Goal: Task Accomplishment & Management: Use online tool/utility

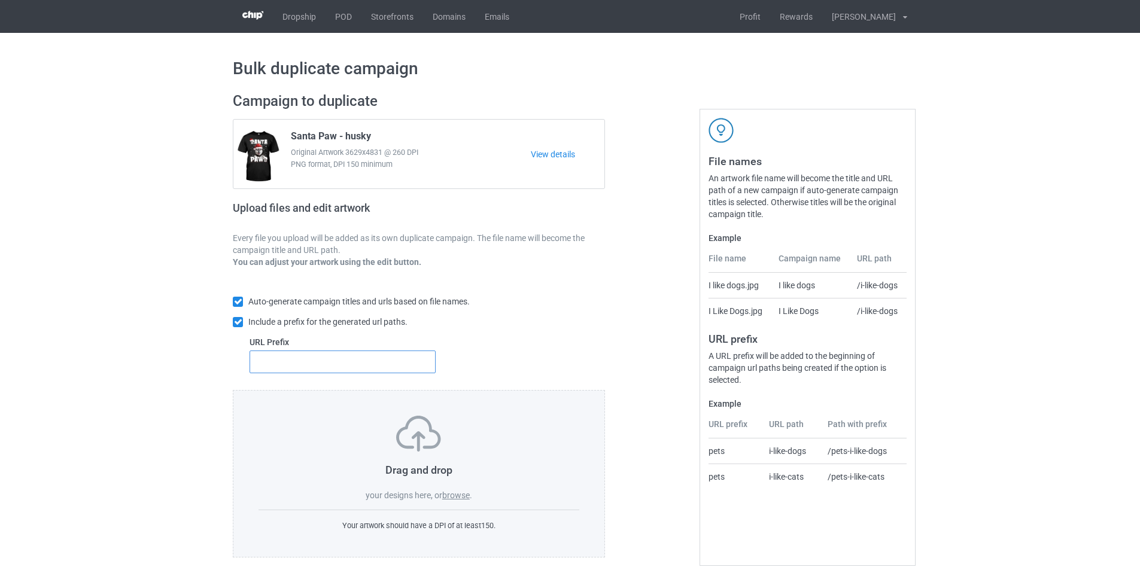
click at [339, 364] on input "text" at bounding box center [343, 362] width 186 height 23
type input "dt-"
click at [457, 496] on label "browse" at bounding box center [456, 496] width 28 height 10
click at [0, 0] on input "browse" at bounding box center [0, 0] width 0 height 0
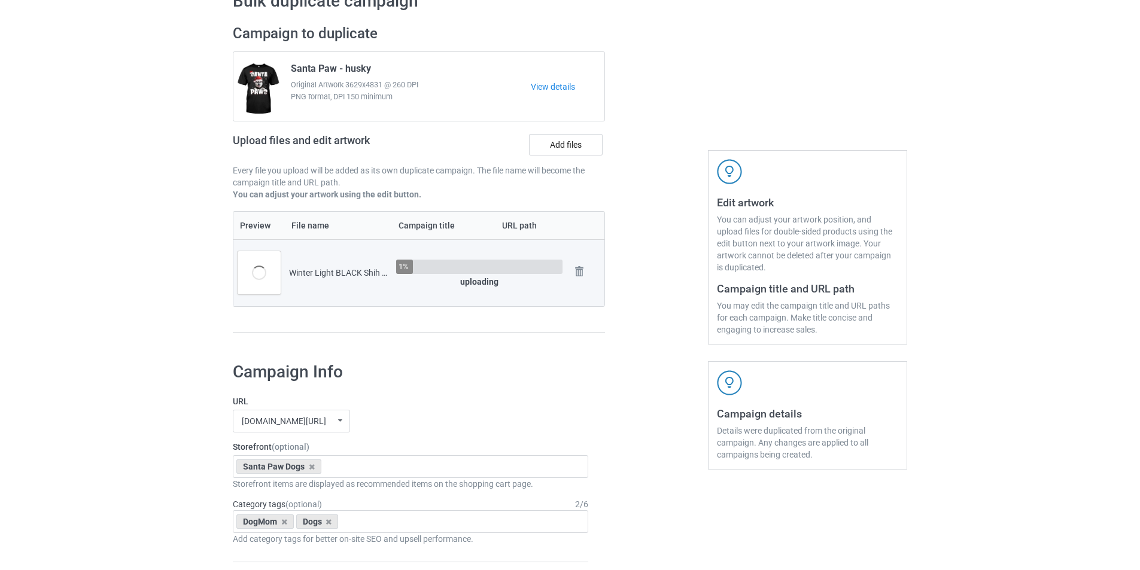
scroll to position [180, 0]
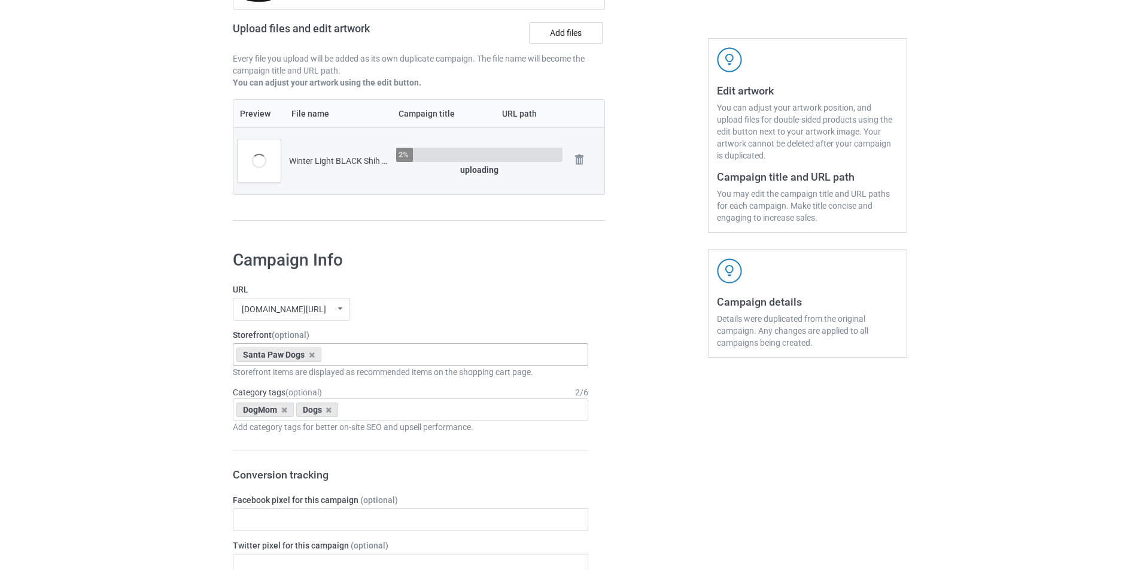
click at [315, 357] on div "Santa Paw Dogs" at bounding box center [278, 355] width 85 height 14
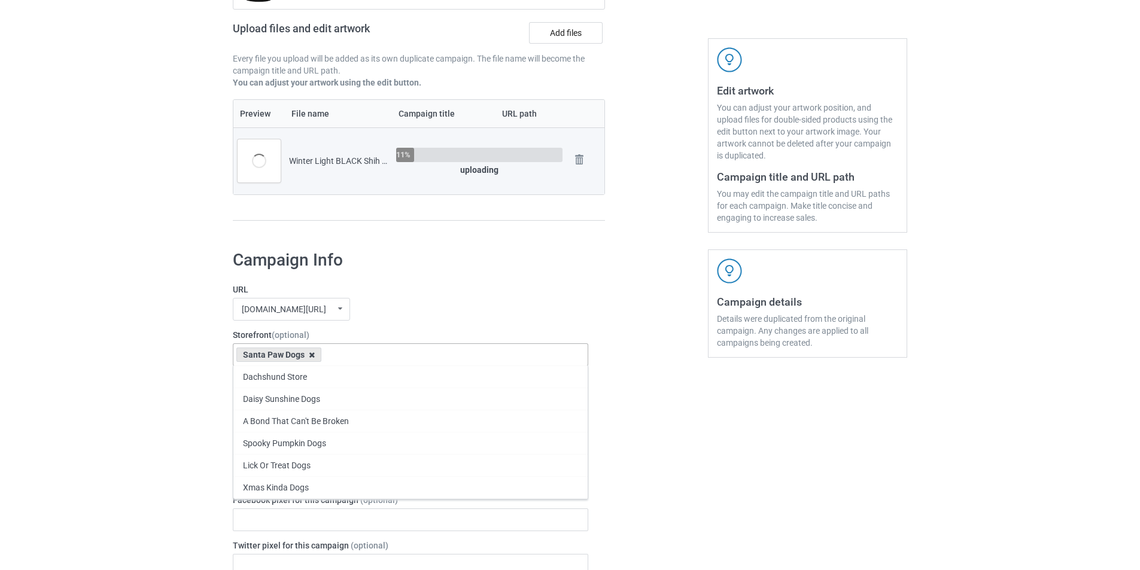
click at [311, 355] on icon at bounding box center [312, 355] width 6 height 8
click at [404, 314] on div "mangtee.com/ undefined/ mangtee.com/ undefined/ fami-tee.com/ teechip.com/ 5a13…" at bounding box center [410, 309] width 355 height 23
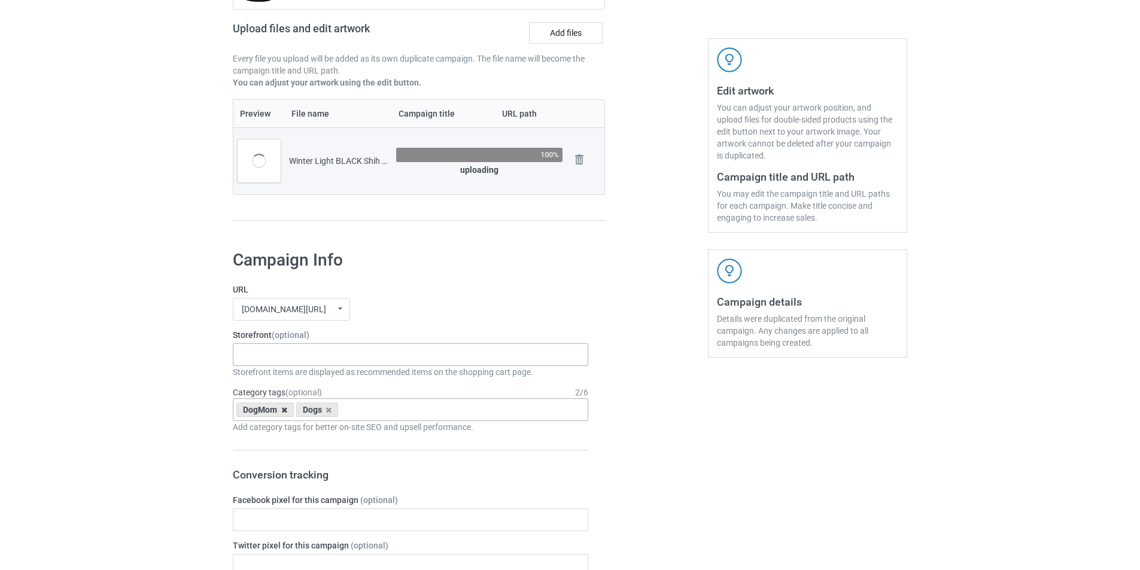
click at [285, 409] on icon at bounding box center [284, 410] width 6 height 8
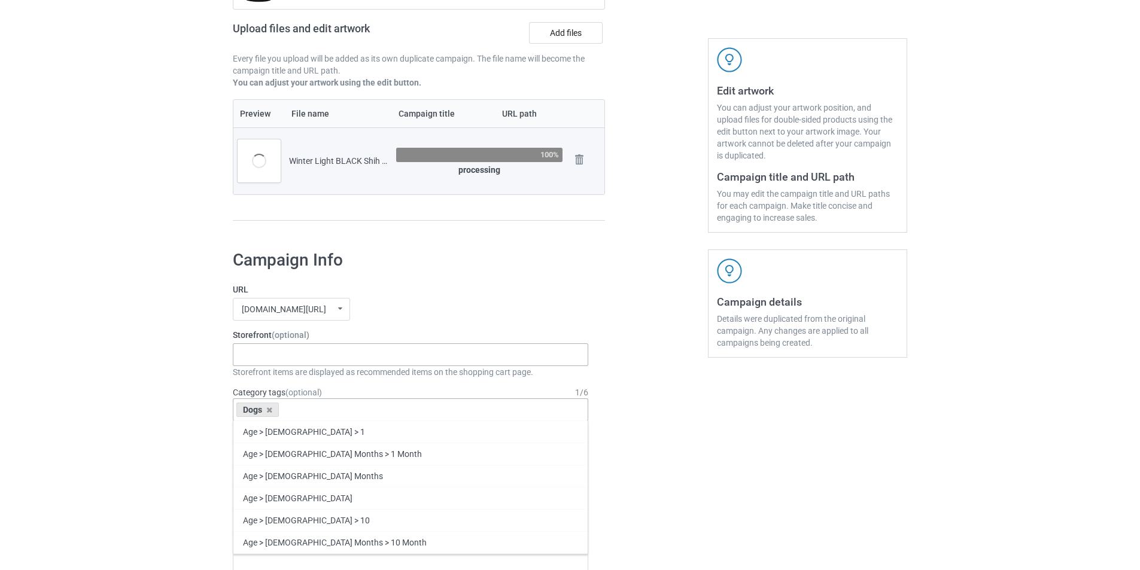
click at [429, 354] on div "Dachshund Store Daisy Sunshine Dogs A Bond That Can't Be Broken Spooky Pumpkin …" at bounding box center [410, 355] width 355 height 23
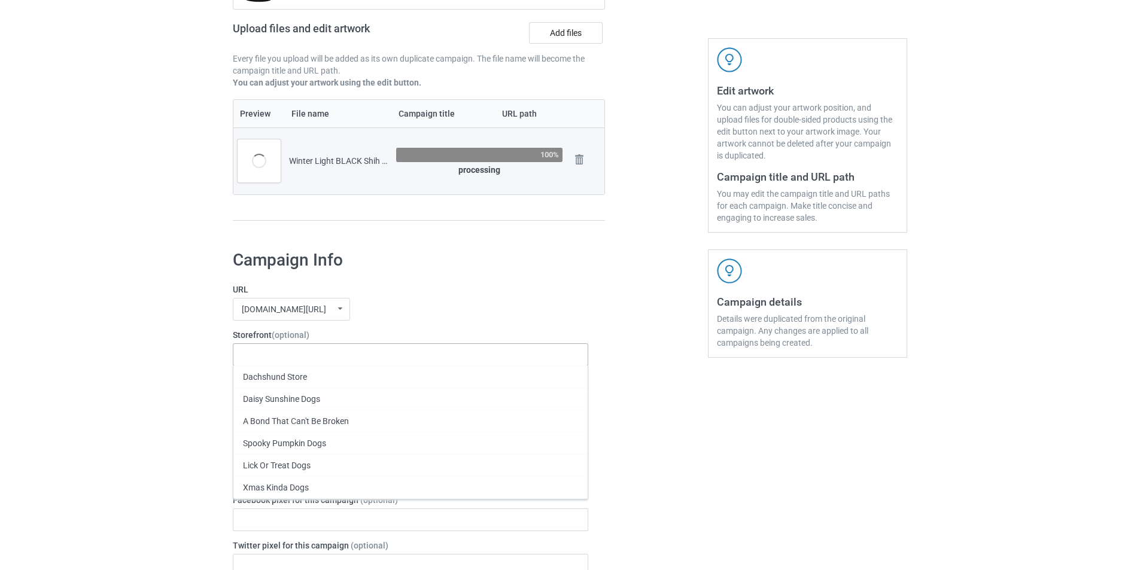
paste input "Winter Light - Dogs"
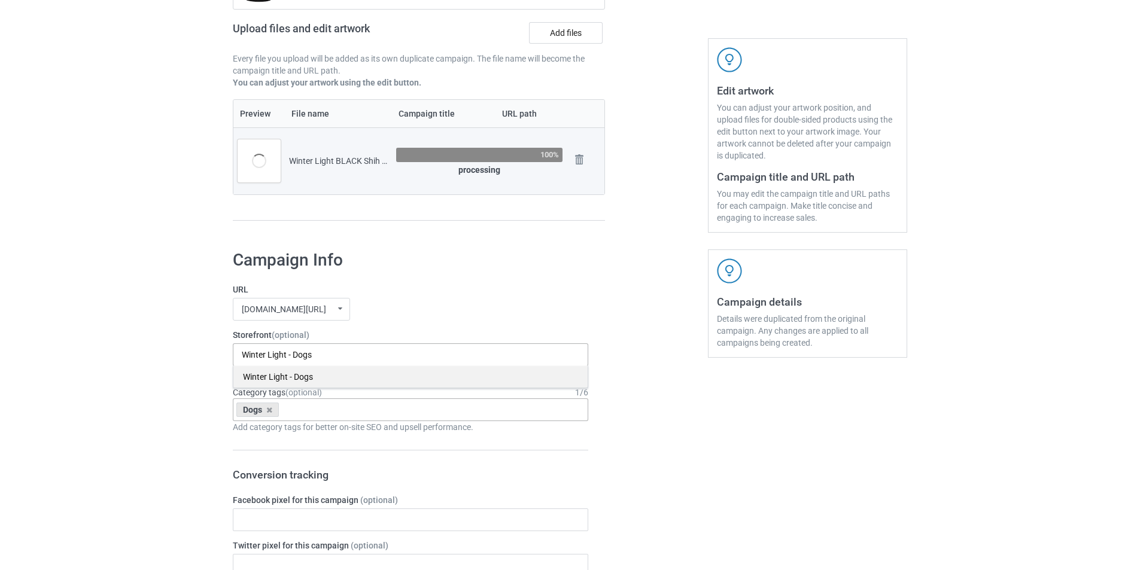
type input "Winter Light - Dogs"
click at [326, 376] on div "Winter Light - Dogs" at bounding box center [410, 377] width 354 height 22
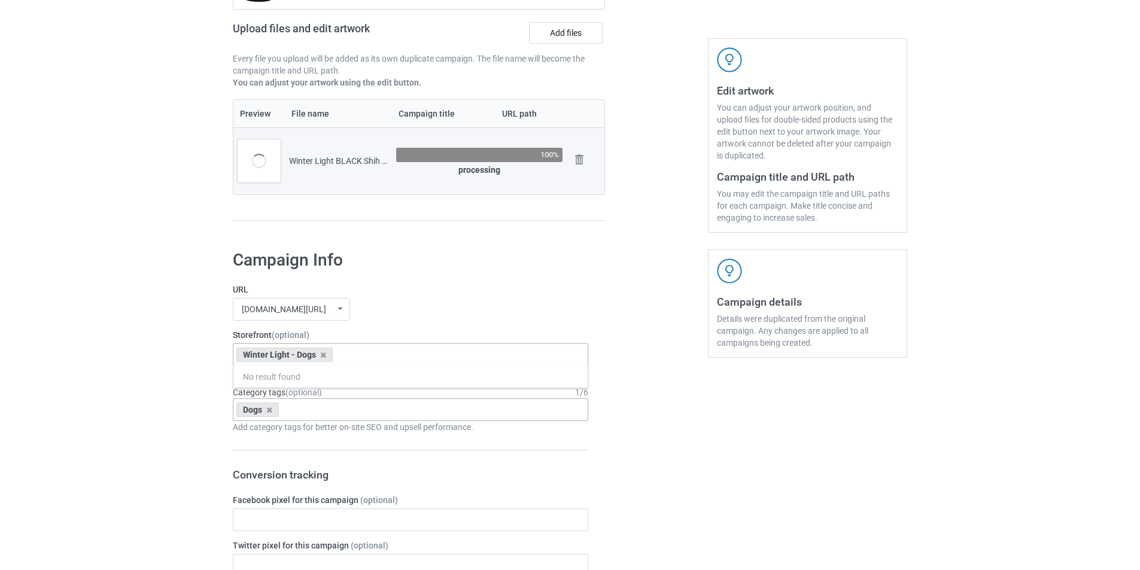
click at [425, 299] on div "mangtee.com/ undefined/ mangtee.com/ undefined/ fami-tee.com/ teechip.com/ 5a13…" at bounding box center [410, 309] width 355 height 23
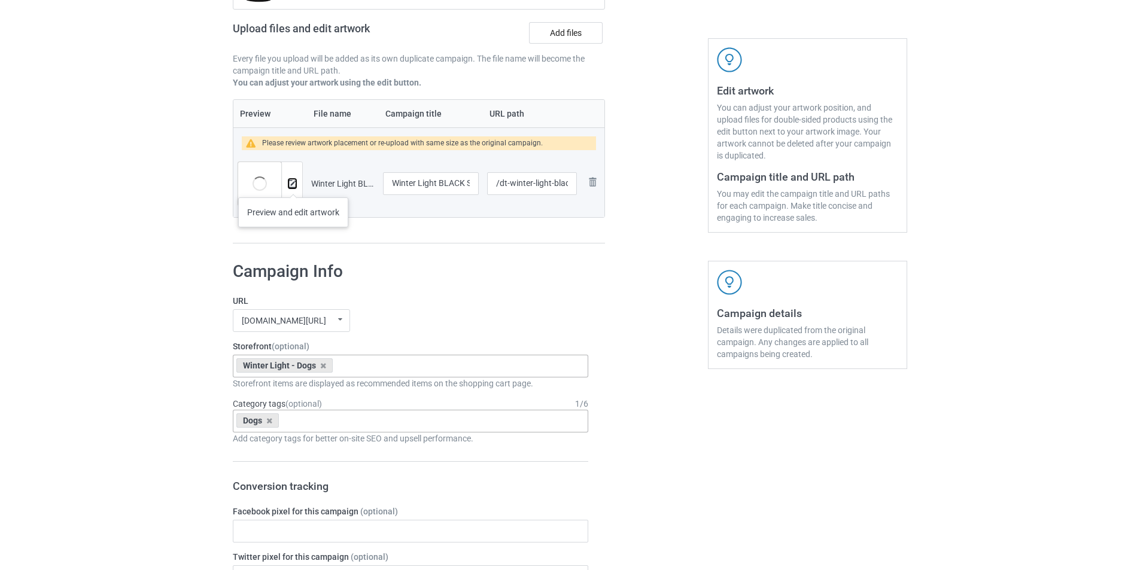
click at [293, 186] on img at bounding box center [292, 184] width 8 height 8
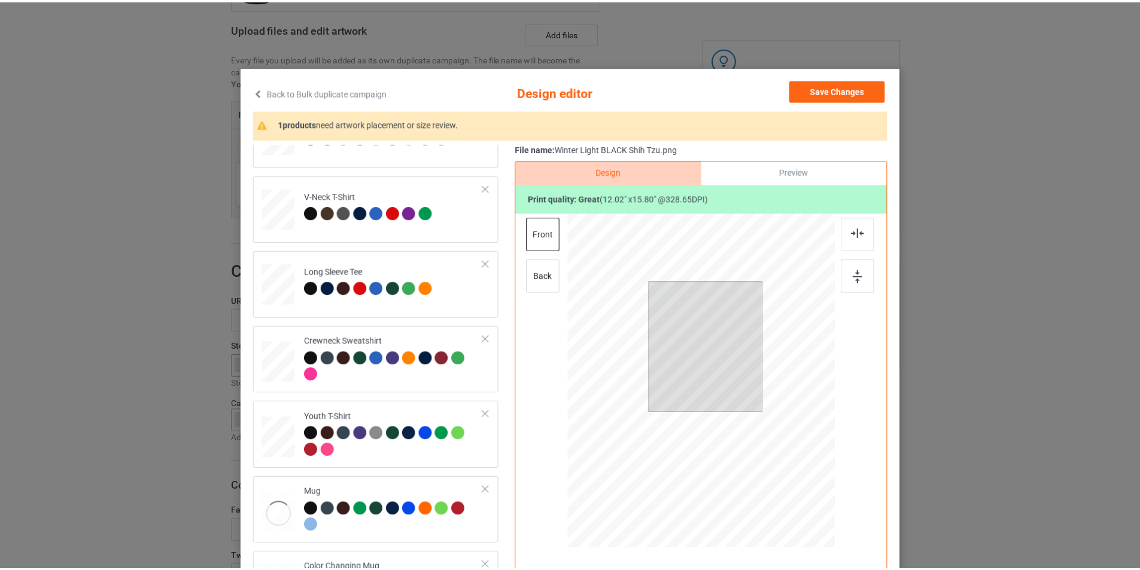
scroll to position [355, 0]
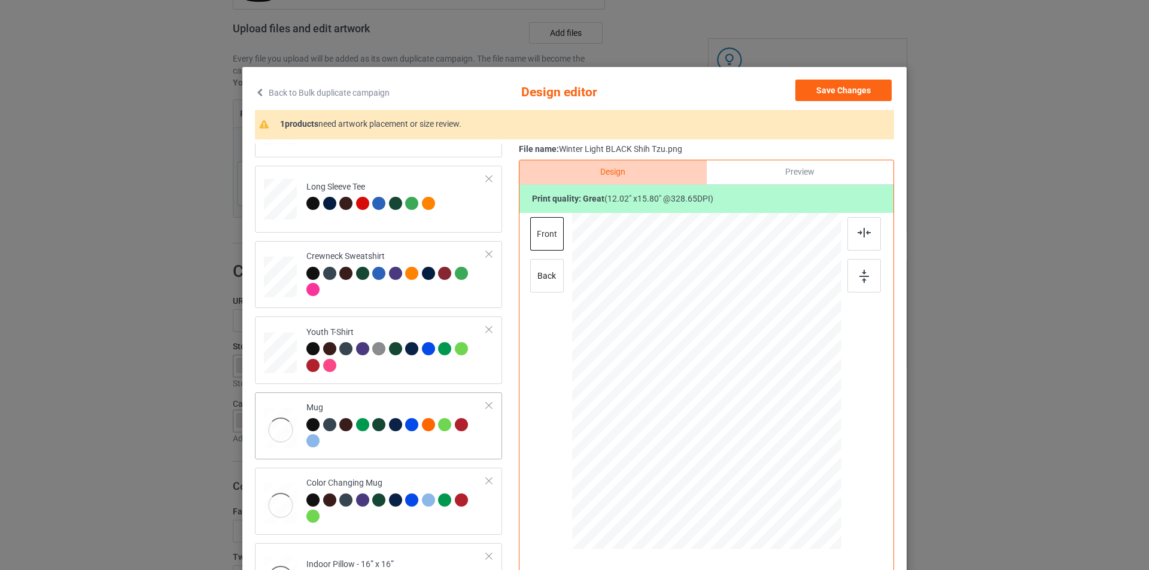
click at [414, 444] on div at bounding box center [396, 434] width 180 height 33
click at [842, 96] on button "Save Changes" at bounding box center [843, 91] width 96 height 22
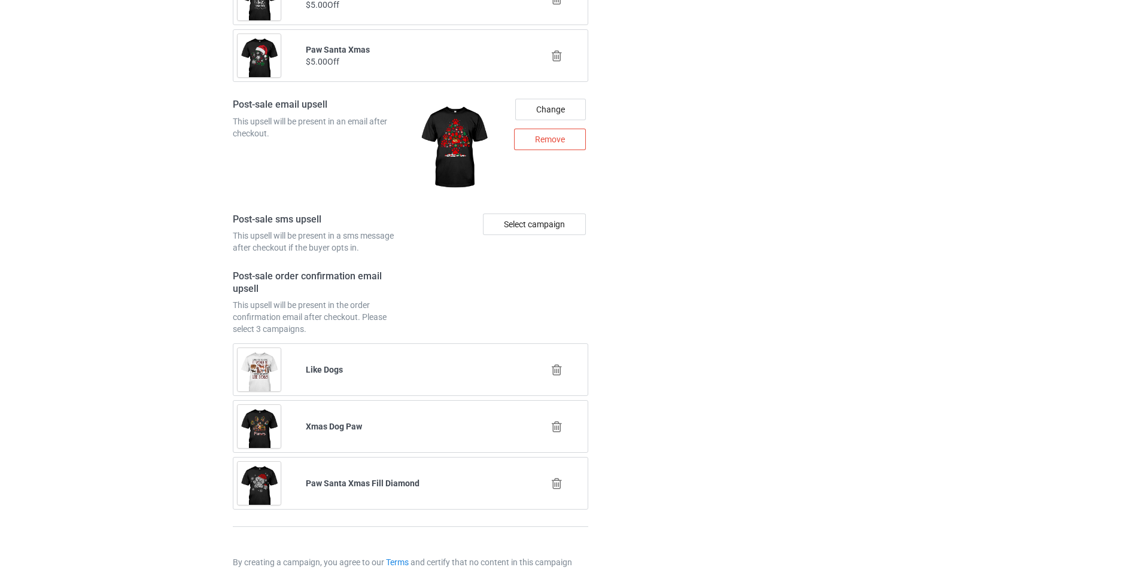
scroll to position [1616, 0]
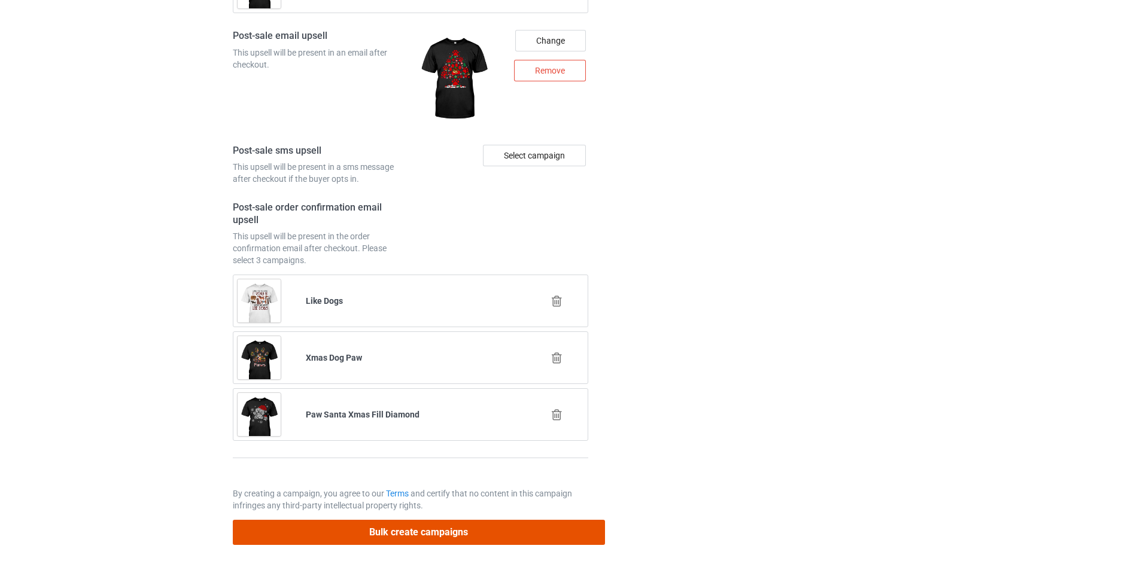
click at [535, 527] on button "Bulk create campaigns" at bounding box center [419, 532] width 372 height 25
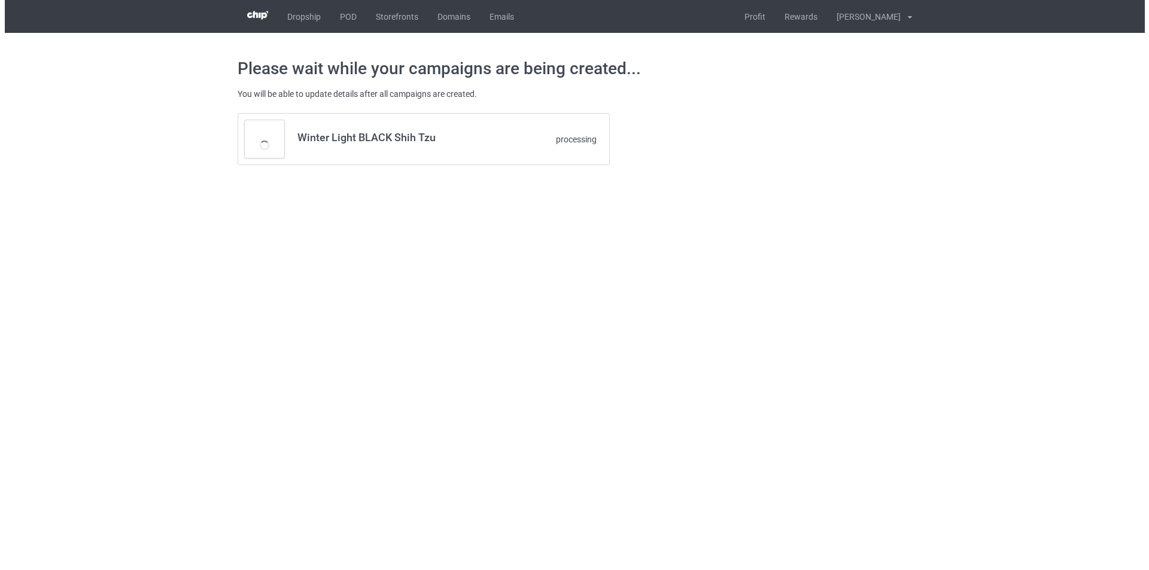
scroll to position [0, 0]
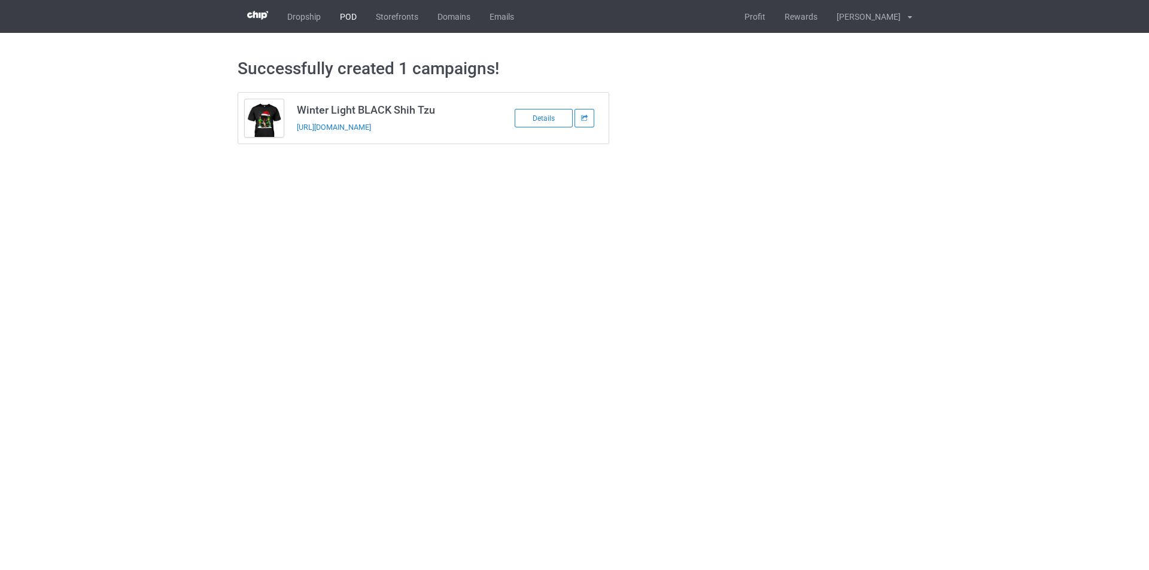
click at [347, 15] on link "POD" at bounding box center [348, 16] width 36 height 33
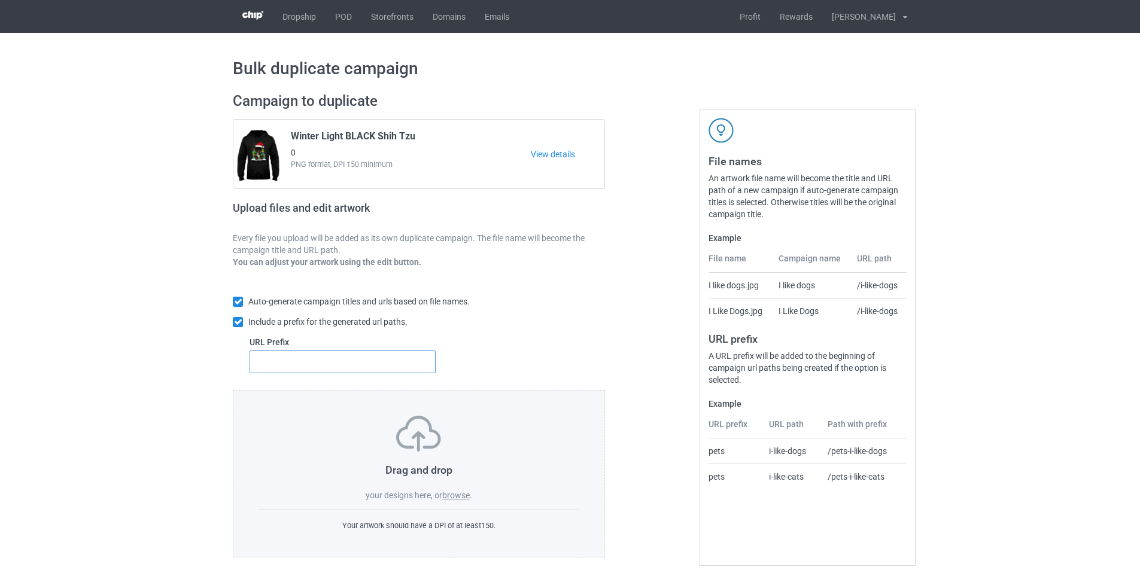
click at [374, 366] on input "text" at bounding box center [343, 362] width 186 height 23
type input "dt-"
click at [460, 498] on label "browse" at bounding box center [456, 496] width 28 height 10
click at [0, 0] on input "browse" at bounding box center [0, 0] width 0 height 0
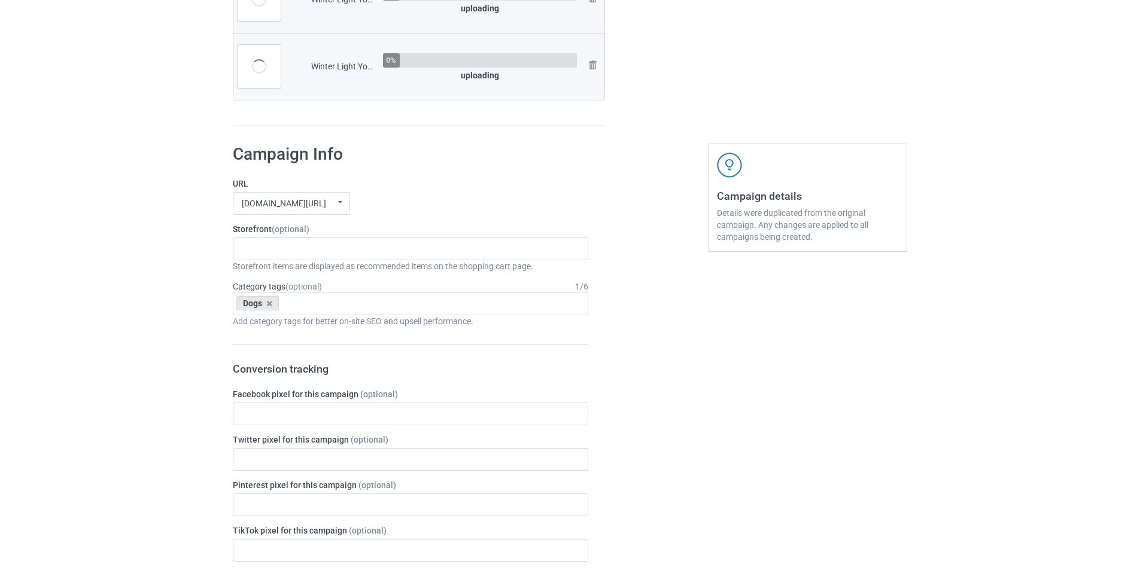
scroll to position [3157, 0]
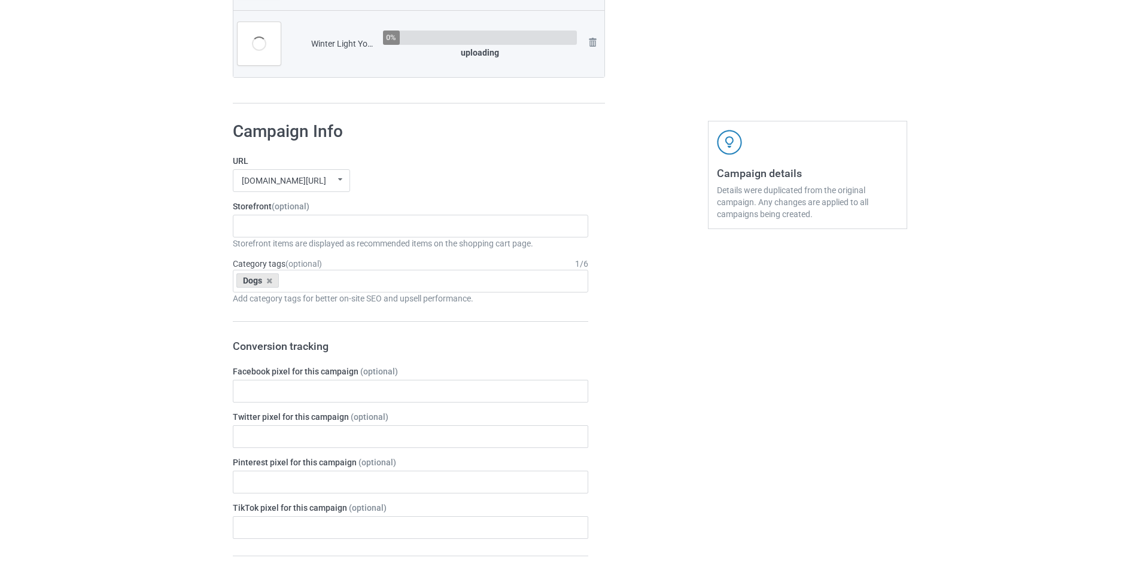
click at [363, 238] on div "Storefront items are displayed as recommended items on the shopping cart page." at bounding box center [410, 244] width 355 height 12
click at [375, 227] on div "Dachshund Store Daisy Sunshine Dogs A Bond That Can't Be Broken Spooky Pumpkin …" at bounding box center [410, 226] width 355 height 23
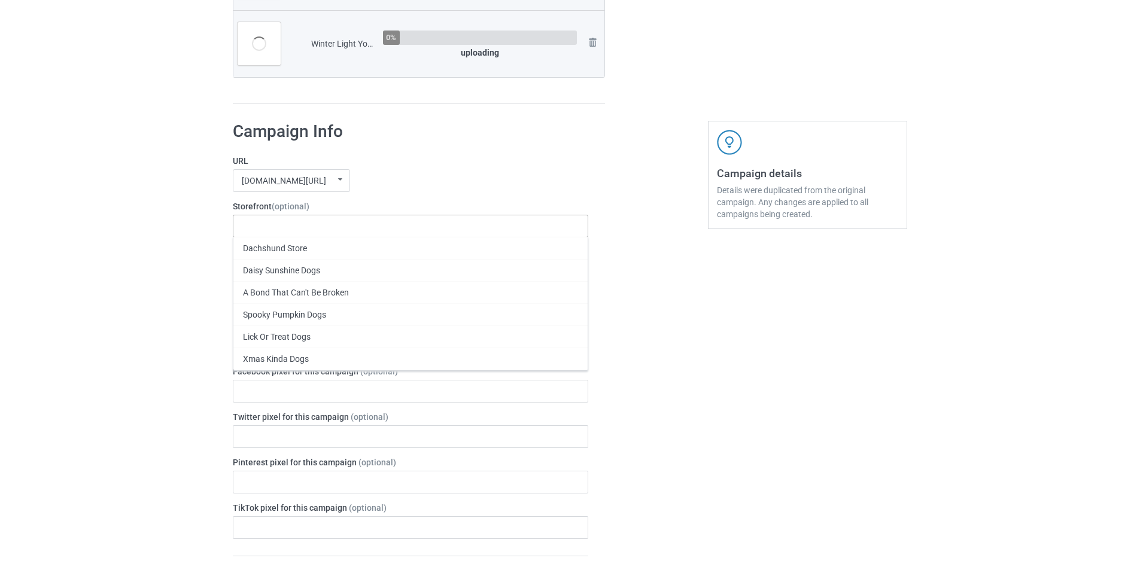
paste input "Winter Light - Dogs"
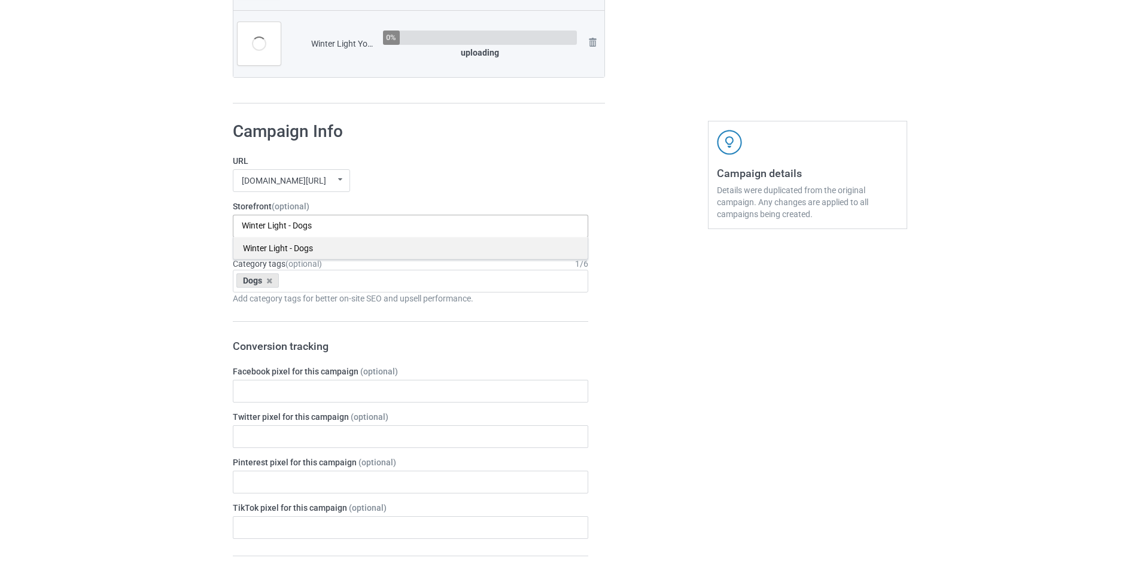
type input "Winter Light - Dogs"
click at [315, 249] on div "Winter Light - Dogs" at bounding box center [410, 248] width 354 height 22
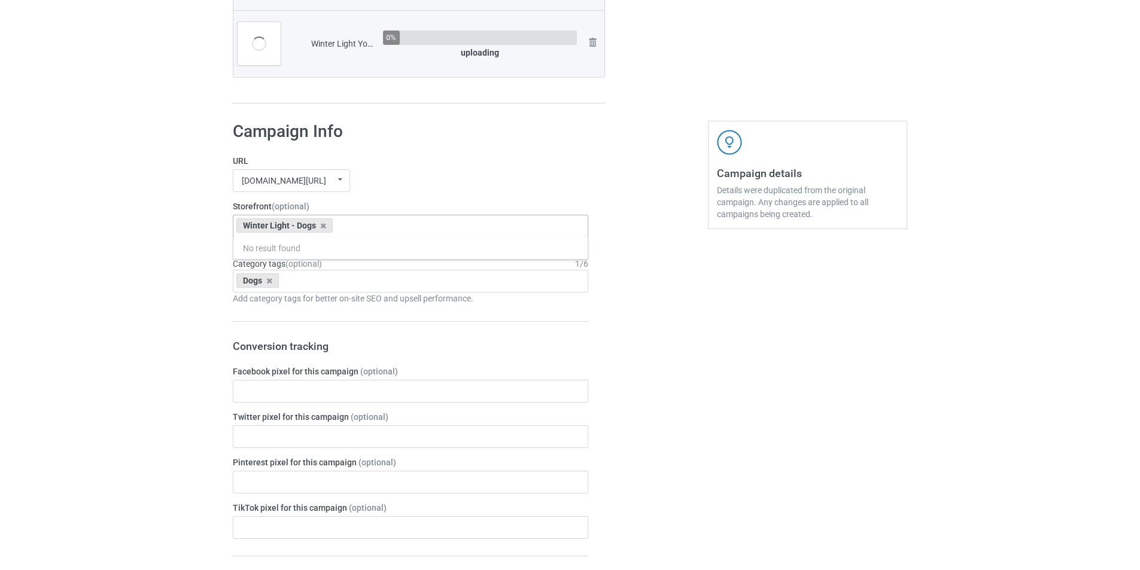
click at [554, 165] on label "URL" at bounding box center [410, 161] width 355 height 12
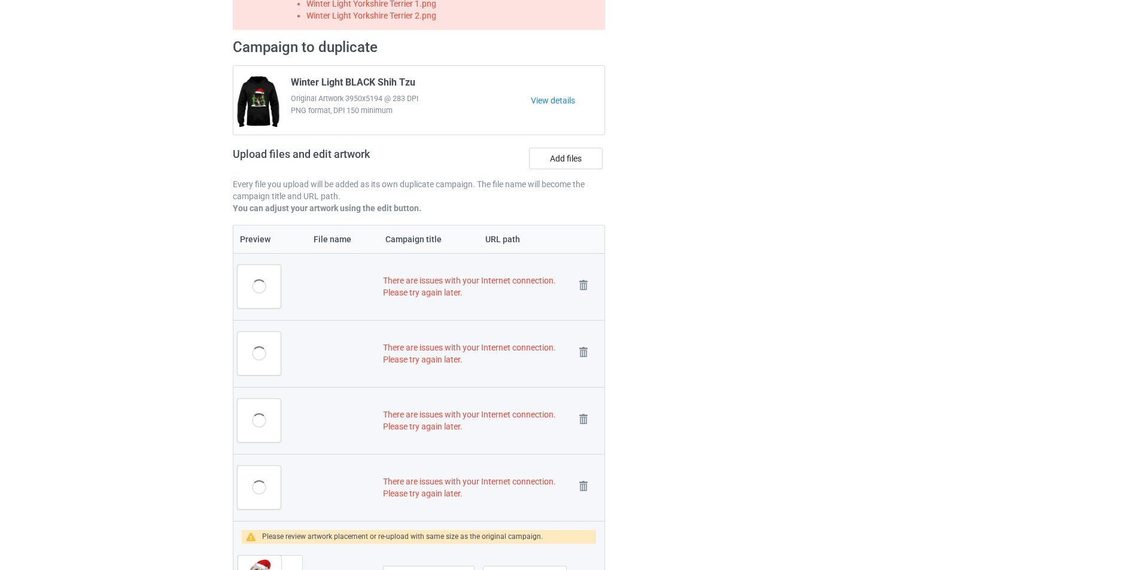
scroll to position [299, 0]
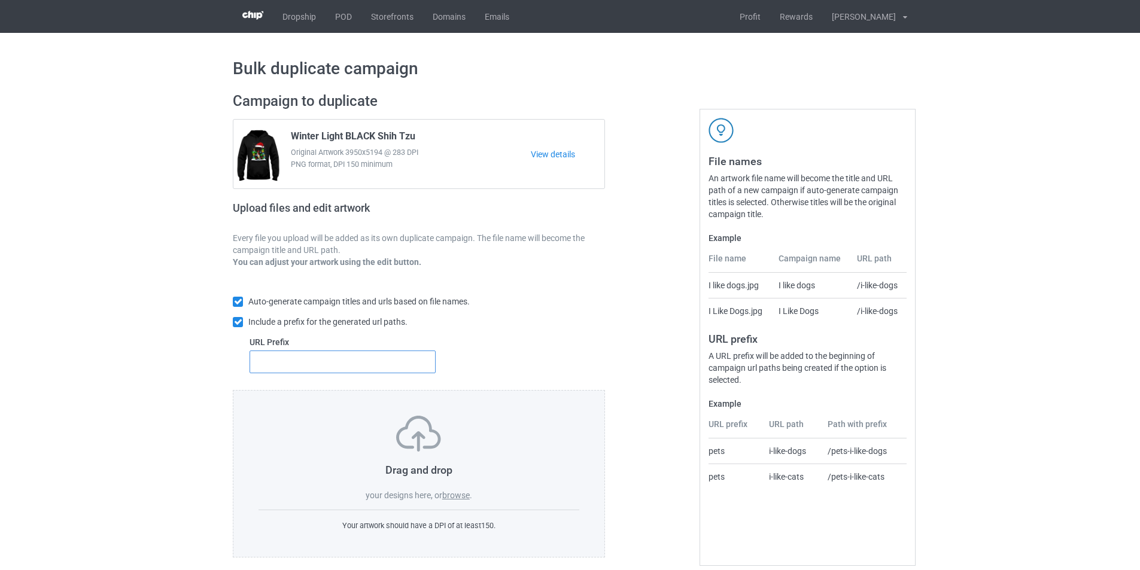
click at [342, 365] on input "text" at bounding box center [343, 362] width 186 height 23
type input "dt-"
click at [450, 499] on label "browse" at bounding box center [456, 496] width 28 height 10
click at [0, 0] on input "browse" at bounding box center [0, 0] width 0 height 0
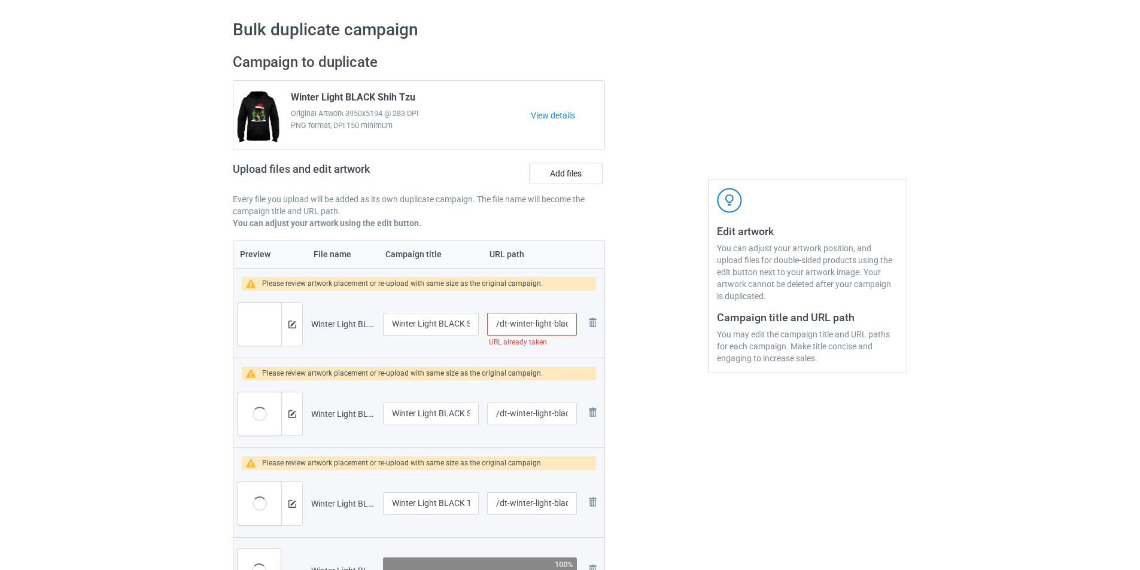
scroll to position [299, 0]
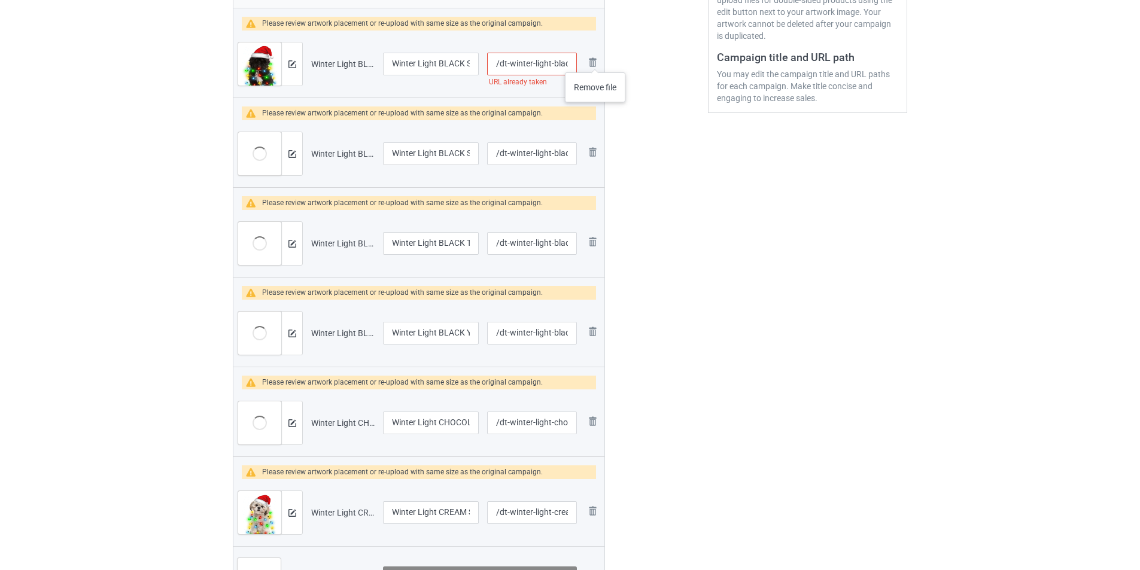
click at [0, 0] on img at bounding box center [0, 0] width 0 height 0
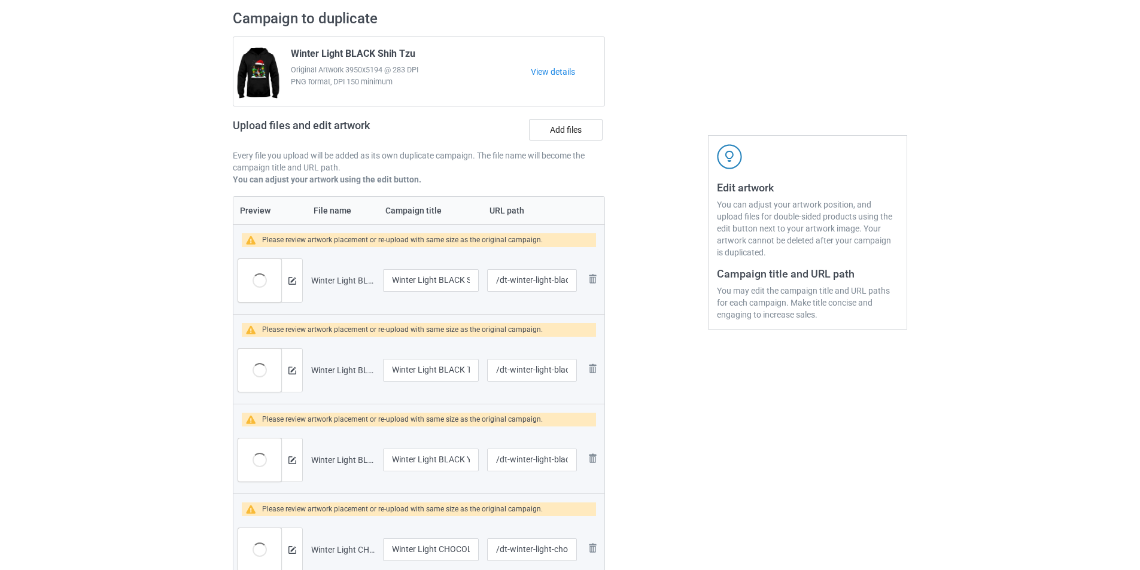
scroll to position [0, 0]
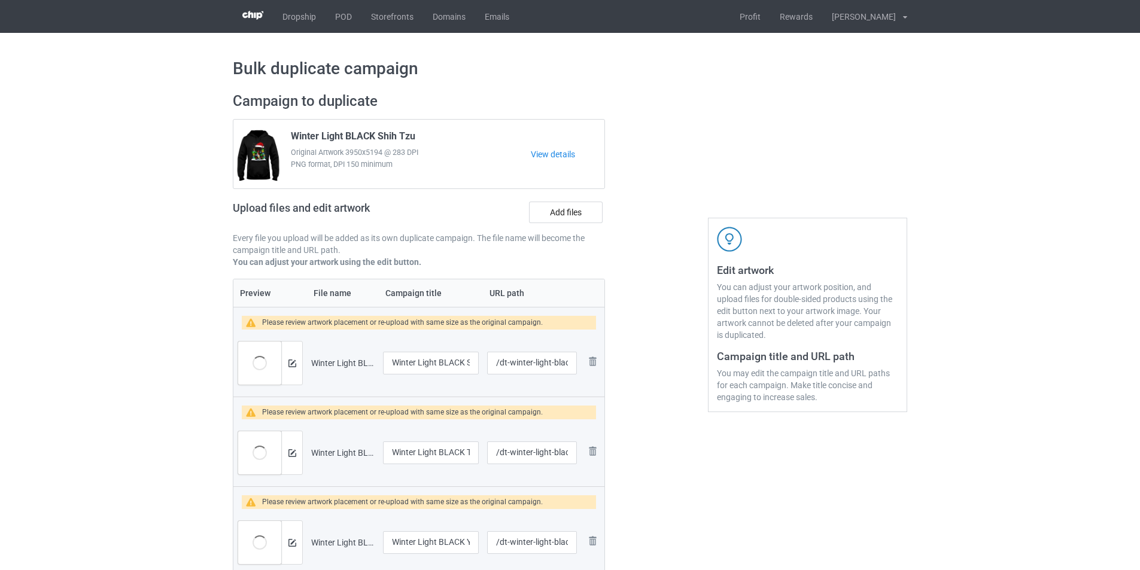
click at [565, 225] on div "Upload files and edit artwork Add files" at bounding box center [419, 214] width 372 height 35
click at [573, 215] on label "Add files" at bounding box center [566, 213] width 74 height 22
click at [0, 0] on input "Add files" at bounding box center [0, 0] width 0 height 0
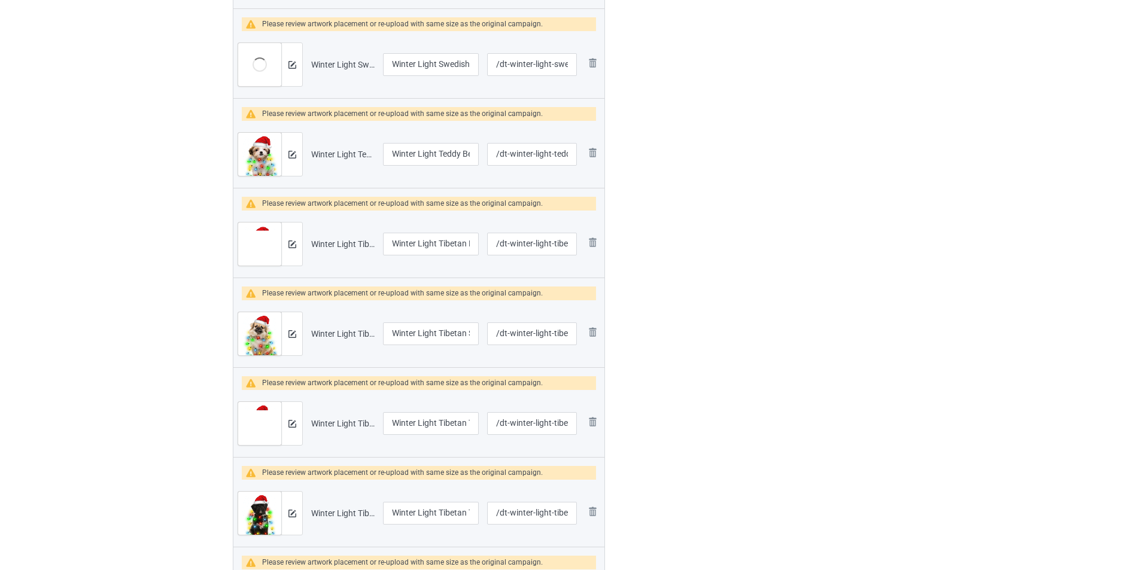
scroll to position [23, 0]
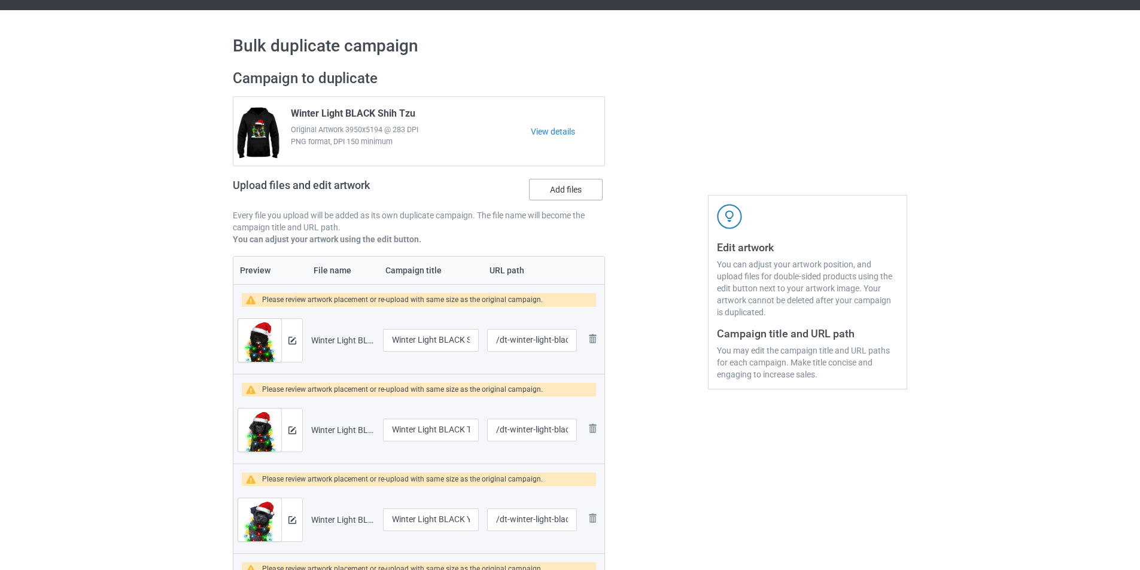
click at [561, 186] on label "Add files" at bounding box center [566, 190] width 74 height 22
click at [0, 0] on input "Add files" at bounding box center [0, 0] width 0 height 0
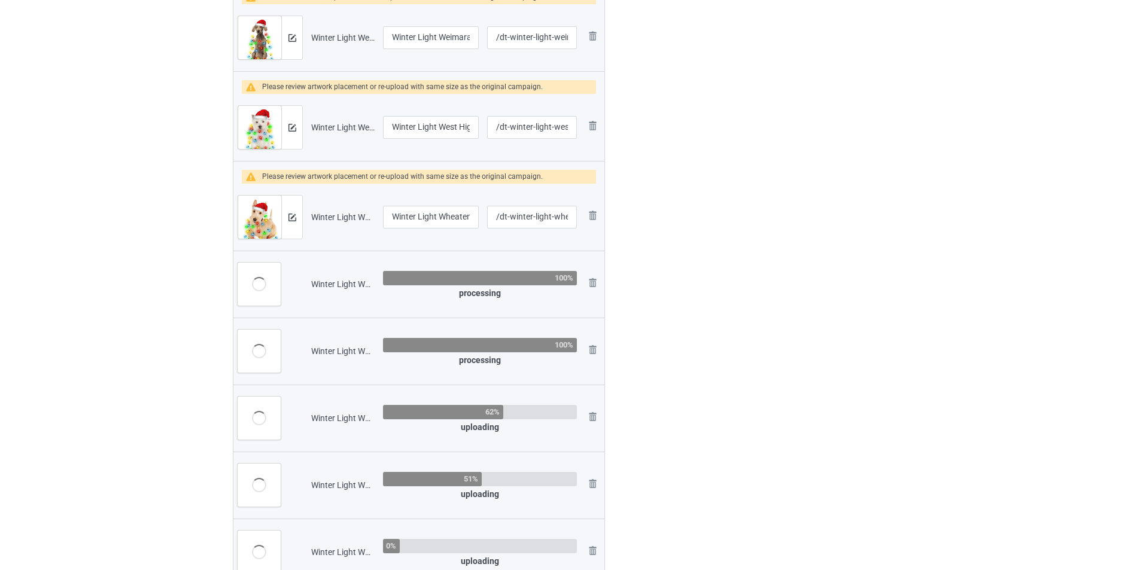
scroll to position [3015, 0]
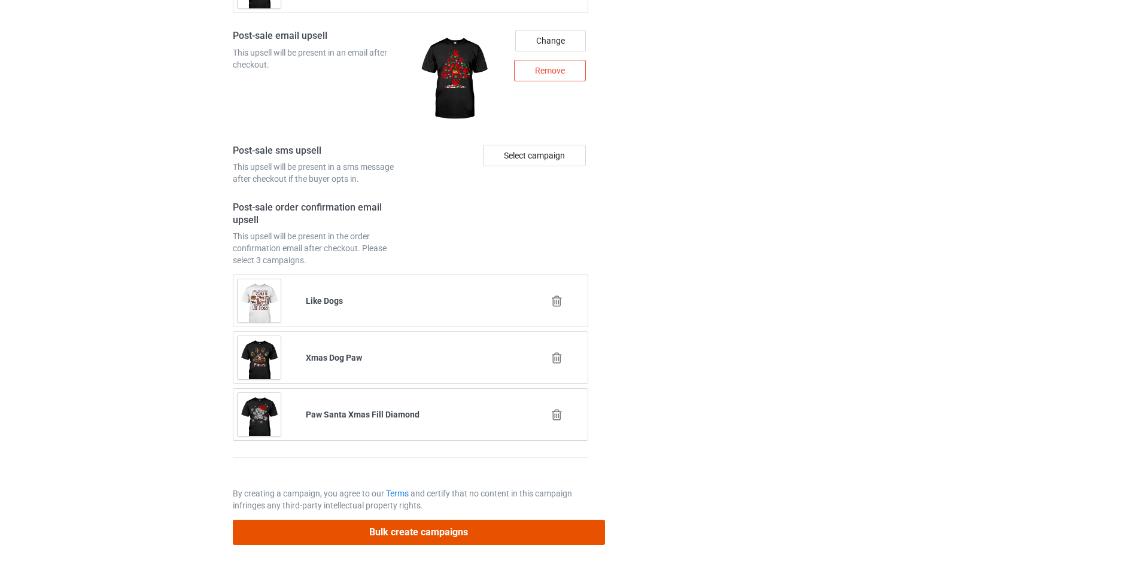
click at [488, 533] on button "Bulk create campaigns" at bounding box center [419, 532] width 372 height 25
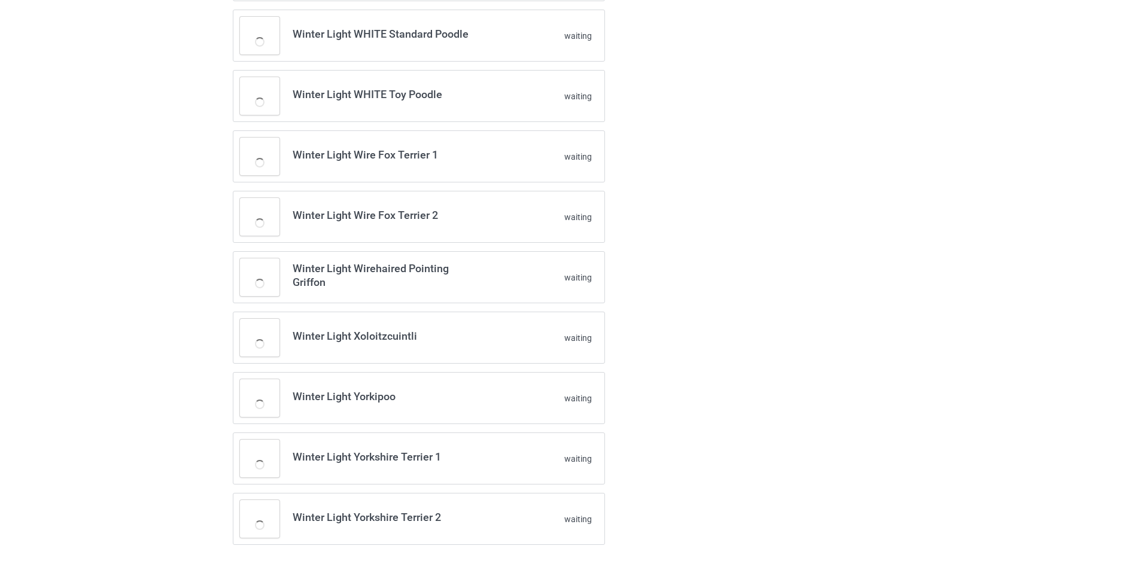
scroll to position [2138, 0]
drag, startPoint x: 354, startPoint y: 154, endPoint x: 293, endPoint y: 154, distance: 61.0
click at [293, 154] on h3 "Winter Light Wire Fox Terrier 1" at bounding box center [387, 155] width 189 height 14
copy h3 "Winter Light"
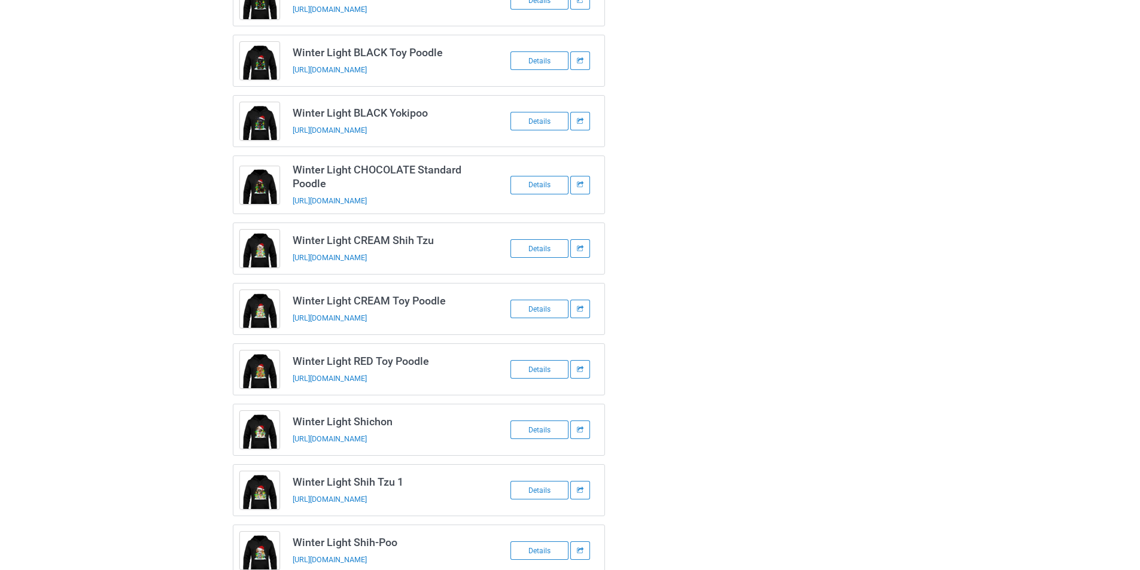
scroll to position [0, 0]
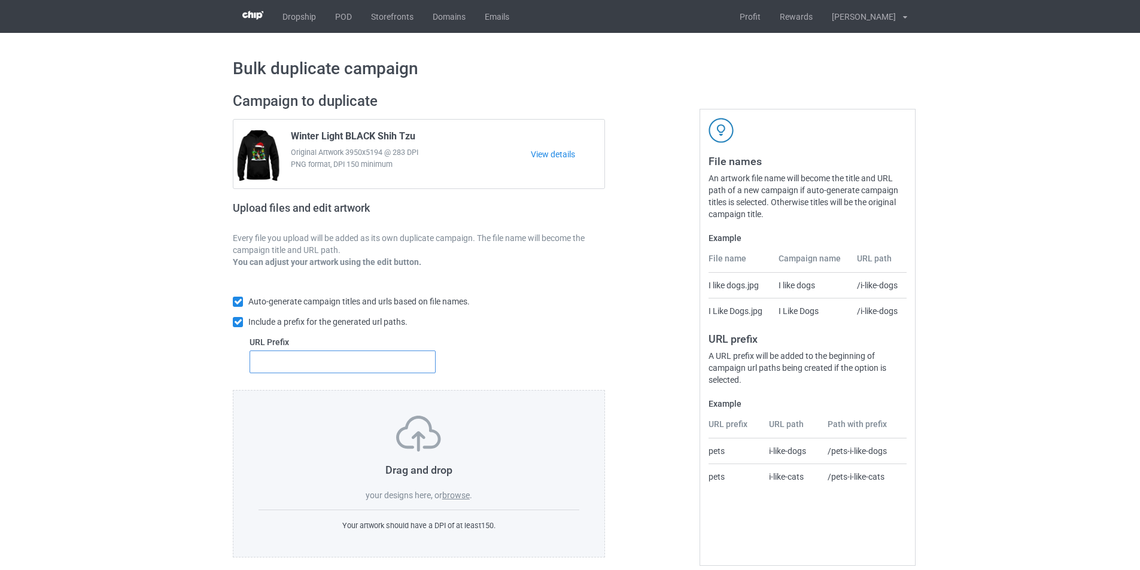
click at [299, 363] on input "text" at bounding box center [343, 362] width 186 height 23
type input "dt-"
click at [462, 498] on label "browse" at bounding box center [456, 496] width 28 height 10
click at [0, 0] on input "browse" at bounding box center [0, 0] width 0 height 0
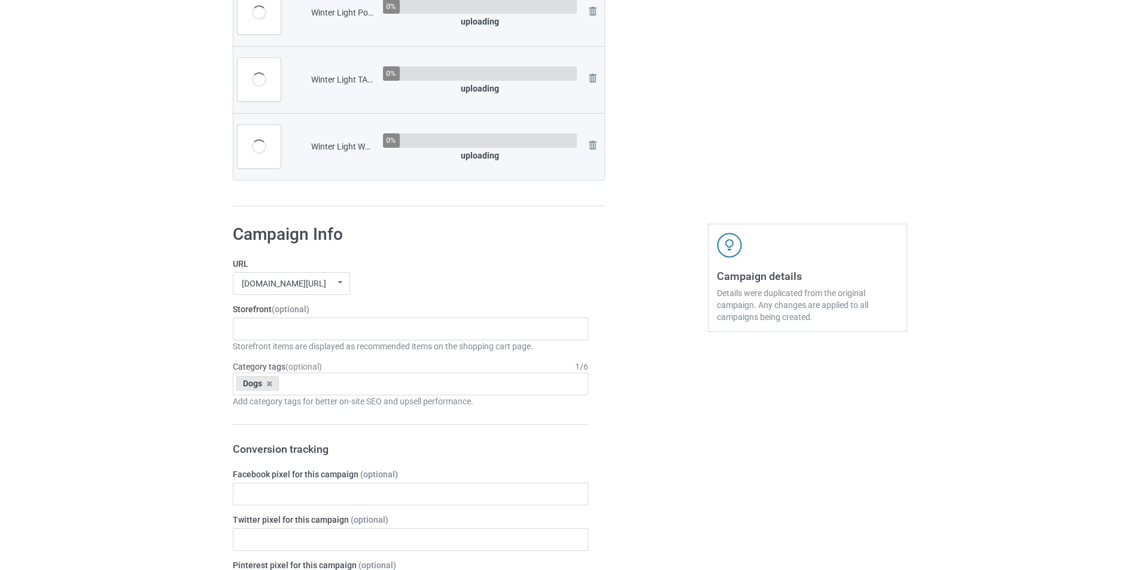
scroll to position [1961, 0]
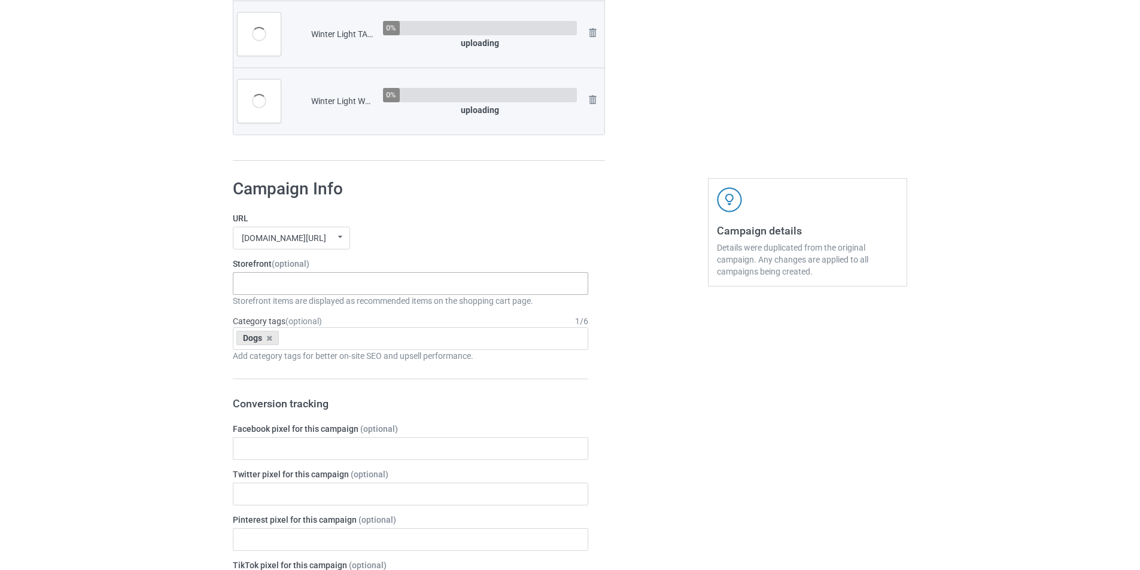
click at [338, 280] on div "Dachshund Store Daisy Sunshine Dogs A Bond That Can't Be Broken Spooky Pumpkin …" at bounding box center [410, 283] width 355 height 23
paste input "Winter Light - Dogs"
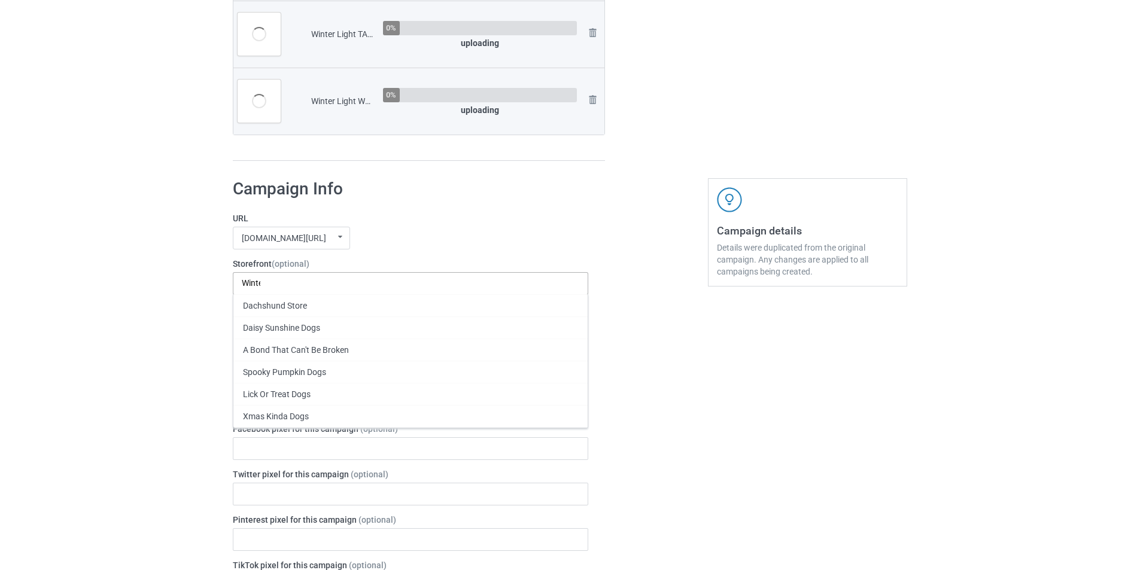
scroll to position [0, 0]
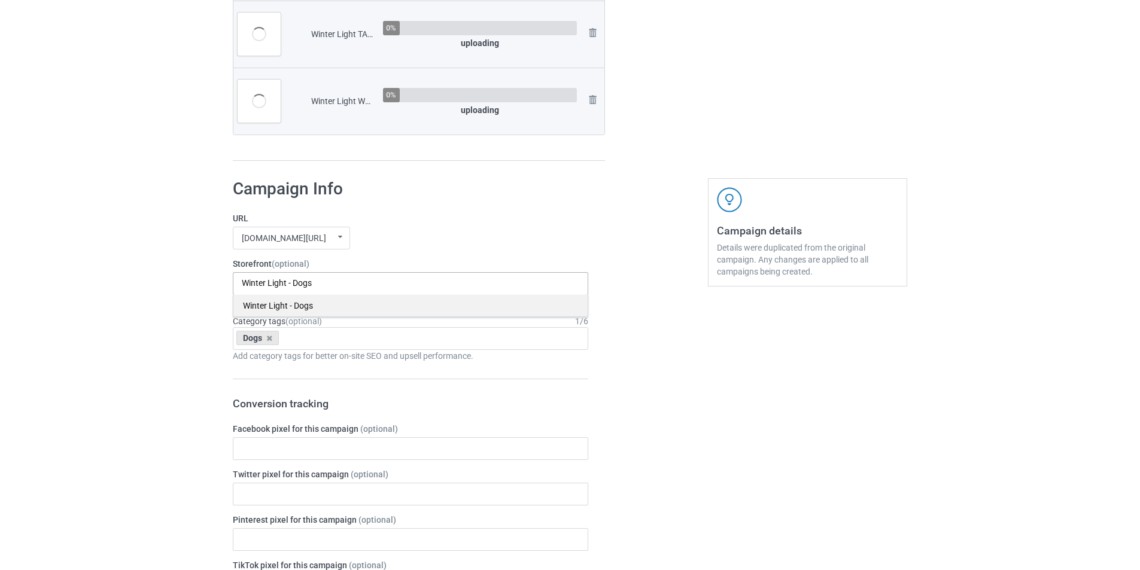
type input "Winter Light - Dogs"
click at [343, 309] on div "Winter Light - Dogs" at bounding box center [410, 305] width 354 height 22
click at [483, 239] on div "mangtee.com/ undefined/ mangtee.com/ undefined/ fami-tee.com/ teechip.com/ 5a13…" at bounding box center [410, 238] width 355 height 23
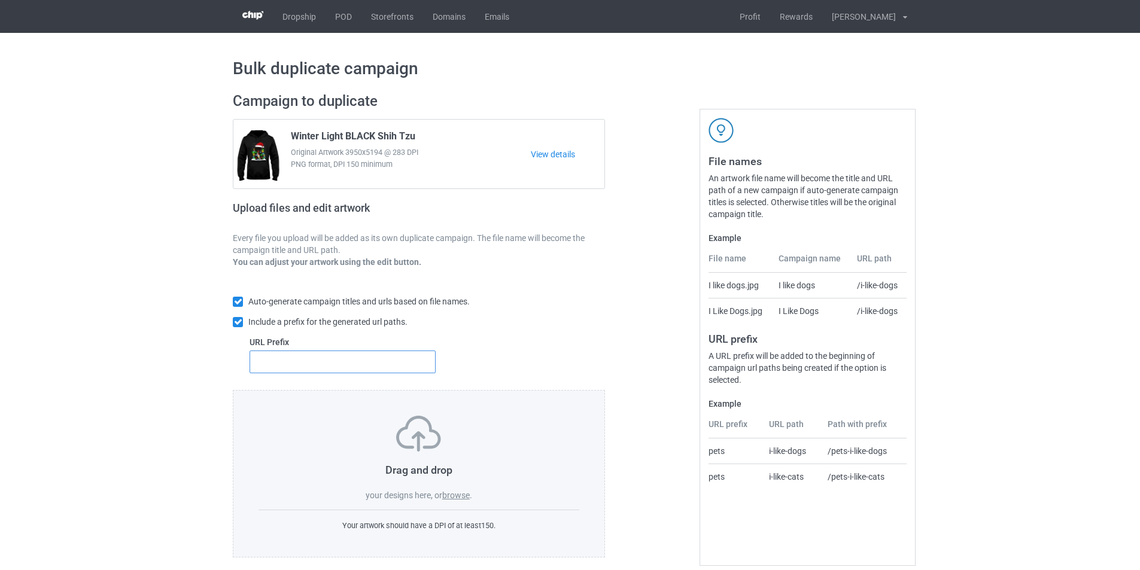
click at [403, 365] on input "text" at bounding box center [343, 362] width 186 height 23
type input "dt-"
click at [456, 497] on label "browse" at bounding box center [456, 496] width 28 height 10
click at [0, 0] on input "browse" at bounding box center [0, 0] width 0 height 0
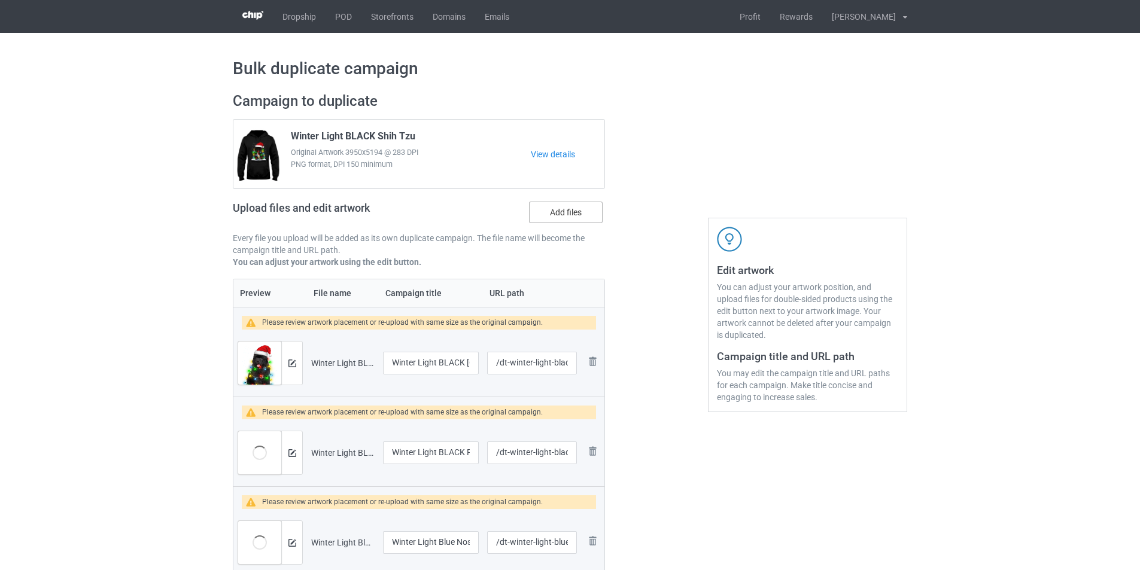
click at [588, 214] on label "Add files" at bounding box center [566, 213] width 74 height 22
click at [0, 0] on input "Add files" at bounding box center [0, 0] width 0 height 0
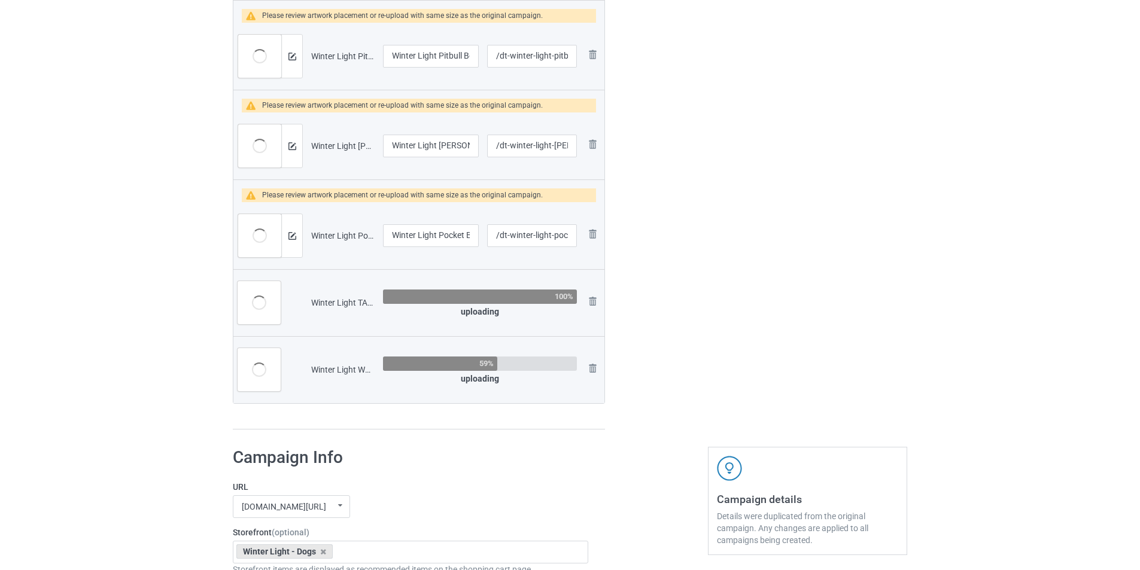
scroll to position [2214, 0]
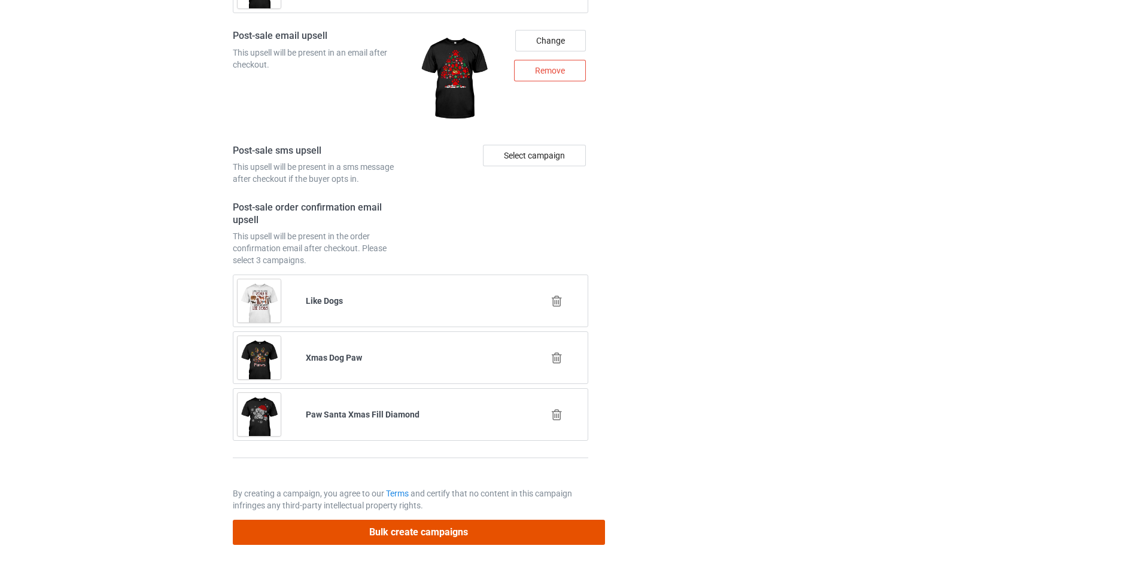
click at [488, 530] on button "Bulk create campaigns" at bounding box center [419, 532] width 372 height 25
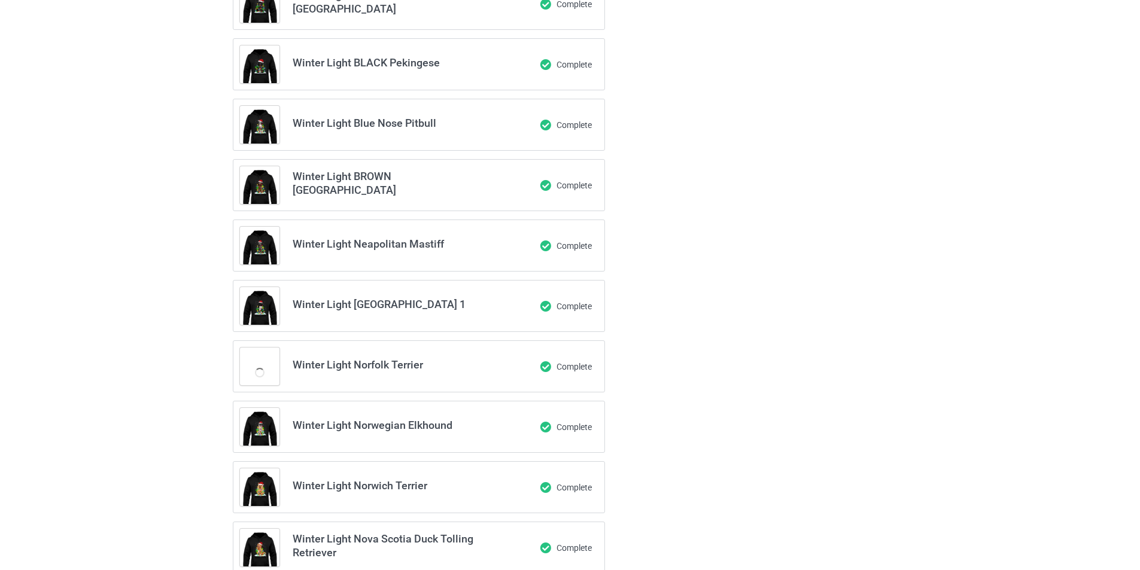
scroll to position [93, 0]
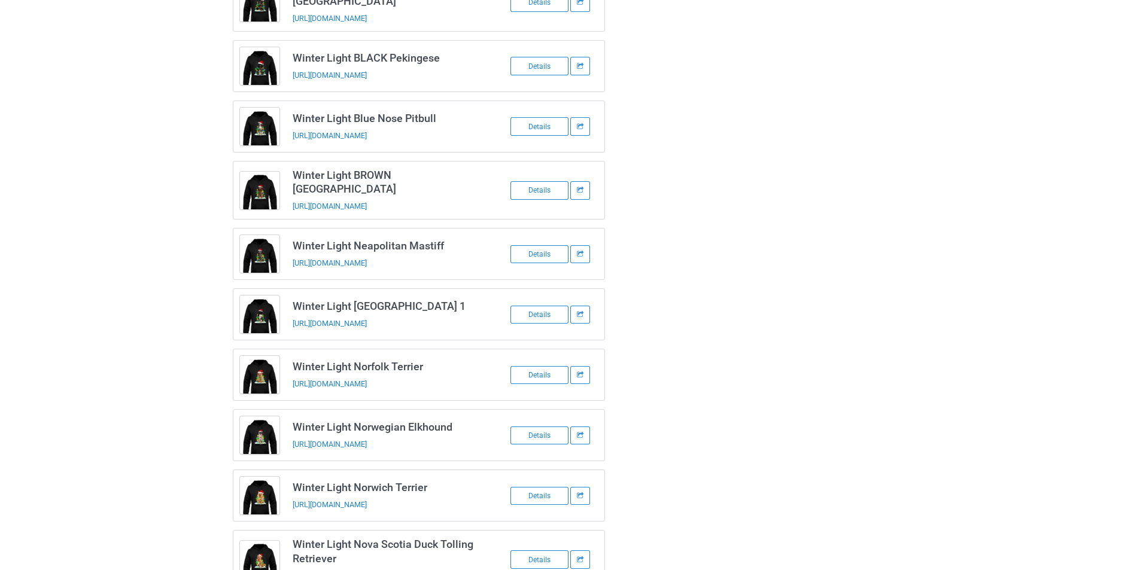
scroll to position [0, 0]
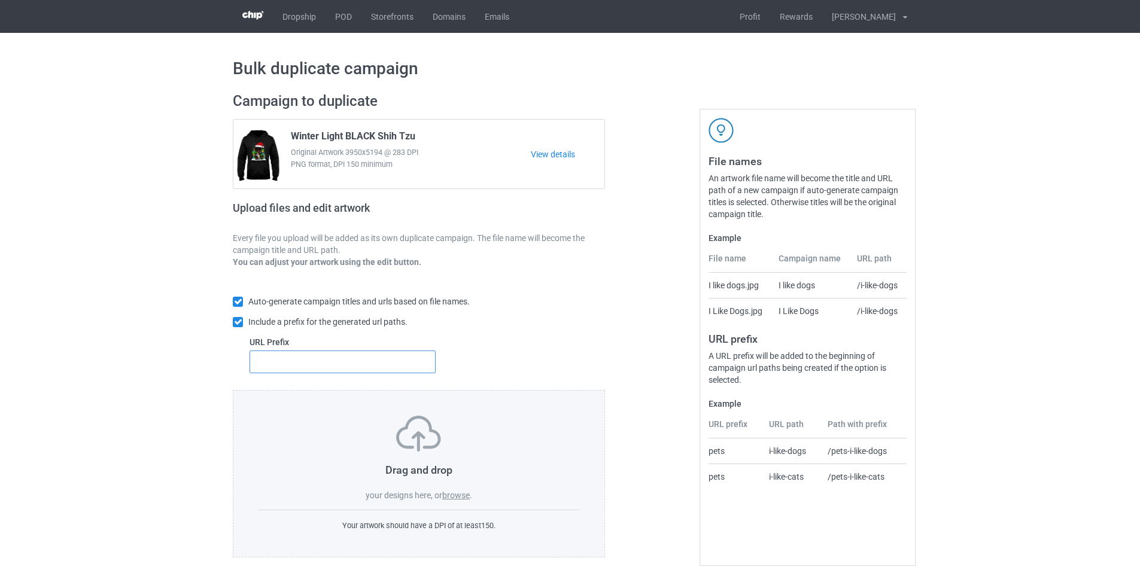
click at [360, 366] on input "text" at bounding box center [343, 362] width 186 height 23
type input "dt-"
click at [459, 497] on label "browse" at bounding box center [456, 496] width 28 height 10
click at [0, 0] on input "browse" at bounding box center [0, 0] width 0 height 0
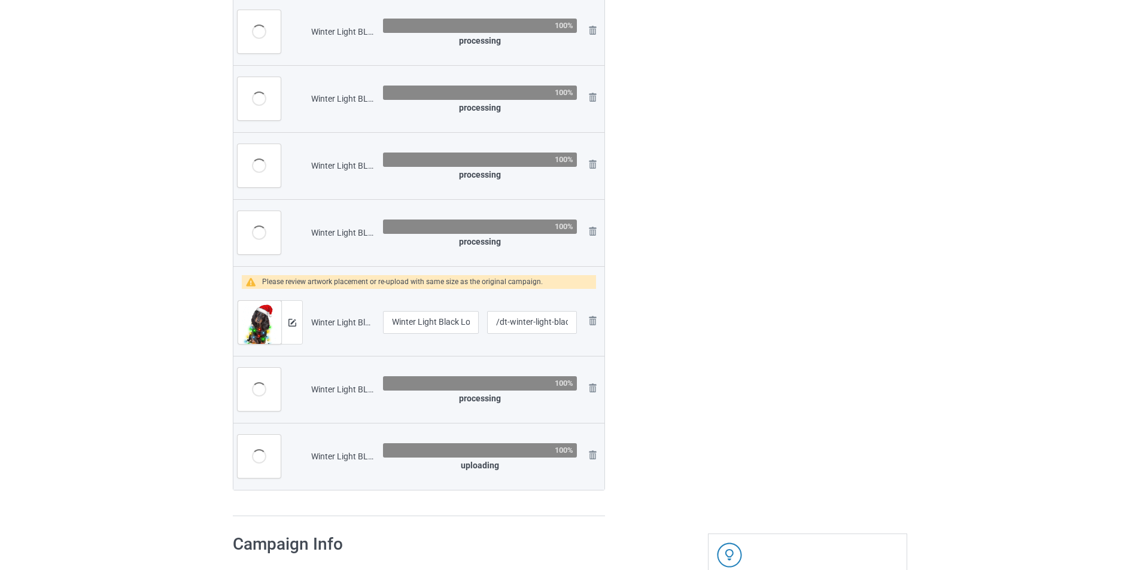
scroll to position [1077, 0]
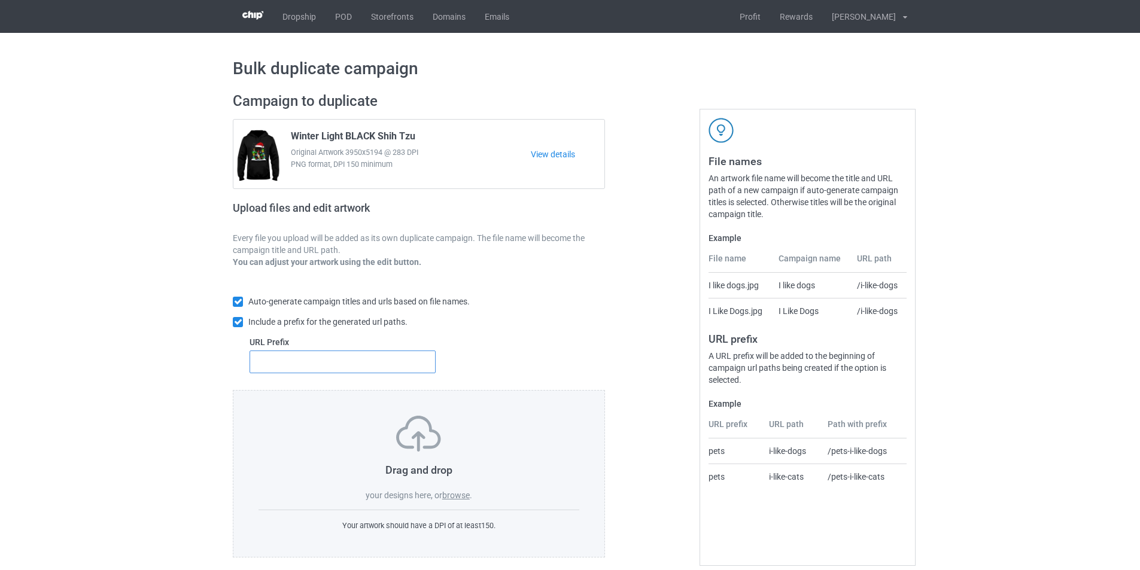
click at [388, 363] on input "text" at bounding box center [343, 362] width 186 height 23
type input "dt-"
click at [459, 498] on label "browse" at bounding box center [456, 496] width 28 height 10
click at [0, 0] on input "browse" at bounding box center [0, 0] width 0 height 0
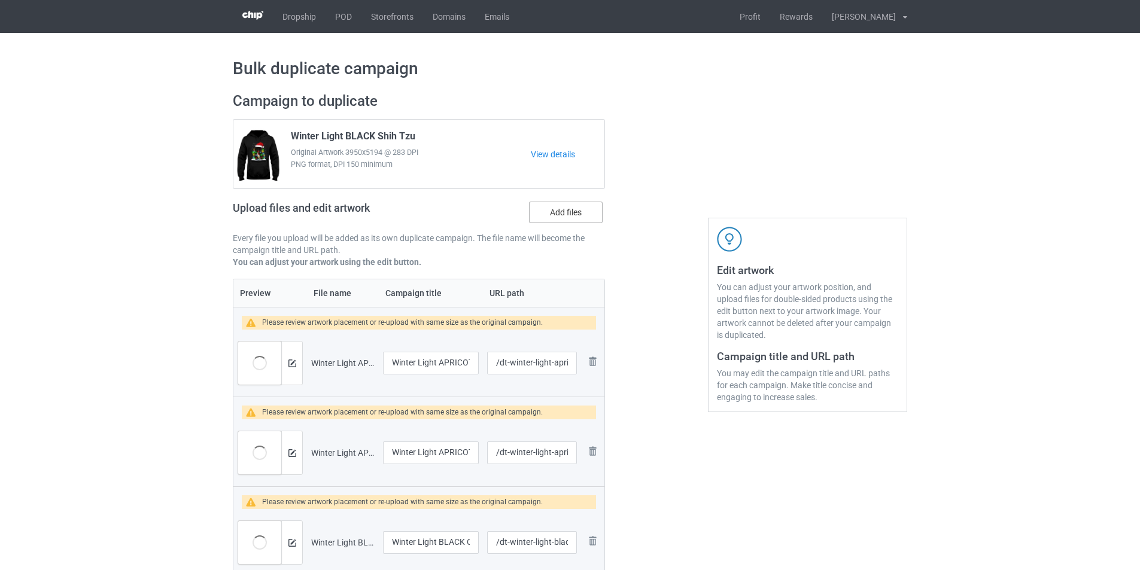
click at [569, 214] on label "Add files" at bounding box center [566, 213] width 74 height 22
click at [0, 0] on input "Add files" at bounding box center [0, 0] width 0 height 0
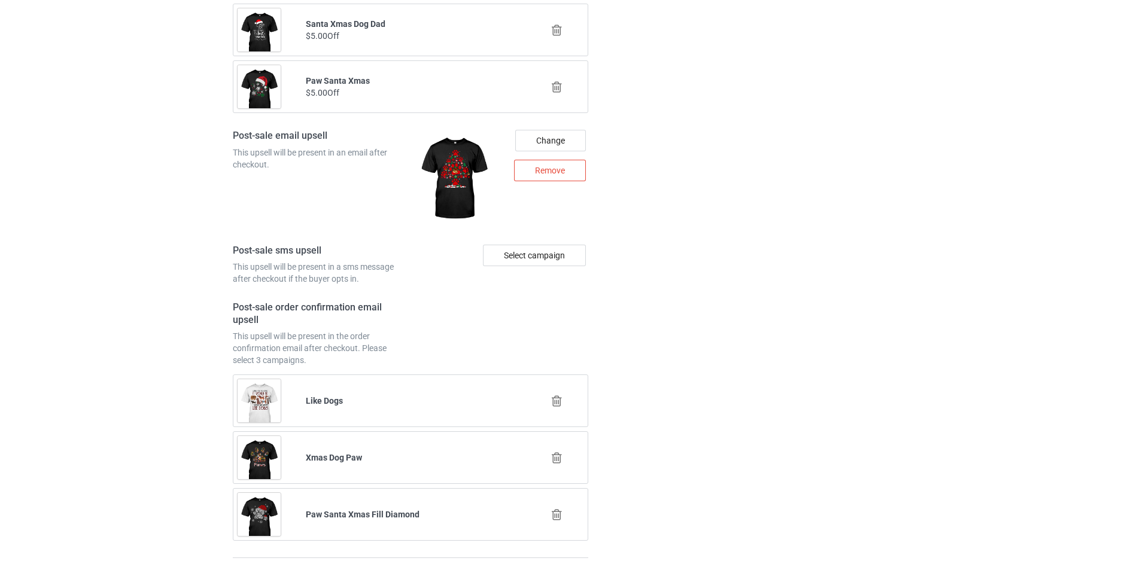
scroll to position [4399, 0]
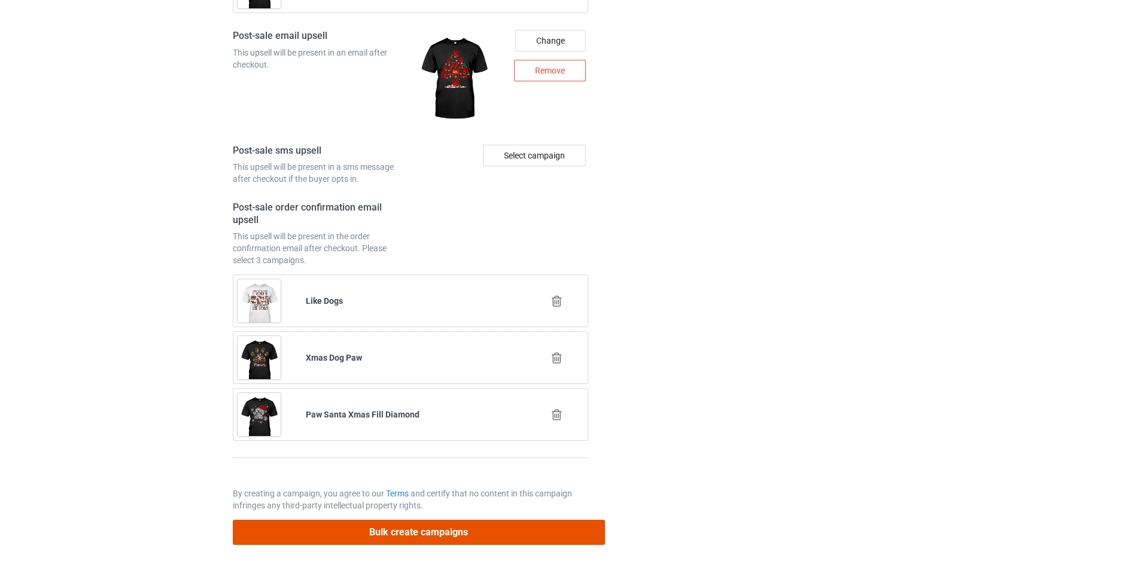
click at [488, 534] on button "Bulk create campaigns" at bounding box center [419, 532] width 372 height 25
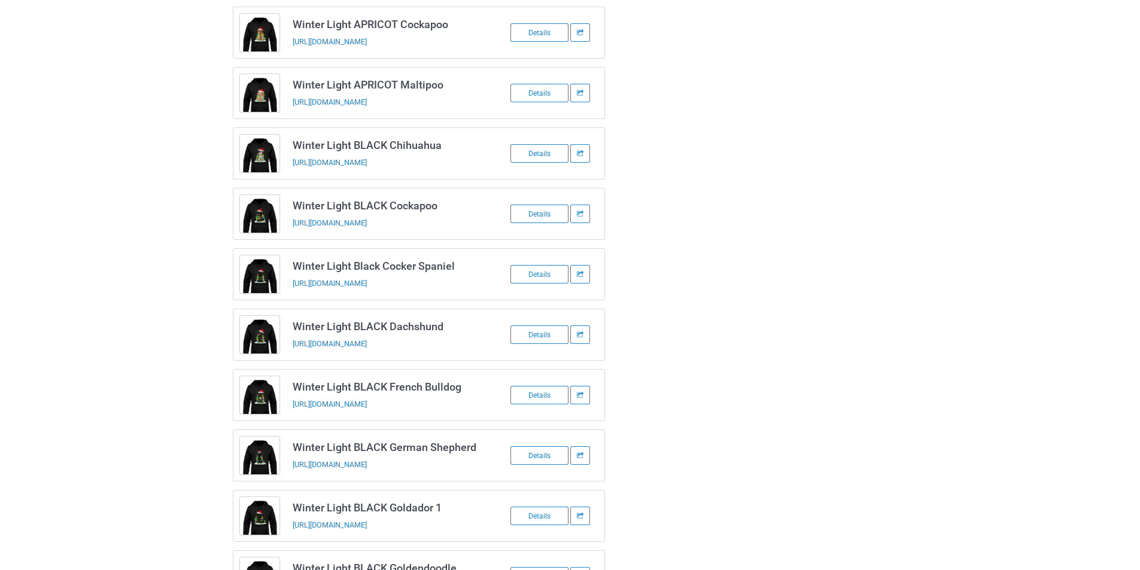
scroll to position [0, 0]
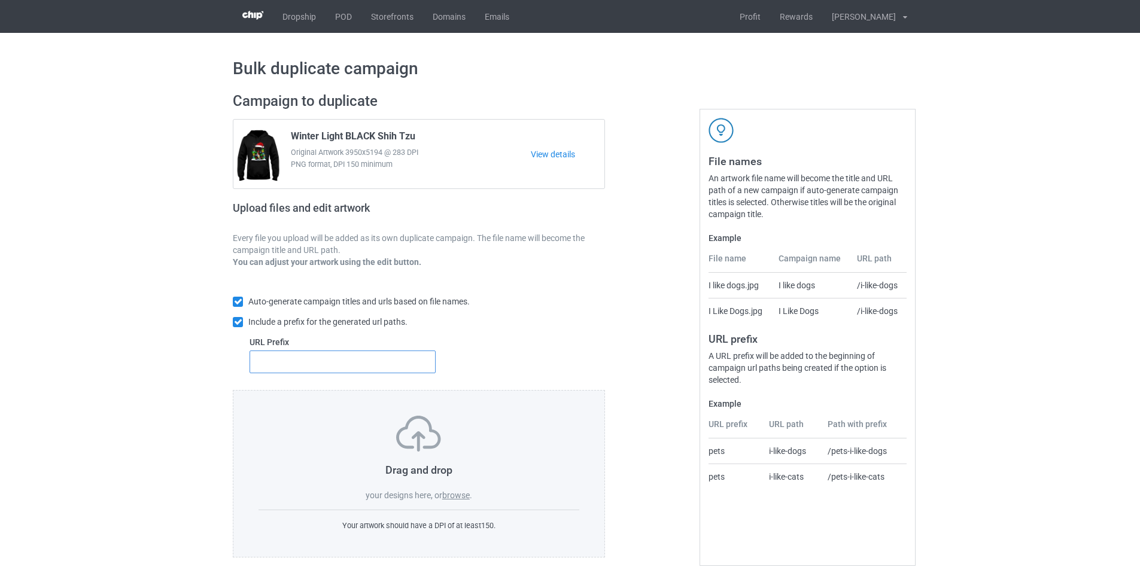
click at [357, 366] on input "text" at bounding box center [343, 362] width 186 height 23
type input "dt-"
click at [458, 495] on label "browse" at bounding box center [456, 496] width 28 height 10
click at [0, 0] on input "browse" at bounding box center [0, 0] width 0 height 0
click at [390, 367] on input "text" at bounding box center [343, 362] width 186 height 23
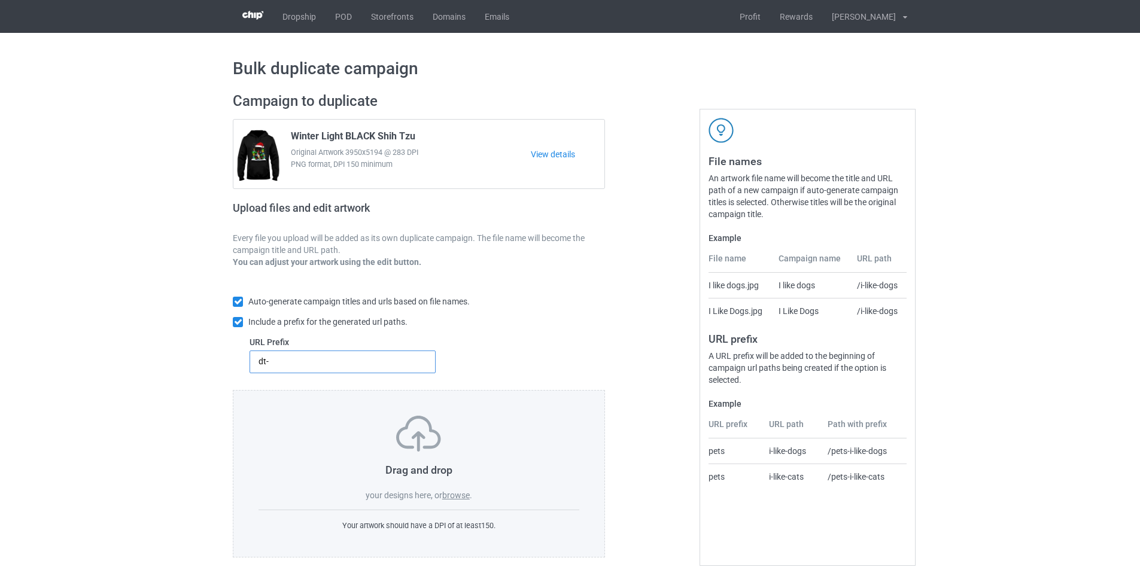
type input "dt-"
click at [461, 494] on label "browse" at bounding box center [456, 496] width 28 height 10
click at [0, 0] on input "browse" at bounding box center [0, 0] width 0 height 0
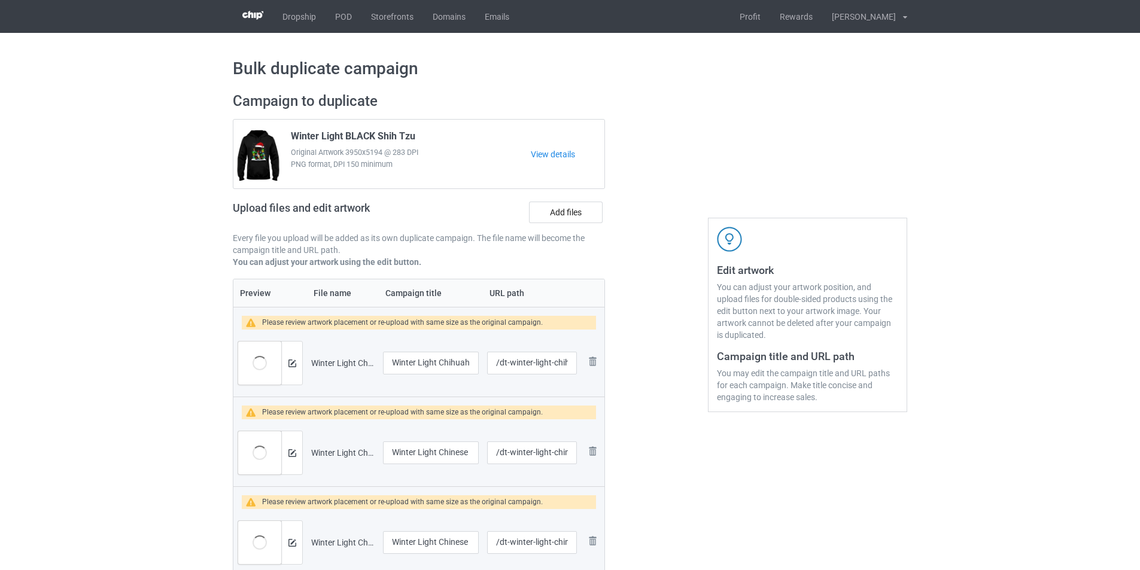
click at [559, 219] on label "Add files" at bounding box center [566, 213] width 74 height 22
click at [0, 0] on input "Add files" at bounding box center [0, 0] width 0 height 0
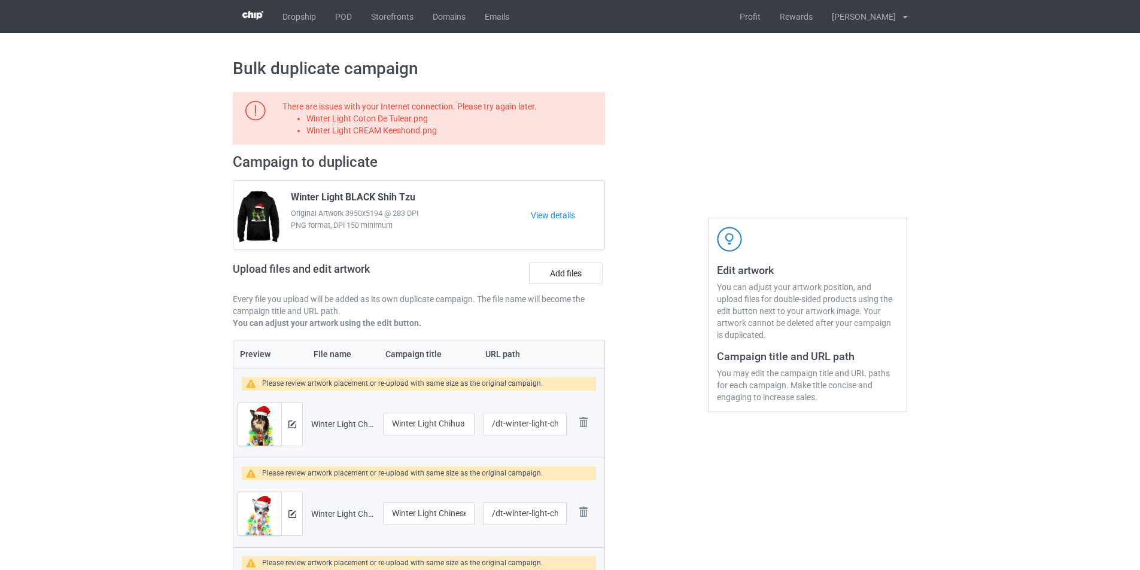
click at [405, 113] on li "Winter Light Coton De Tulear.png" at bounding box center [453, 119] width 294 height 12
click at [397, 117] on li "Winter Light Coton De Tulear.png" at bounding box center [453, 119] width 294 height 12
copy li "Winter Light Coton De Tulear.png"
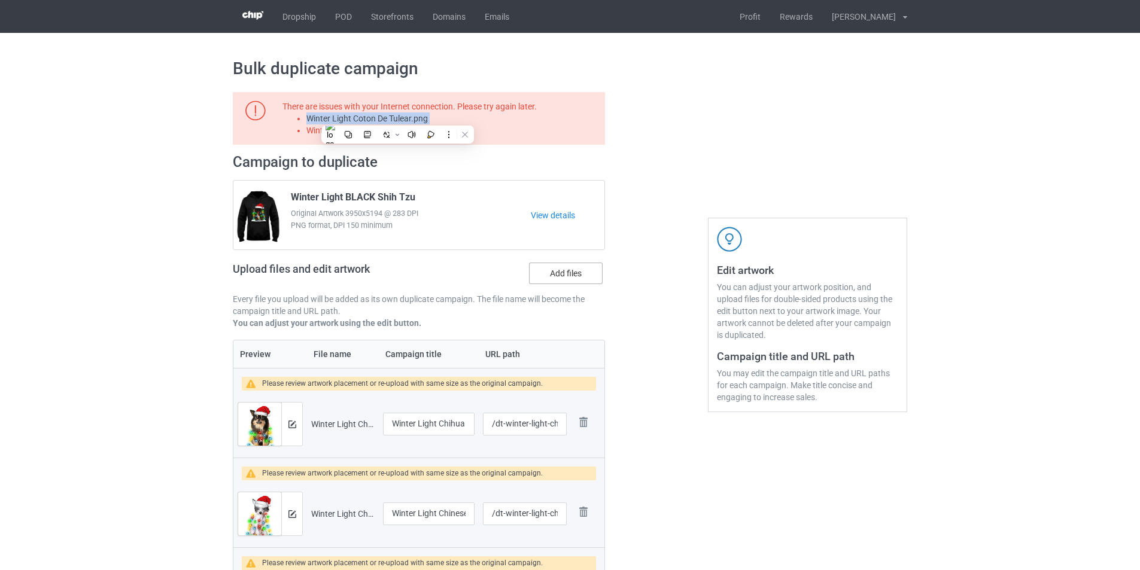
click at [548, 272] on label "Add files" at bounding box center [566, 274] width 74 height 22
click at [0, 0] on input "Add files" at bounding box center [0, 0] width 0 height 0
click at [425, 130] on li "Winter Light CREAM Keeshond.png" at bounding box center [453, 130] width 294 height 12
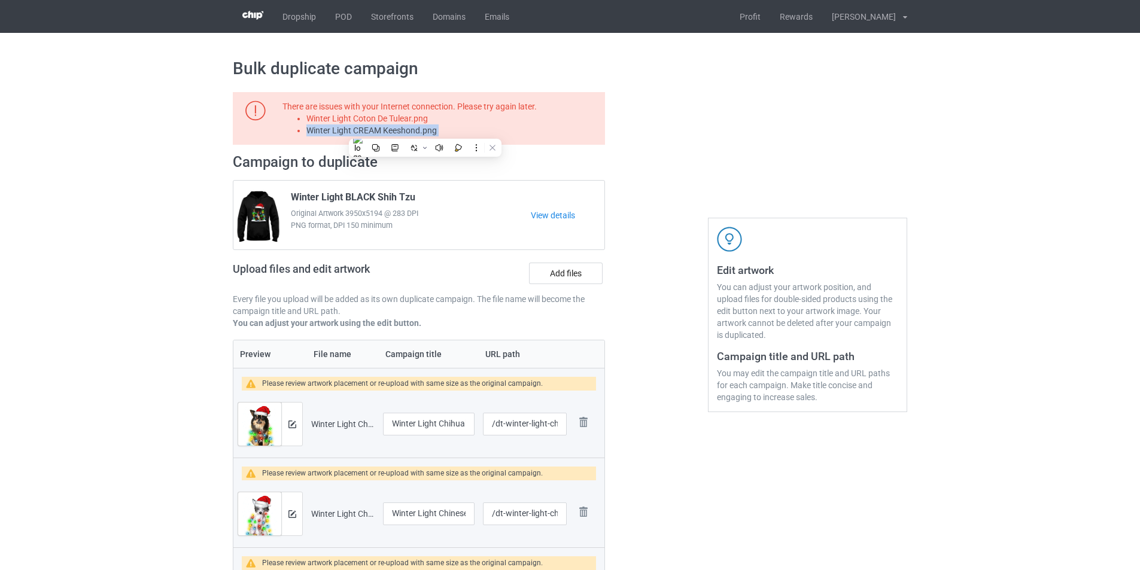
copy li "Winter Light CREAM Keeshond.png"
click at [569, 273] on label "Add files" at bounding box center [566, 274] width 74 height 22
click at [0, 0] on input "Add files" at bounding box center [0, 0] width 0 height 0
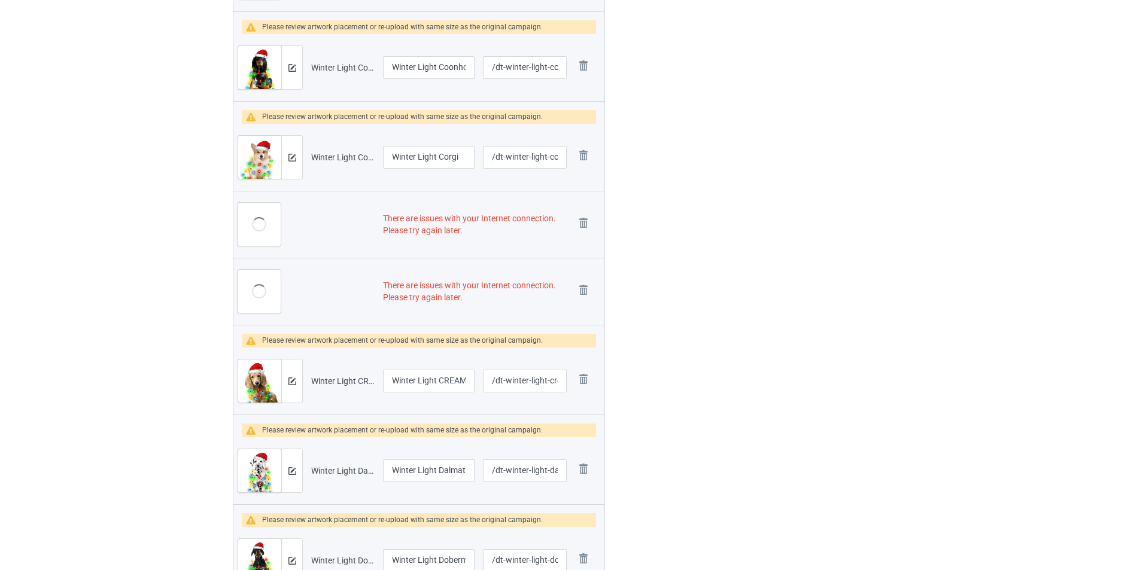
scroll to position [1616, 0]
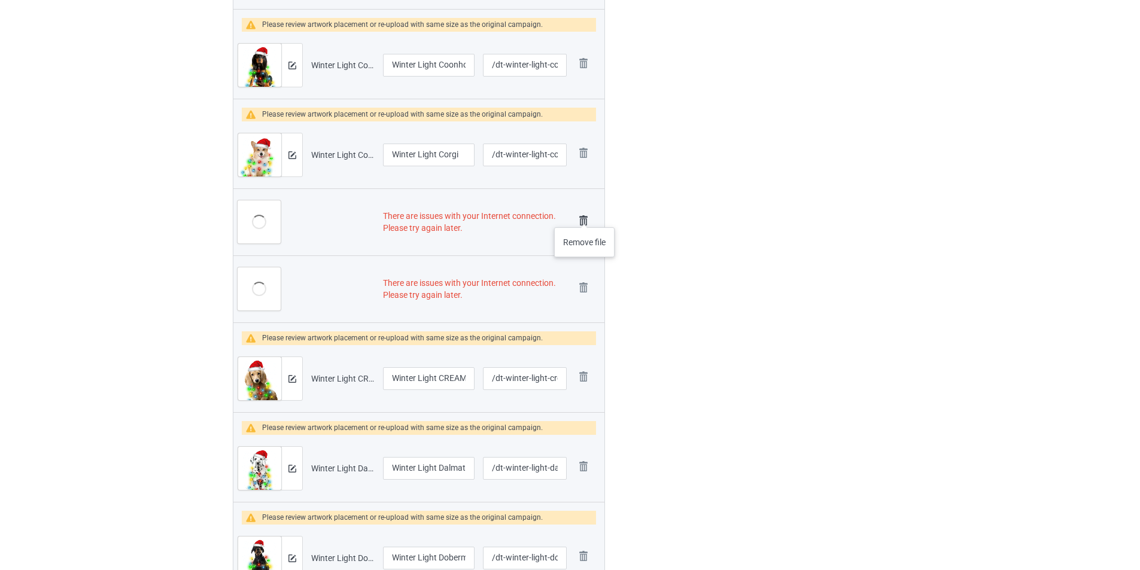
click at [585, 215] on img at bounding box center [583, 220] width 17 height 17
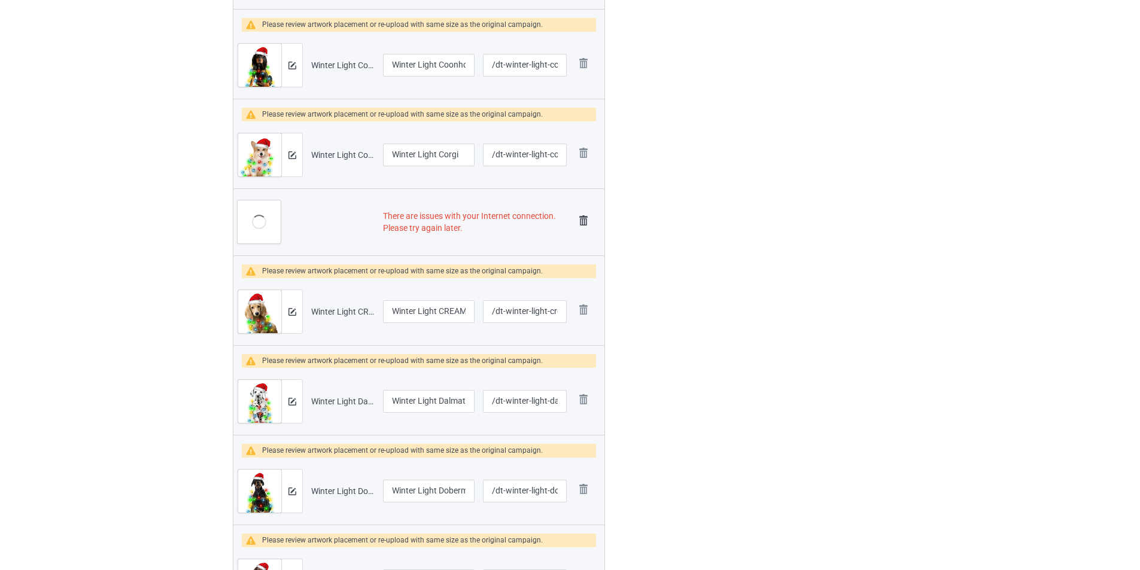
click at [584, 220] on img at bounding box center [583, 220] width 17 height 17
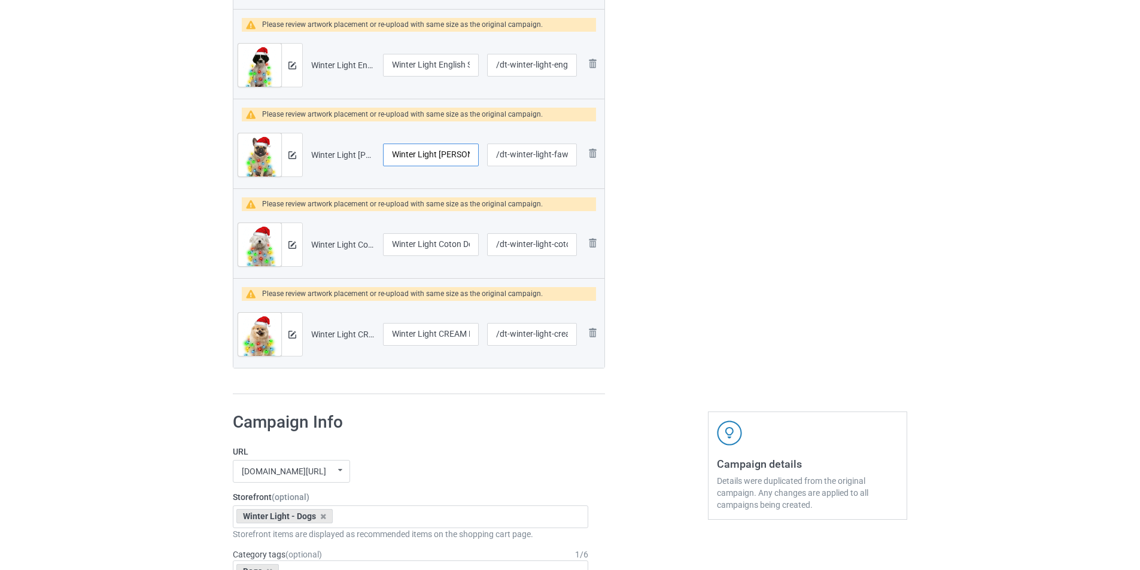
scroll to position [0, 47]
drag, startPoint x: 438, startPoint y: 159, endPoint x: 519, endPoint y: 157, distance: 81.4
click at [509, 157] on tr "Preview and edit artwork Winter Light Fawn French Bulldog.png Winter Light Fawn…" at bounding box center [418, 154] width 371 height 67
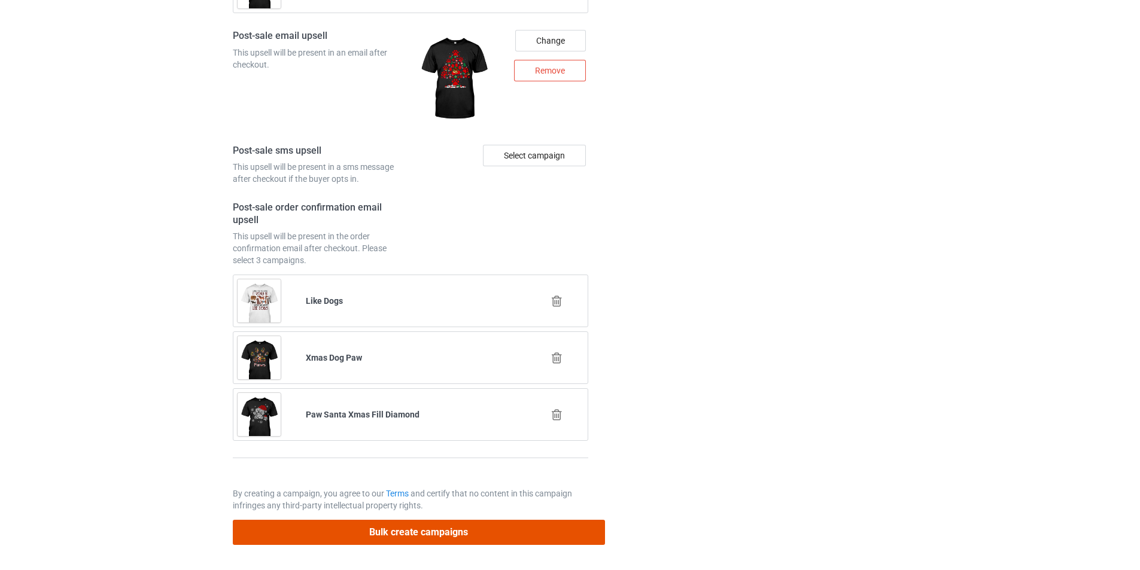
click at [506, 524] on button "Bulk create campaigns" at bounding box center [419, 532] width 372 height 25
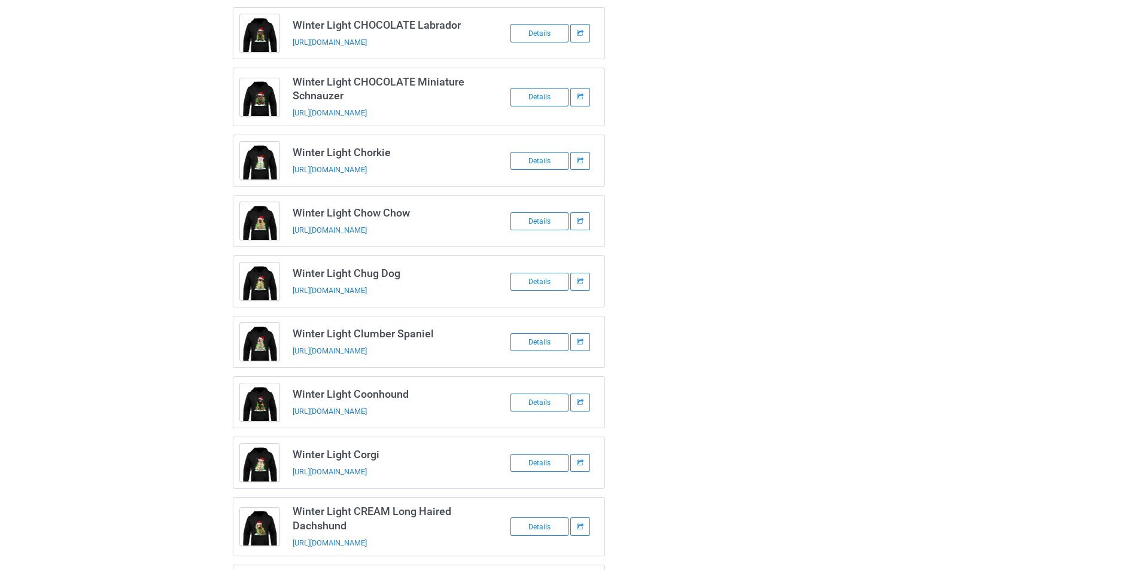
scroll to position [415, 0]
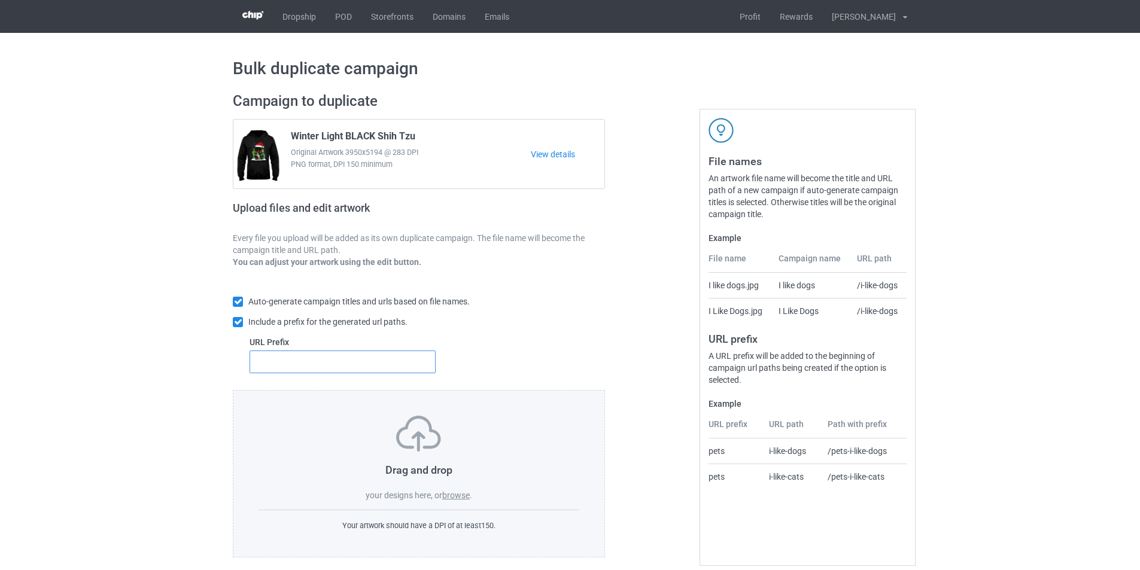
click at [396, 361] on input "text" at bounding box center [343, 362] width 186 height 23
type input "dt-"
click at [455, 493] on label "browse" at bounding box center [456, 496] width 28 height 10
click at [0, 0] on input "browse" at bounding box center [0, 0] width 0 height 0
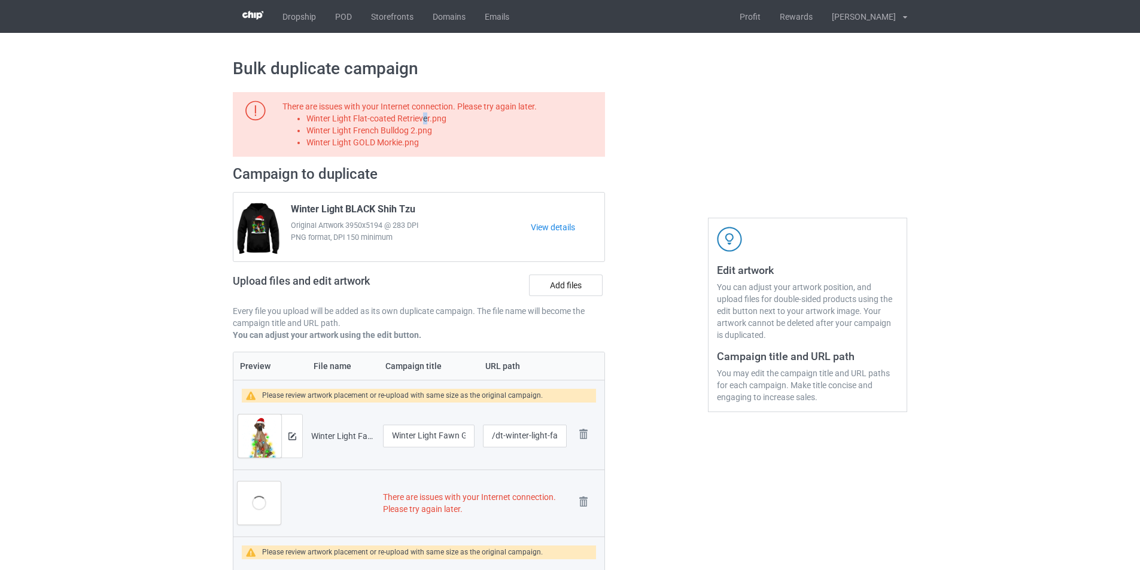
click at [425, 120] on li "Winter Light Flat-coated Retriever.png" at bounding box center [453, 119] width 294 height 12
copy li "Winter Light Flat-coated Retriever.png"
click at [569, 278] on label "Add files" at bounding box center [566, 286] width 74 height 22
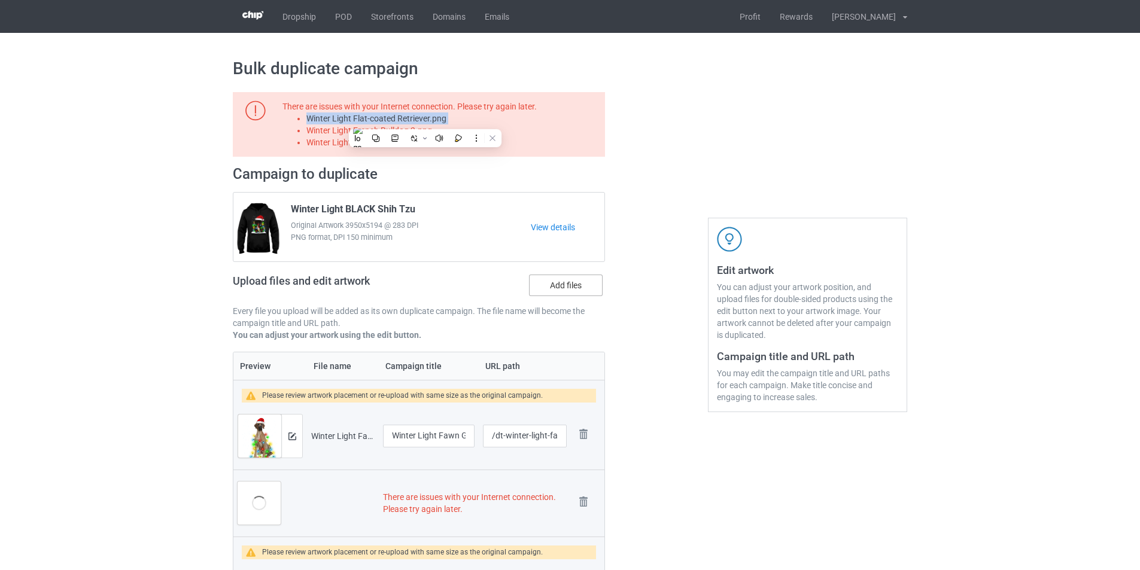
click at [0, 0] on input "Add files" at bounding box center [0, 0] width 0 height 0
click at [584, 501] on img at bounding box center [583, 502] width 17 height 17
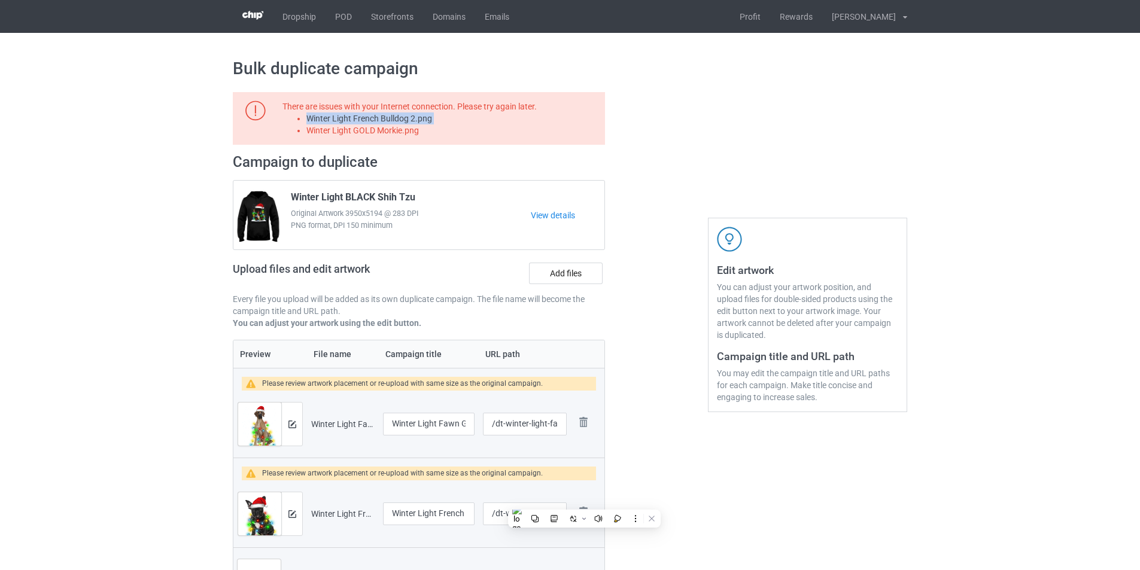
click at [408, 120] on li "Winter Light French Bulldog 2.png" at bounding box center [453, 119] width 294 height 12
click at [563, 273] on label "Add files" at bounding box center [566, 274] width 74 height 22
click at [0, 0] on input "Add files" at bounding box center [0, 0] width 0 height 0
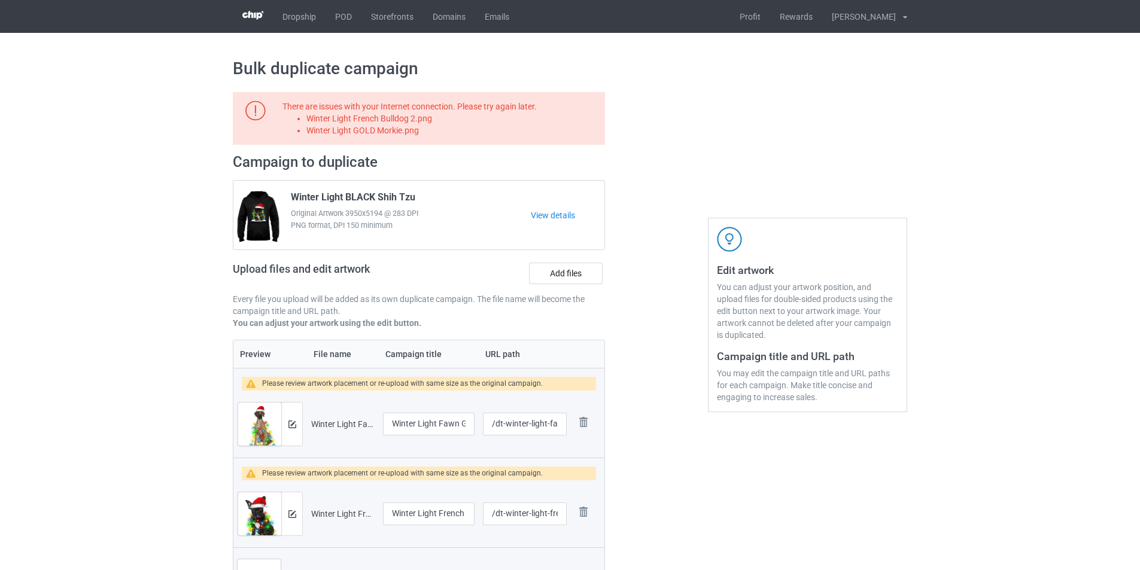
click at [386, 129] on li "Winter Light GOLD Morkie.png" at bounding box center [453, 130] width 294 height 12
copy li "Winter Light GOLD Morkie.png"
click at [554, 273] on label "Add files" at bounding box center [566, 274] width 74 height 22
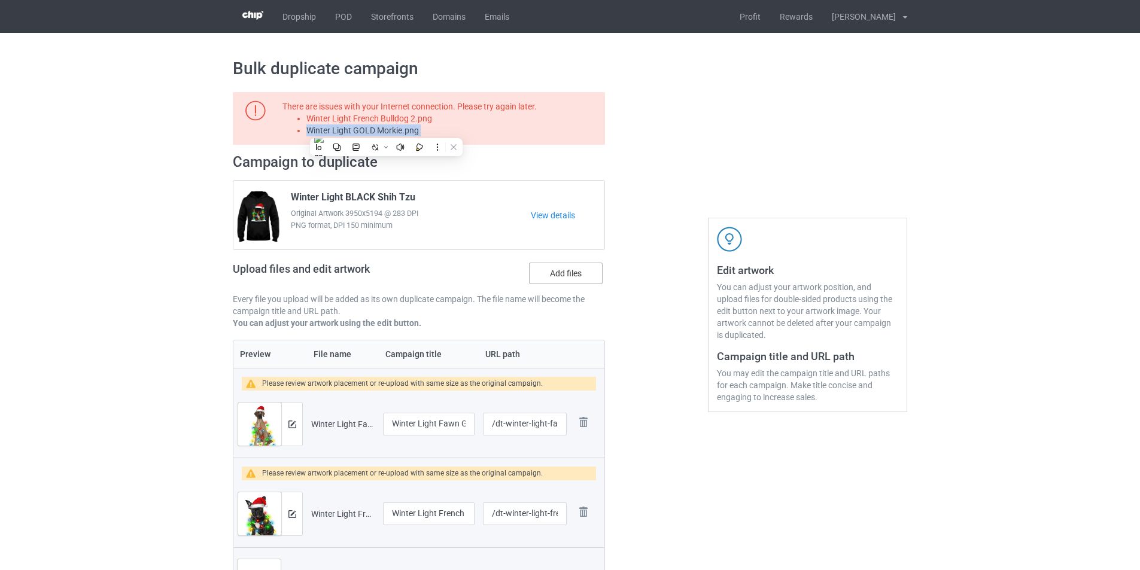
click at [0, 0] on input "Add files" at bounding box center [0, 0] width 0 height 0
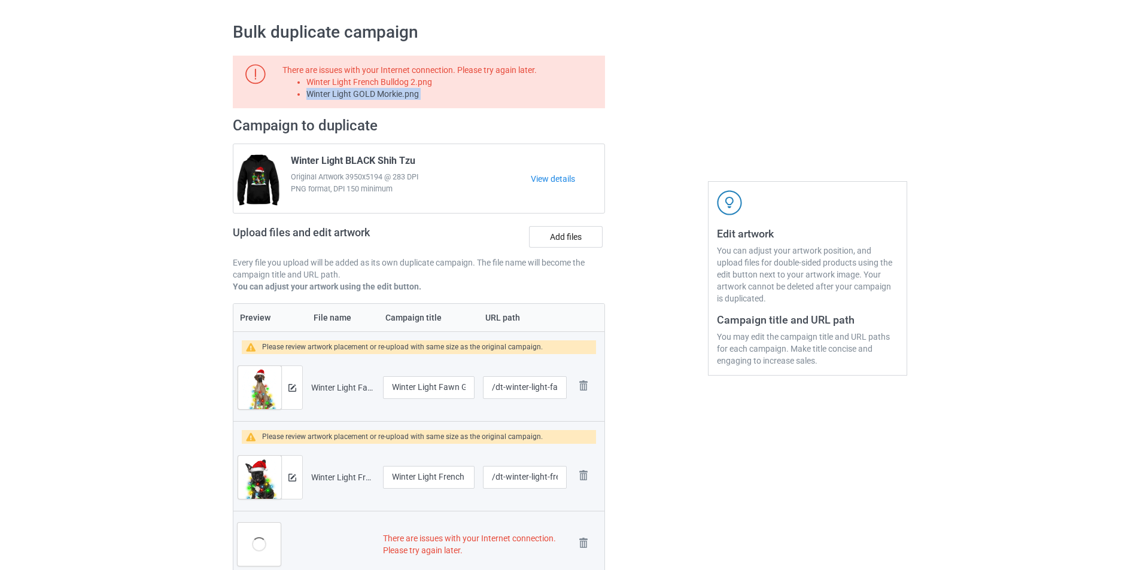
scroll to position [299, 0]
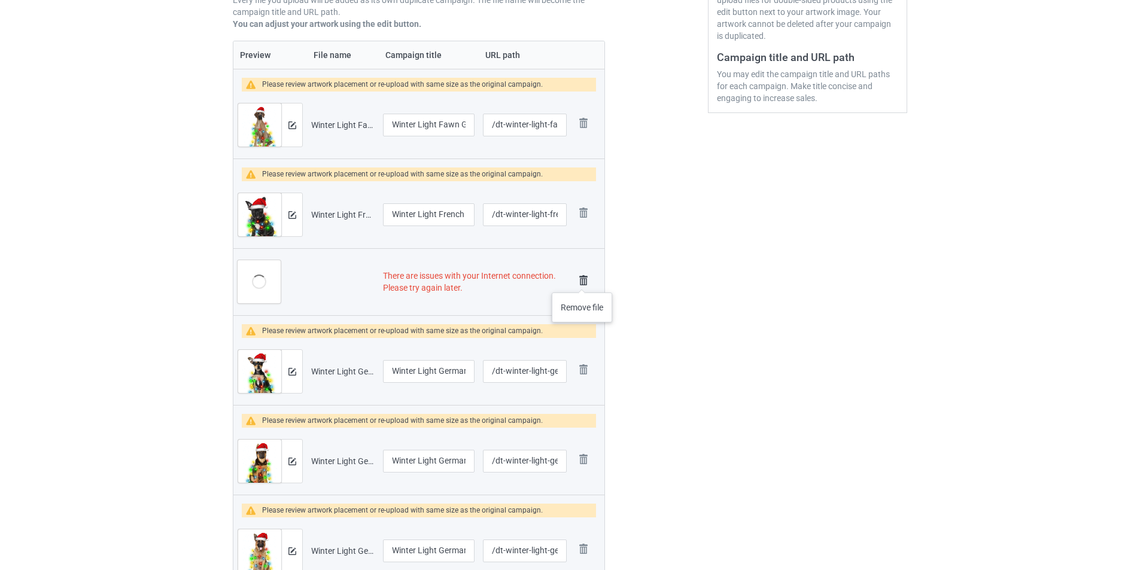
click at [582, 281] on img at bounding box center [583, 280] width 17 height 17
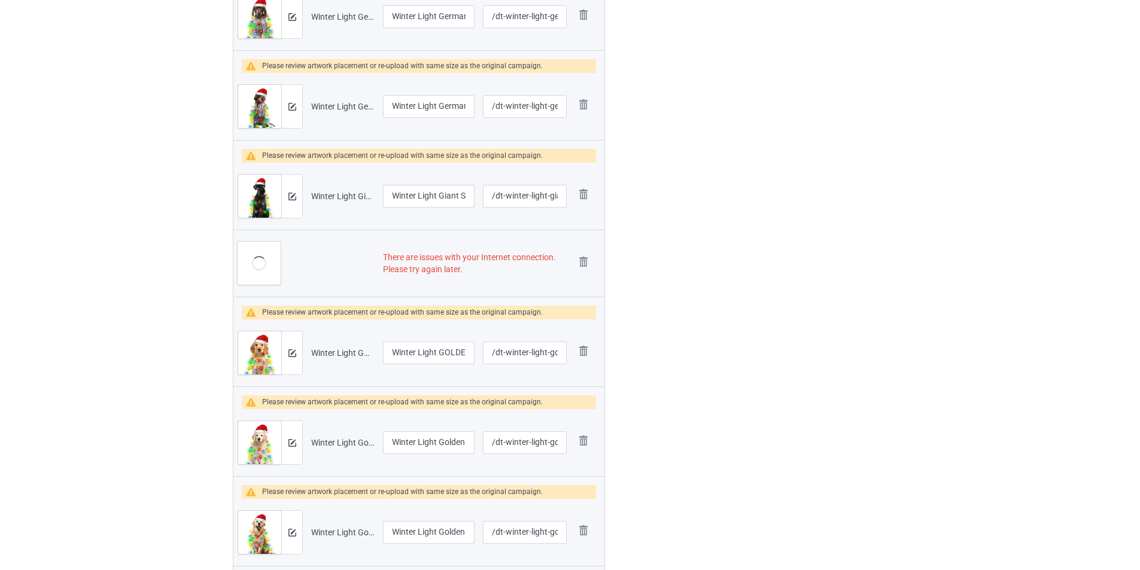
scroll to position [1005, 0]
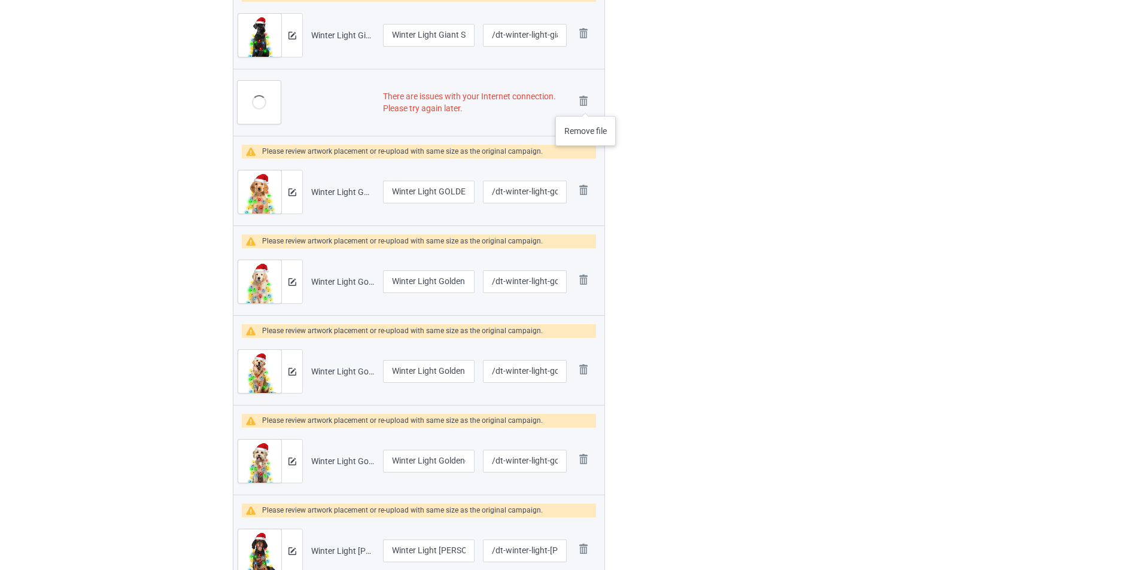
click at [0, 0] on img at bounding box center [0, 0] width 0 height 0
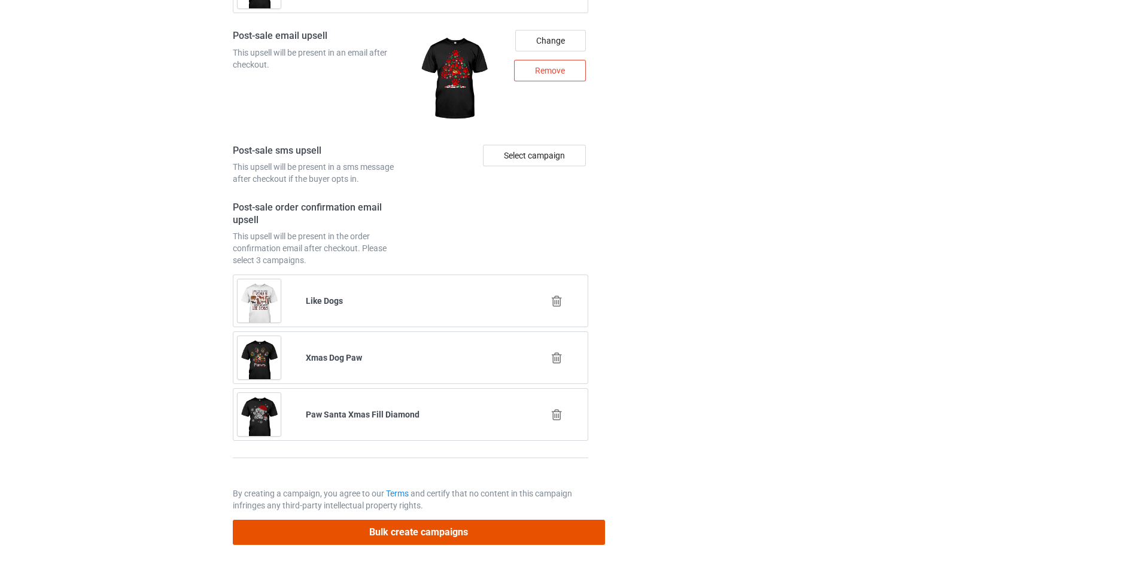
click at [523, 528] on button "Bulk create campaigns" at bounding box center [419, 532] width 372 height 25
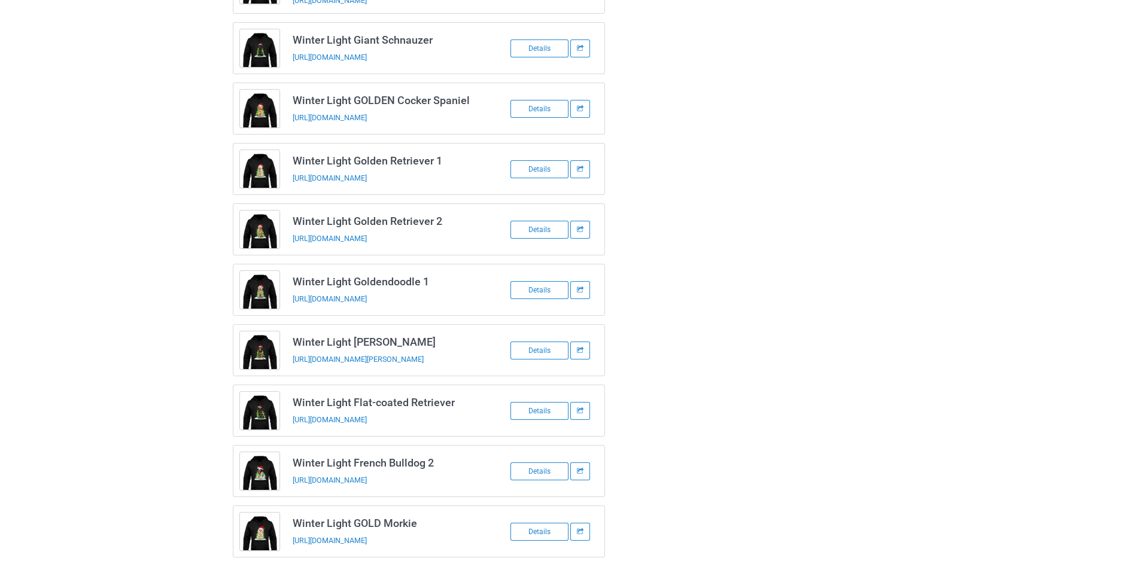
scroll to position [518, 0]
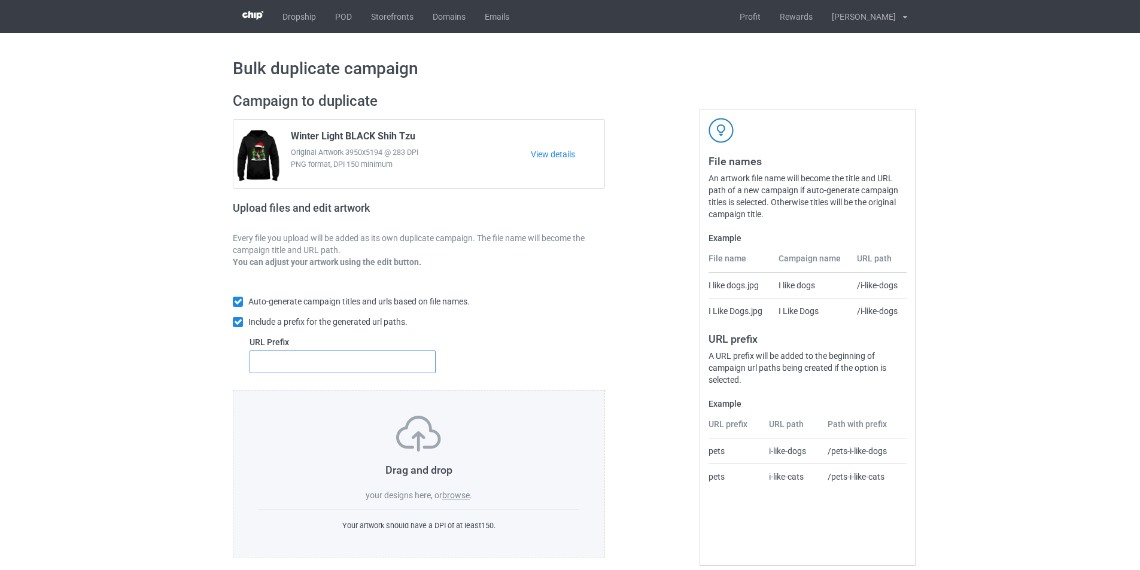
click at [383, 366] on input "text" at bounding box center [343, 362] width 186 height 23
type input "dt-"
click at [453, 496] on label "browse" at bounding box center [456, 496] width 28 height 10
click at [0, 0] on input "browse" at bounding box center [0, 0] width 0 height 0
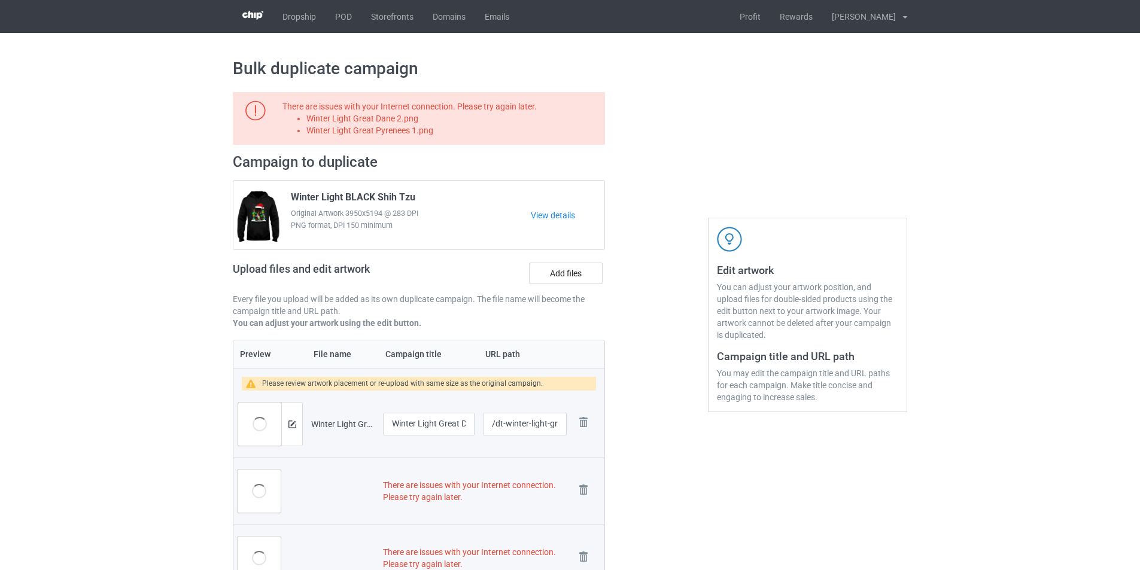
click at [394, 123] on li "Winter Light Great Dane 2.png" at bounding box center [453, 119] width 294 height 12
click at [393, 120] on li "Winter Light Great Dane 2.png" at bounding box center [453, 119] width 294 height 12
copy li "Winter Light Great Dane 2.png"
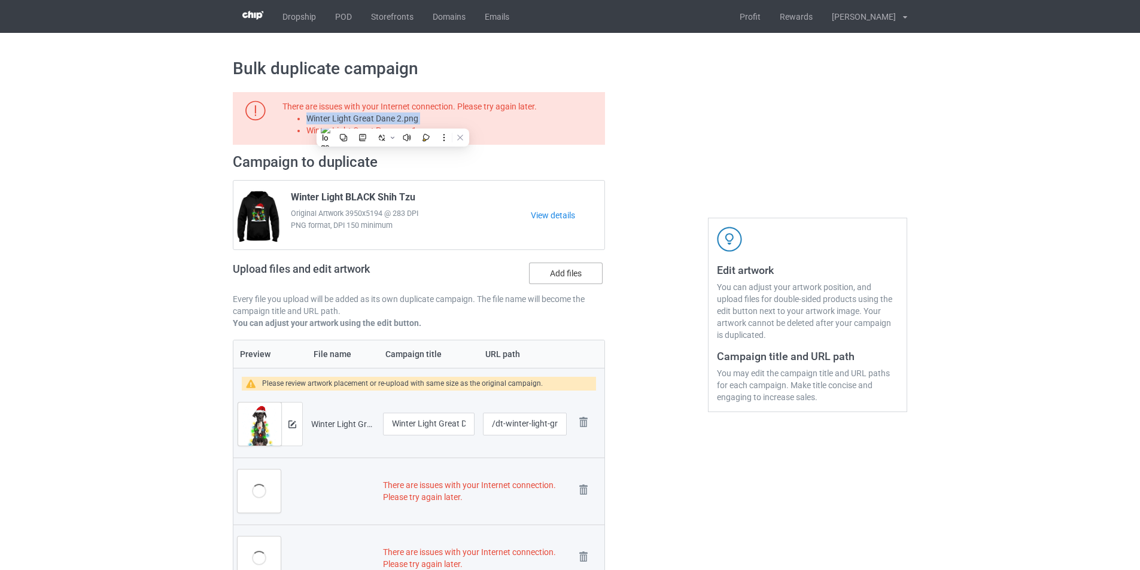
click at [564, 277] on label "Add files" at bounding box center [566, 274] width 74 height 22
click at [0, 0] on input "Add files" at bounding box center [0, 0] width 0 height 0
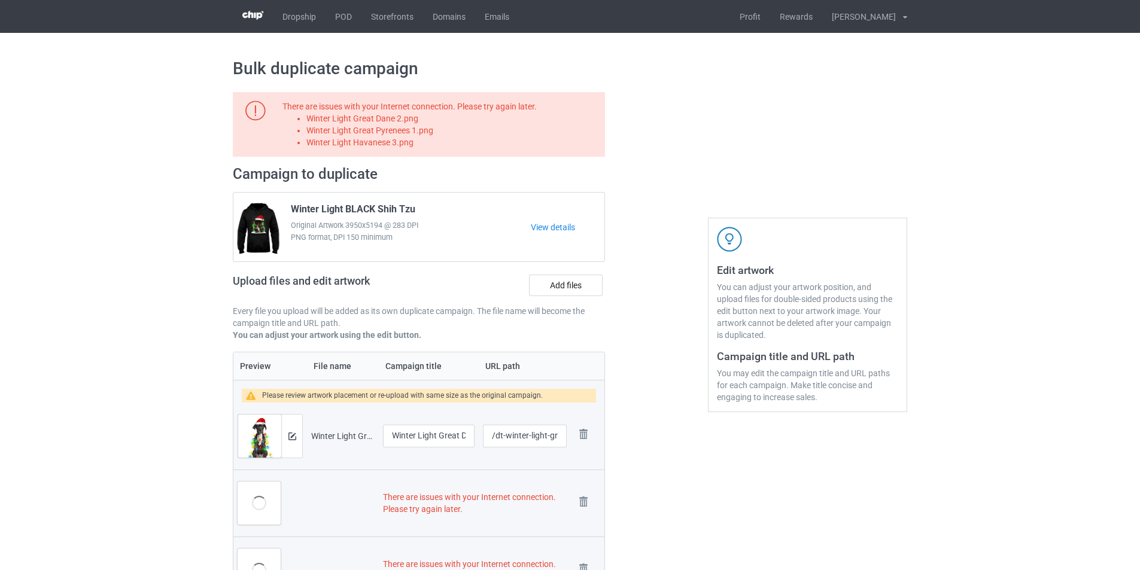
click at [422, 127] on li "Winter Light Great Pyrenees 1.png" at bounding box center [453, 130] width 294 height 12
copy li "Winter Light Great Pyrenees 1.png"
click at [555, 291] on label "Add files" at bounding box center [566, 286] width 74 height 22
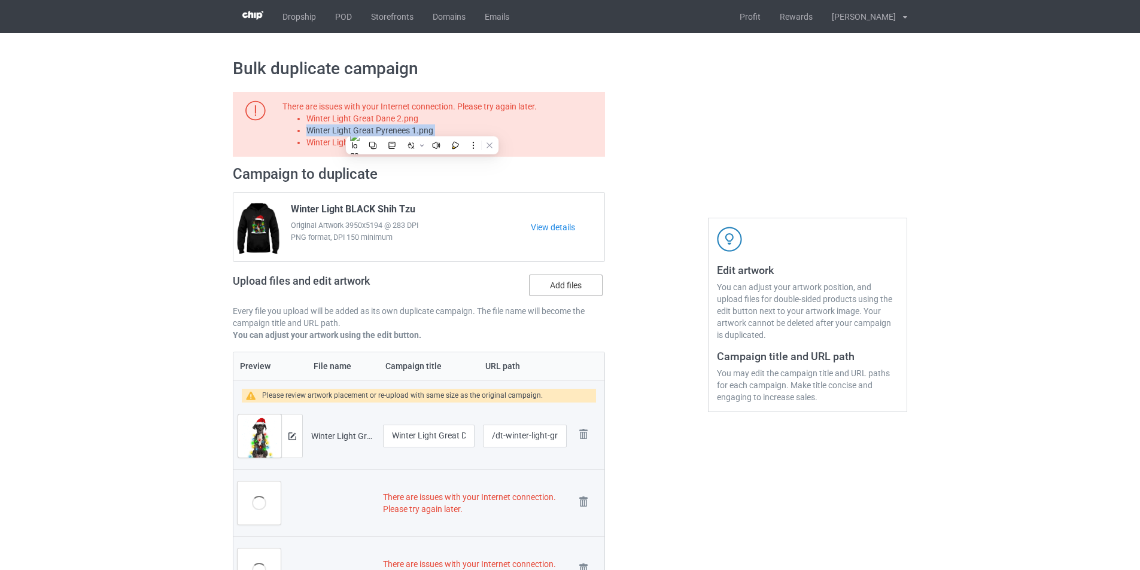
click at [0, 0] on input "Add files" at bounding box center [0, 0] width 0 height 0
click at [388, 142] on li "Winter Light Havanese 3.png" at bounding box center [453, 142] width 294 height 12
copy li "Winter Light Havanese 3.png"
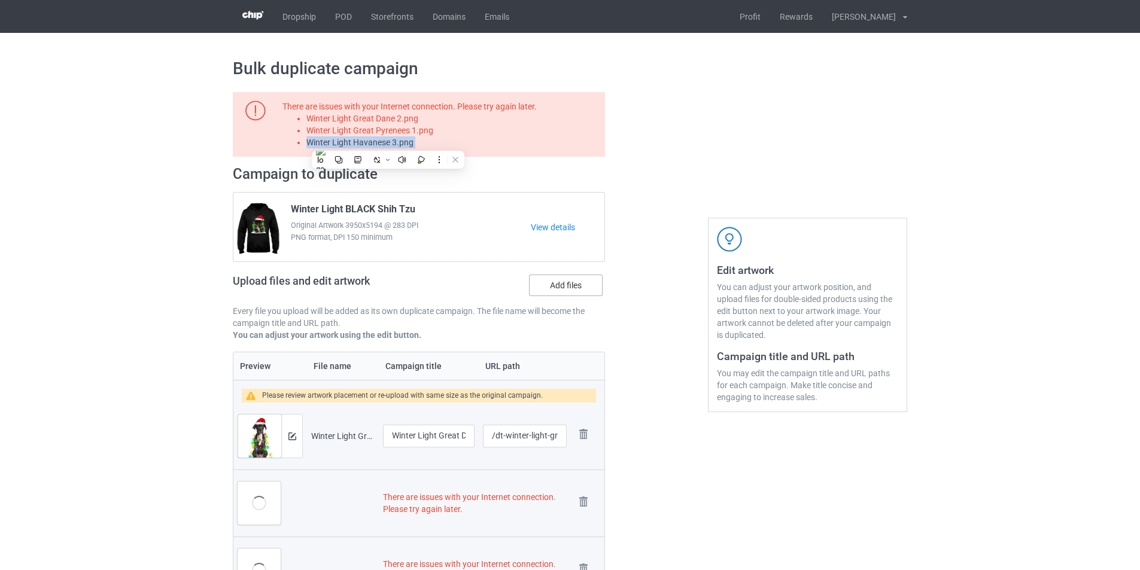
click at [560, 281] on label "Add files" at bounding box center [566, 286] width 74 height 22
click at [0, 0] on input "Add files" at bounding box center [0, 0] width 0 height 0
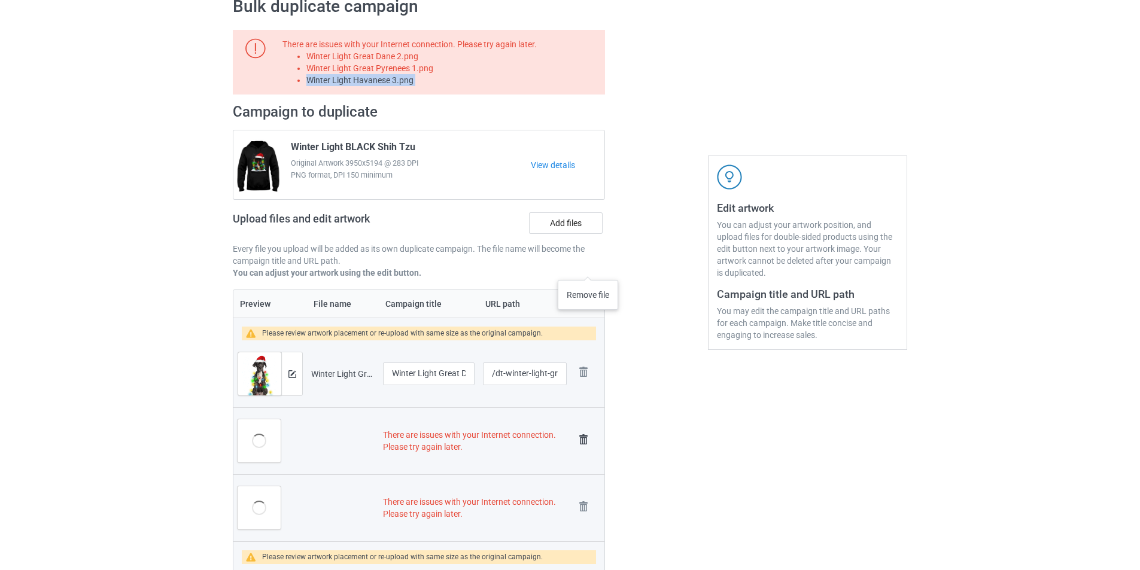
scroll to position [239, 0]
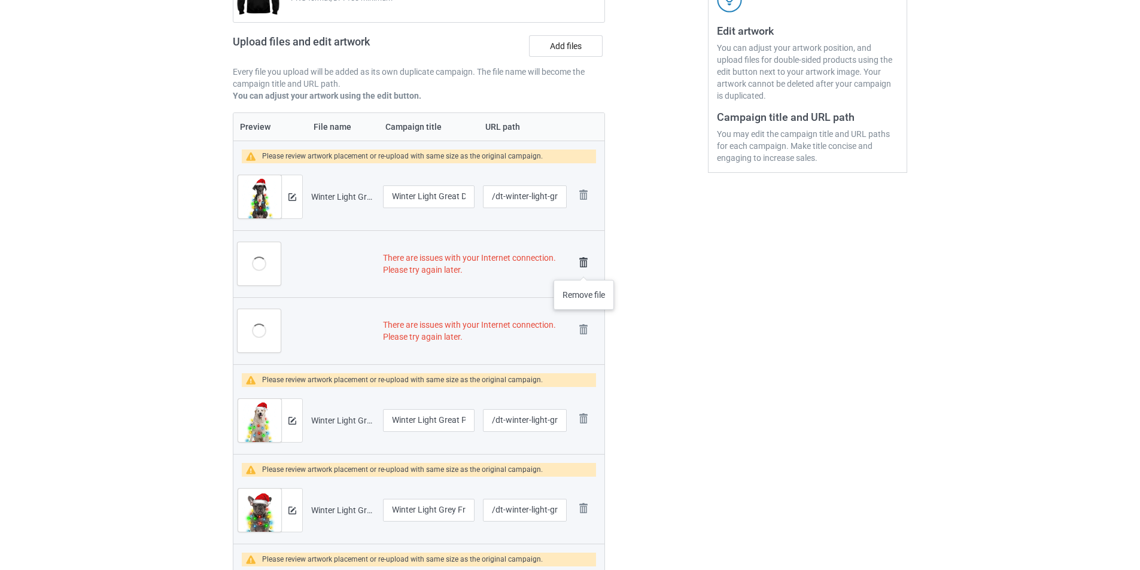
click at [584, 268] on img at bounding box center [583, 262] width 17 height 17
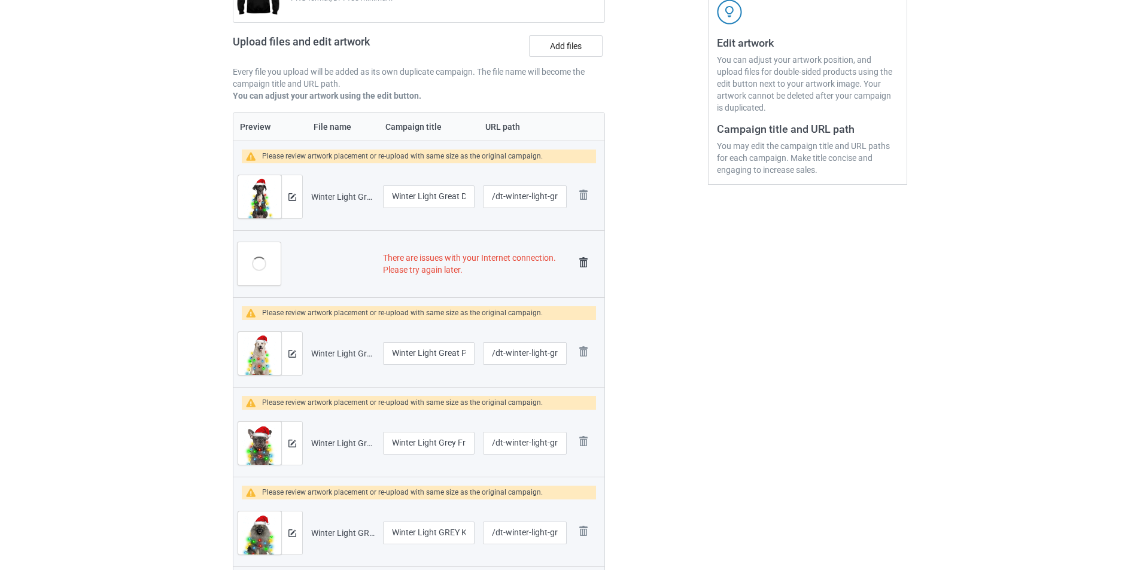
click at [584, 265] on img at bounding box center [583, 262] width 17 height 17
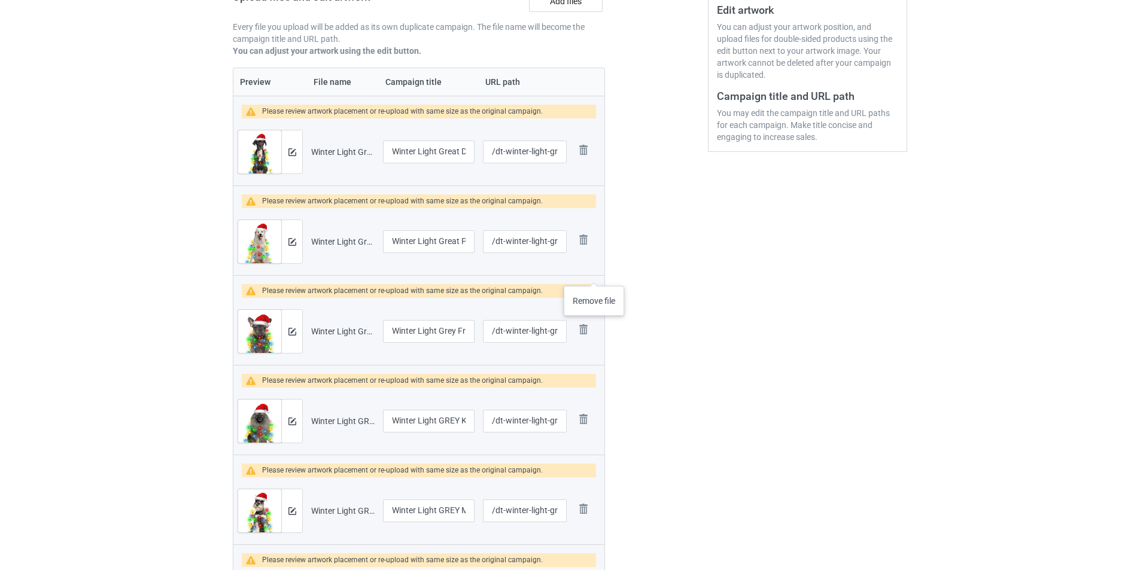
scroll to position [406, 0]
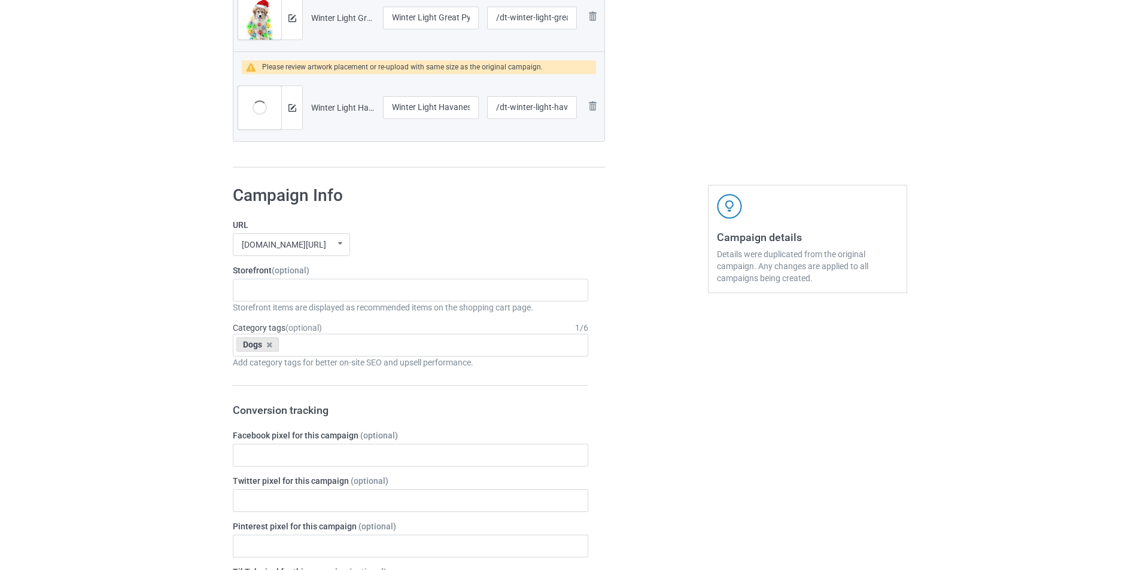
scroll to position [1603, 0]
click at [415, 301] on div "Storefront items are displayed as recommended items on the shopping cart page." at bounding box center [410, 307] width 355 height 12
drag, startPoint x: 438, startPoint y: 105, endPoint x: 391, endPoint y: 102, distance: 47.3
click at [391, 102] on input "Winter Light Havanese 3" at bounding box center [431, 107] width 96 height 23
click at [293, 290] on div "Dachshund Store Daisy Sunshine Dogs A Bond That Can't Be Broken Spooky Pumpkin …" at bounding box center [410, 289] width 355 height 23
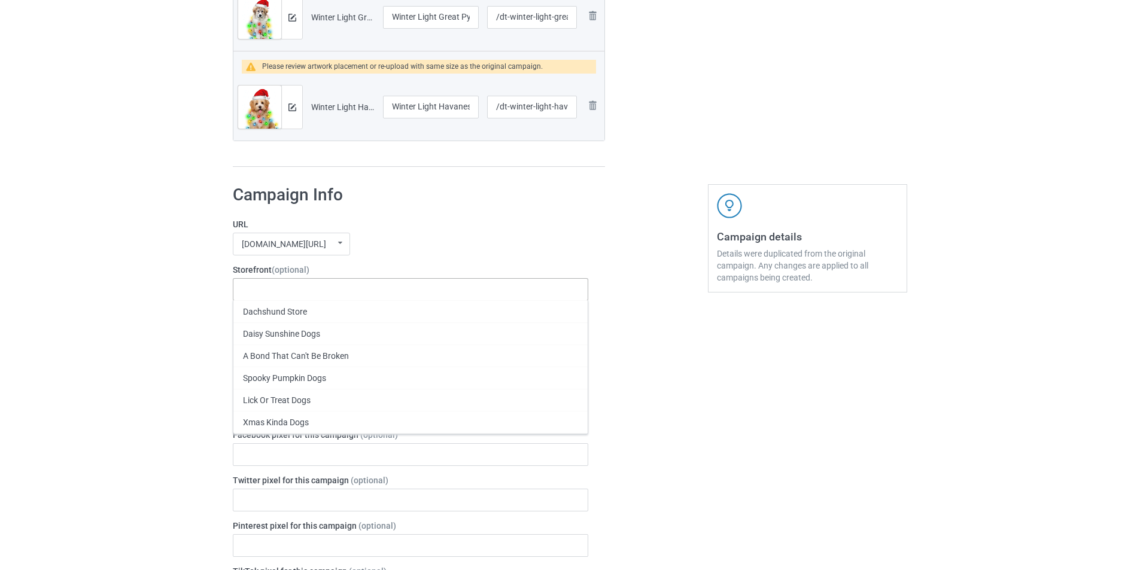
paste input "Winter Light"
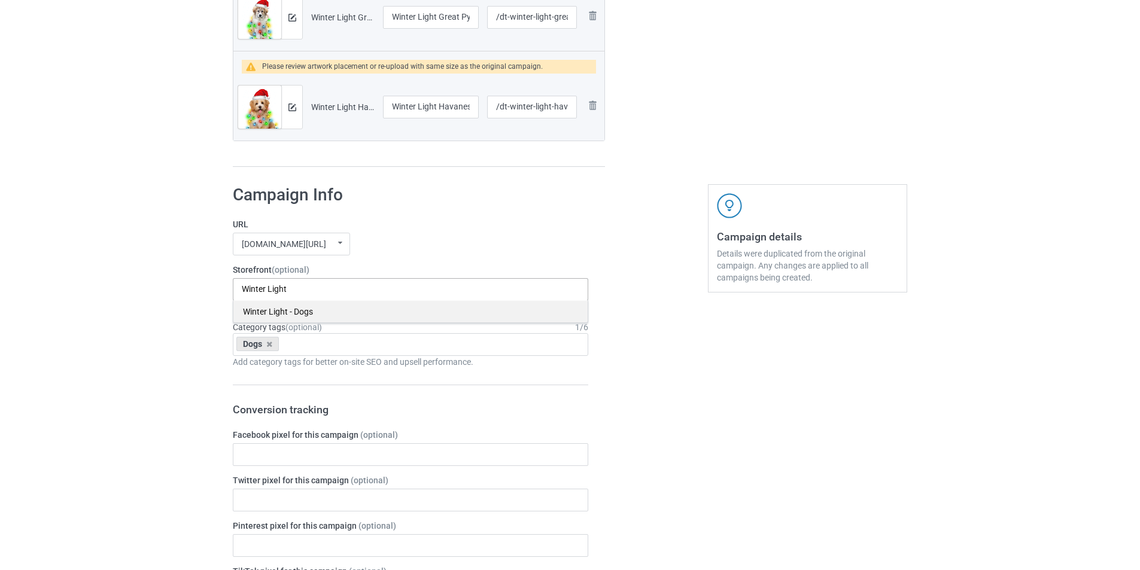
type input "Winter Light"
click at [321, 317] on div "Winter Light - Dogs" at bounding box center [410, 311] width 354 height 22
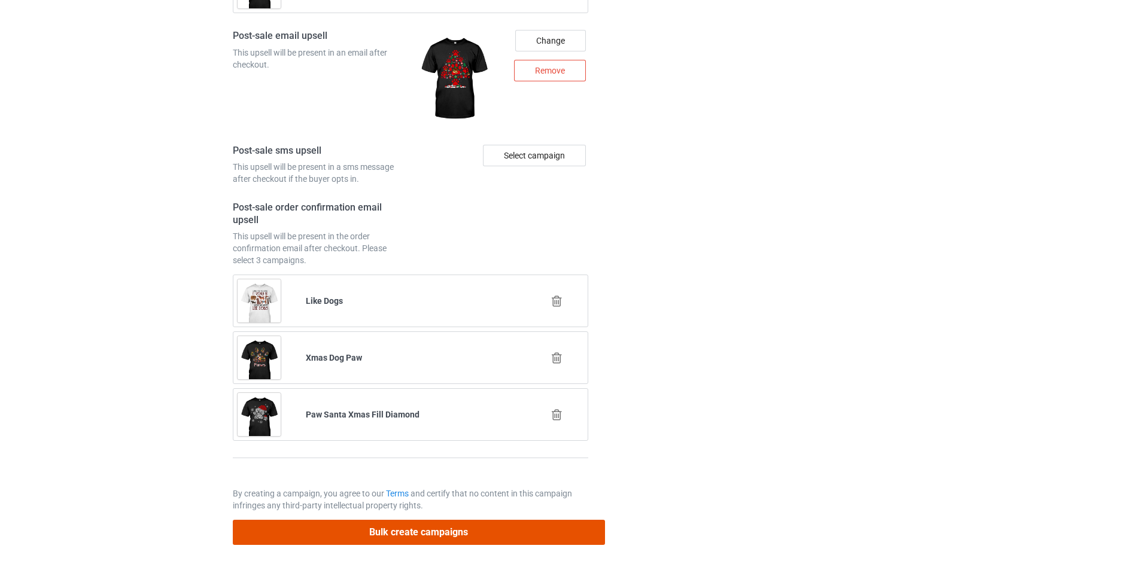
click at [514, 535] on button "Bulk create campaigns" at bounding box center [419, 532] width 372 height 25
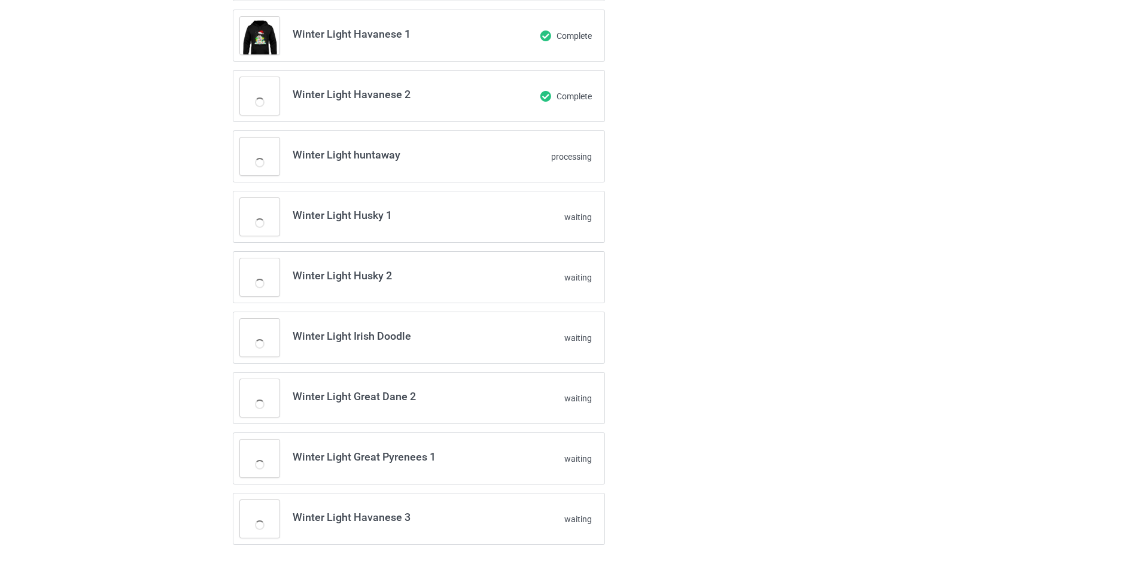
scroll to position [506, 0]
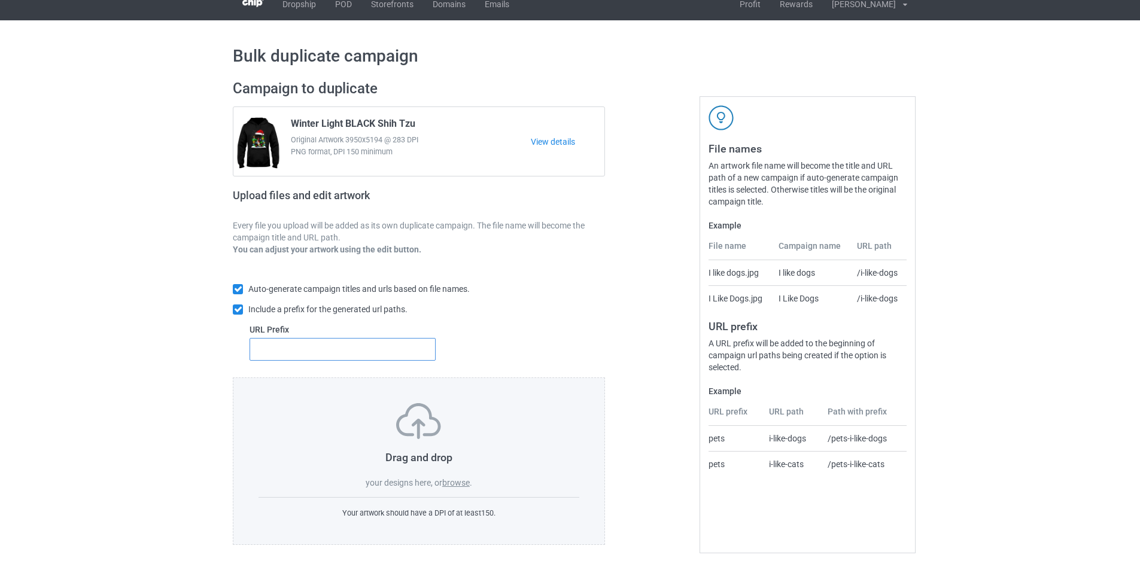
click at [315, 355] on input "text" at bounding box center [343, 349] width 186 height 23
type input "dt-"
click at [460, 484] on label "browse" at bounding box center [456, 483] width 28 height 10
click at [0, 0] on input "browse" at bounding box center [0, 0] width 0 height 0
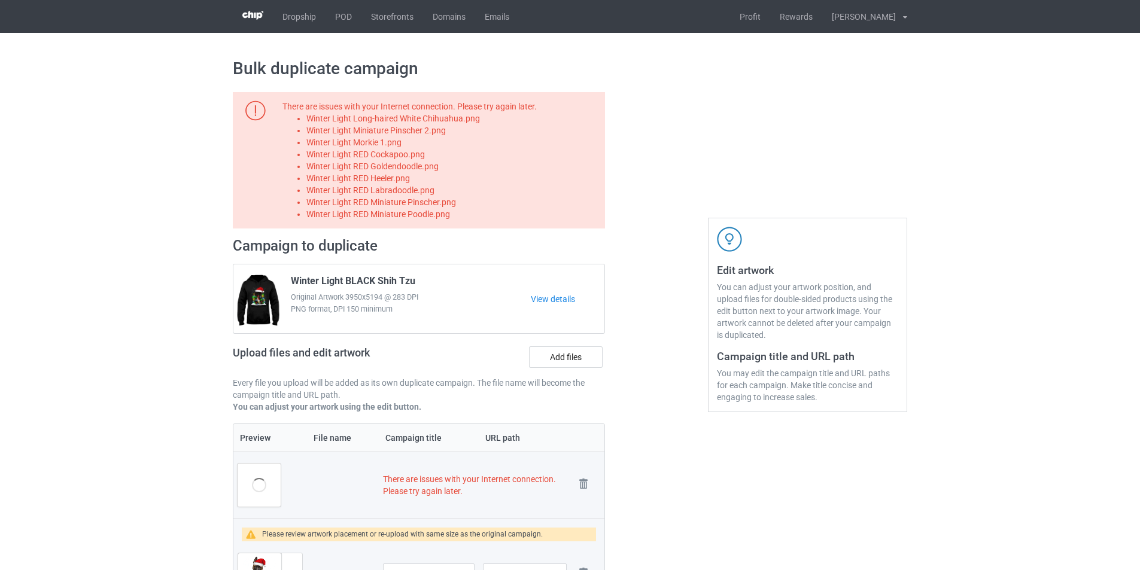
click at [435, 118] on li "Winter Light Long-haired White Chihuahua.png" at bounding box center [453, 119] width 294 height 12
copy li "Winter Light Long-haired White Chihuahua.png"
click at [588, 485] on img at bounding box center [583, 484] width 17 height 17
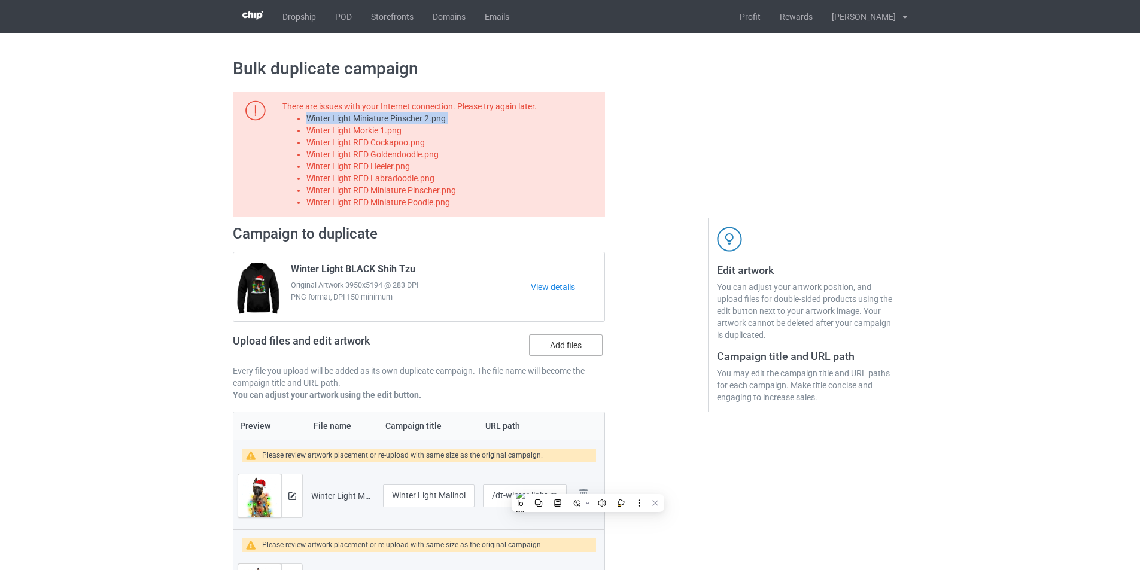
click at [570, 345] on label "Add files" at bounding box center [566, 346] width 74 height 22
click at [0, 0] on input "Add files" at bounding box center [0, 0] width 0 height 0
click at [423, 118] on li "Winter Light Miniature Pinscher 2.png" at bounding box center [453, 119] width 294 height 12
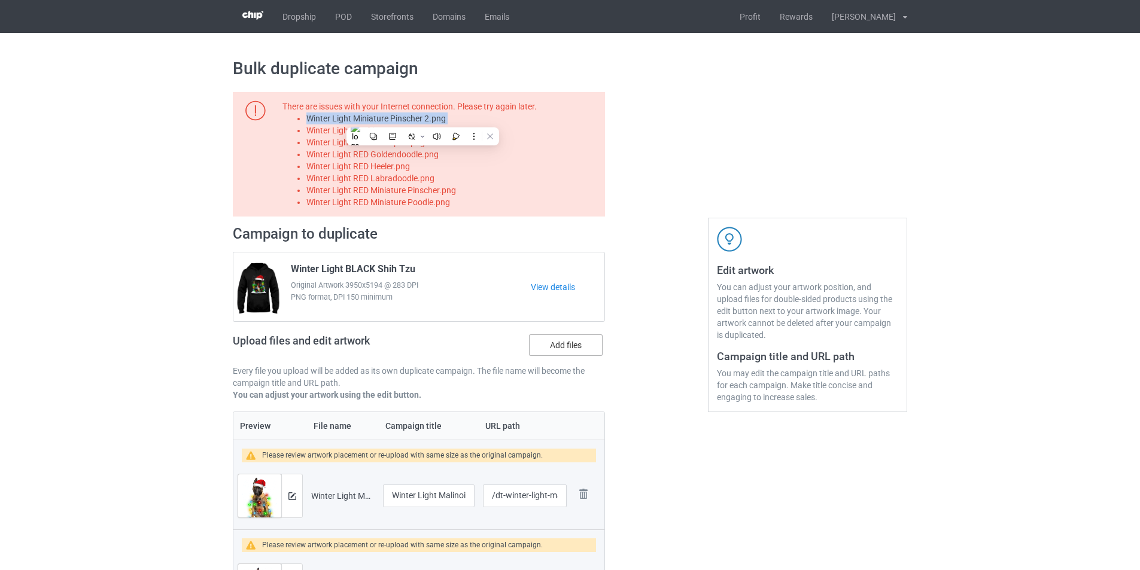
click at [567, 344] on label "Add files" at bounding box center [566, 346] width 74 height 22
click at [0, 0] on input "Add files" at bounding box center [0, 0] width 0 height 0
click at [395, 136] on li "Winter Light Morkie 1.png" at bounding box center [453, 130] width 294 height 12
click at [387, 129] on li "Winter Light Morkie 1.png" at bounding box center [453, 130] width 294 height 12
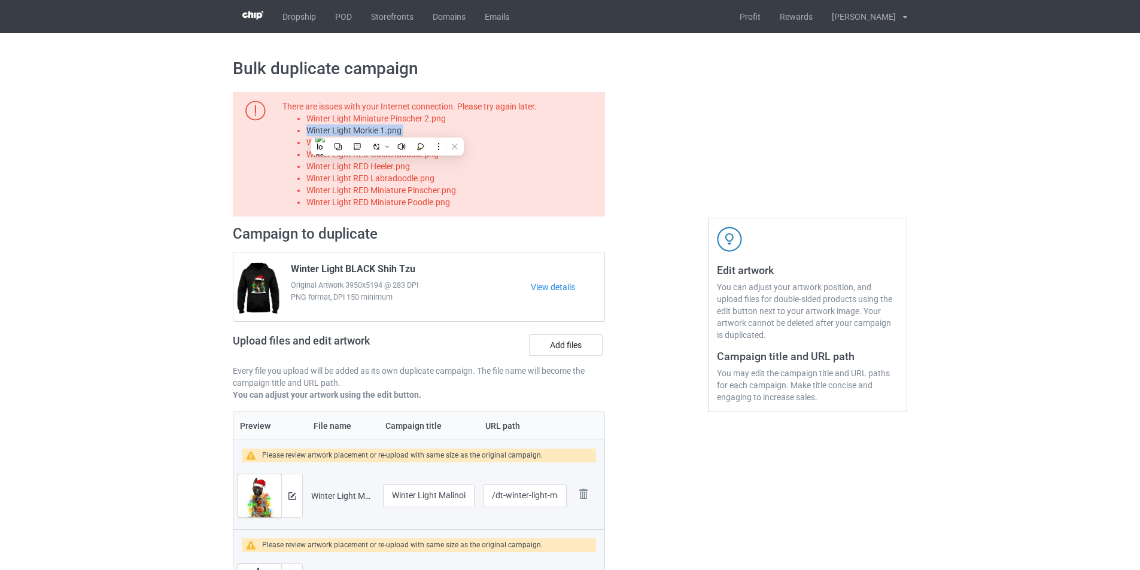
click at [387, 129] on li "Winter Light Morkie 1.png" at bounding box center [453, 130] width 294 height 12
copy li "Winter Light Morkie 1.png"
click at [566, 341] on label "Add files" at bounding box center [566, 346] width 74 height 22
click at [0, 0] on input "Add files" at bounding box center [0, 0] width 0 height 0
click at [403, 145] on li "Winter Light RED Cockapoo.png" at bounding box center [453, 142] width 294 height 12
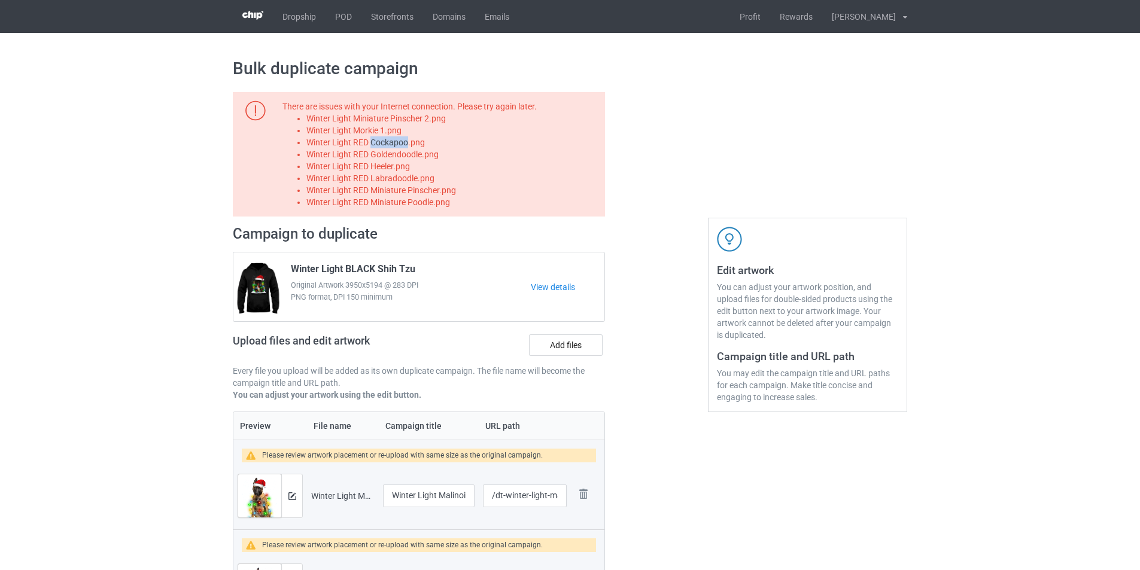
click at [403, 145] on li "Winter Light RED Cockapoo.png" at bounding box center [453, 142] width 294 height 12
copy li "Winter Light RED Cockapoo.png"
click at [553, 344] on label "Add files" at bounding box center [566, 346] width 74 height 22
click at [0, 0] on input "Add files" at bounding box center [0, 0] width 0 height 0
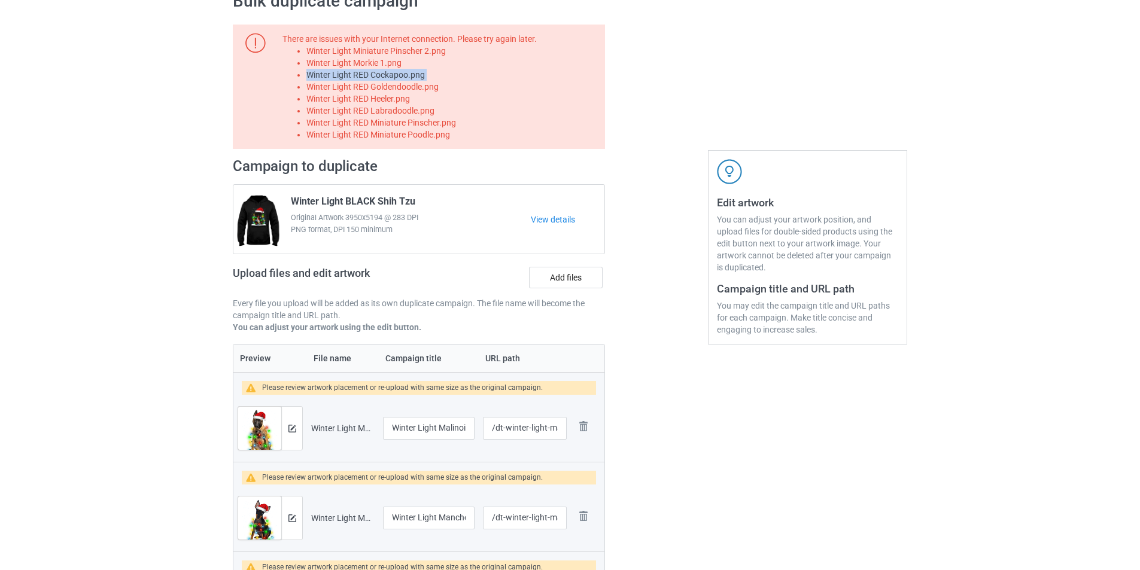
scroll to position [359, 0]
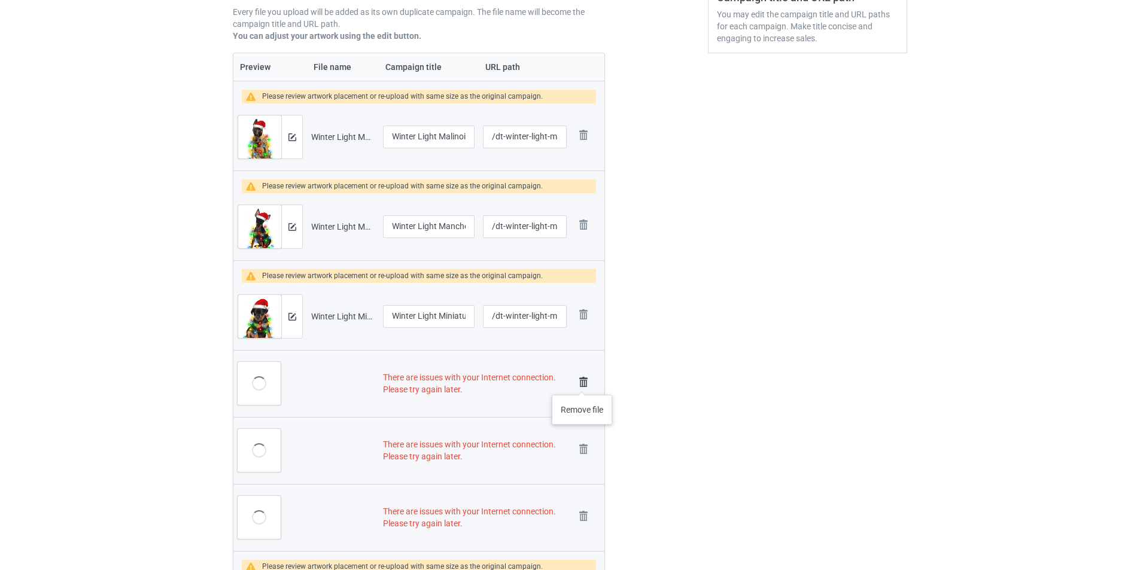
click at [582, 385] on img at bounding box center [583, 382] width 17 height 17
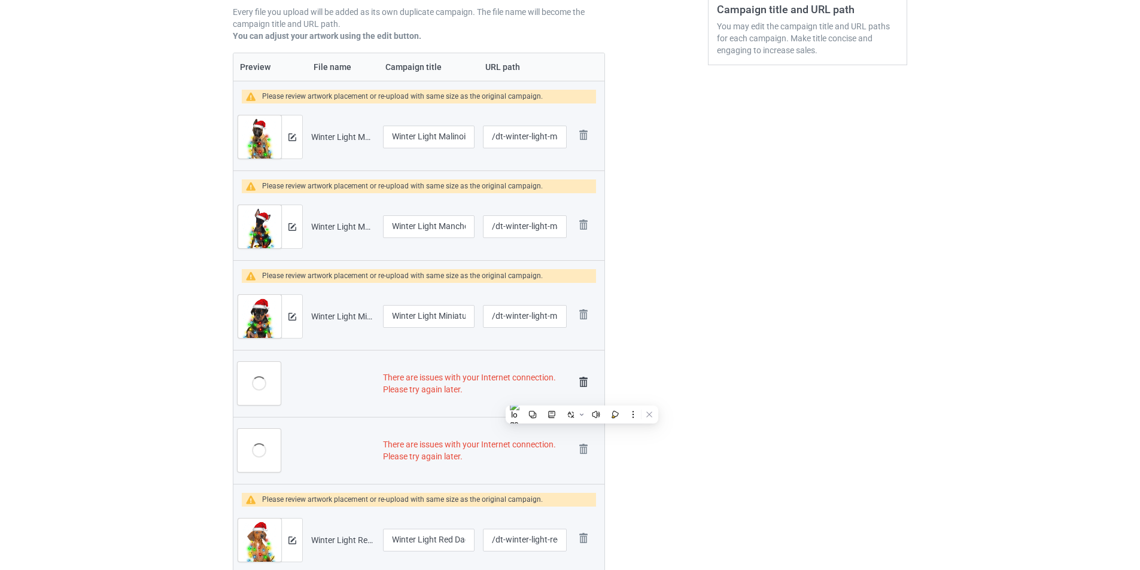
click at [583, 381] on img at bounding box center [583, 382] width 17 height 17
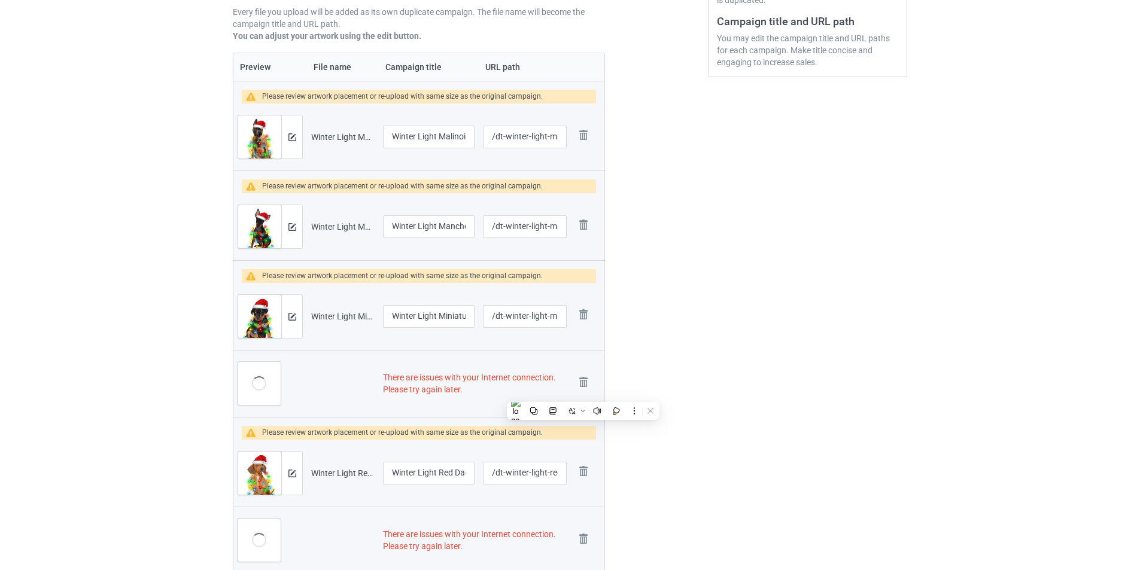
click at [0, 0] on img at bounding box center [0, 0] width 0 height 0
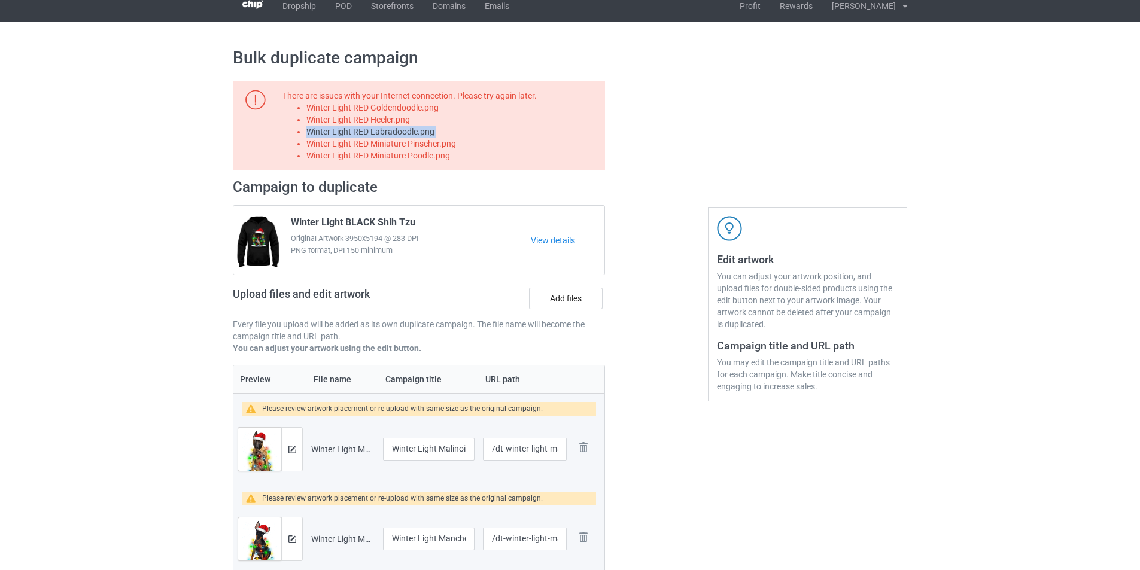
scroll to position [0, 0]
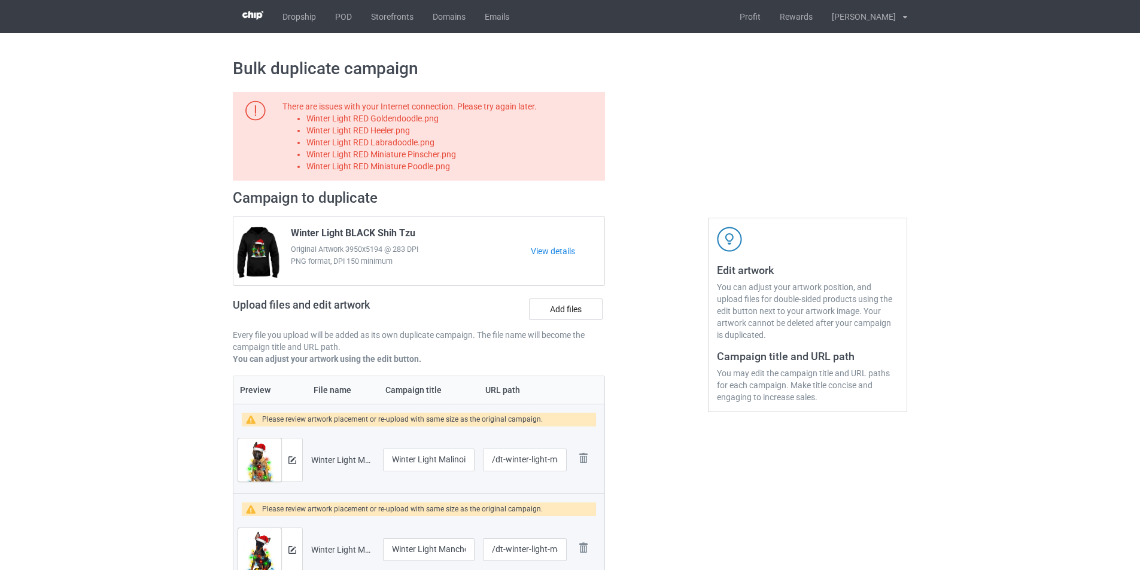
click at [409, 123] on li "Winter Light RED Goldendoodle.png" at bounding box center [453, 119] width 294 height 12
copy li "Winter Light RED Goldendoodle.png"
click at [568, 308] on label "Add files" at bounding box center [566, 310] width 74 height 22
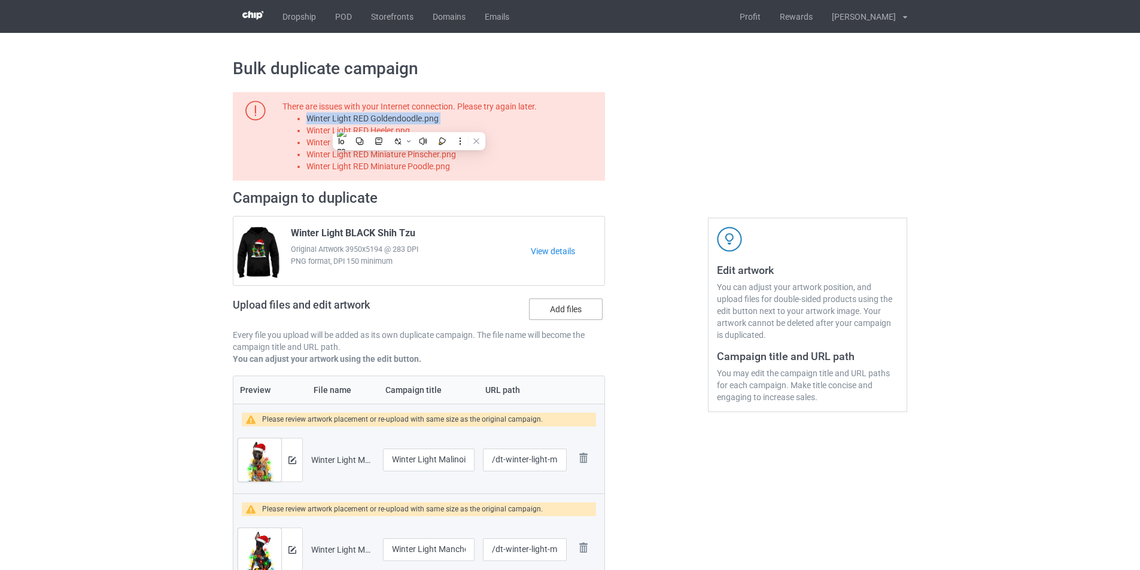
click at [0, 0] on input "Add files" at bounding box center [0, 0] width 0 height 0
click at [395, 129] on li "Winter Light RED Heeler.png" at bounding box center [453, 130] width 294 height 12
copy li "Winter Light RED Heeler.png"
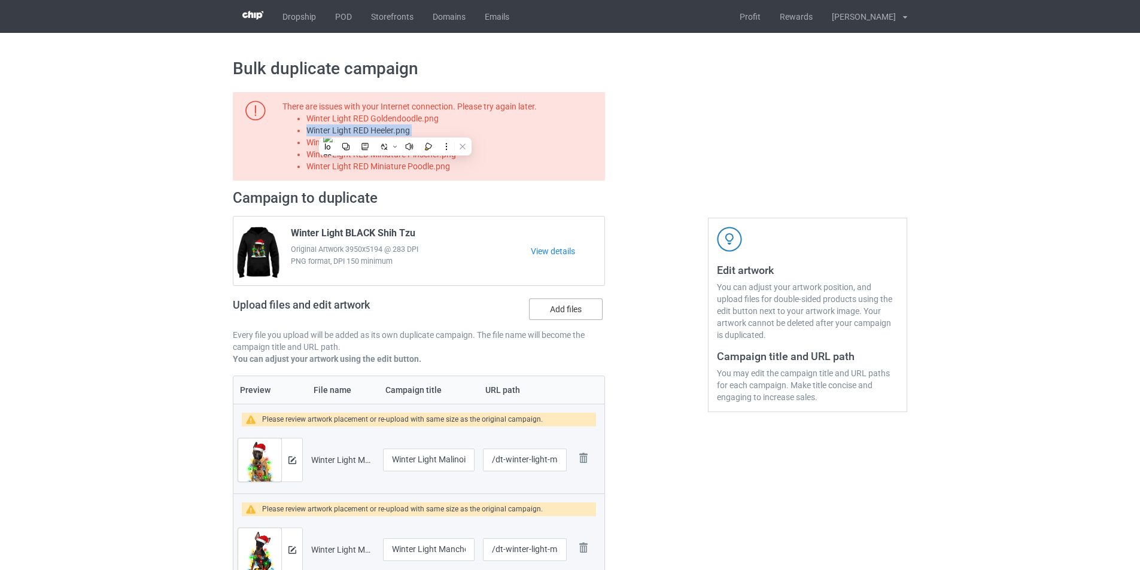
click at [560, 309] on label "Add files" at bounding box center [566, 310] width 74 height 22
click at [0, 0] on input "Add files" at bounding box center [0, 0] width 0 height 0
click at [417, 138] on li "Winter Light RED Labradoodle.png" at bounding box center [453, 142] width 294 height 12
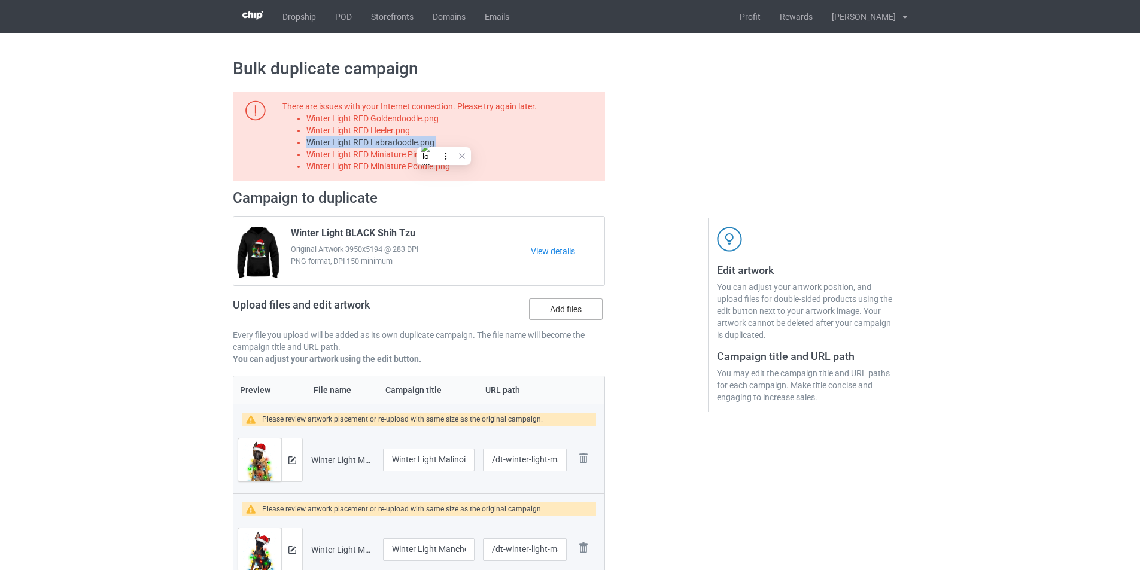
copy li "Winter Light RED Labradoodle.png"
click at [564, 311] on label "Add files" at bounding box center [566, 310] width 74 height 22
click at [0, 0] on input "Add files" at bounding box center [0, 0] width 0 height 0
click at [415, 154] on li "Winter Light RED Miniature Pinscher.png" at bounding box center [453, 154] width 294 height 12
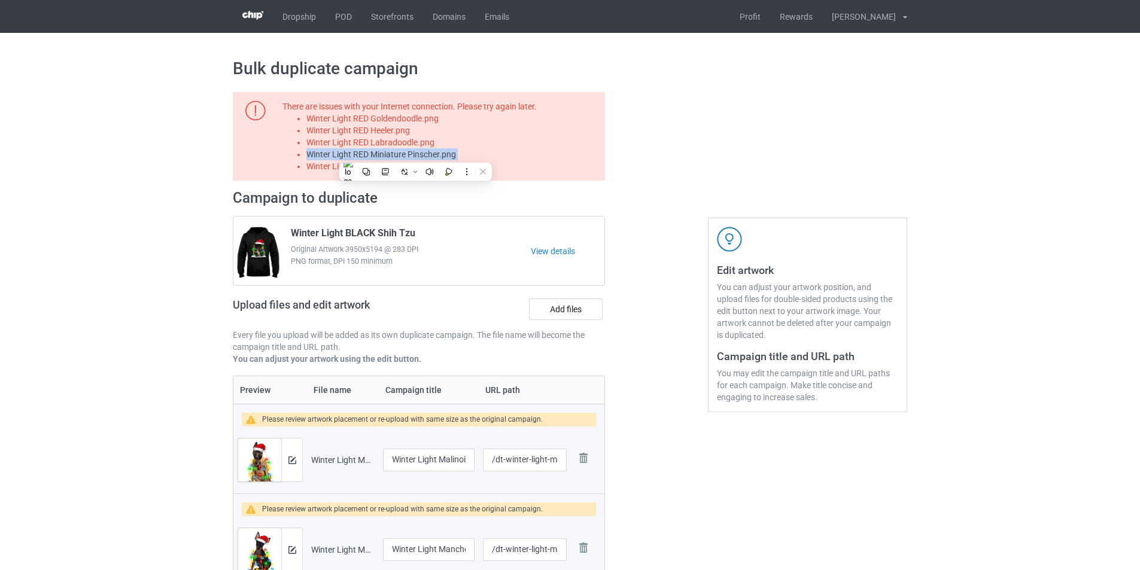
click at [415, 154] on li "Winter Light RED Miniature Pinscher.png" at bounding box center [453, 154] width 294 height 12
copy li "Winter Light RED Miniature Pinscher.png"
click at [565, 299] on div "Upload files and edit artwork Add files" at bounding box center [419, 311] width 372 height 35
click at [570, 306] on label "Add files" at bounding box center [566, 310] width 74 height 22
click at [0, 0] on input "Add files" at bounding box center [0, 0] width 0 height 0
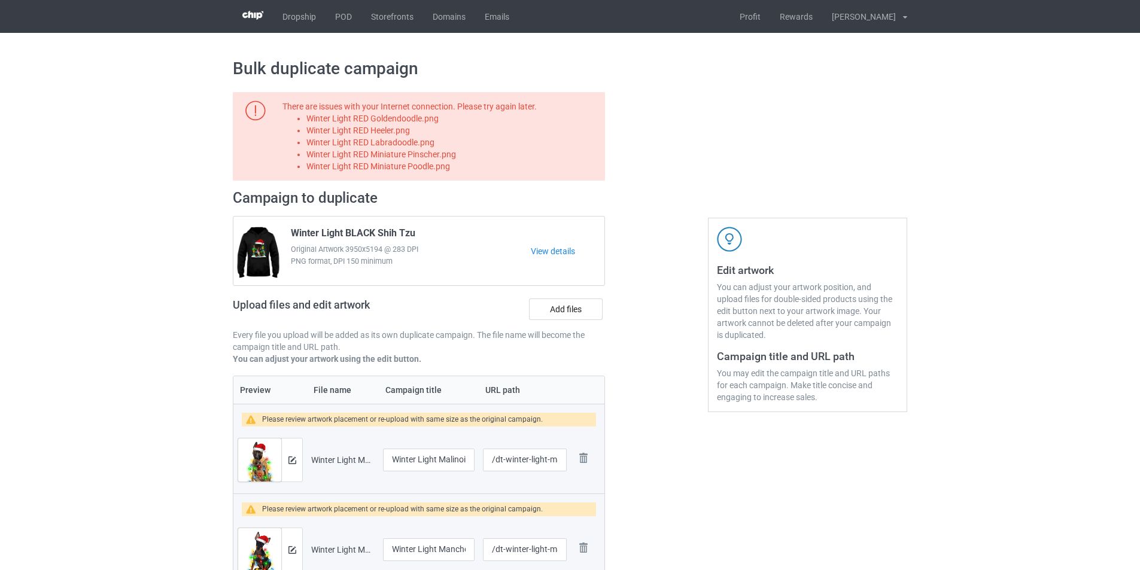
click at [423, 167] on li "Winter Light RED Miniature Poodle.png" at bounding box center [453, 166] width 294 height 12
copy li "Winter Light RED Miniature Poodle.png"
click at [551, 317] on label "Add files" at bounding box center [566, 310] width 74 height 22
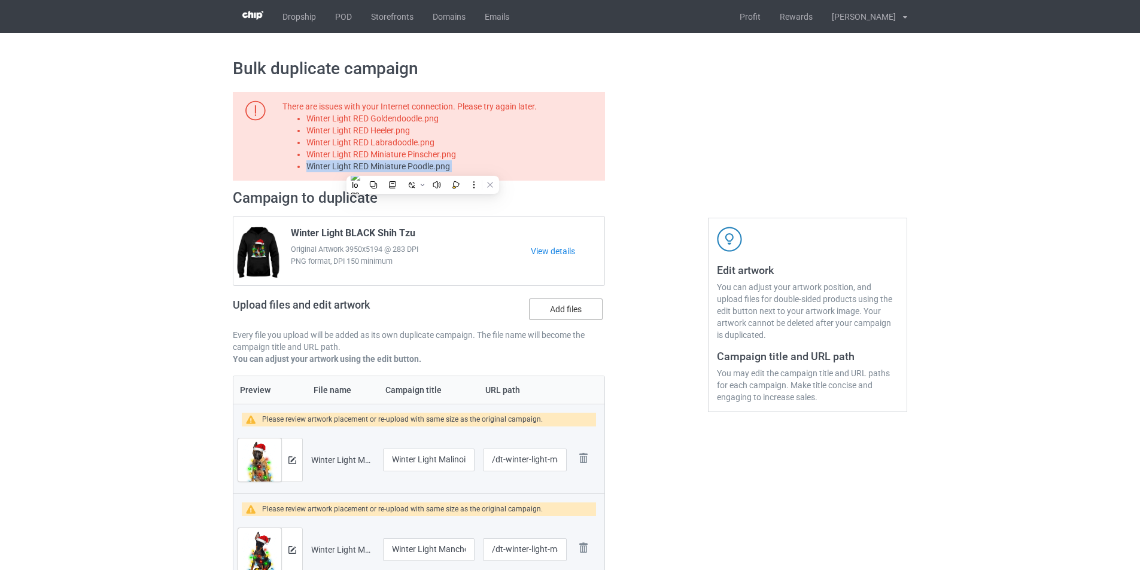
click at [0, 0] on input "Add files" at bounding box center [0, 0] width 0 height 0
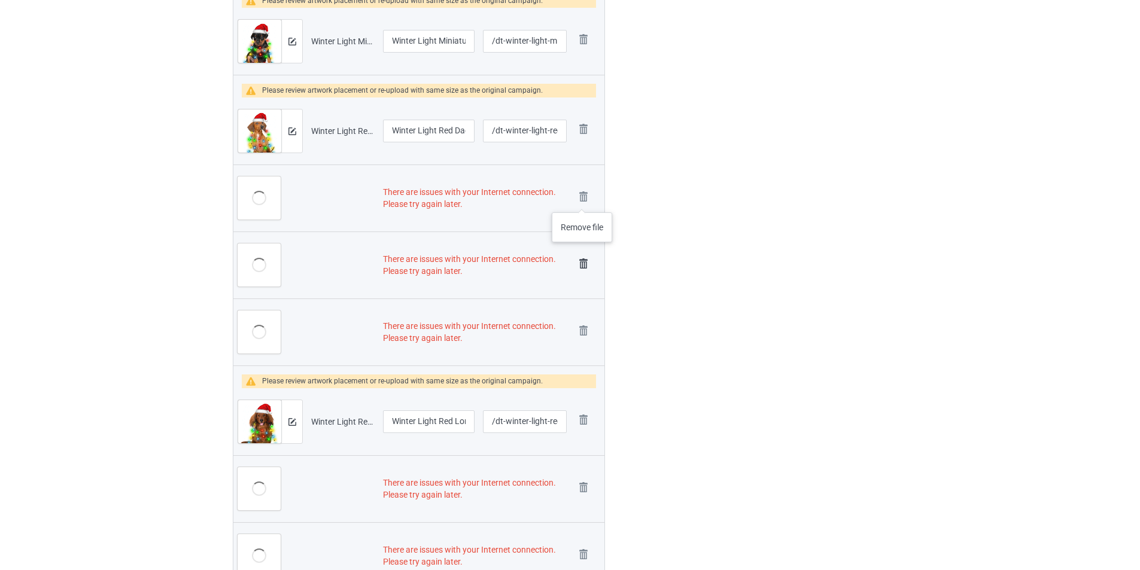
click at [0, 0] on img at bounding box center [0, 0] width 0 height 0
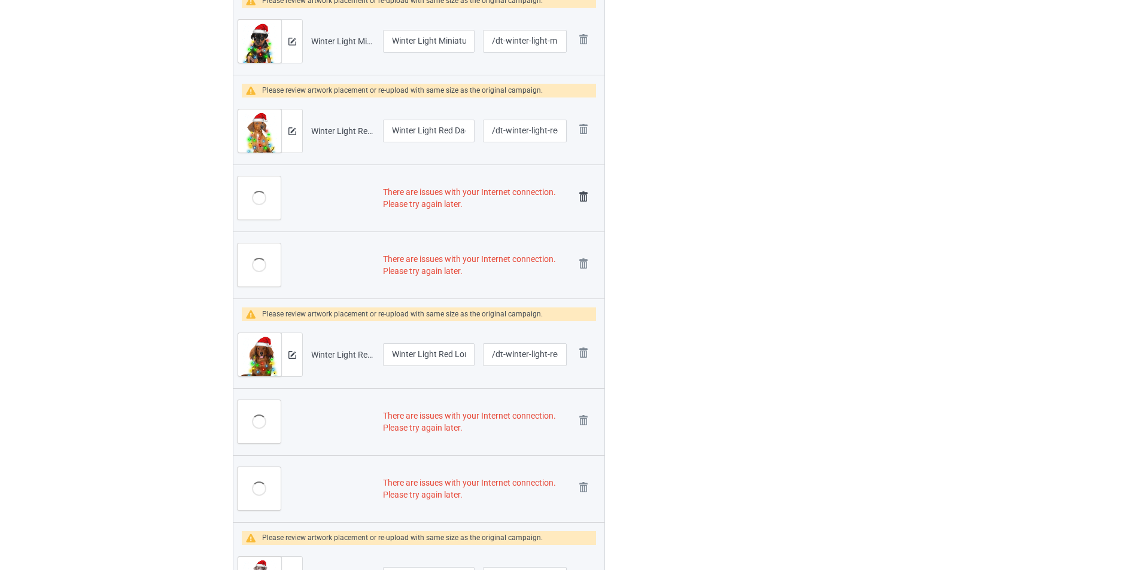
click at [584, 197] on img at bounding box center [583, 197] width 17 height 17
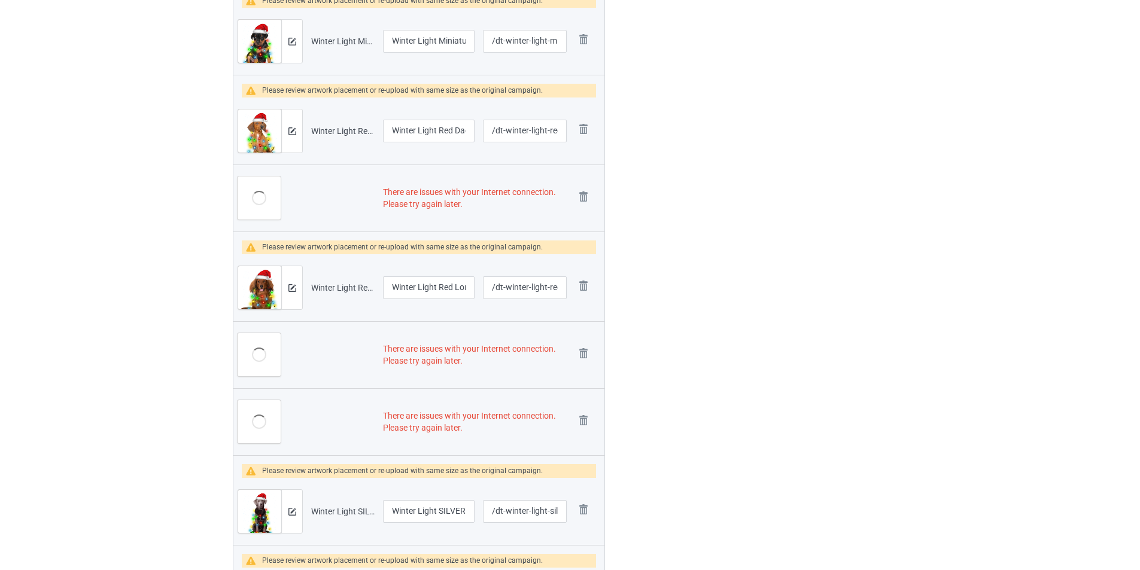
click at [0, 0] on img at bounding box center [0, 0] width 0 height 0
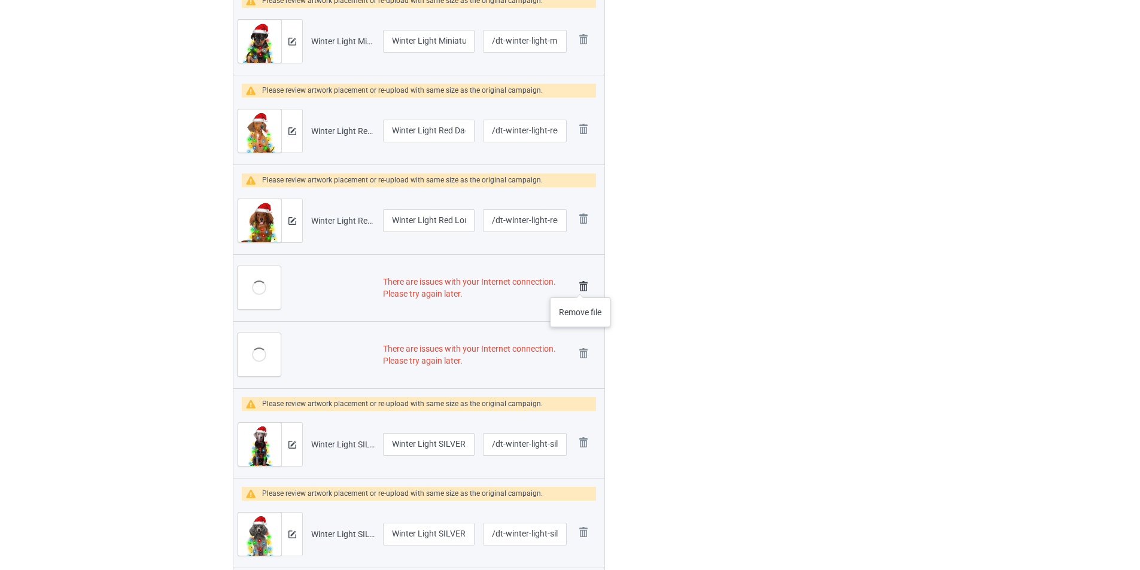
click at [580, 285] on img at bounding box center [583, 286] width 17 height 17
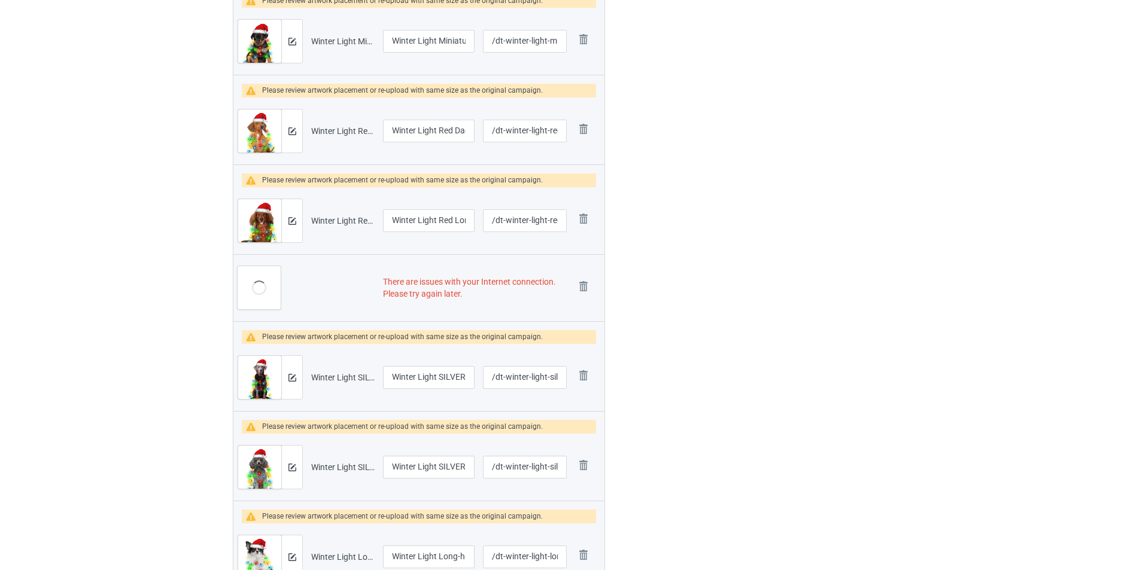
click at [0, 0] on img at bounding box center [0, 0] width 0 height 0
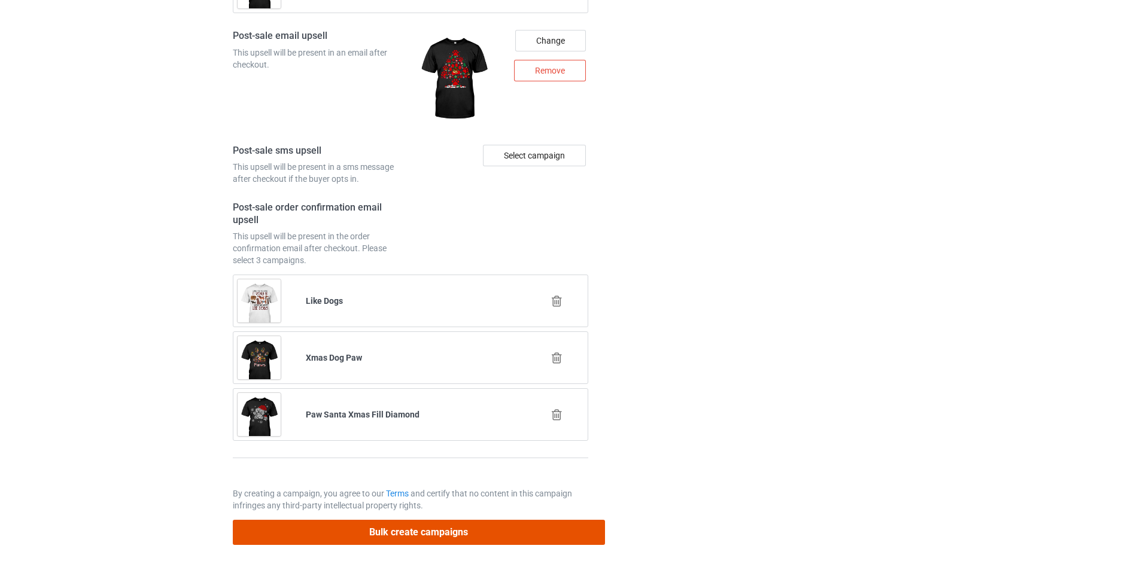
click at [539, 525] on button "Bulk create campaigns" at bounding box center [419, 532] width 372 height 25
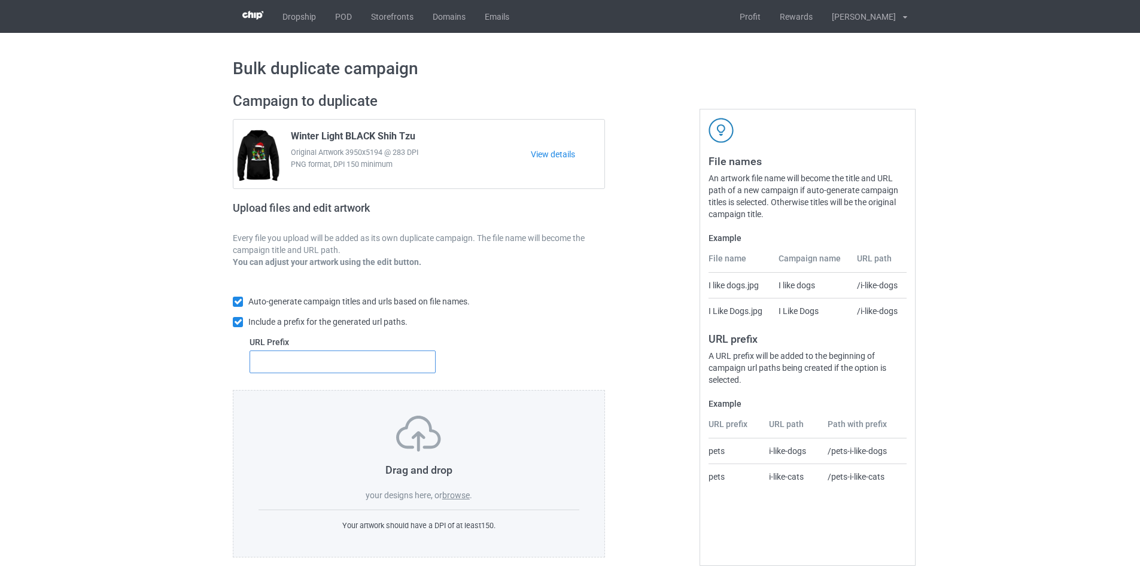
click at [349, 366] on input "text" at bounding box center [343, 362] width 186 height 23
type input "dt-"
click at [456, 492] on label "browse" at bounding box center [456, 496] width 28 height 10
click at [0, 0] on input "browse" at bounding box center [0, 0] width 0 height 0
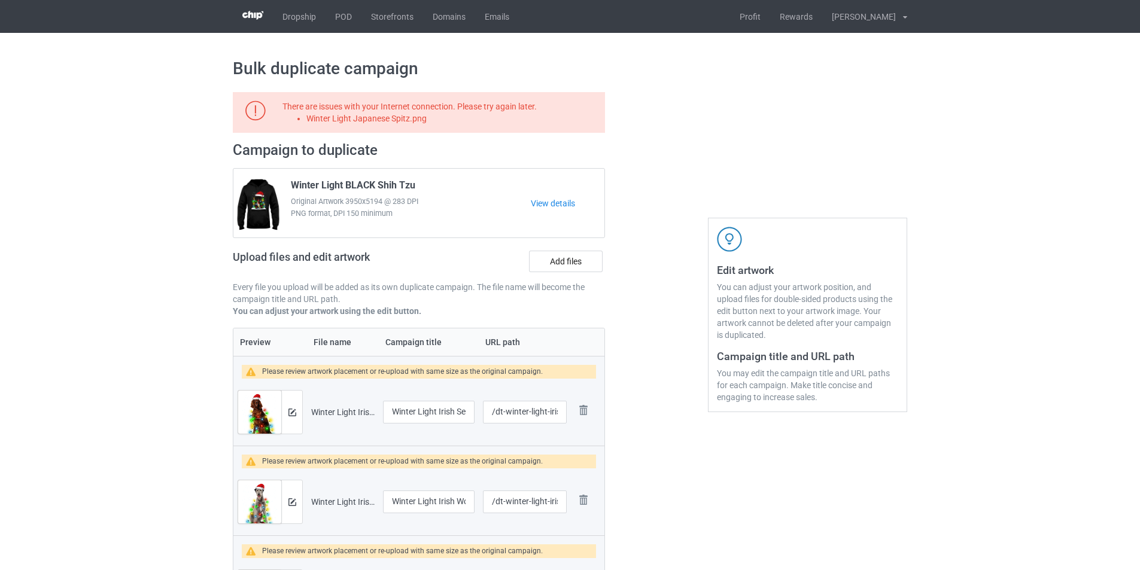
click at [396, 120] on li "Winter Light Japanese Spitz.png" at bounding box center [453, 119] width 294 height 12
copy li "Winter Light Japanese Spitz.png"
click at [555, 260] on label "Add files" at bounding box center [566, 262] width 74 height 22
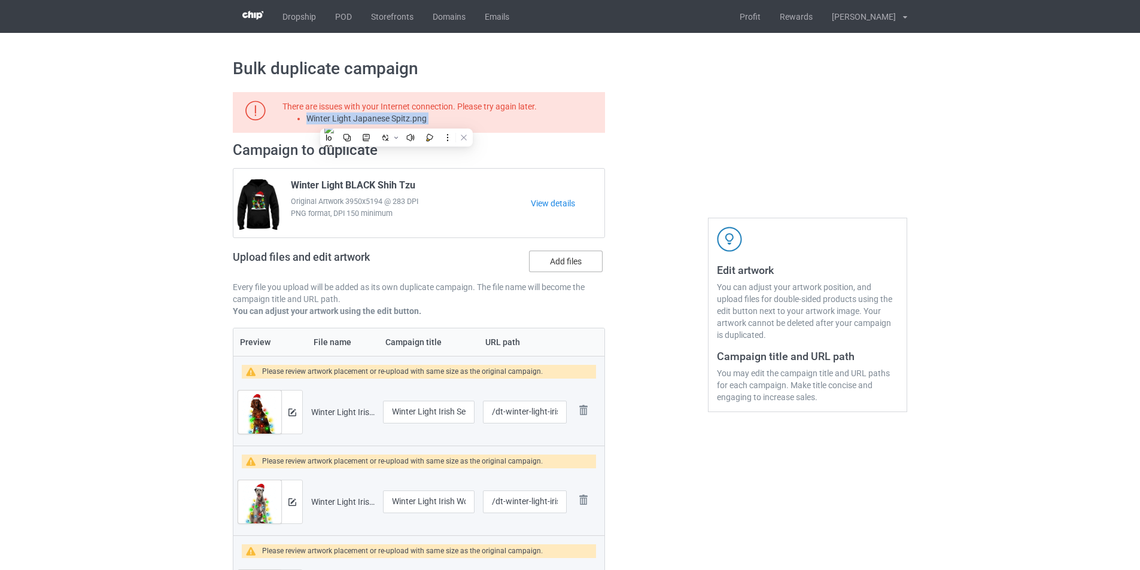
click at [0, 0] on input "Add files" at bounding box center [0, 0] width 0 height 0
click at [573, 266] on label "Add files" at bounding box center [566, 262] width 74 height 22
click at [0, 0] on input "Add files" at bounding box center [0, 0] width 0 height 0
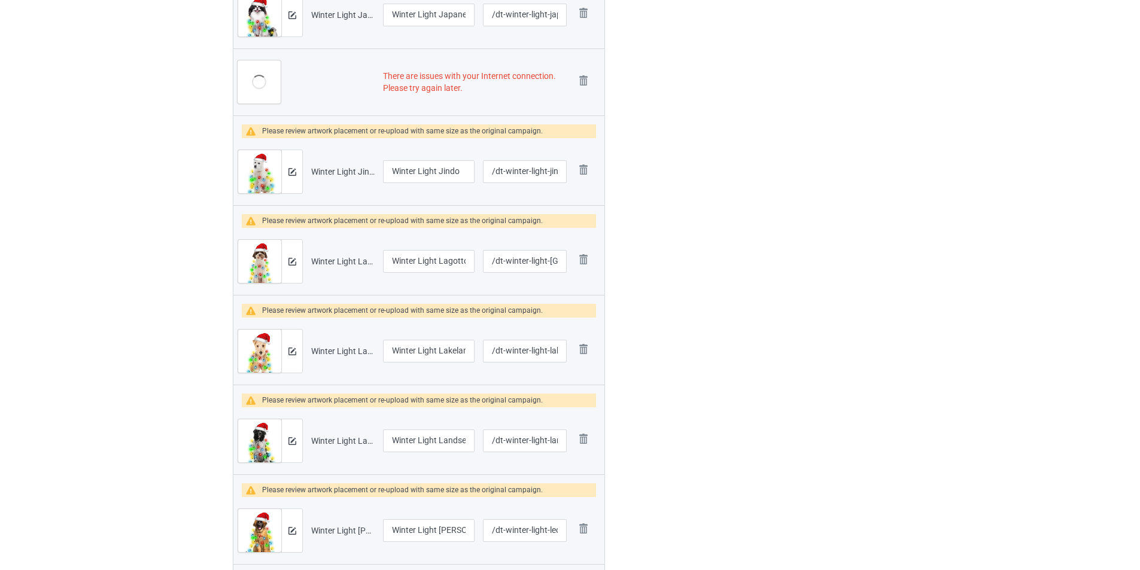
scroll to position [778, 0]
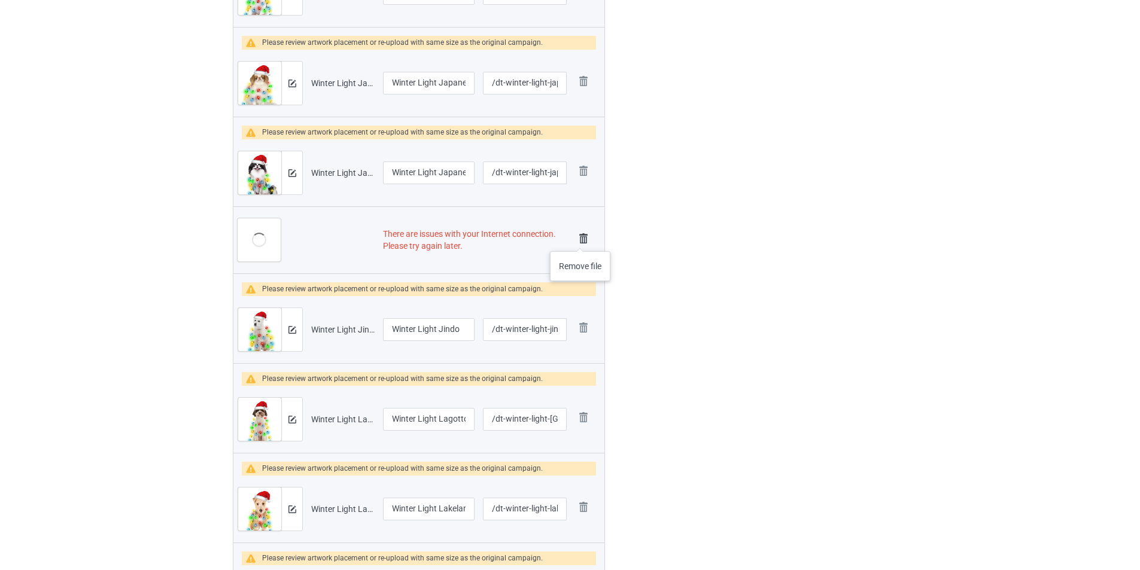
click at [580, 239] on img at bounding box center [583, 238] width 17 height 17
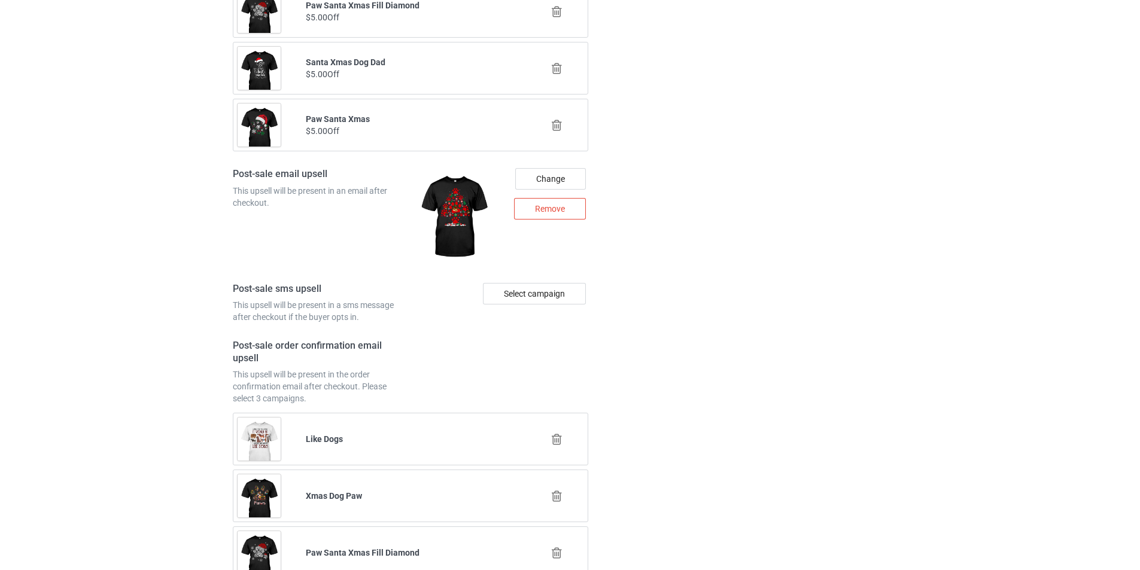
scroll to position [4040, 0]
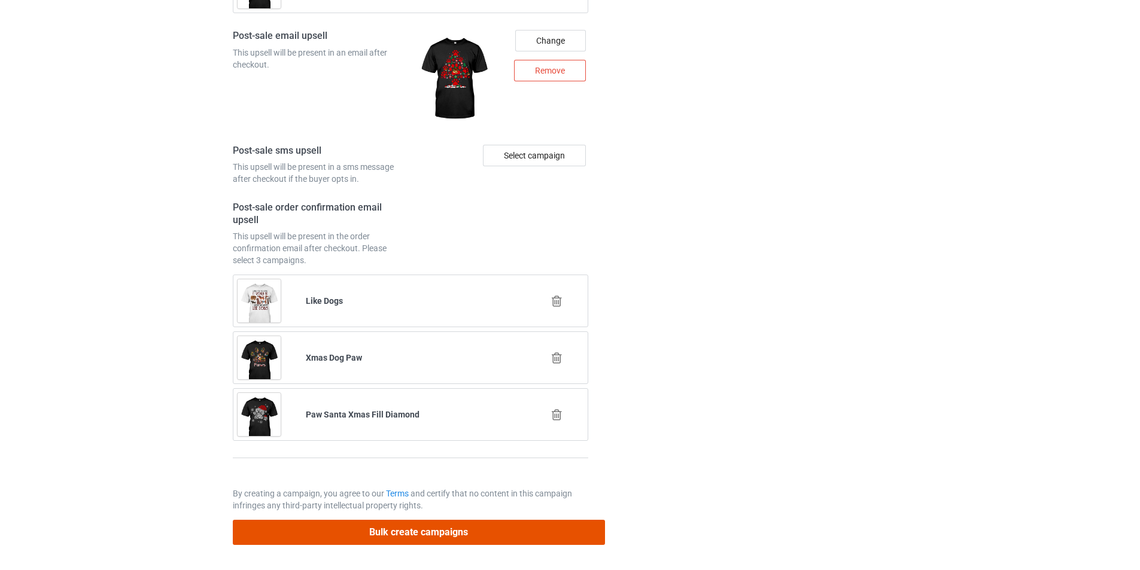
click at [486, 533] on button "Bulk create campaigns" at bounding box center [419, 532] width 372 height 25
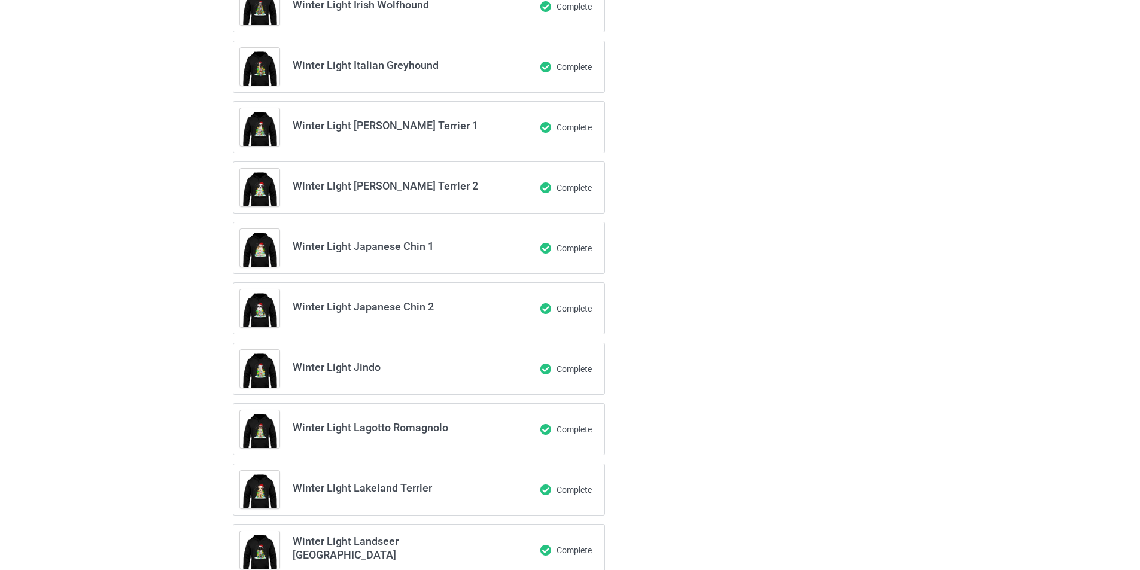
scroll to position [0, 0]
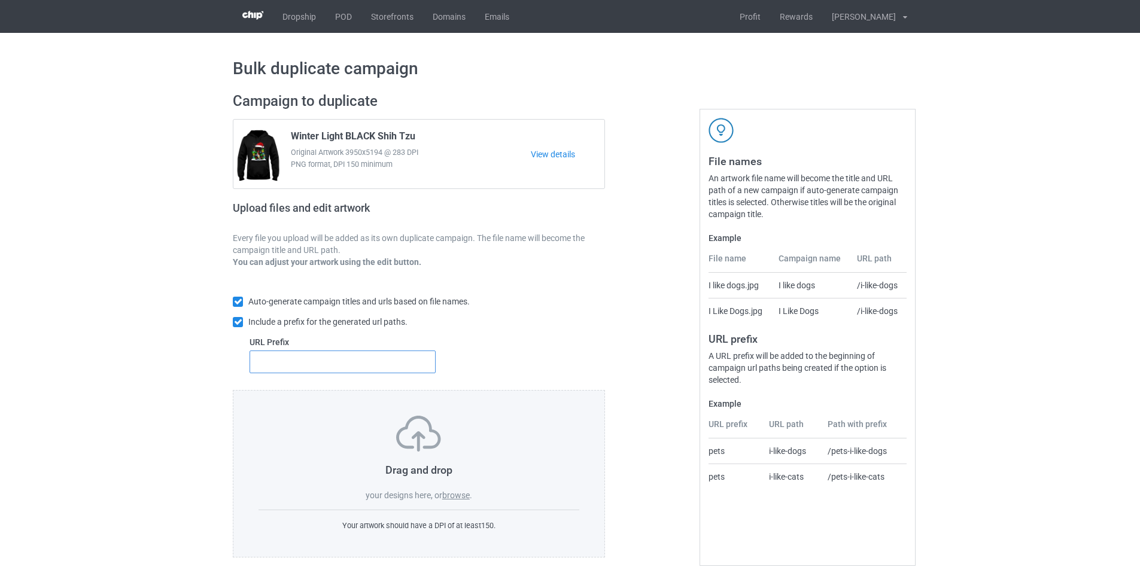
click at [338, 365] on input "text" at bounding box center [343, 362] width 186 height 23
type input "dt-"
click at [457, 502] on div "Drag and drop your designs here, or browse ." at bounding box center [419, 459] width 321 height 86
click at [458, 500] on label "browse" at bounding box center [456, 496] width 28 height 10
click at [0, 0] on input "browse" at bounding box center [0, 0] width 0 height 0
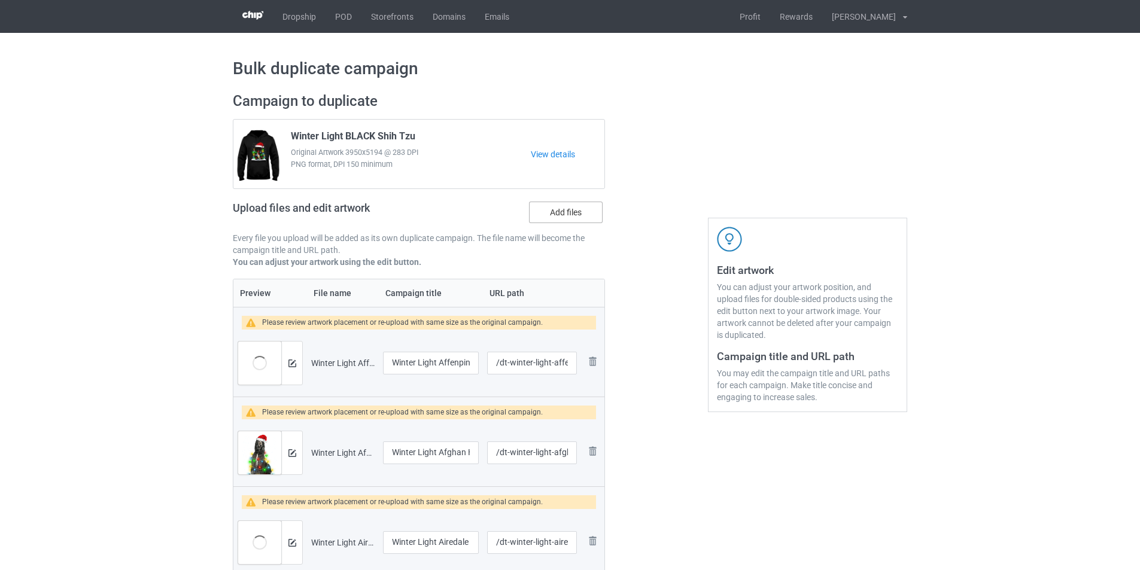
click at [555, 217] on label "Add files" at bounding box center [566, 213] width 74 height 22
click at [0, 0] on input "Add files" at bounding box center [0, 0] width 0 height 0
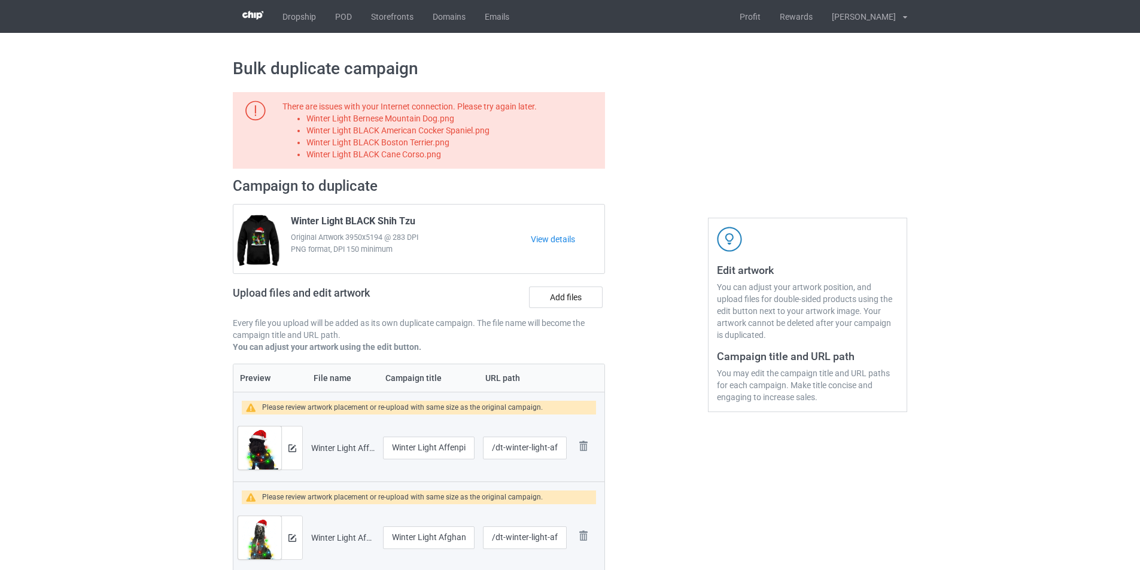
click at [414, 119] on li "Winter Light Bernese Mountain Dog.png" at bounding box center [453, 119] width 294 height 12
copy li "Winter Light Bernese Mountain Dog.png"
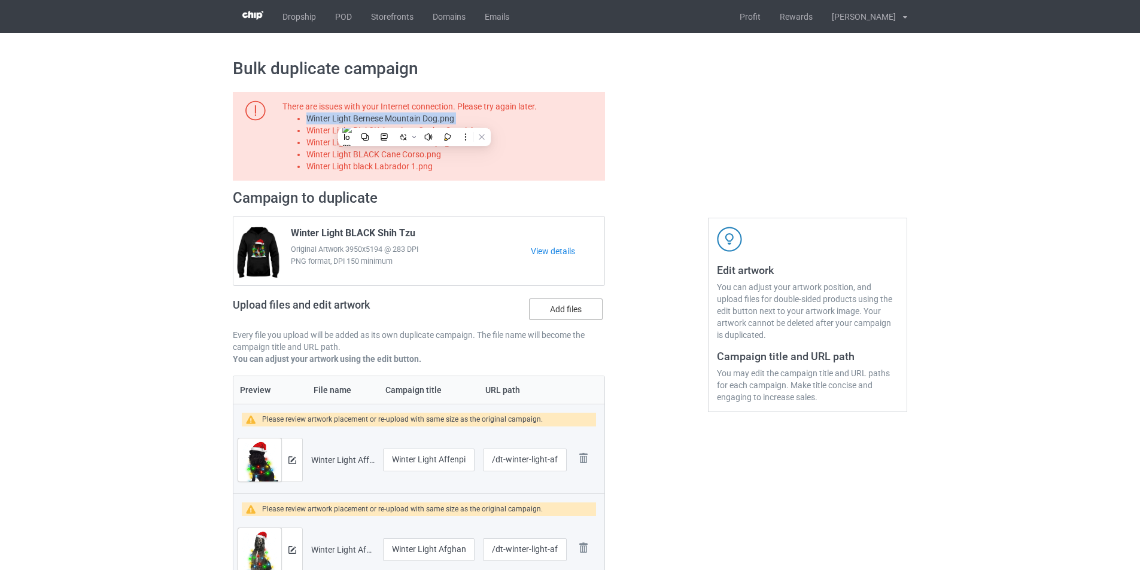
click at [570, 312] on label "Add files" at bounding box center [566, 310] width 74 height 22
click at [0, 0] on input "Add files" at bounding box center [0, 0] width 0 height 0
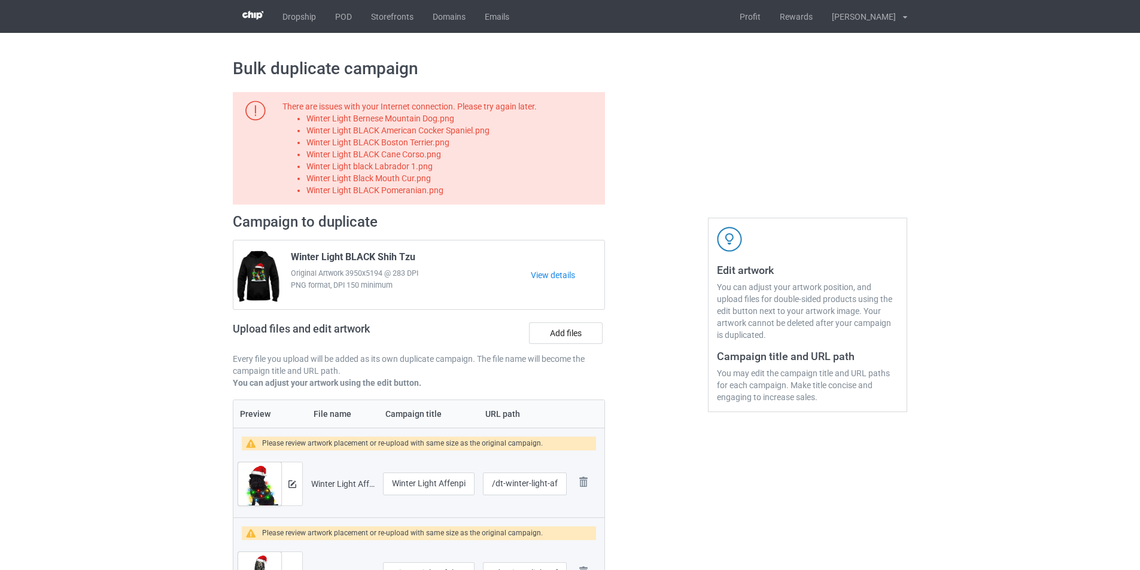
click at [470, 132] on li "Winter Light BLACK American Cocker Spaniel.png" at bounding box center [453, 130] width 294 height 12
copy li "Winter Light BLACK American Cocker Spaniel.png"
click at [560, 329] on label "Add files" at bounding box center [566, 334] width 74 height 22
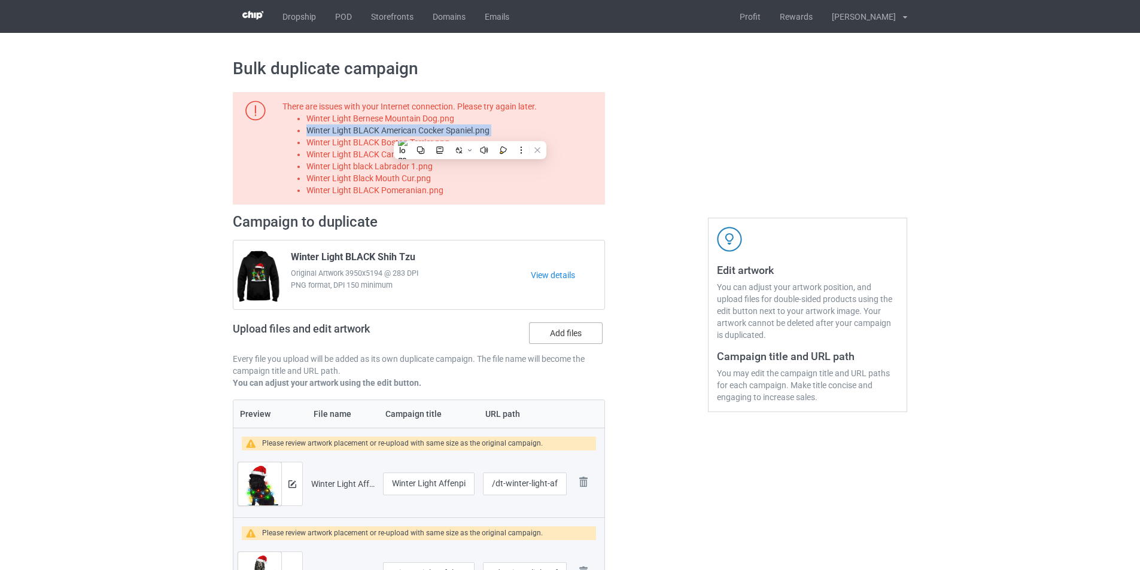
click at [0, 0] on input "Add files" at bounding box center [0, 0] width 0 height 0
click at [434, 140] on li "Winter Light BLACK Boston Terrier.png" at bounding box center [453, 142] width 294 height 12
copy li "Winter Light BLACK Boston Terrier.png"
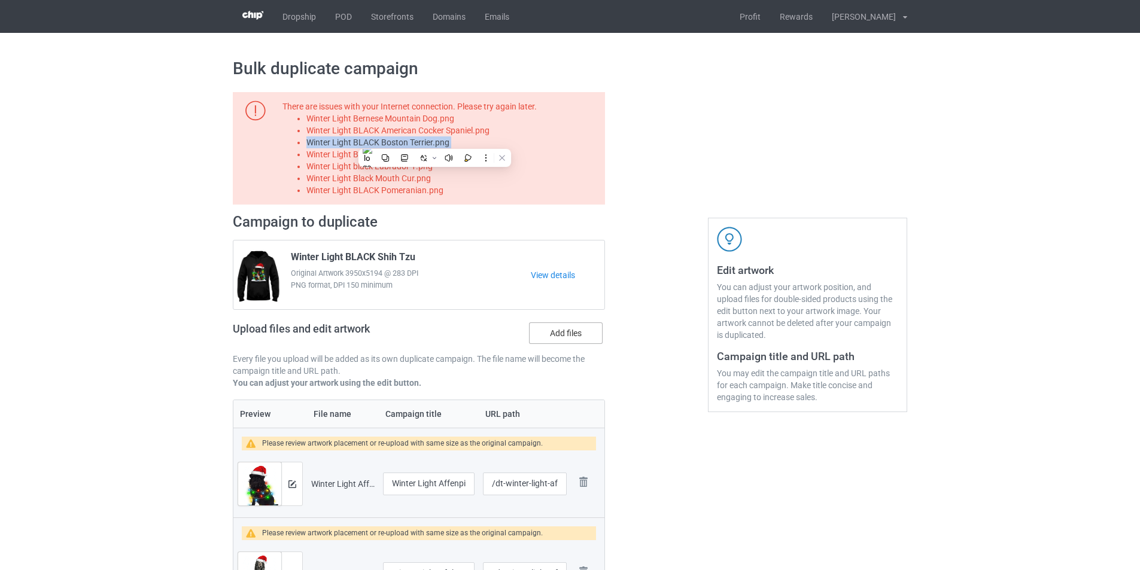
click at [565, 326] on label "Add files" at bounding box center [566, 334] width 74 height 22
click at [0, 0] on input "Add files" at bounding box center [0, 0] width 0 height 0
click at [420, 151] on li "Winter Light BLACK Cane Corso.png" at bounding box center [453, 154] width 294 height 12
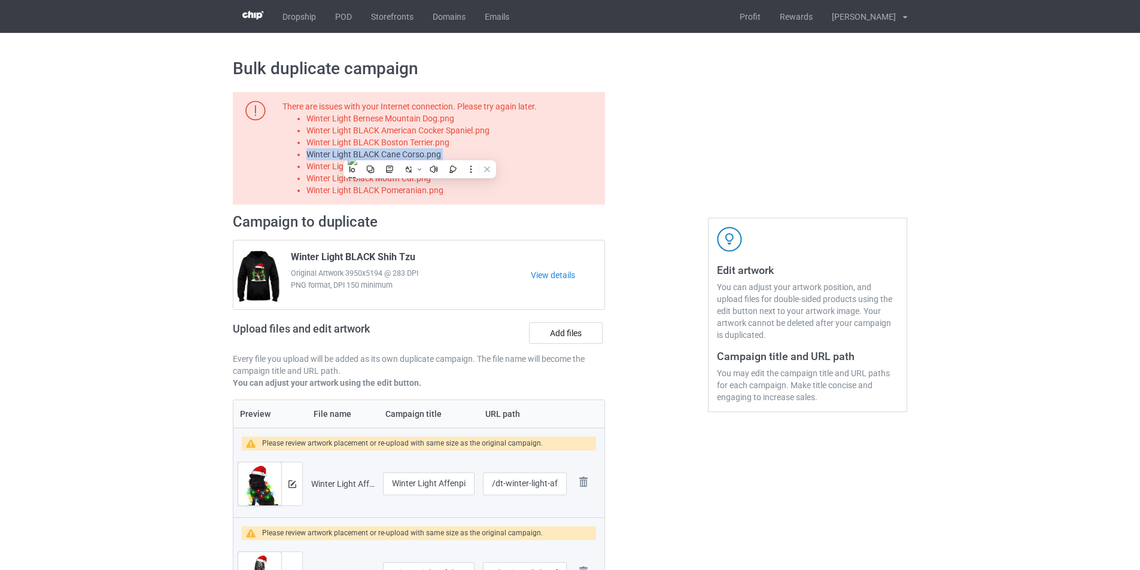
copy li "Winter Light BLACK Cane Corso.png"
click at [559, 339] on label "Add files" at bounding box center [566, 334] width 74 height 22
click at [0, 0] on input "Add files" at bounding box center [0, 0] width 0 height 0
click at [411, 161] on li "Winter Light black Labrador 1.png" at bounding box center [453, 166] width 294 height 12
click at [411, 162] on li "Winter Light black Labrador 1.png" at bounding box center [453, 166] width 294 height 12
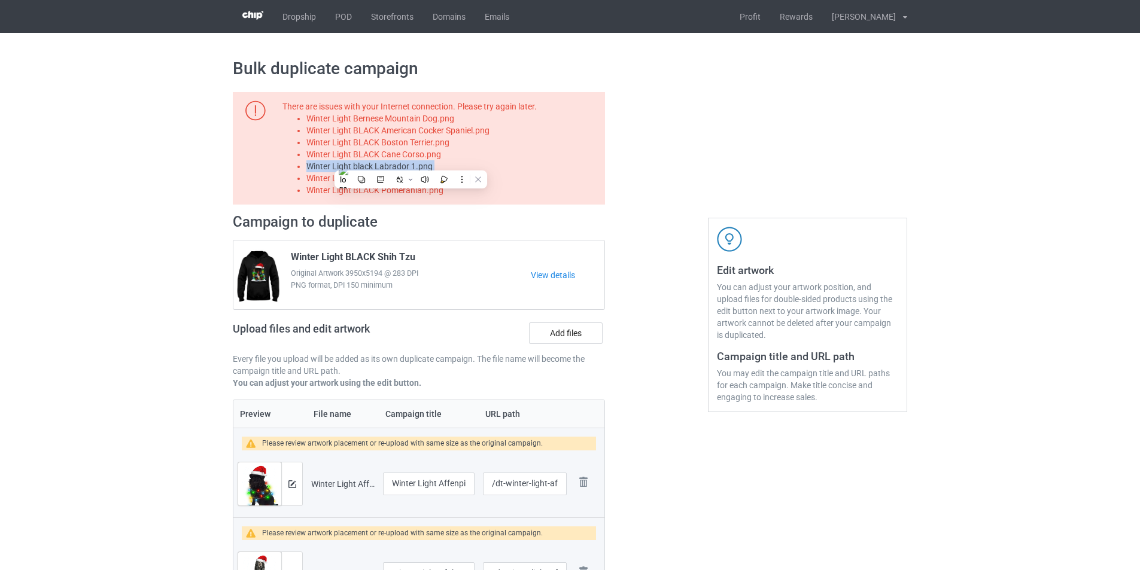
click at [411, 162] on li "Winter Light black Labrador 1.png" at bounding box center [453, 166] width 294 height 12
copy li "Winter Light black Labrador 1.png"
click at [562, 332] on label "Add files" at bounding box center [566, 334] width 74 height 22
click at [0, 0] on input "Add files" at bounding box center [0, 0] width 0 height 0
click at [406, 181] on li "Winter Light Black Mouth Cur.png" at bounding box center [453, 178] width 294 height 12
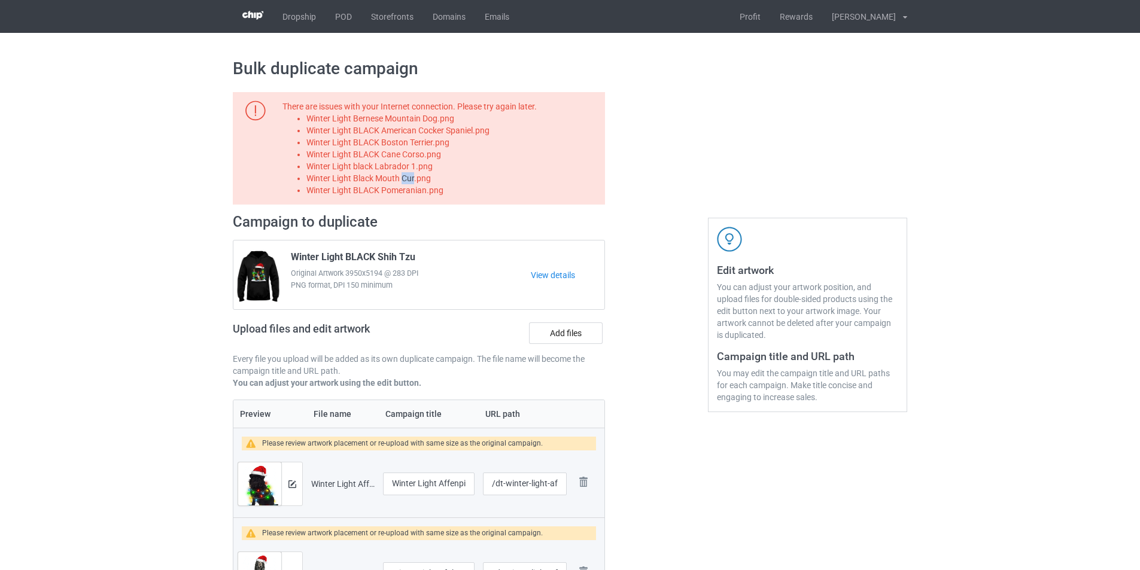
click at [406, 181] on li "Winter Light Black Mouth Cur.png" at bounding box center [453, 178] width 294 height 12
copy li "Winter Light Black Mouth Cur.png"
click at [576, 340] on label "Add files" at bounding box center [566, 334] width 74 height 22
click at [0, 0] on input "Add files" at bounding box center [0, 0] width 0 height 0
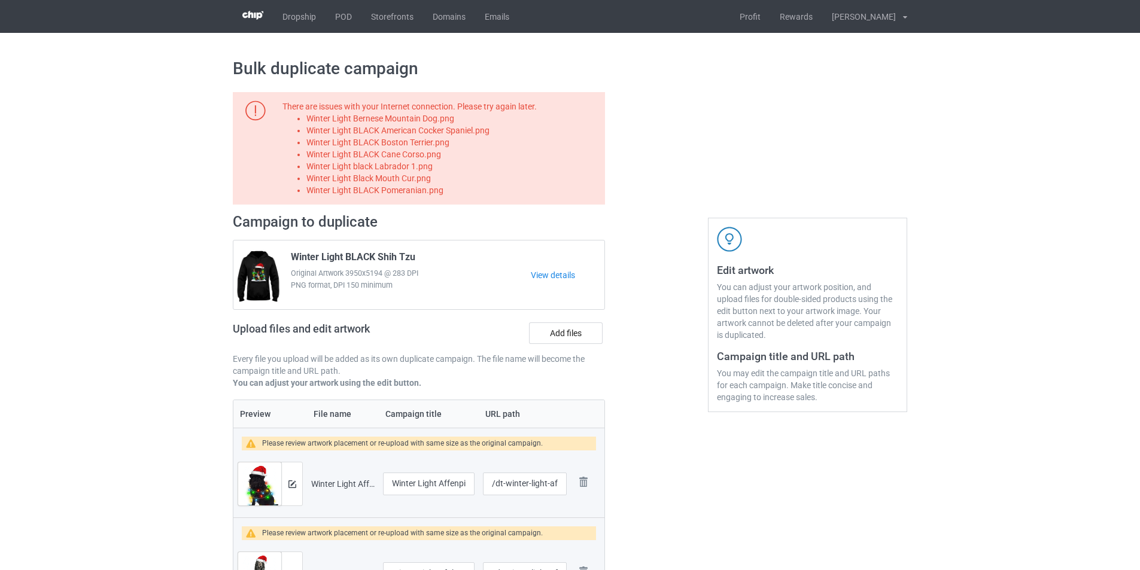
click at [428, 195] on li "Winter Light BLACK Pomeranian.png" at bounding box center [453, 190] width 294 height 12
copy li "Winter Light BLACK Pomeranian.png"
click at [564, 335] on label "Add files" at bounding box center [566, 334] width 74 height 22
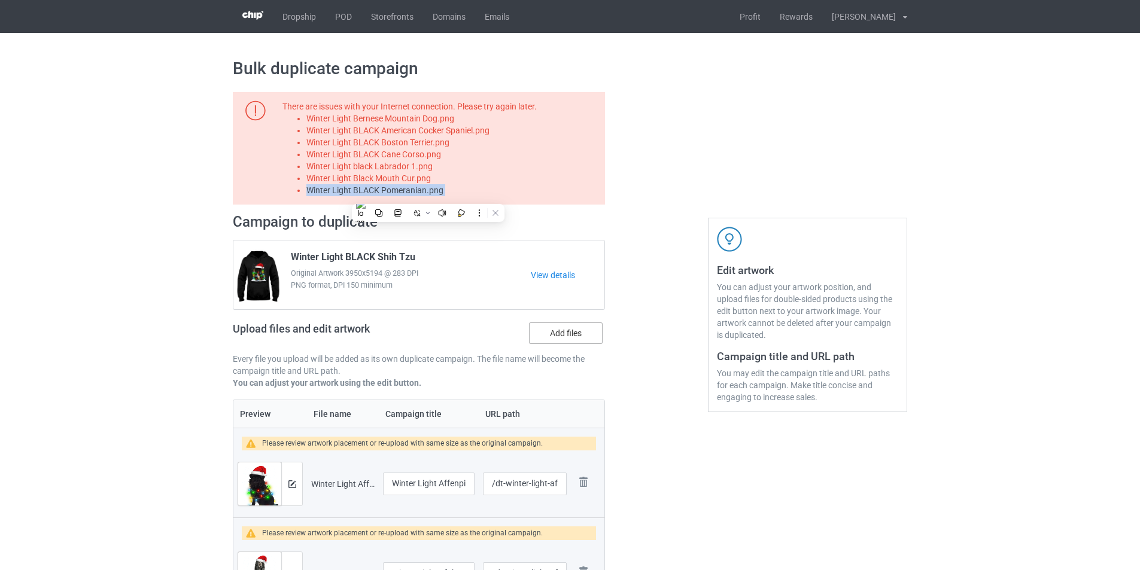
click at [0, 0] on input "Add files" at bounding box center [0, 0] width 0 height 0
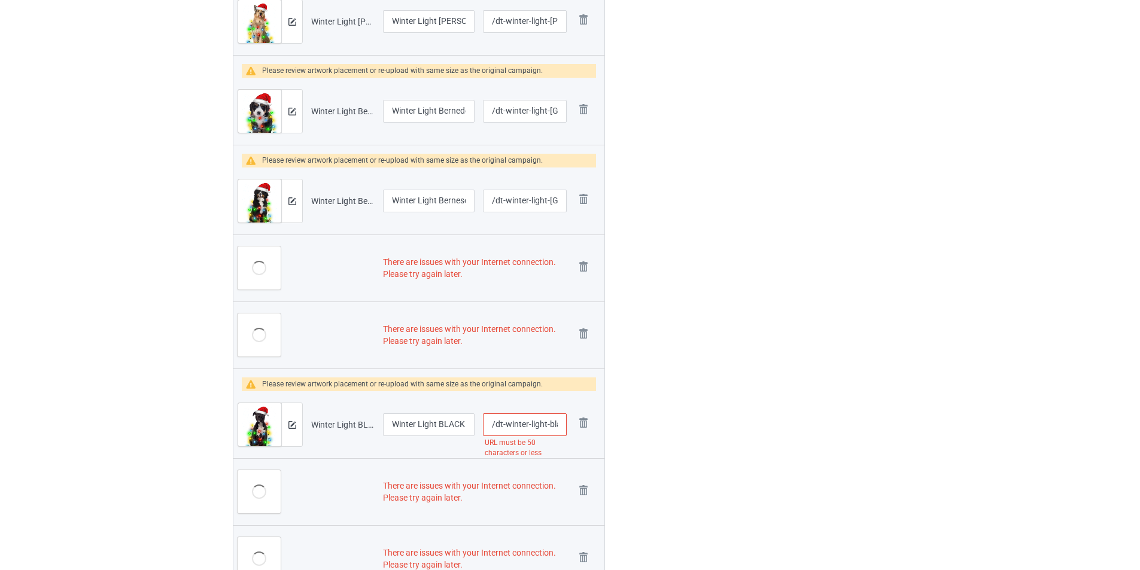
scroll to position [2154, 0]
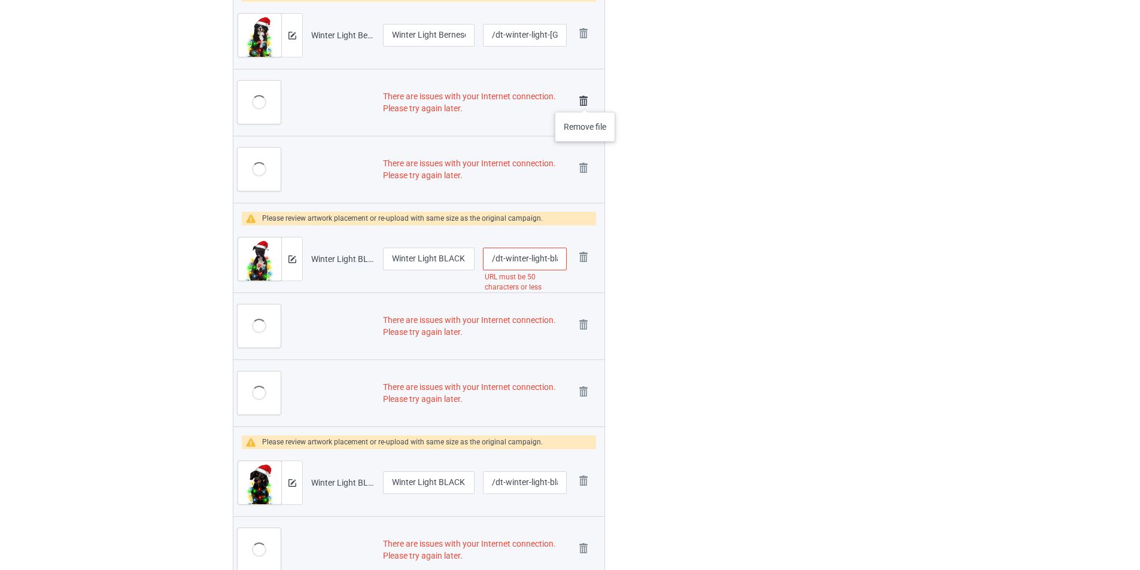
click at [585, 100] on img at bounding box center [583, 101] width 17 height 17
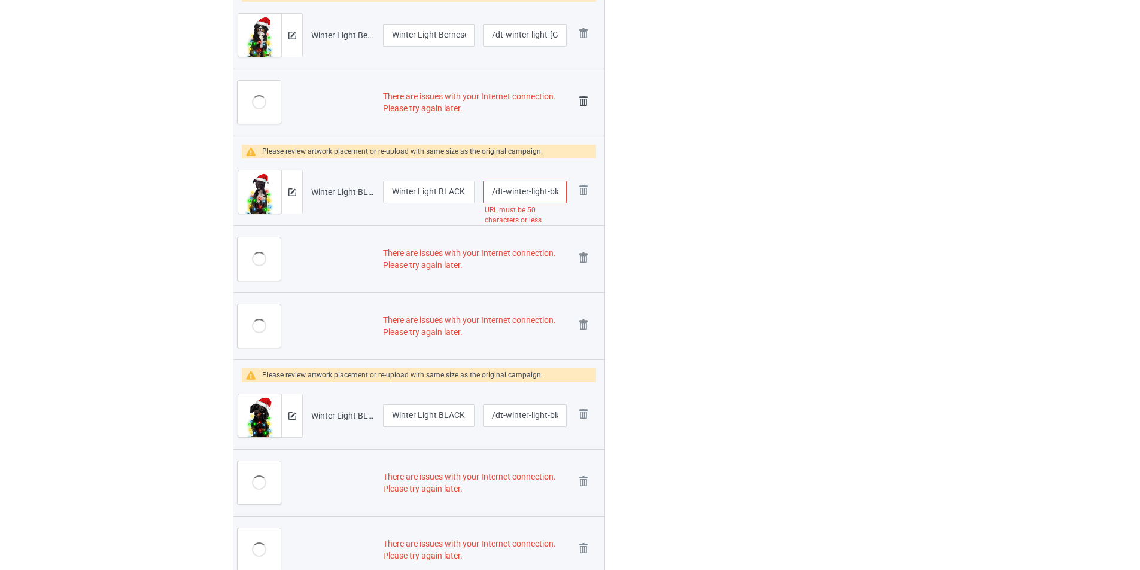
click at [586, 104] on img at bounding box center [583, 101] width 17 height 17
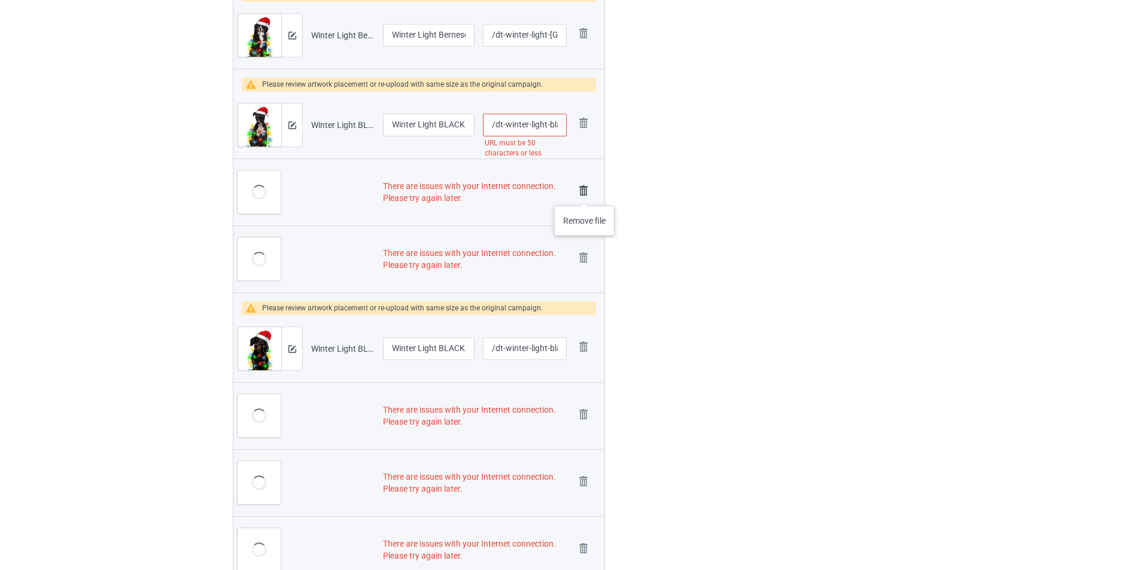
click at [585, 195] on img at bounding box center [583, 191] width 17 height 17
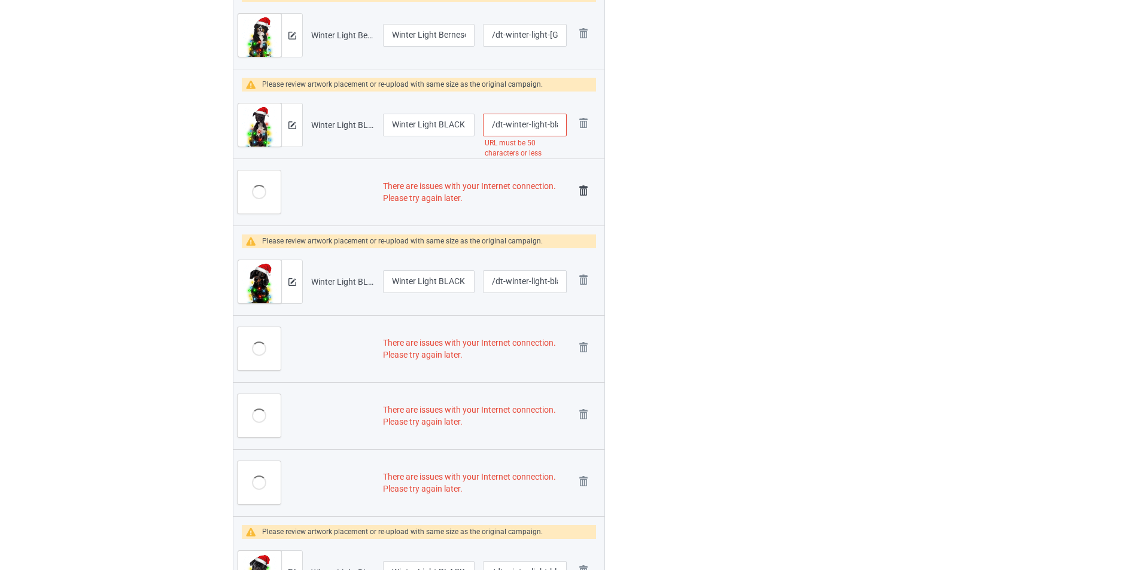
click at [584, 191] on img at bounding box center [583, 191] width 17 height 17
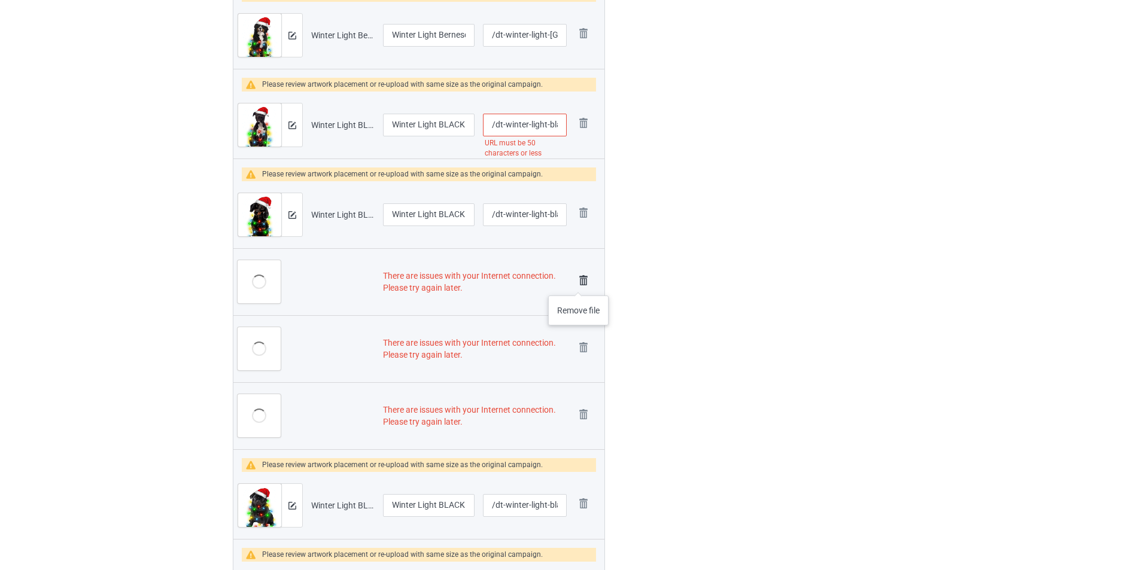
click at [579, 284] on img at bounding box center [583, 280] width 17 height 17
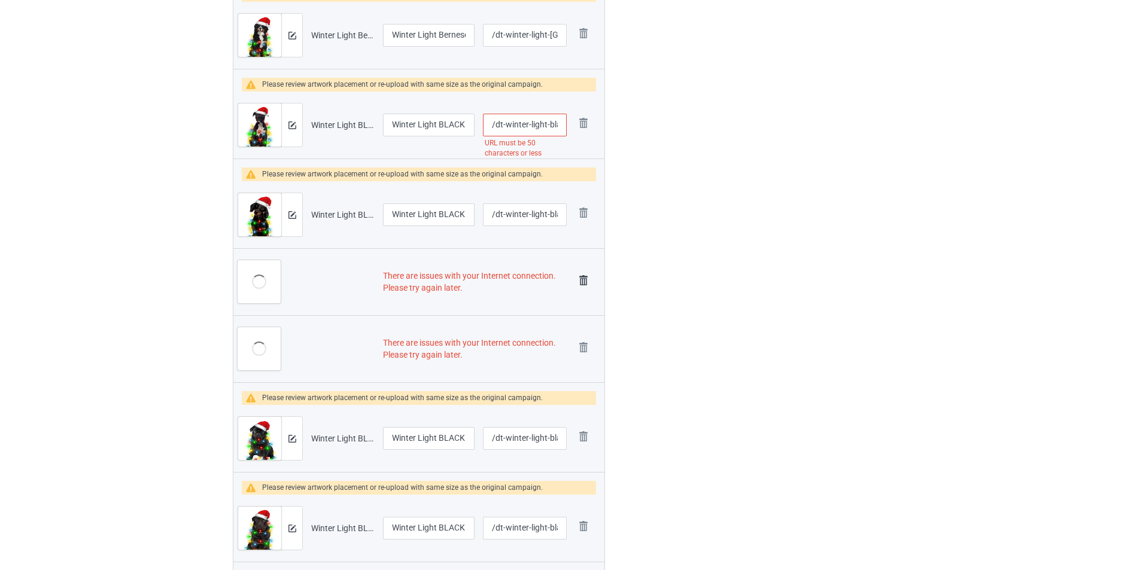
click at [581, 281] on img at bounding box center [583, 280] width 17 height 17
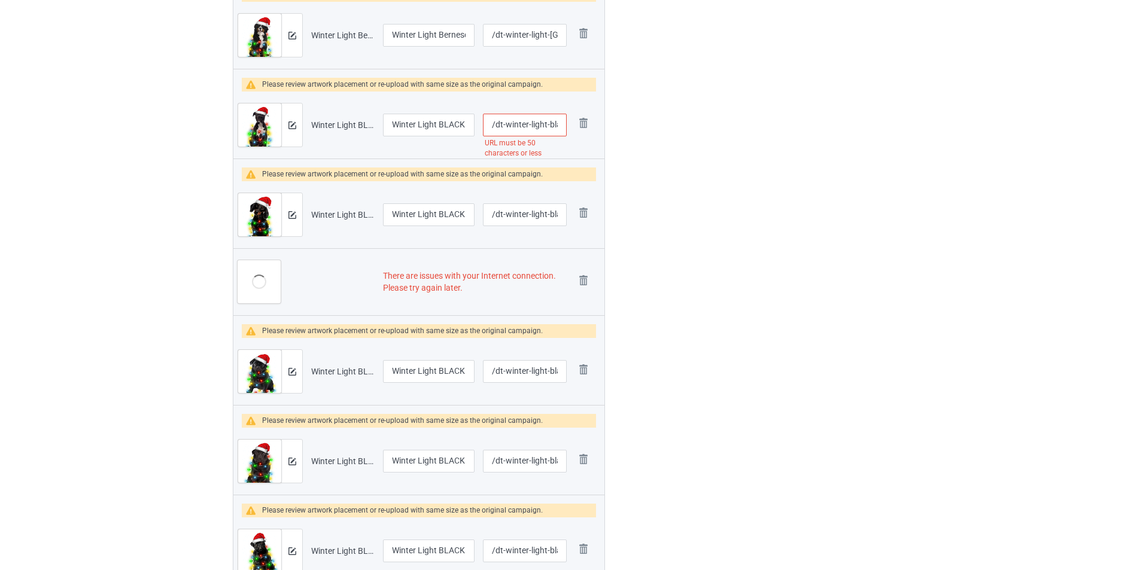
click at [0, 0] on img at bounding box center [0, 0] width 0 height 0
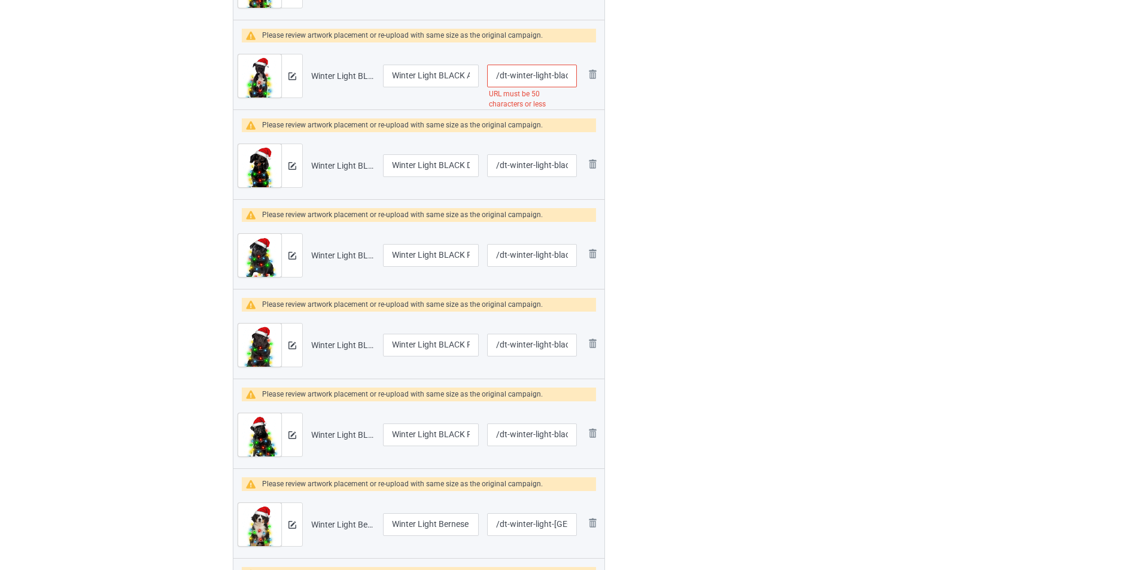
scroll to position [2034, 0]
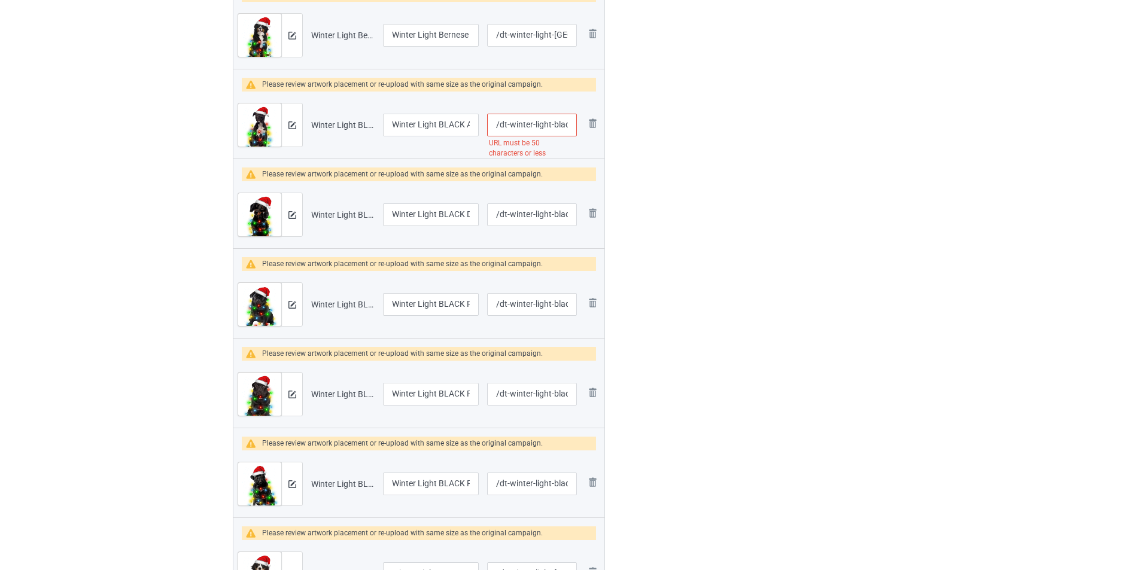
click at [543, 126] on input "/dt-winter-light-black-american-staffordshire-terrier" at bounding box center [532, 125] width 90 height 23
type input "/dt-winter-black-american-staffordshire-terrier"
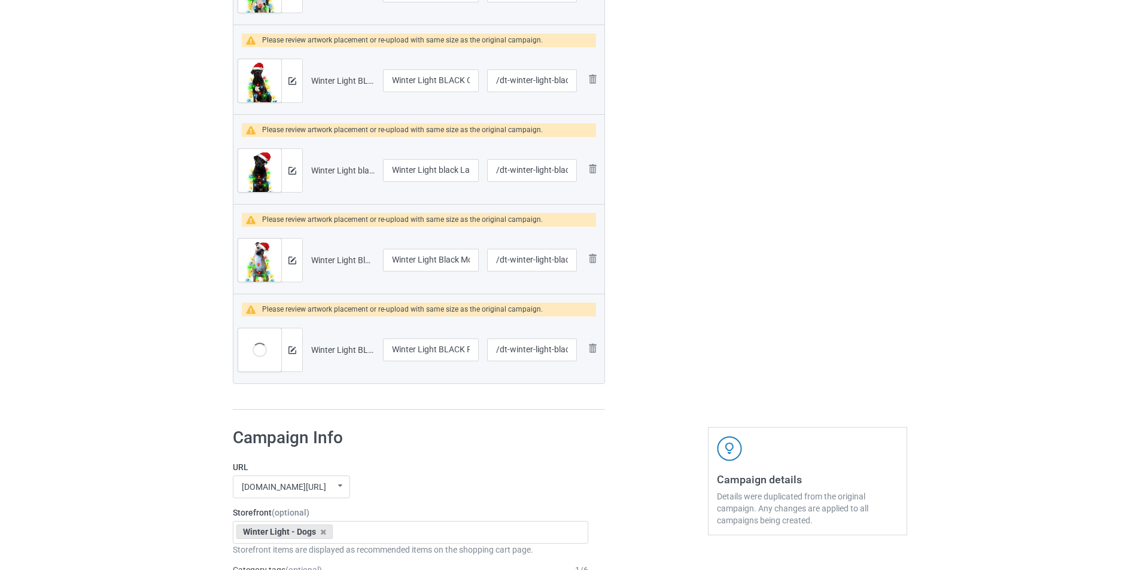
scroll to position [2991, 0]
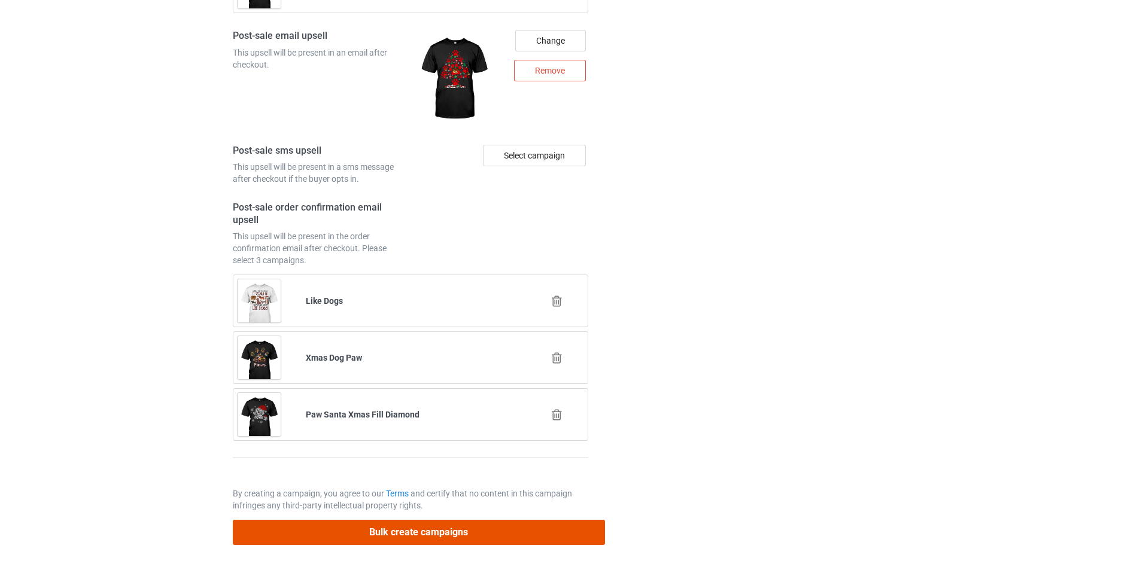
click at [470, 523] on button "Bulk create campaigns" at bounding box center [419, 532] width 372 height 25
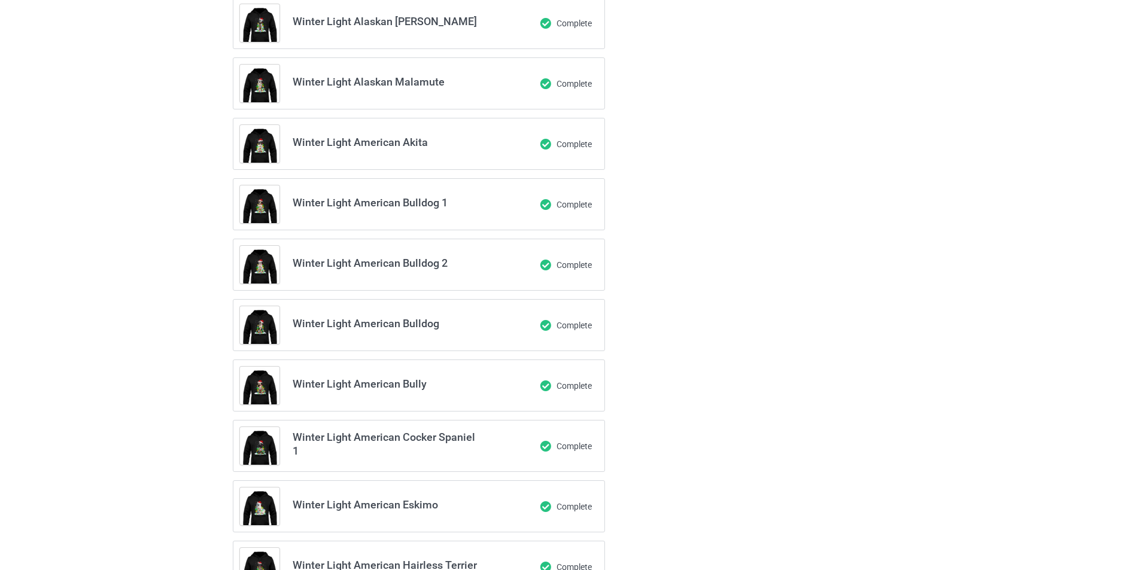
scroll to position [276, 0]
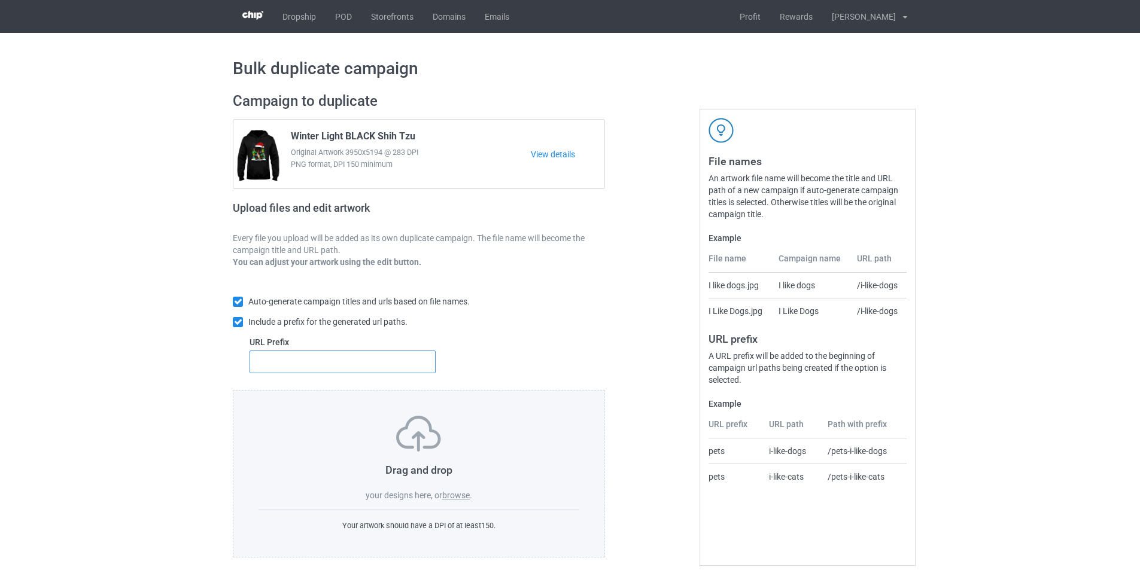
click at [348, 363] on input "text" at bounding box center [343, 362] width 186 height 23
type input "dt-"
click at [461, 500] on label "browse" at bounding box center [456, 496] width 28 height 10
click at [0, 0] on input "browse" at bounding box center [0, 0] width 0 height 0
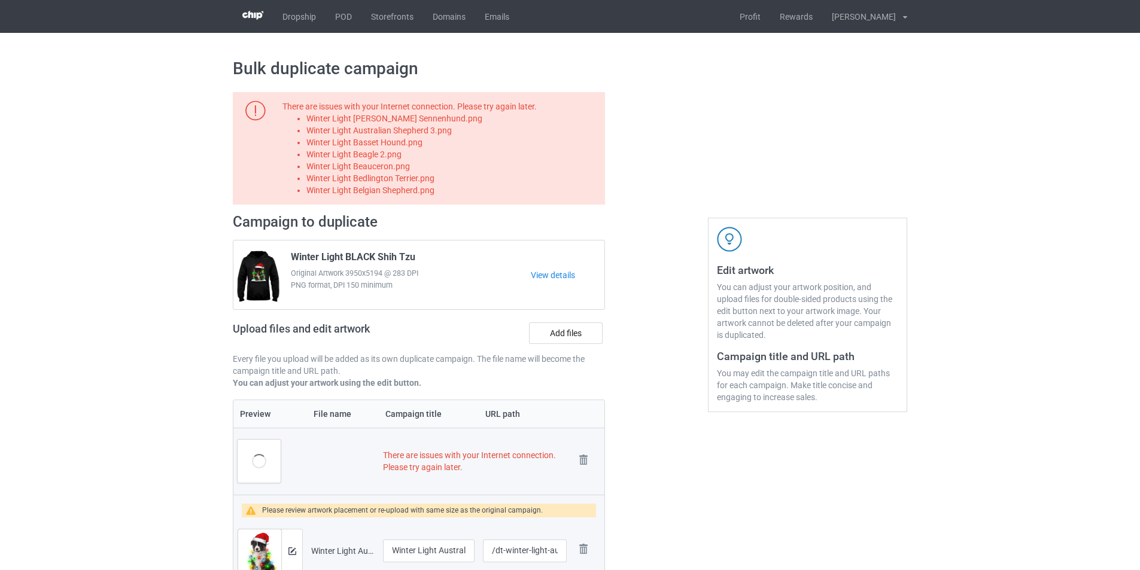
click at [446, 113] on div "There are issues with your Internet connection. Please try again later. Winter …" at bounding box center [441, 149] width 318 height 96
click at [442, 119] on li "Winter Light [PERSON_NAME] Sennenhund.png" at bounding box center [453, 119] width 294 height 12
click at [442, 119] on li "Winter Light Appenzeller Sennenhund.png" at bounding box center [453, 119] width 294 height 12
copy li "Winter Light Appenzeller Sennenhund.png"
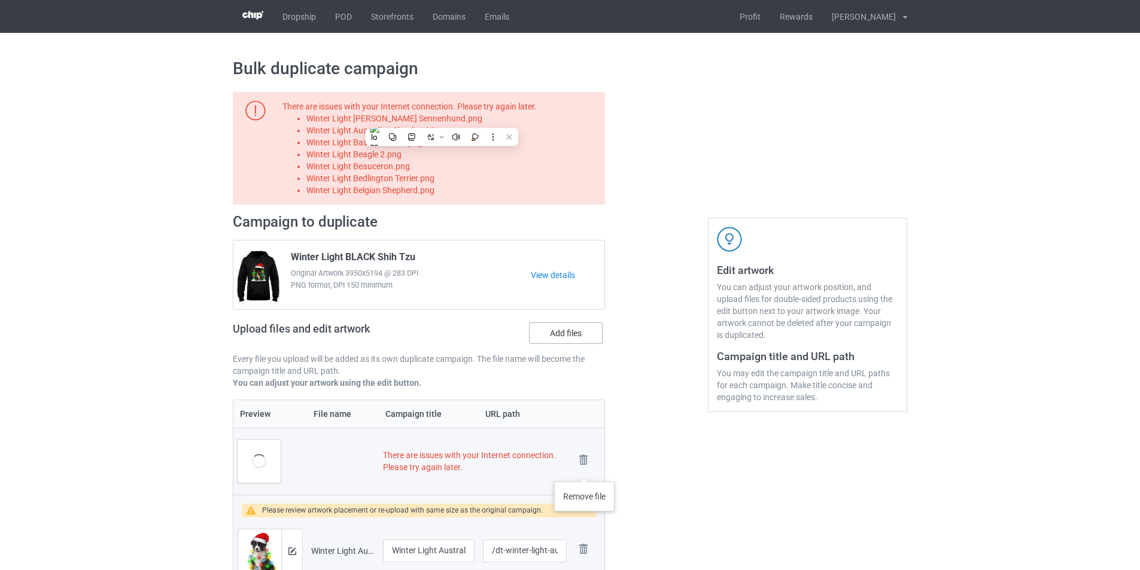
click at [584, 470] on link at bounding box center [583, 462] width 17 height 20
click at [572, 327] on label "Add files" at bounding box center [566, 334] width 74 height 22
click at [0, 0] on input "Add files" at bounding box center [0, 0] width 0 height 0
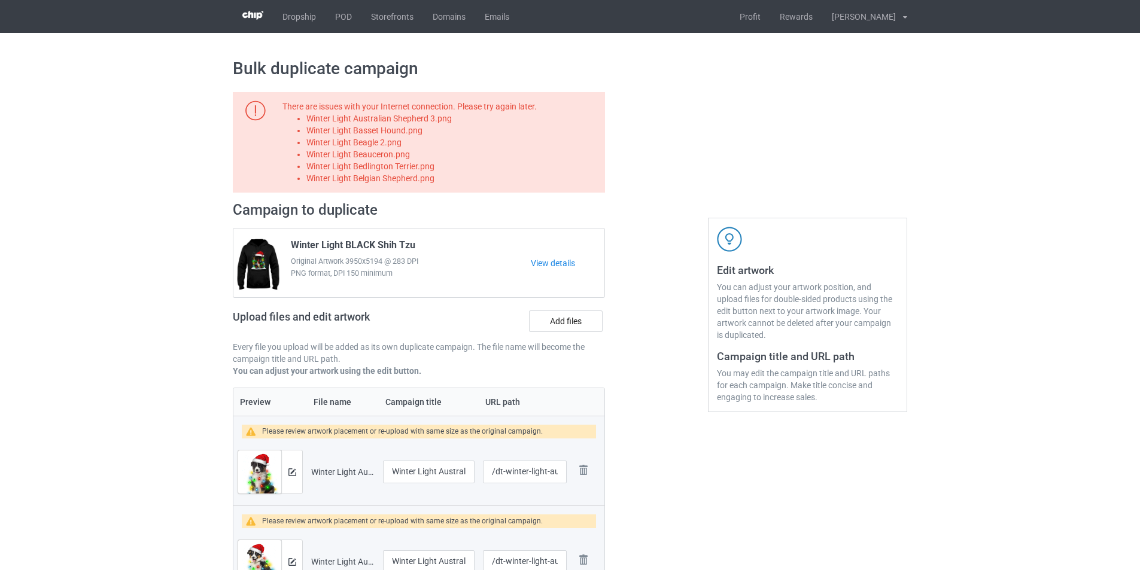
click at [428, 120] on li "Winter Light Australian Shepherd 3.png" at bounding box center [453, 119] width 294 height 12
copy li "Winter Light Australian Shepherd 3.png"
click at [564, 318] on label "Add files" at bounding box center [566, 322] width 74 height 22
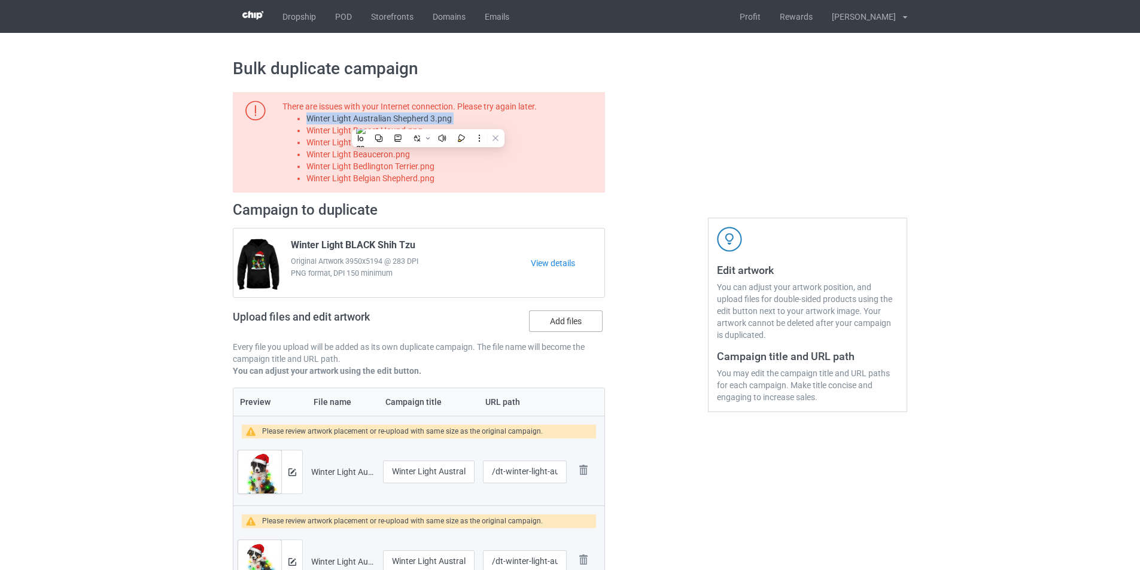
click at [0, 0] on input "Add files" at bounding box center [0, 0] width 0 height 0
click at [405, 132] on li "Winter Light Basset Hound.png" at bounding box center [453, 130] width 294 height 12
copy li "Winter Light Basset Hound.png"
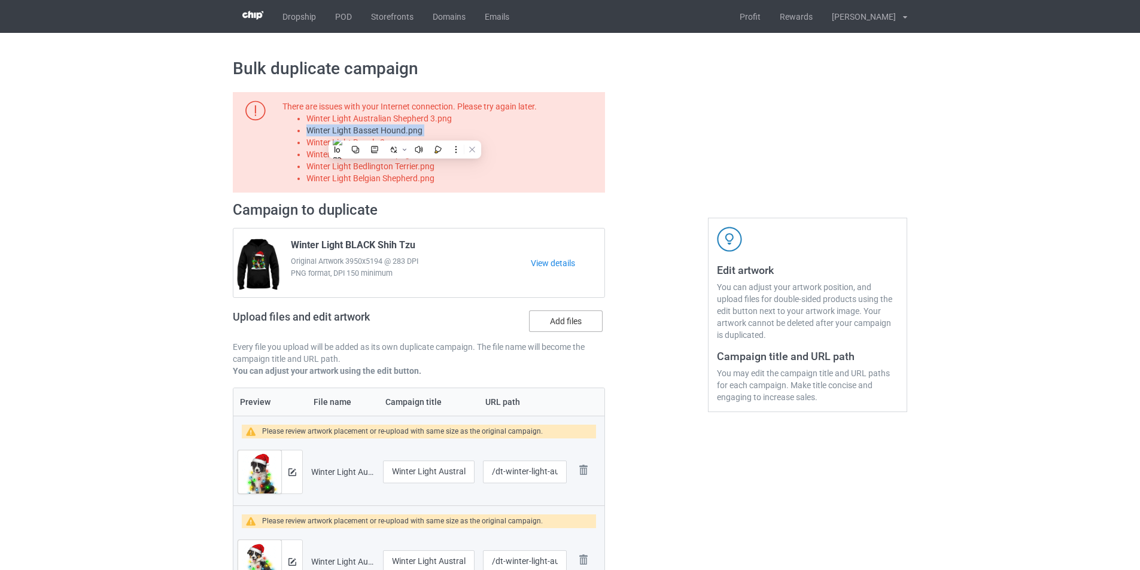
click at [560, 319] on label "Add files" at bounding box center [566, 322] width 74 height 22
click at [0, 0] on input "Add files" at bounding box center [0, 0] width 0 height 0
click at [373, 141] on li "Winter Light Beagle 2.png" at bounding box center [453, 142] width 294 height 12
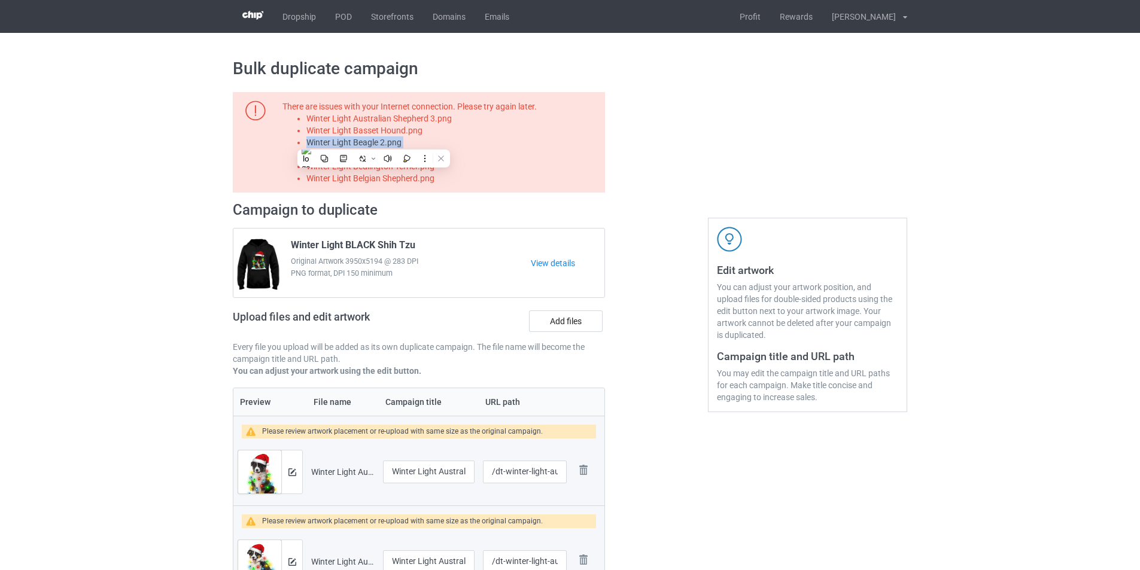
copy li "Winter Light Beagle 2.png"
click at [557, 315] on label "Add files" at bounding box center [566, 322] width 74 height 22
click at [0, 0] on input "Add files" at bounding box center [0, 0] width 0 height 0
click at [391, 153] on li "Winter Light Beauceron.png" at bounding box center [453, 154] width 294 height 12
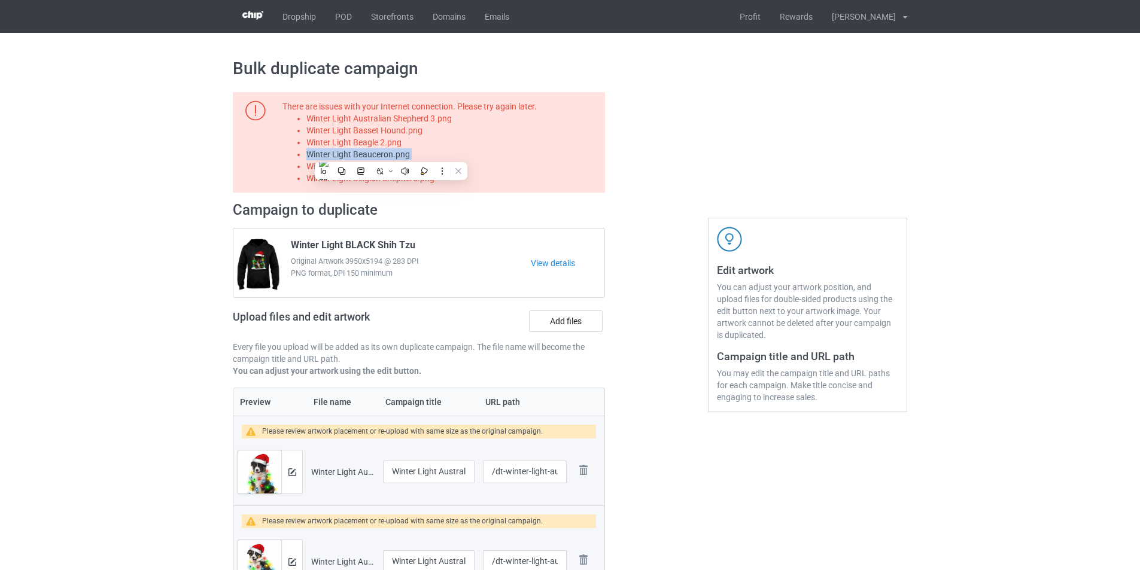
click at [391, 153] on li "Winter Light Beauceron.png" at bounding box center [453, 154] width 294 height 12
copy li "Winter Light Beauceron.png"
click at [571, 316] on label "Add files" at bounding box center [566, 322] width 74 height 22
click at [0, 0] on input "Add files" at bounding box center [0, 0] width 0 height 0
click at [393, 172] on li "Winter Light Bedlington Terrier.png" at bounding box center [453, 166] width 294 height 12
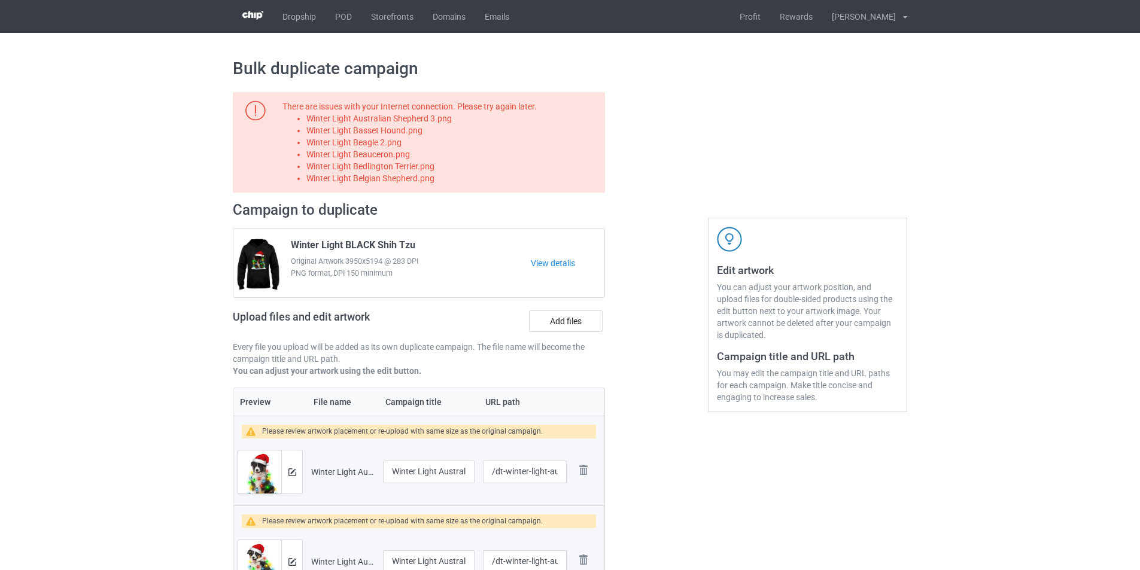
click at [393, 166] on li "Winter Light Bedlington Terrier.png" at bounding box center [453, 166] width 294 height 12
copy li "Winter Light Bedlington Terrier.png"
click at [556, 315] on label "Add files" at bounding box center [566, 322] width 74 height 22
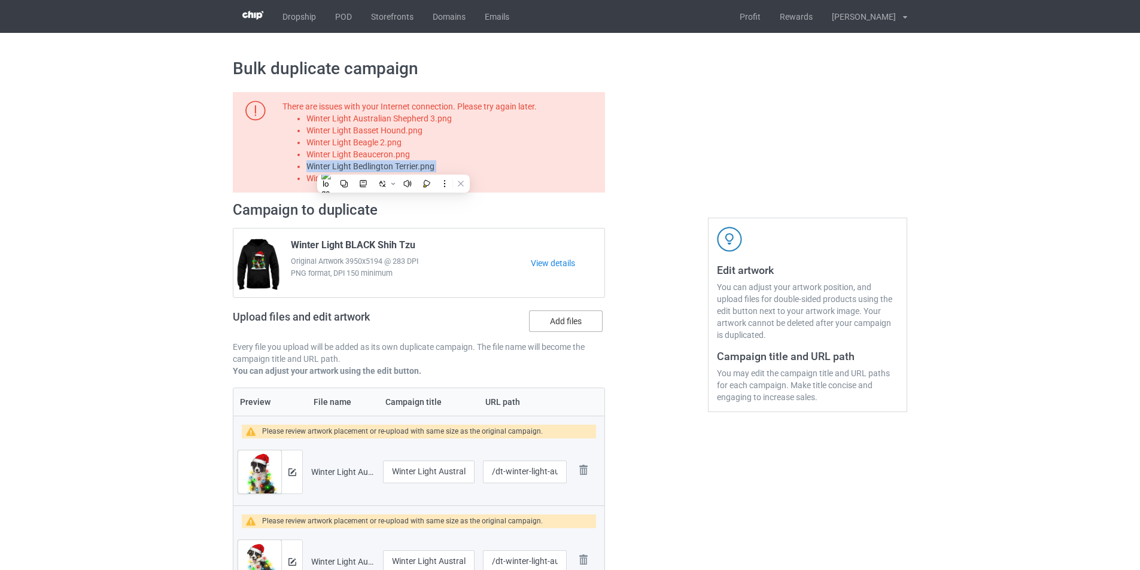
click at [0, 0] on input "Add files" at bounding box center [0, 0] width 0 height 0
click at [418, 184] on li "Winter Light Belgian Shepherd.png" at bounding box center [453, 178] width 294 height 12
click at [390, 179] on li "Winter Light Belgian Shepherd.png" at bounding box center [453, 178] width 294 height 12
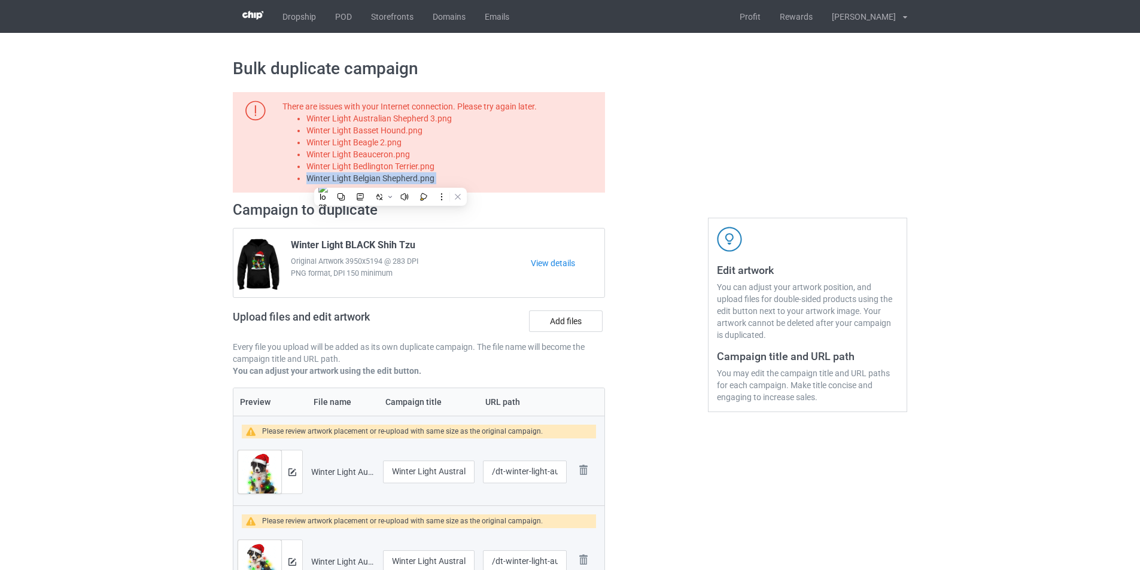
copy li "Winter Light Belgian Shepherd.png"
click at [566, 314] on label "Add files" at bounding box center [566, 322] width 74 height 22
click at [0, 0] on input "Add files" at bounding box center [0, 0] width 0 height 0
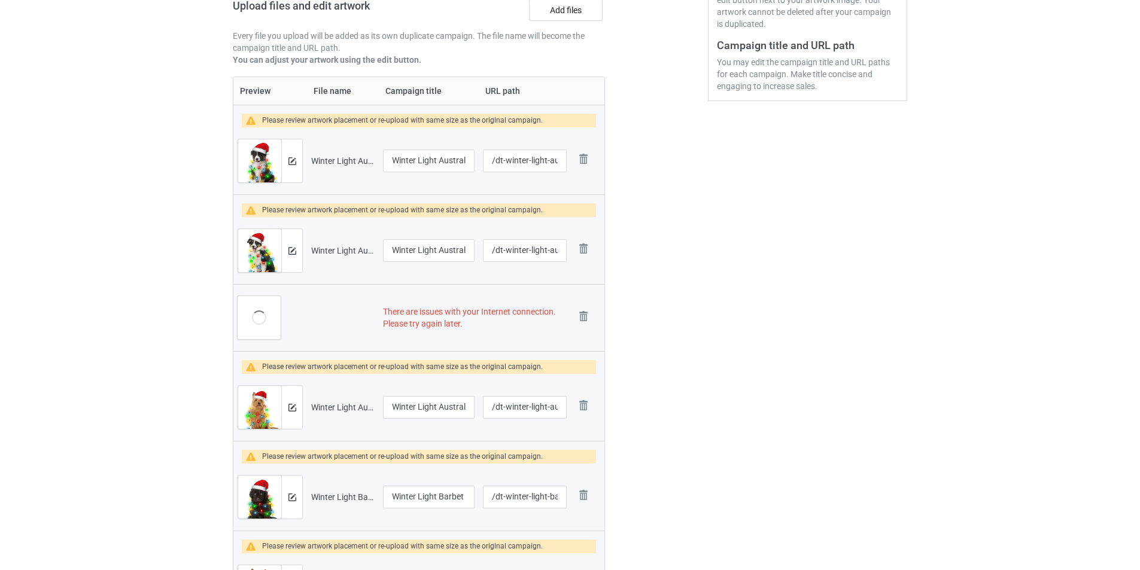
scroll to position [419, 0]
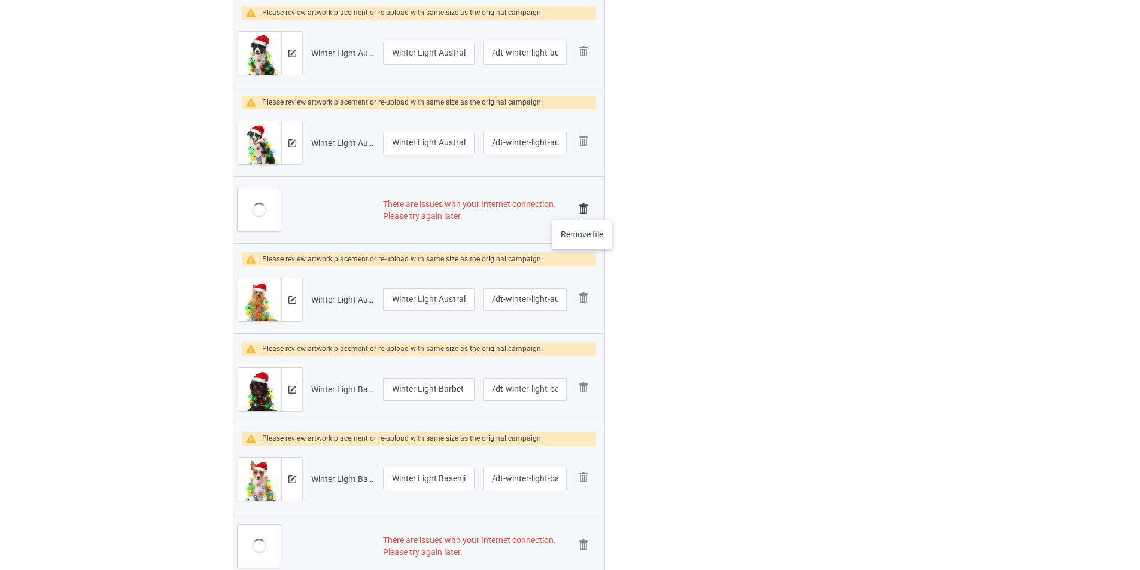
click at [582, 208] on img at bounding box center [583, 208] width 17 height 17
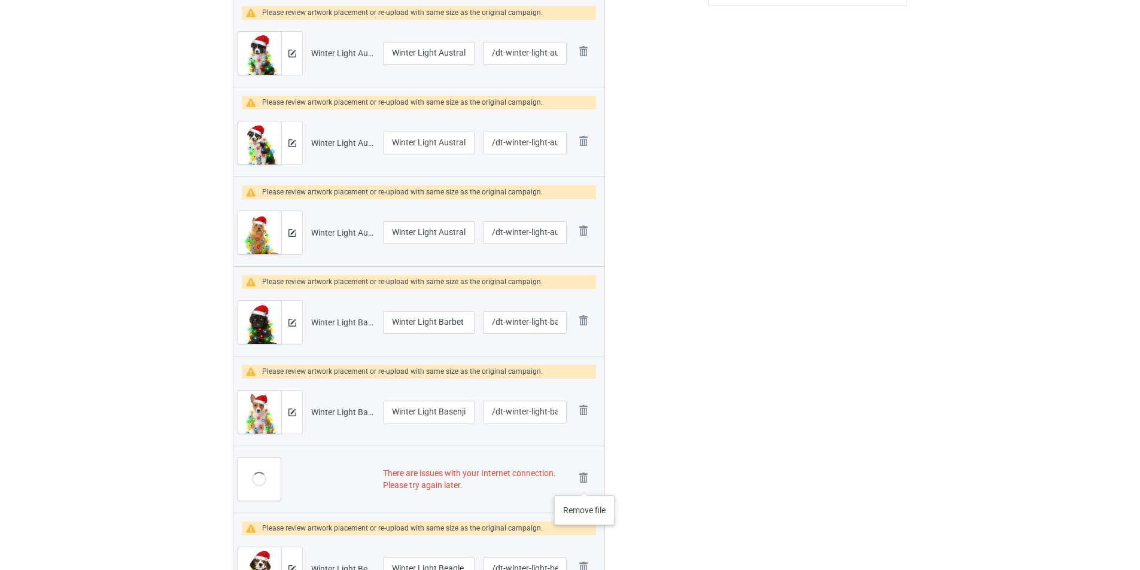
click at [0, 0] on img at bounding box center [0, 0] width 0 height 0
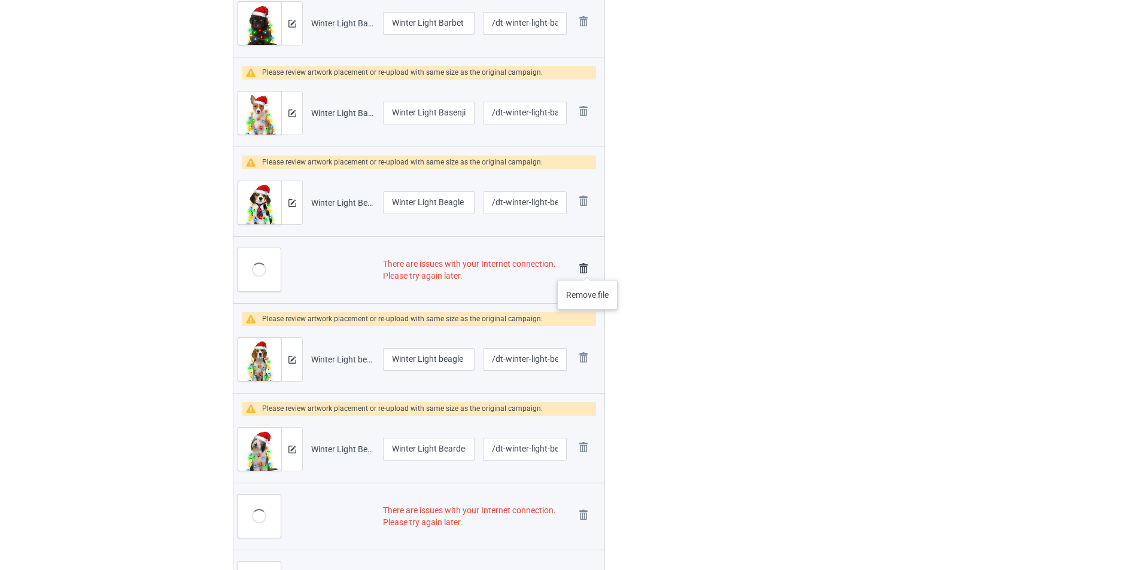
click at [587, 268] on img at bounding box center [583, 268] width 17 height 17
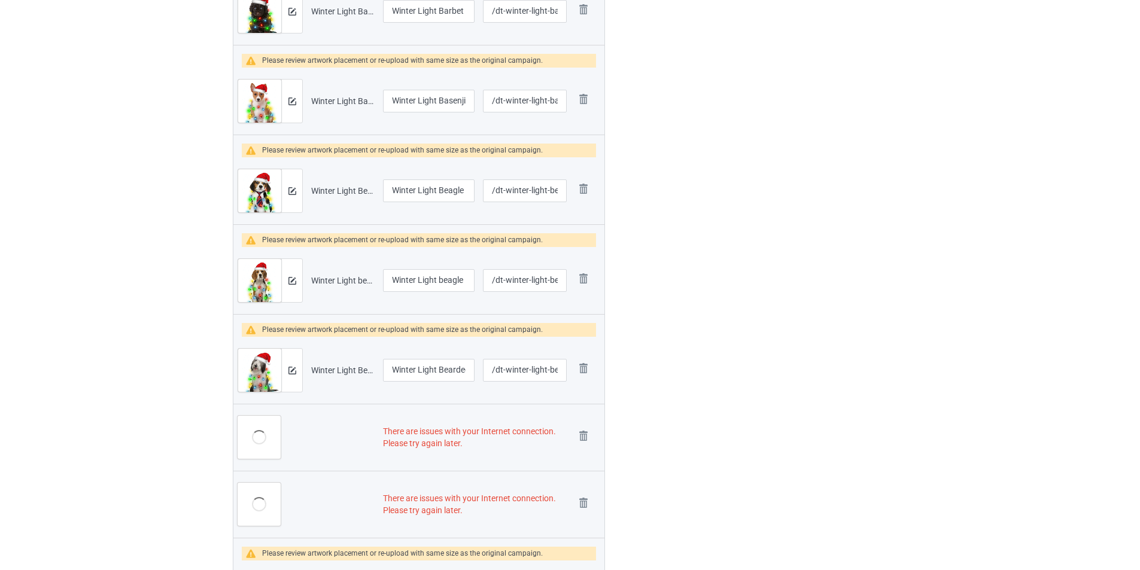
scroll to position [682, 0]
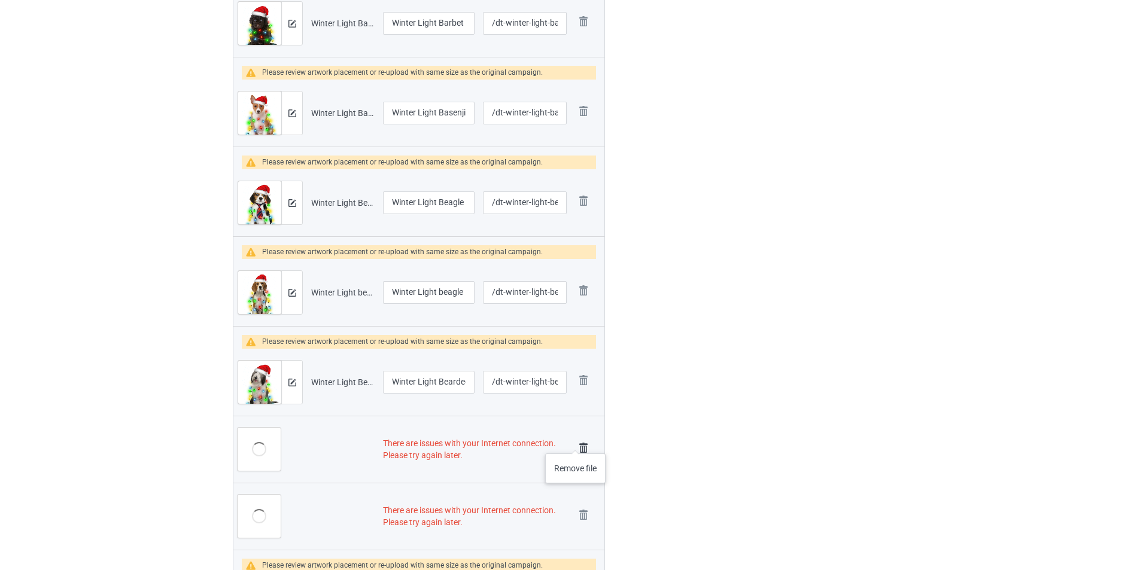
click at [579, 446] on img at bounding box center [583, 448] width 17 height 17
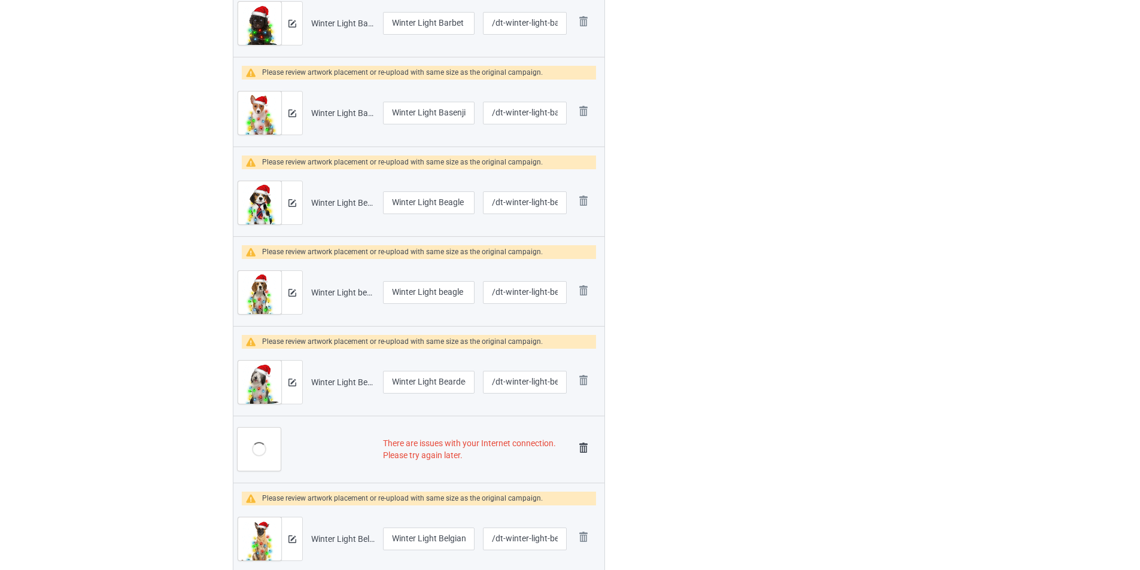
click at [585, 448] on img at bounding box center [583, 448] width 17 height 17
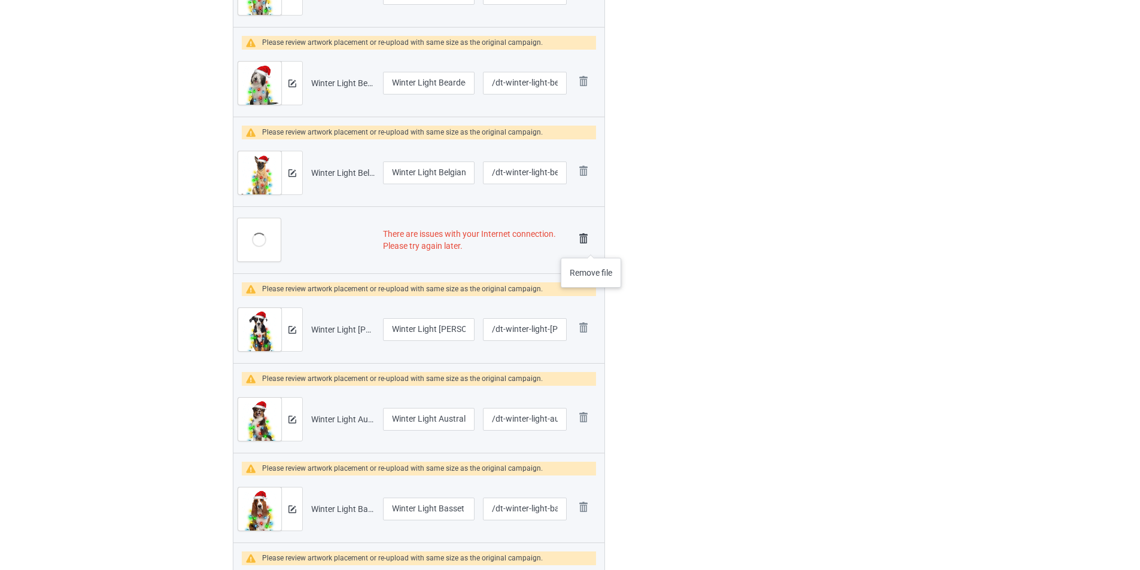
click at [580, 237] on img at bounding box center [583, 238] width 17 height 17
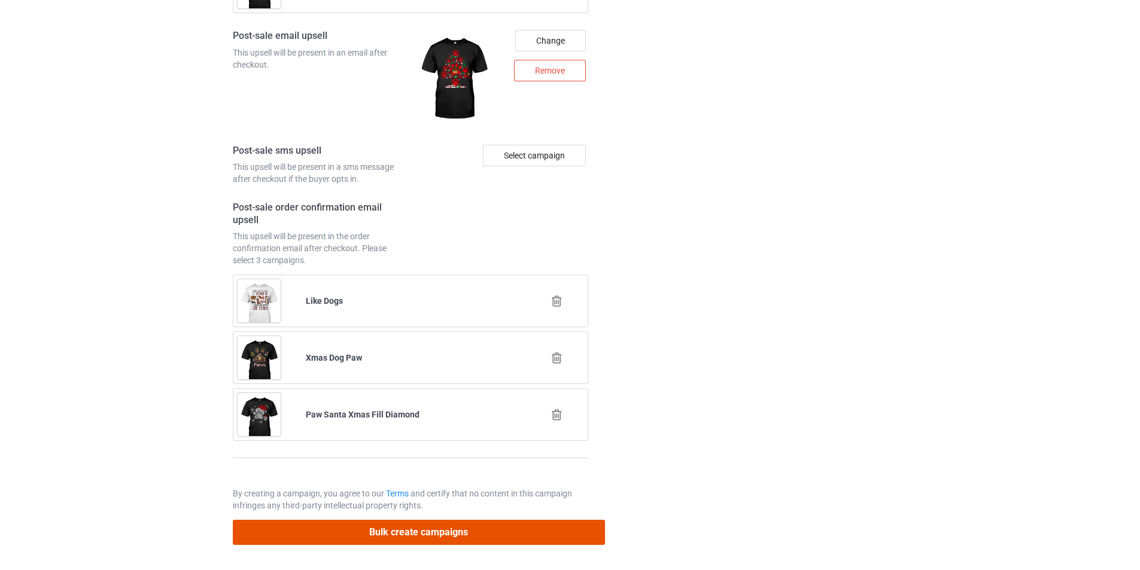
click at [503, 528] on button "Bulk create campaigns" at bounding box center [419, 532] width 372 height 25
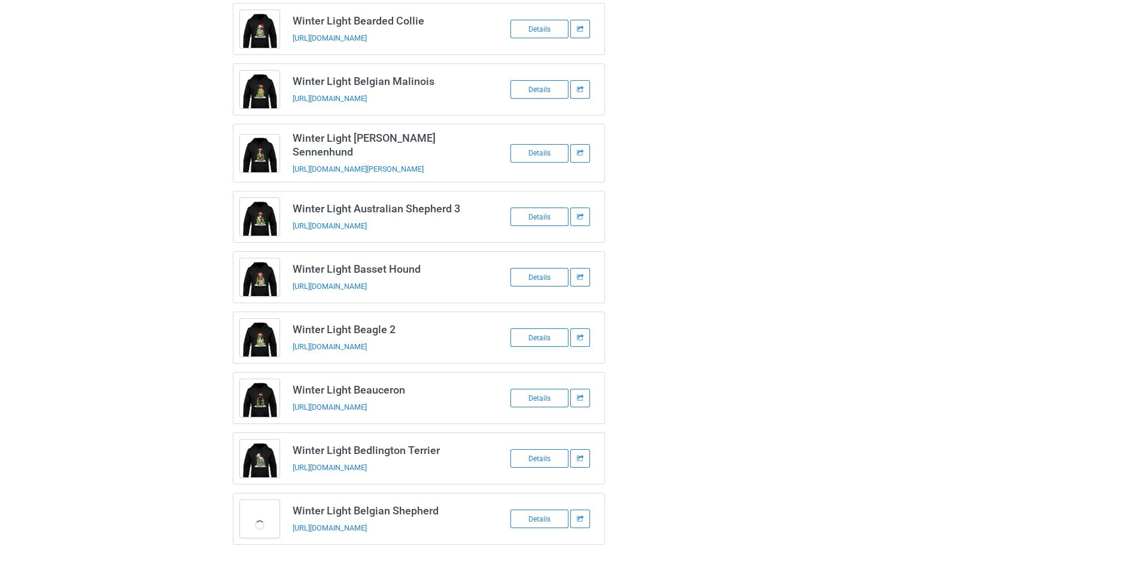
scroll to position [506, 0]
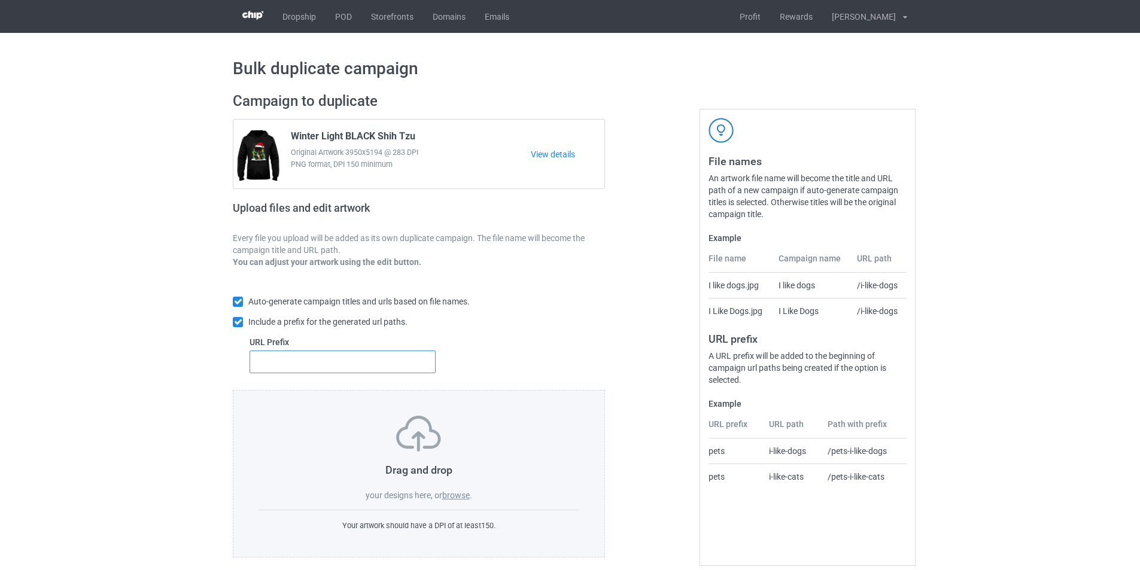
click at [364, 370] on input "text" at bounding box center [343, 362] width 186 height 23
type input "dt-"
click at [464, 496] on label "browse" at bounding box center [456, 496] width 28 height 10
click at [0, 0] on input "browse" at bounding box center [0, 0] width 0 height 0
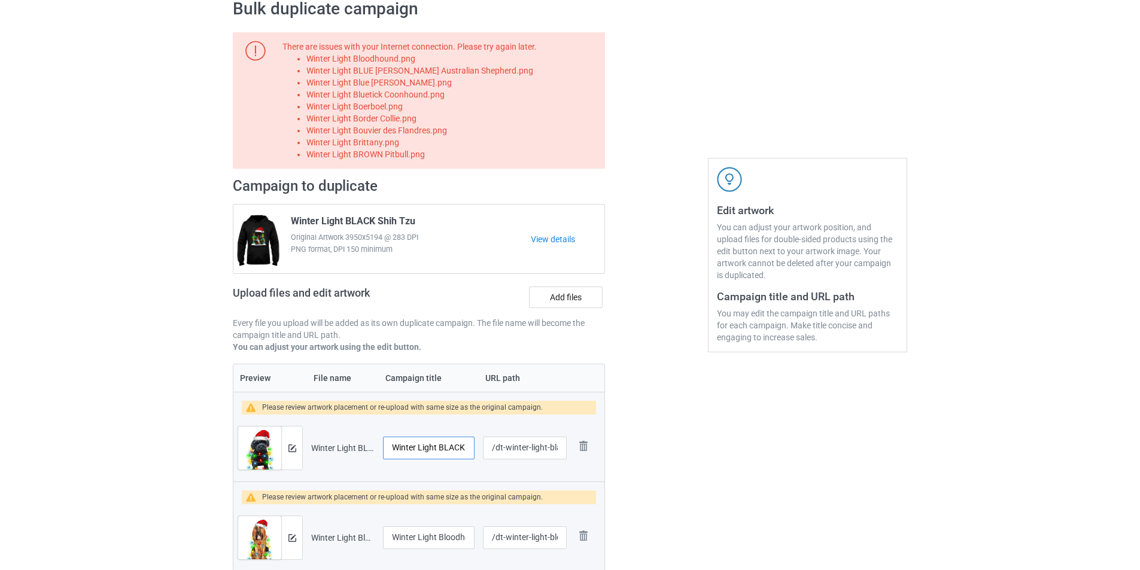
scroll to position [0, 41]
drag, startPoint x: 418, startPoint y: 446, endPoint x: 481, endPoint y: 456, distance: 63.0
click at [481, 456] on tr "Preview and edit artwork Winter Light BLACK Schnoodle.png Winter Light BLACK Sc…" at bounding box center [418, 448] width 371 height 67
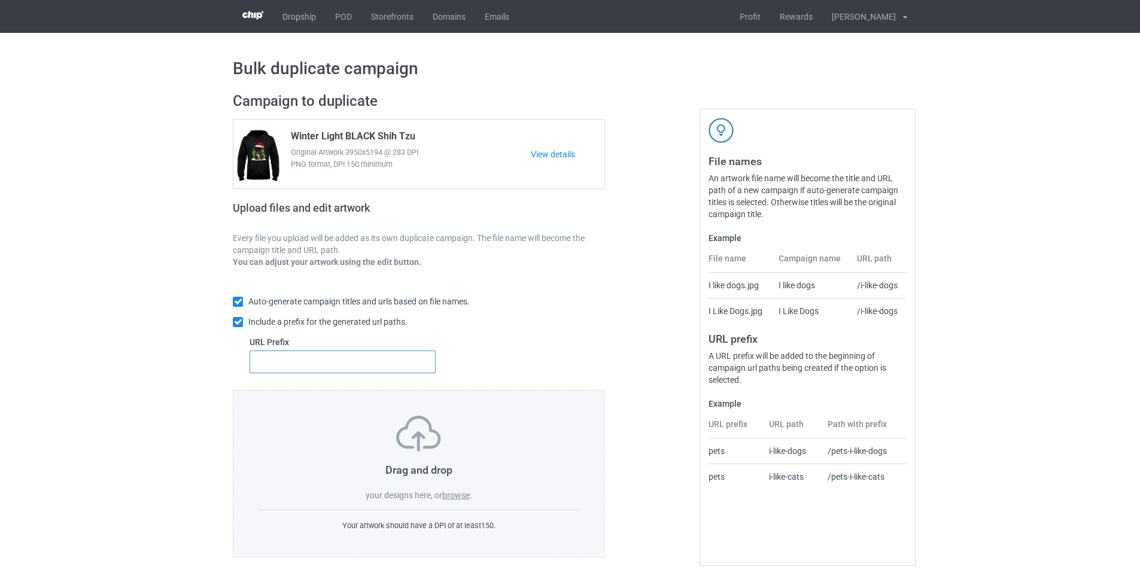
click at [351, 363] on input "text" at bounding box center [343, 362] width 186 height 23
type input "dt-"
click at [451, 497] on label "browse" at bounding box center [456, 496] width 28 height 10
click at [0, 0] on input "browse" at bounding box center [0, 0] width 0 height 0
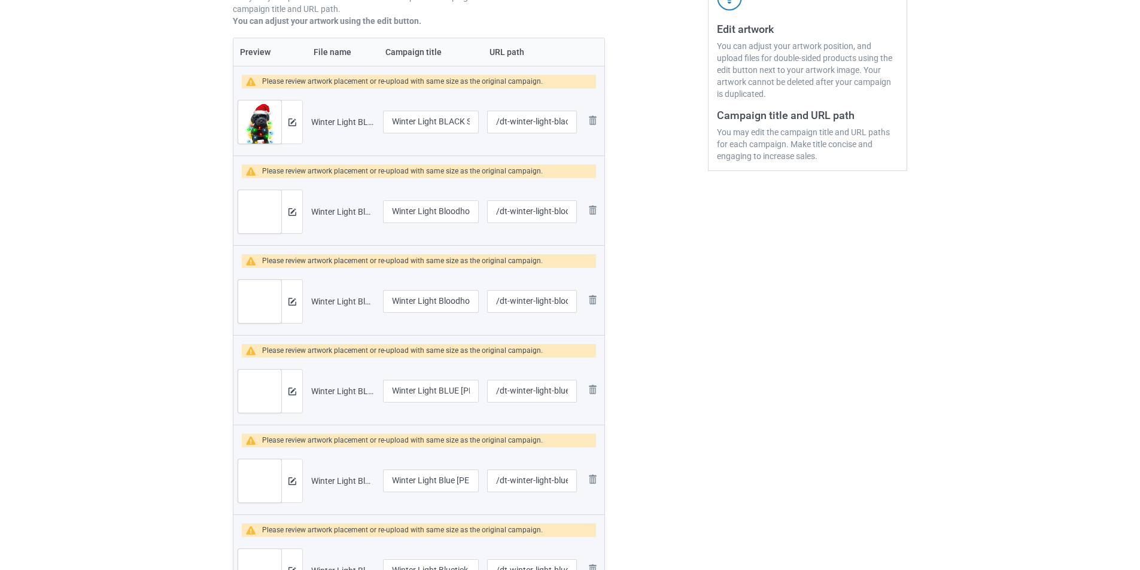
scroll to position [359, 0]
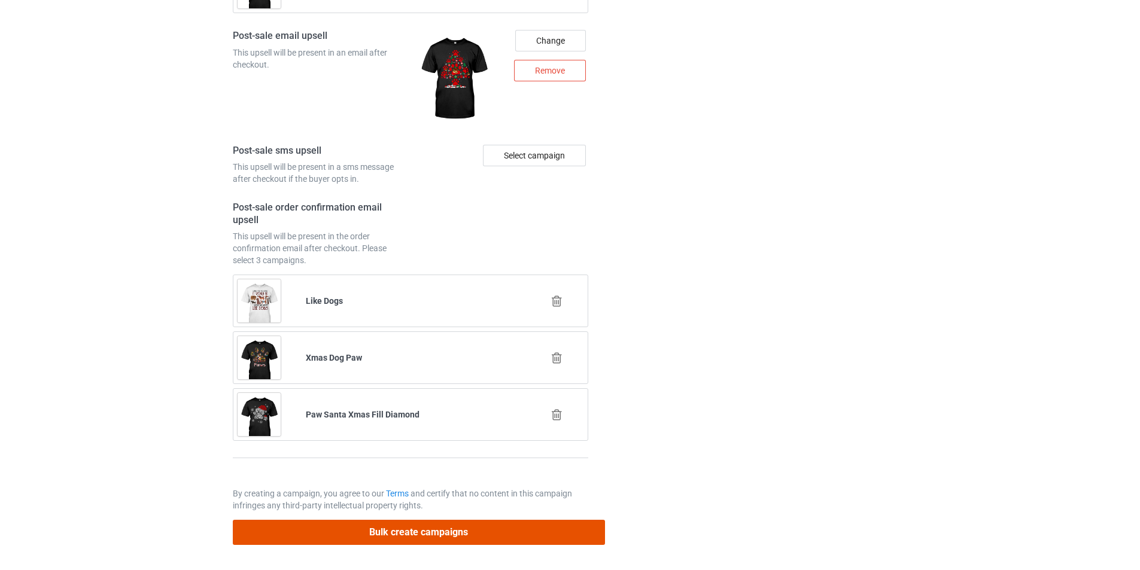
click at [520, 533] on button "Bulk create campaigns" at bounding box center [419, 532] width 372 height 25
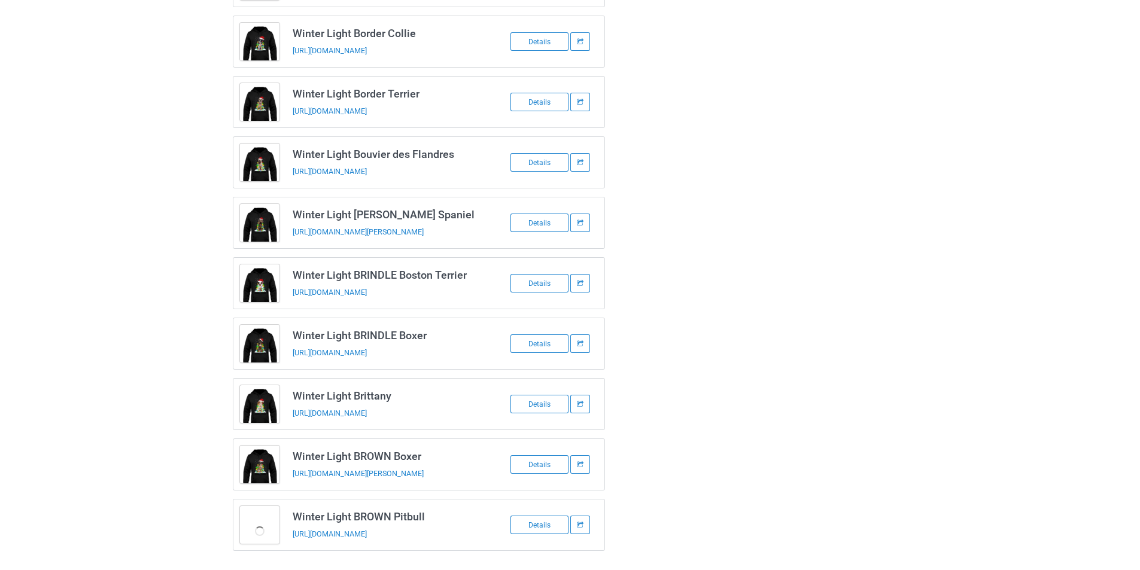
scroll to position [512, 0]
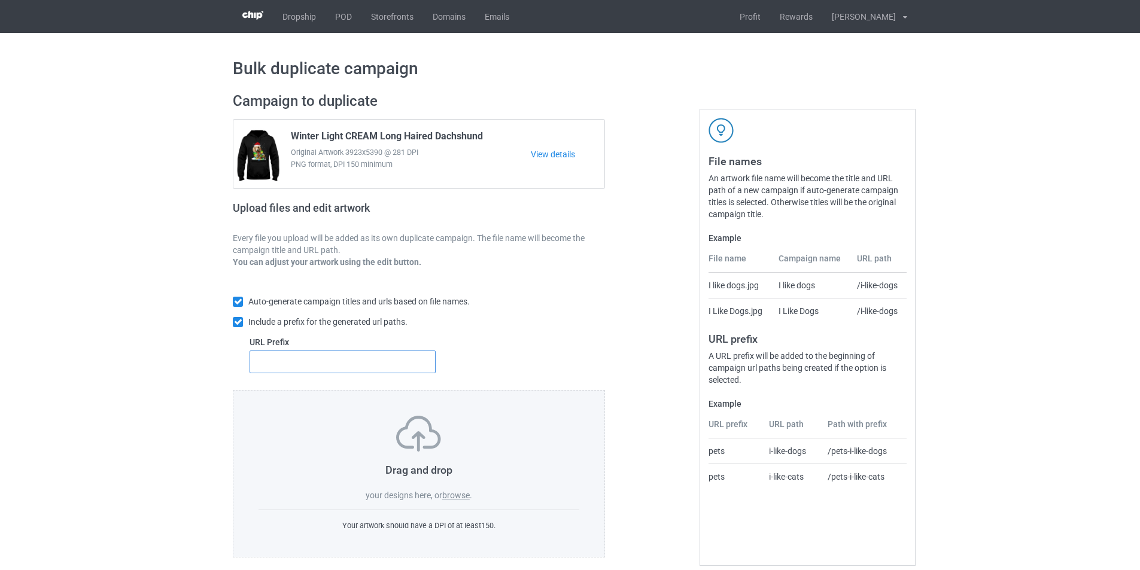
click at [330, 361] on input "text" at bounding box center [343, 362] width 186 height 23
type input "dt-"
click at [451, 493] on label "browse" at bounding box center [456, 496] width 28 height 10
click at [0, 0] on input "browse" at bounding box center [0, 0] width 0 height 0
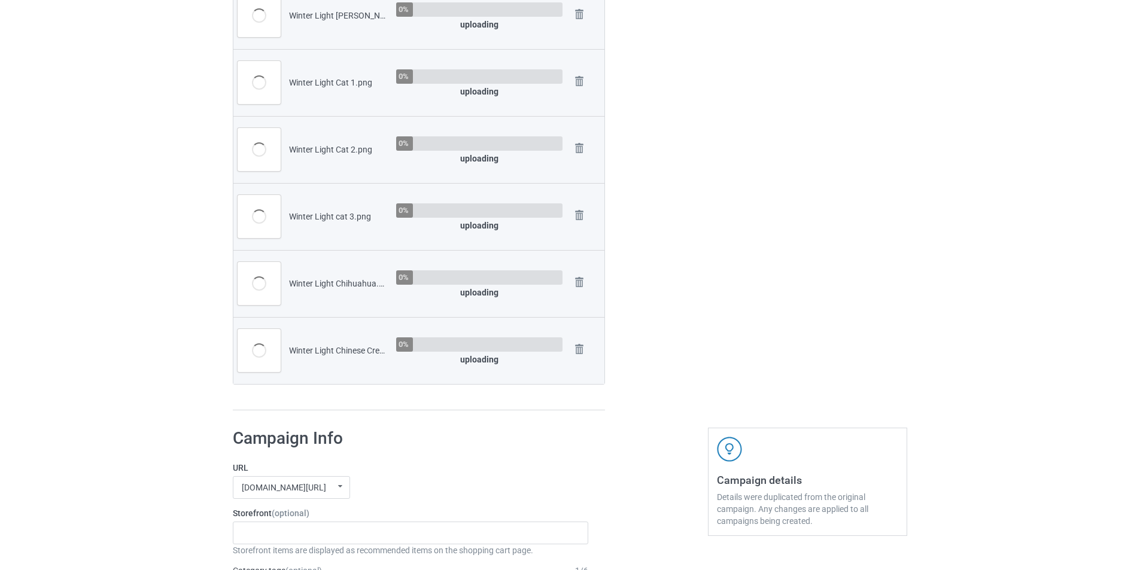
scroll to position [1197, 0]
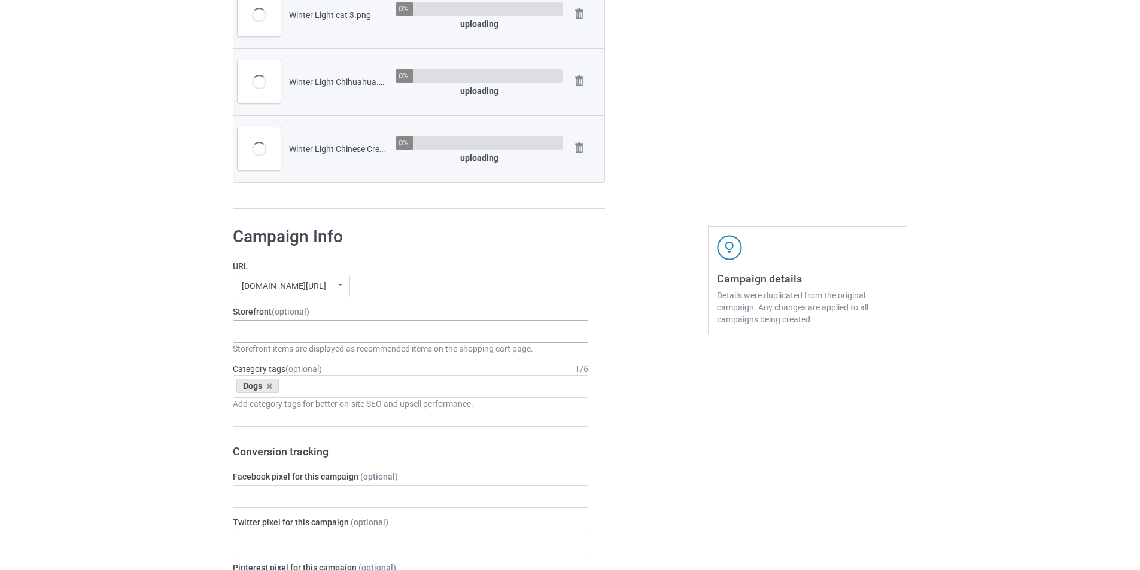
click at [315, 333] on div "Dachshund Store Daisy Sunshine Dogs A Bond That Can't Be Broken Spooky Pumpkin …" at bounding box center [410, 331] width 355 height 23
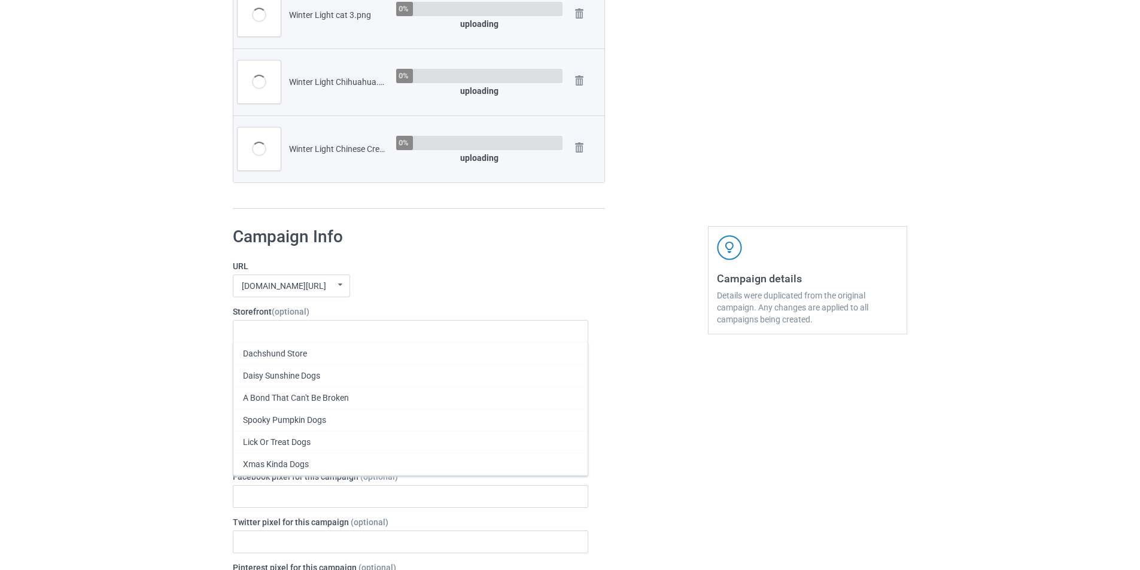
paste input "Winter Light Belgian Shepherd.png"
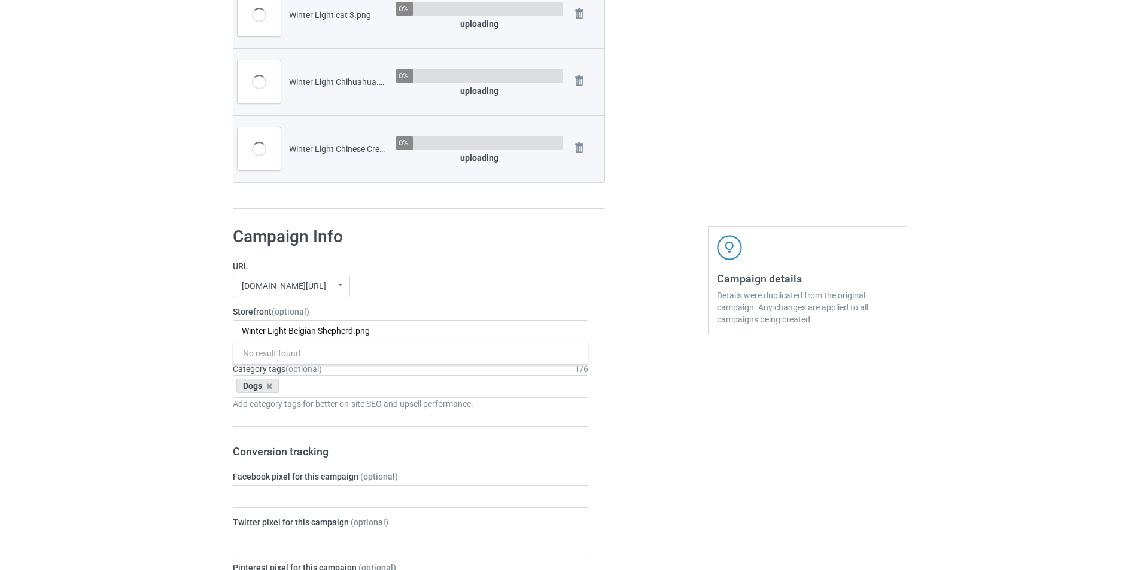
drag, startPoint x: 291, startPoint y: 331, endPoint x: 406, endPoint y: 347, distance: 116.0
click at [476, 343] on div "Winter Light Belgian Shepherd.png No result found" at bounding box center [410, 331] width 355 height 23
type input "Winter Light"
click at [320, 355] on div "Winter Light - Dogs" at bounding box center [410, 353] width 354 height 22
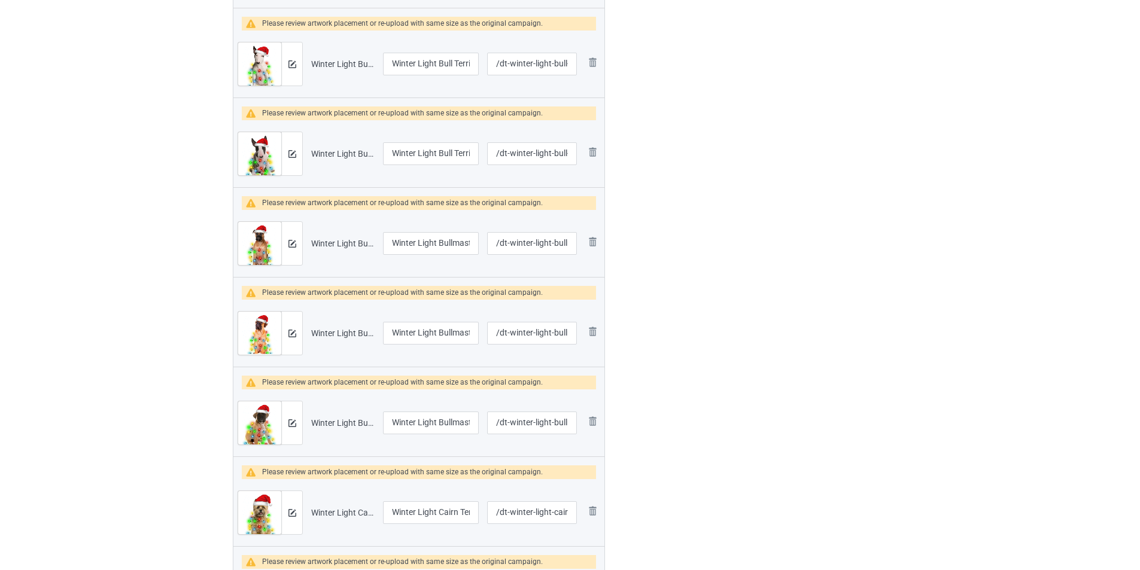
scroll to position [521, 0]
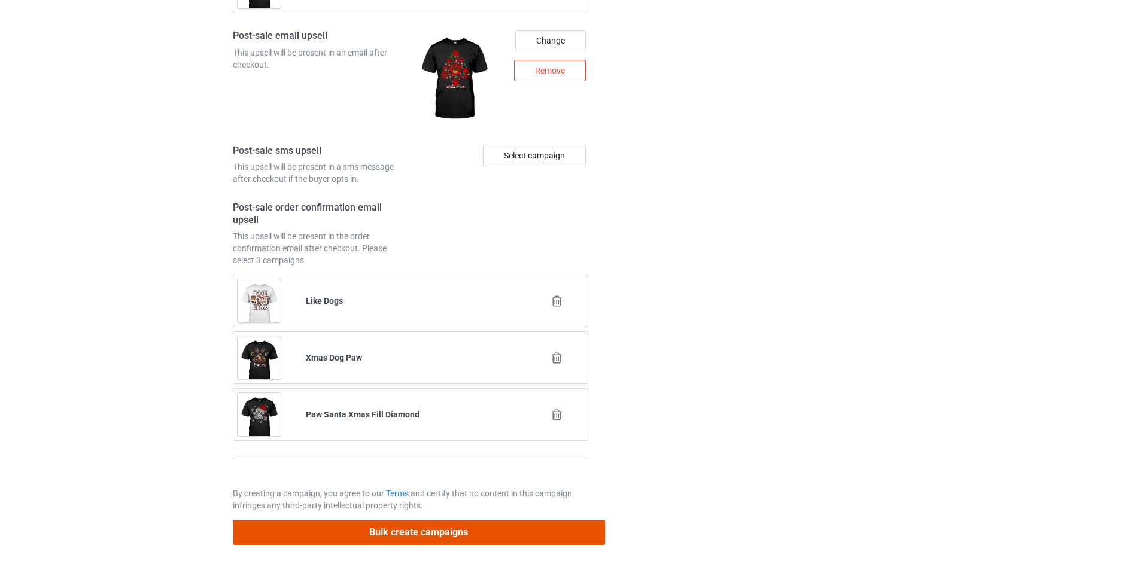
click at [515, 528] on button "Bulk create campaigns" at bounding box center [419, 532] width 372 height 25
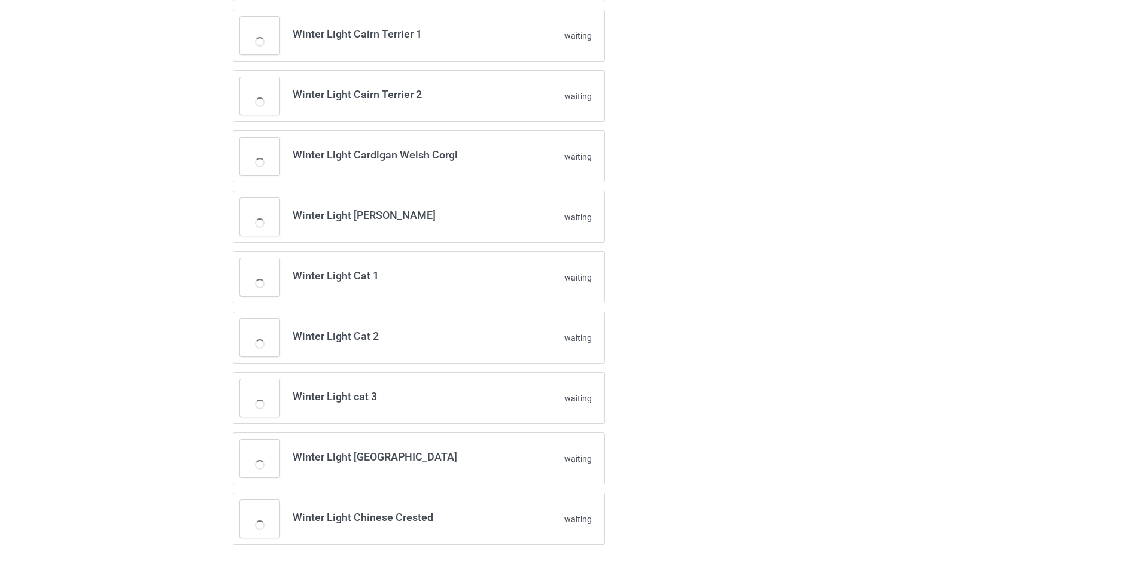
scroll to position [506, 0]
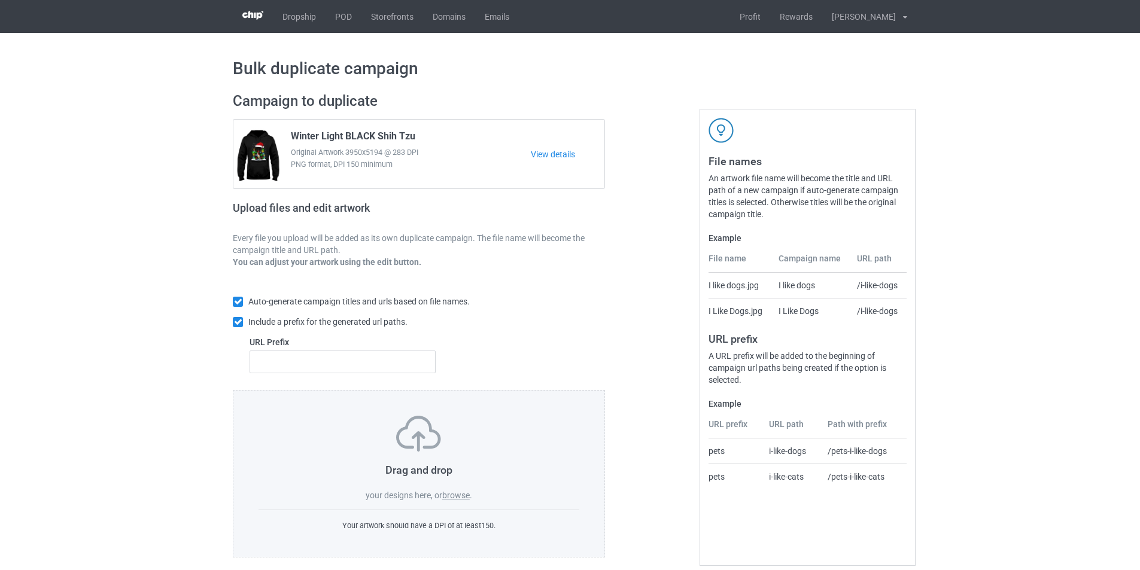
click at [346, 348] on label "URL Prefix" at bounding box center [343, 342] width 186 height 12
click at [332, 364] on input "text" at bounding box center [343, 362] width 186 height 23
type input "dt-"
click at [457, 498] on label "browse" at bounding box center [456, 496] width 28 height 10
click at [0, 0] on input "browse" at bounding box center [0, 0] width 0 height 0
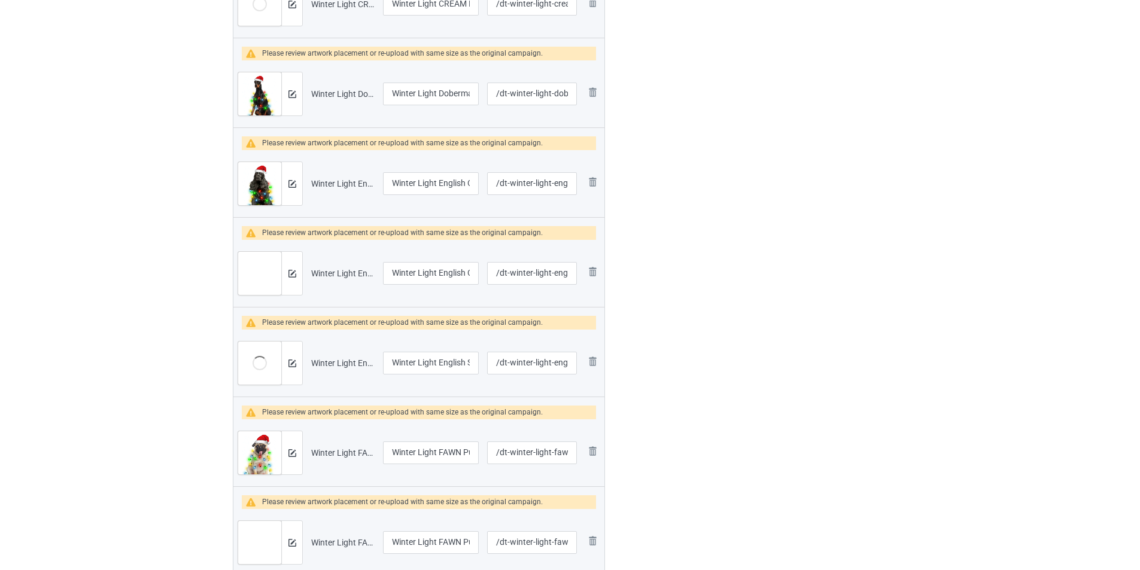
scroll to position [704, 0]
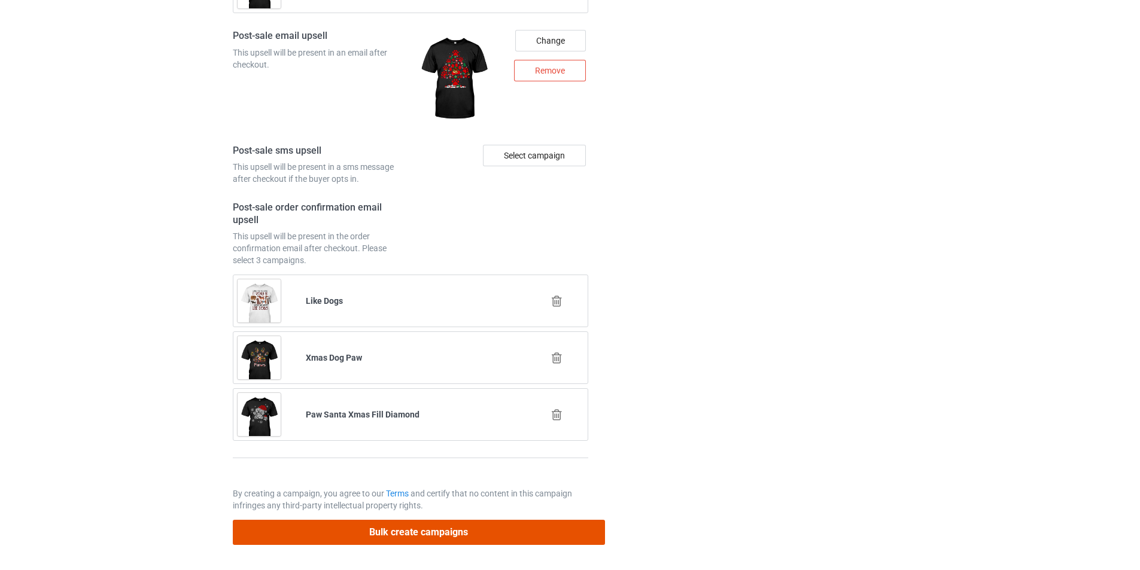
click at [478, 534] on button "Bulk create campaigns" at bounding box center [419, 532] width 372 height 25
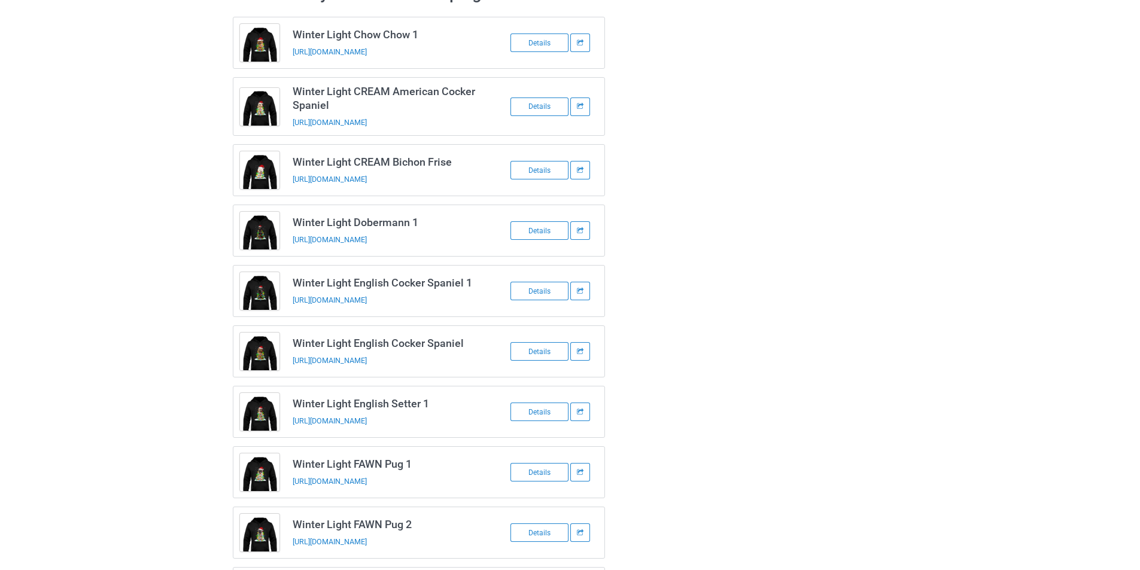
scroll to position [0, 0]
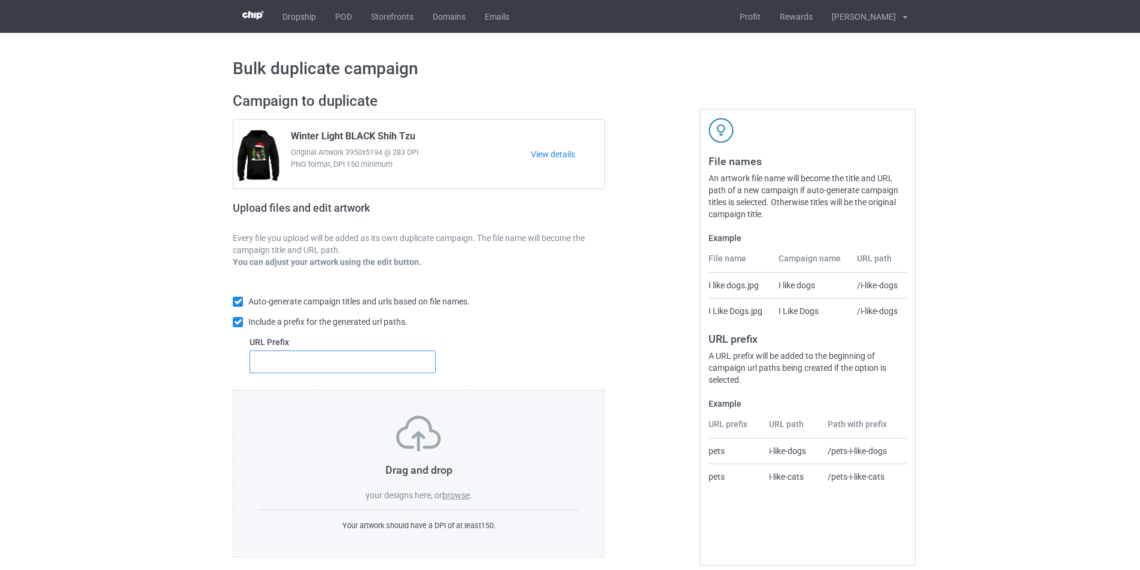
click at [353, 364] on input "text" at bounding box center [343, 362] width 186 height 23
type input "dt-"
click at [464, 498] on label "browse" at bounding box center [456, 496] width 28 height 10
click at [0, 0] on input "browse" at bounding box center [0, 0] width 0 height 0
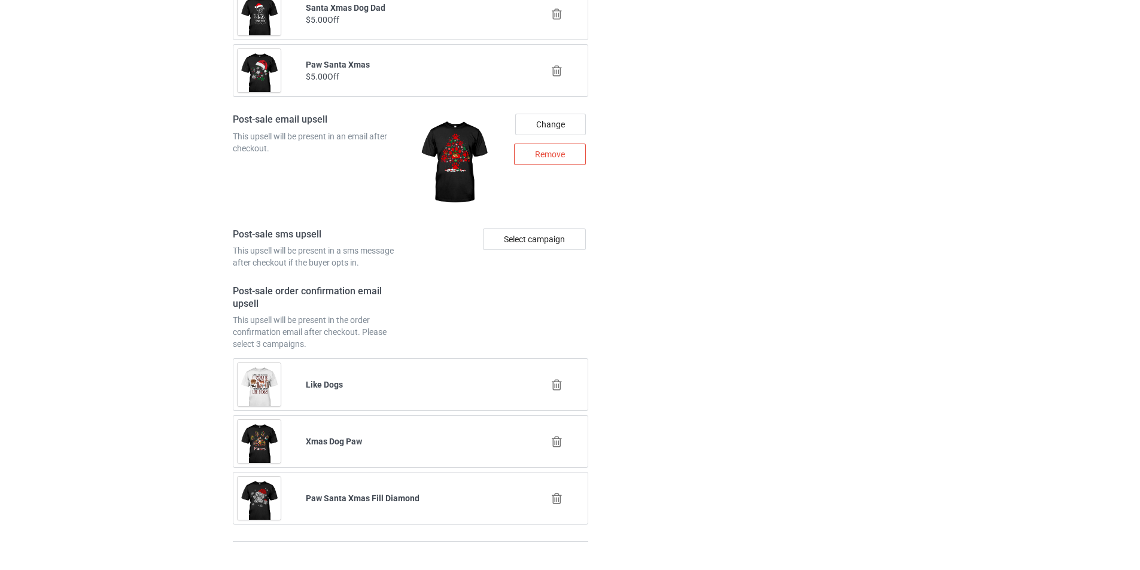
scroll to position [3501, 0]
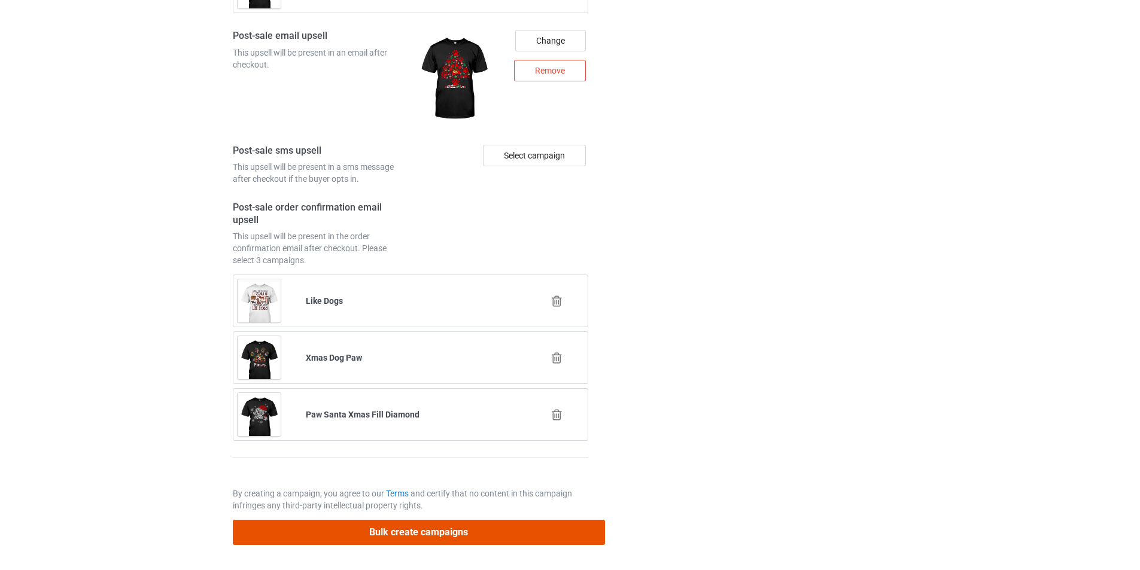
click at [554, 538] on button "Bulk create campaigns" at bounding box center [419, 532] width 372 height 25
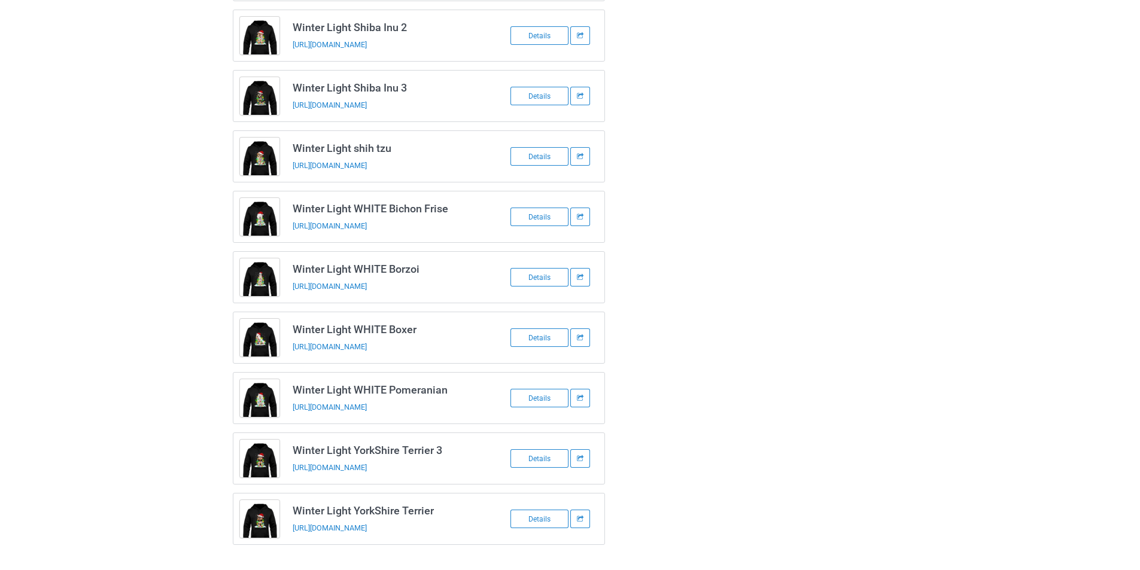
scroll to position [869, 0]
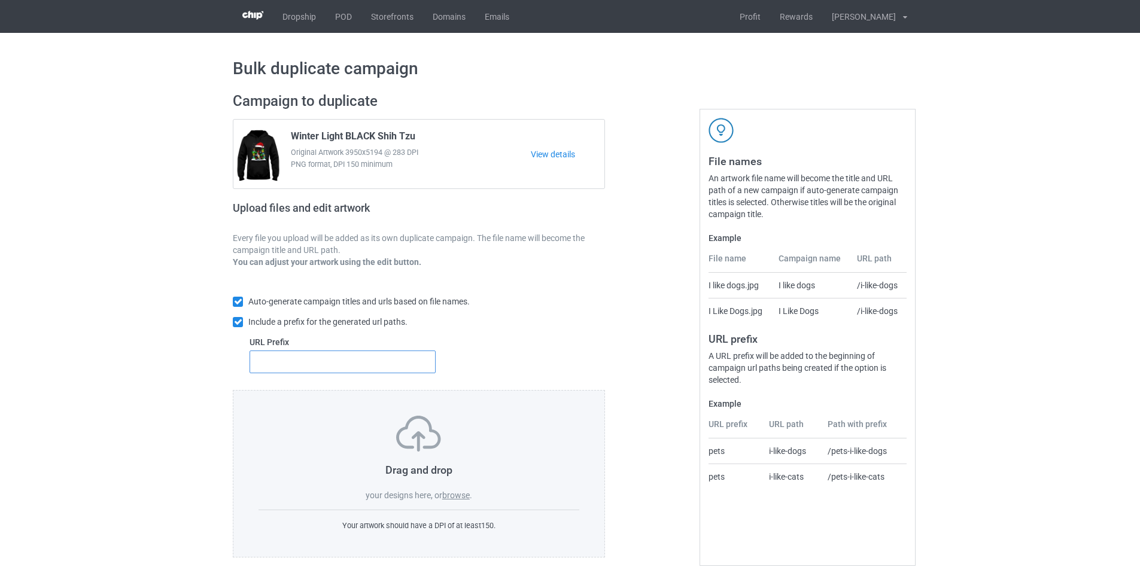
click at [349, 370] on input "text" at bounding box center [343, 362] width 186 height 23
type input "dt-"
click at [460, 493] on label "browse" at bounding box center [456, 496] width 28 height 10
click at [0, 0] on input "browse" at bounding box center [0, 0] width 0 height 0
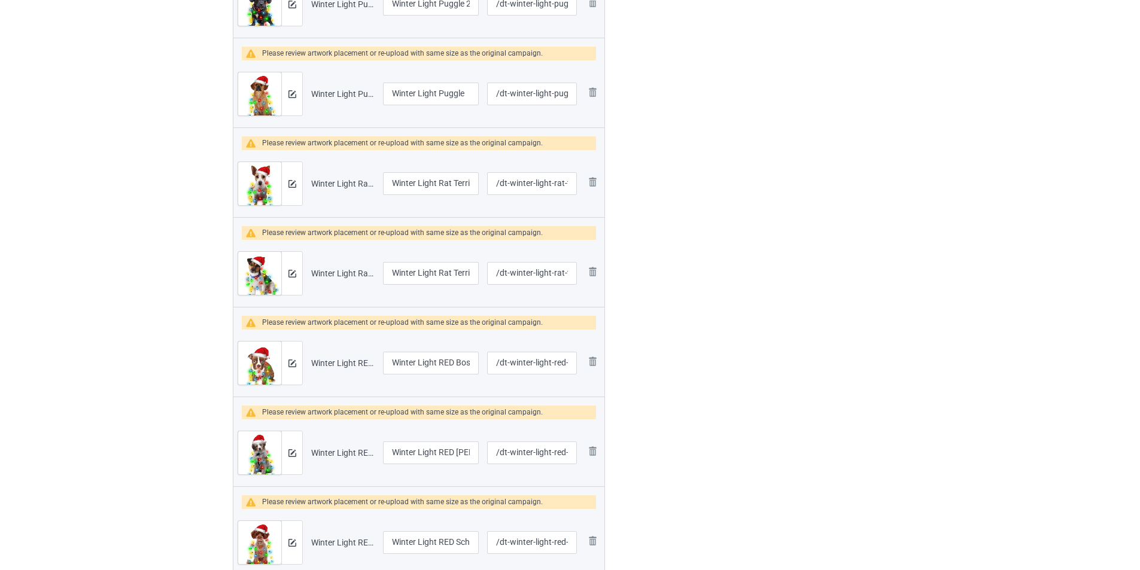
scroll to position [1123, 0]
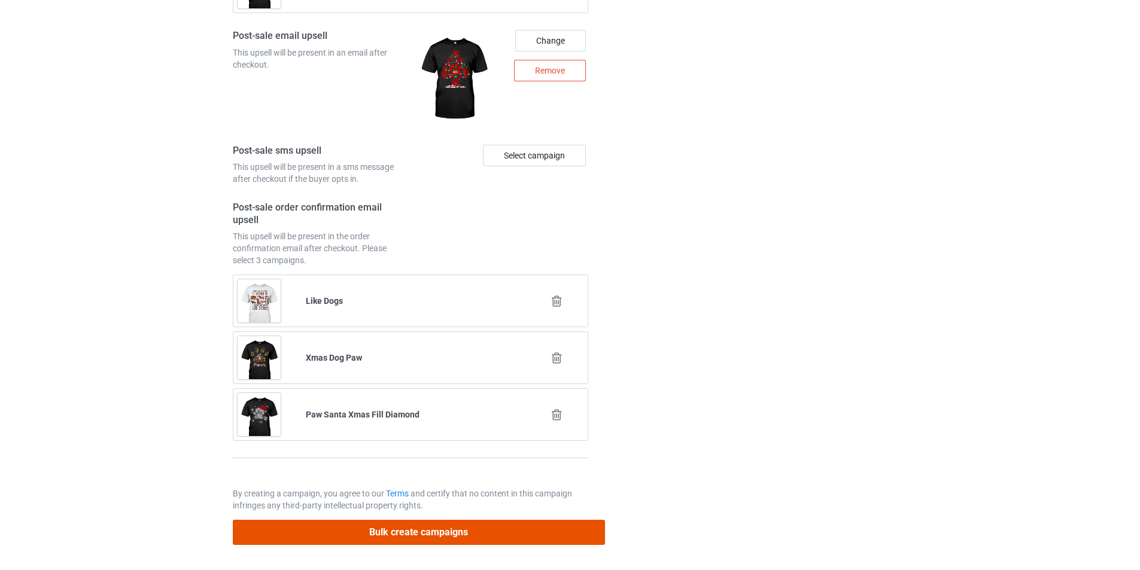
click at [490, 524] on button "Bulk create campaigns" at bounding box center [419, 532] width 372 height 25
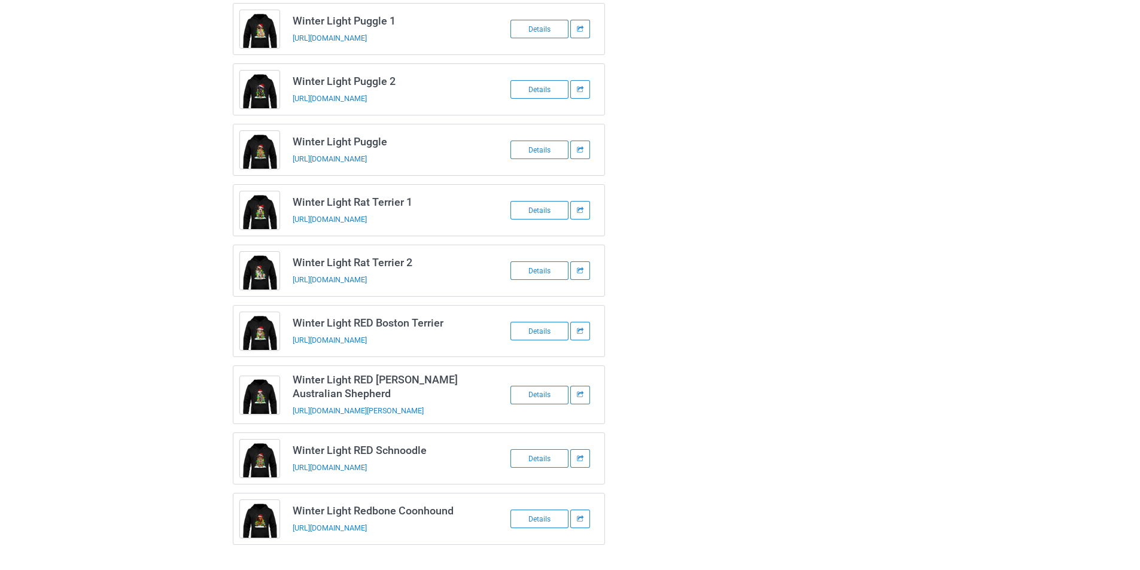
scroll to position [512, 0]
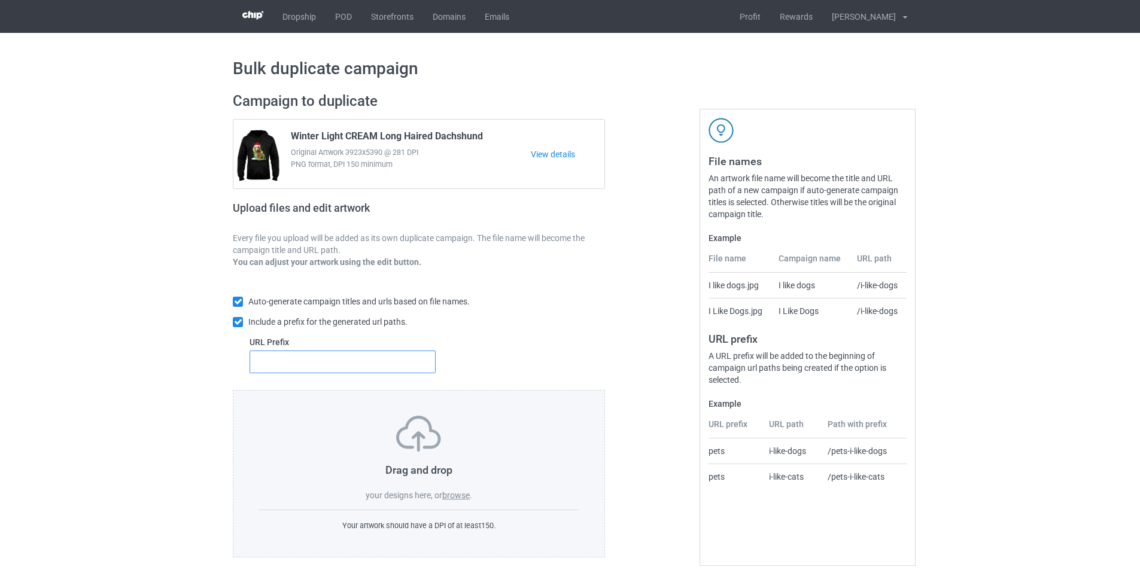
click at [379, 370] on input "text" at bounding box center [343, 362] width 186 height 23
type input "dt-"
click at [460, 496] on label "browse" at bounding box center [456, 496] width 28 height 10
click at [0, 0] on input "browse" at bounding box center [0, 0] width 0 height 0
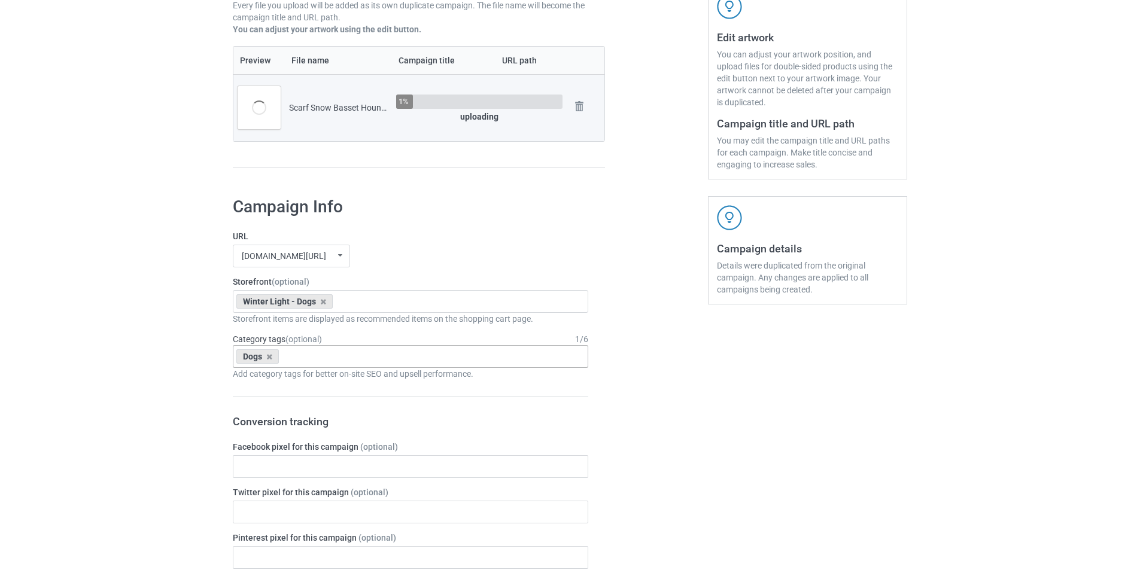
scroll to position [239, 0]
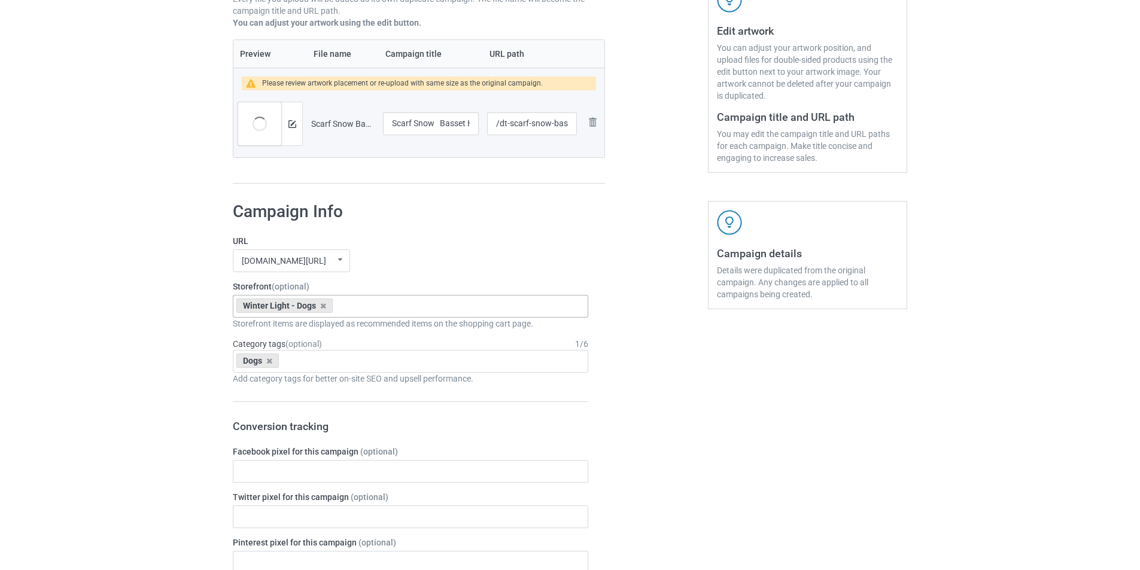
click at [368, 312] on div "Winter Light - Dogs No result found 6135b0ac34b8dc29939aaa3a" at bounding box center [410, 306] width 355 height 23
paste input "Scarf Snow Dogs"
type input "Scarf Snow Dogs"
click at [377, 327] on div "Scarf Snow Dogs" at bounding box center [410, 328] width 354 height 22
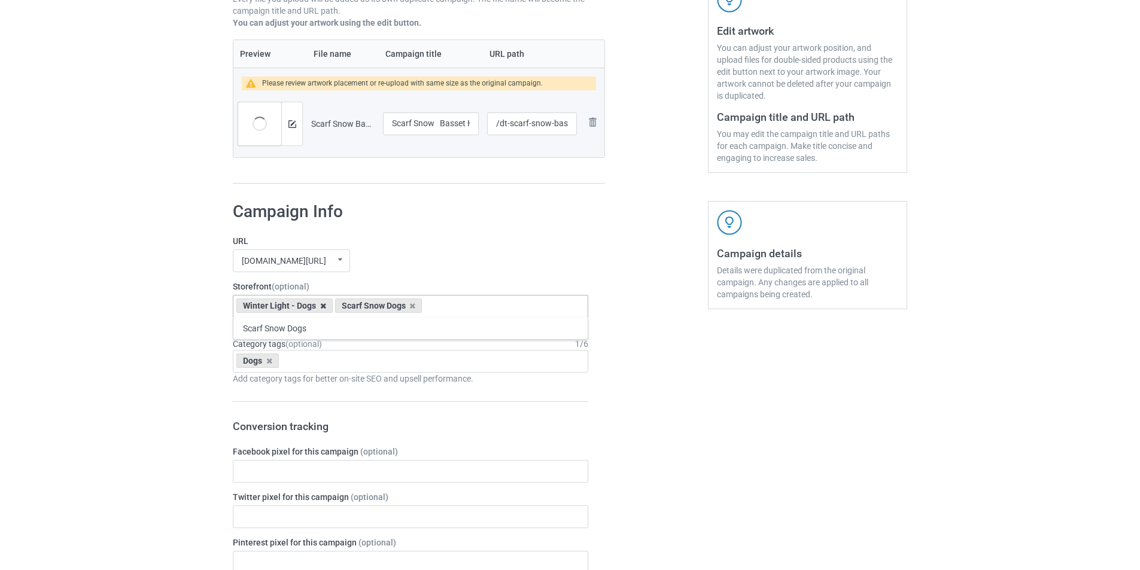
click at [322, 307] on icon at bounding box center [323, 306] width 6 height 8
click at [315, 324] on div "Scarf Snow Dogs" at bounding box center [410, 328] width 354 height 22
click at [294, 129] on button at bounding box center [292, 124] width 8 height 10
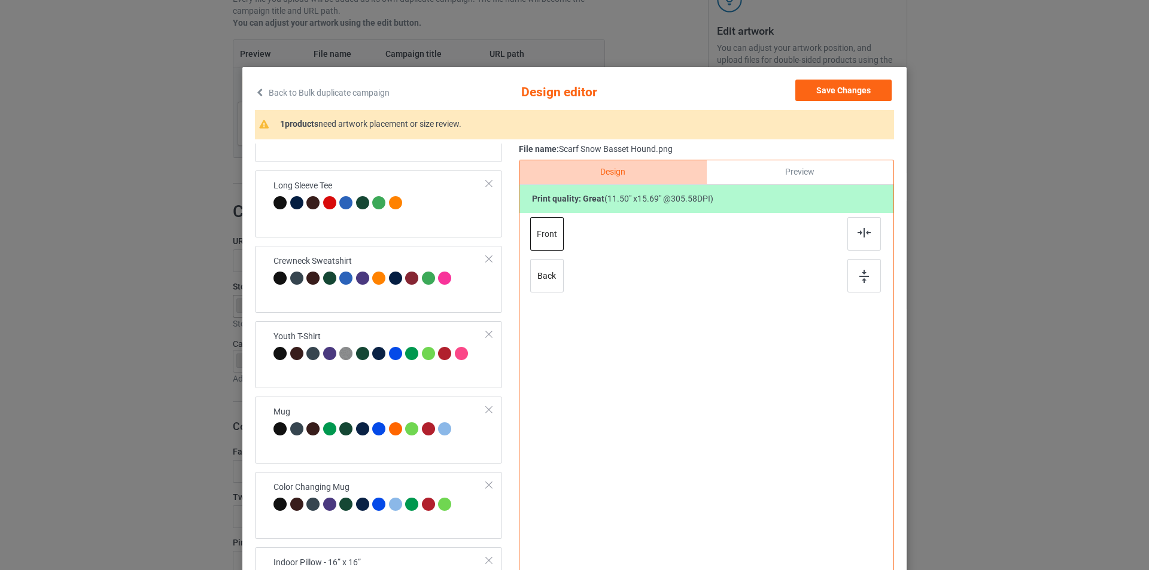
scroll to position [354, 0]
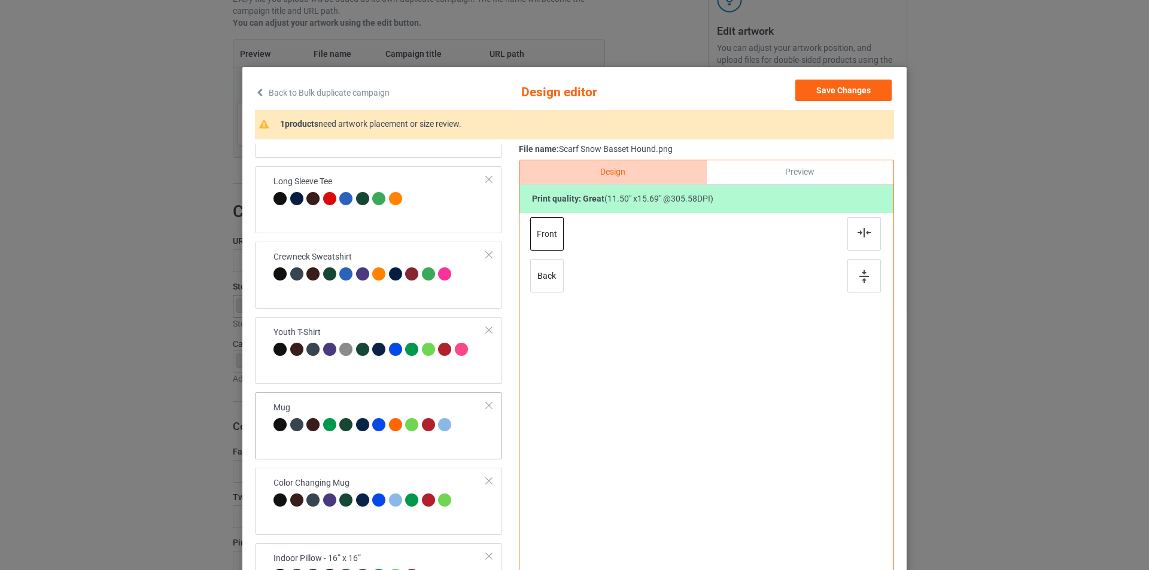
click at [363, 406] on div "Mug" at bounding box center [363, 416] width 181 height 28
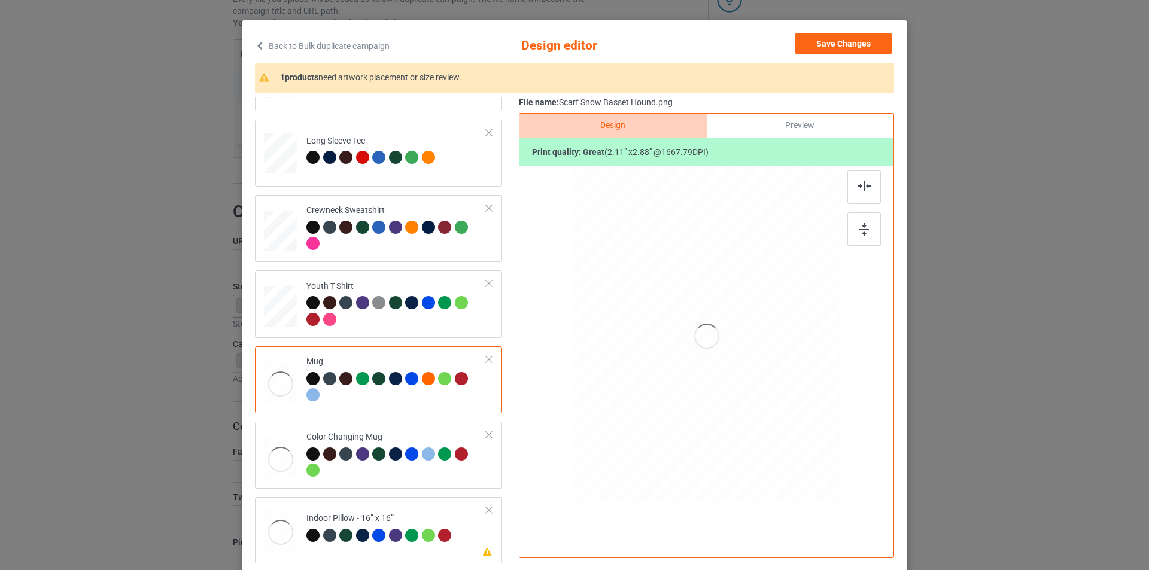
scroll to position [120, 0]
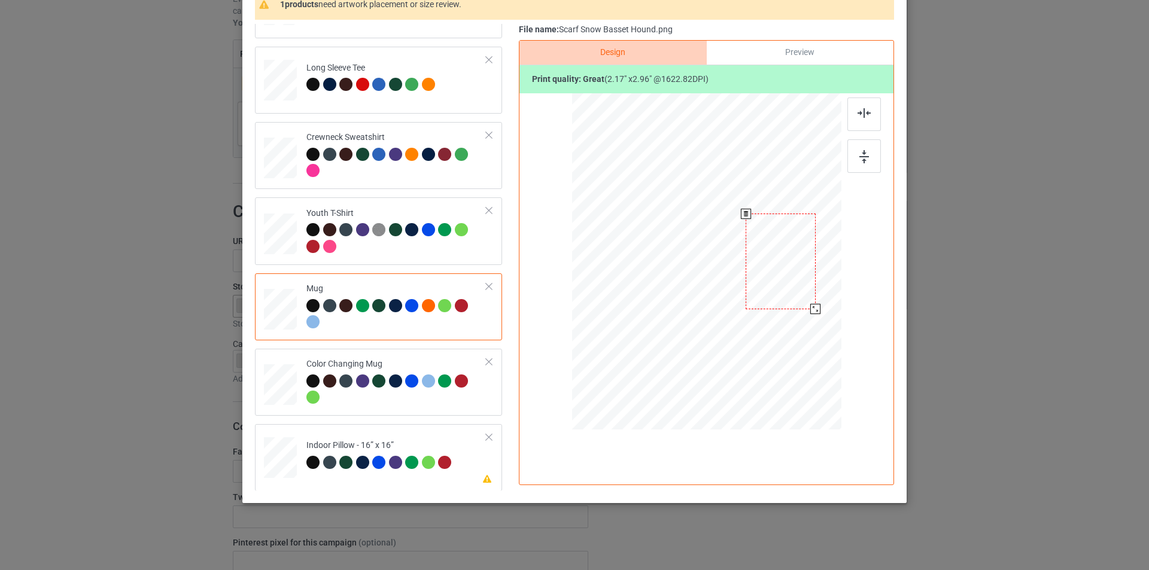
drag, startPoint x: 808, startPoint y: 304, endPoint x: 803, endPoint y: 309, distance: 6.8
click at [803, 309] on div at bounding box center [781, 261] width 70 height 95
click at [860, 153] on img at bounding box center [864, 156] width 10 height 13
click at [438, 429] on td "Please review artwork placement Indoor Pillow - 16” x 16”" at bounding box center [396, 454] width 193 height 53
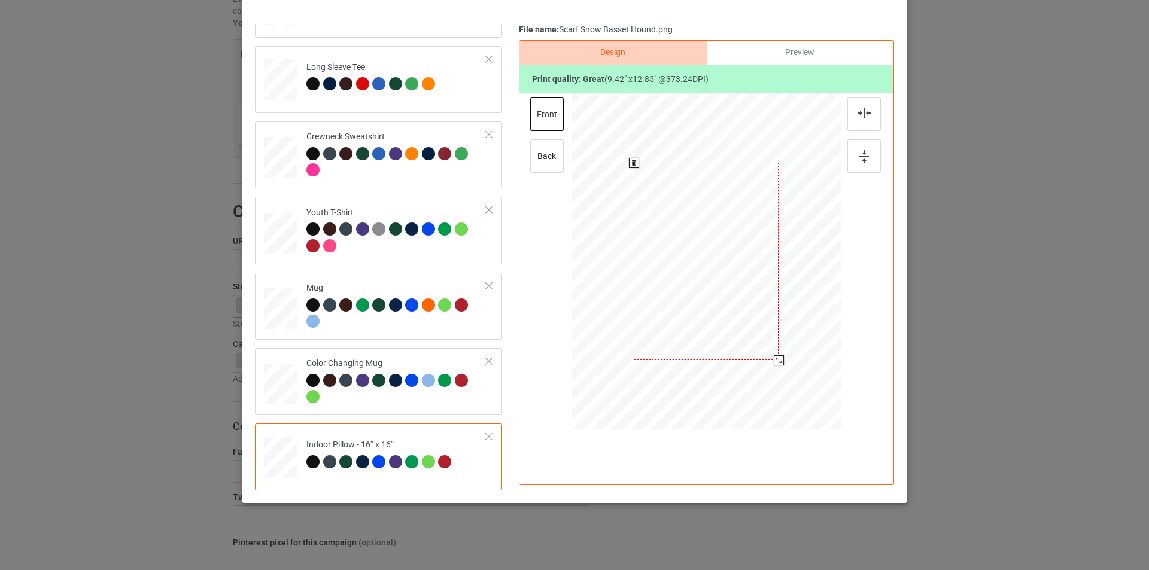
drag, startPoint x: 783, startPoint y: 370, endPoint x: 770, endPoint y: 363, distance: 15.3
click at [774, 363] on div at bounding box center [779, 360] width 10 height 10
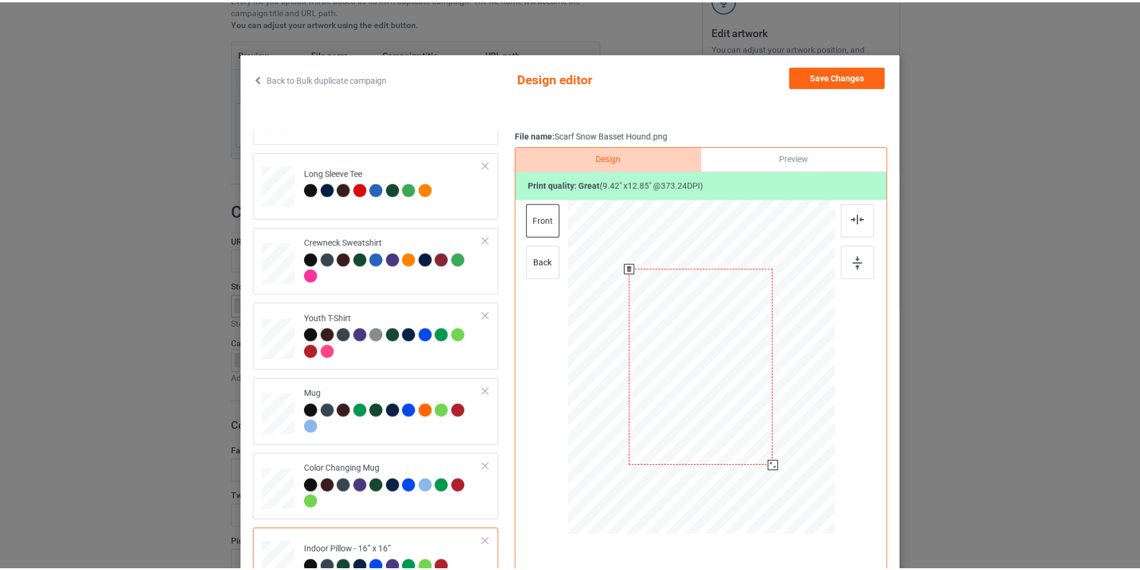
scroll to position [0, 0]
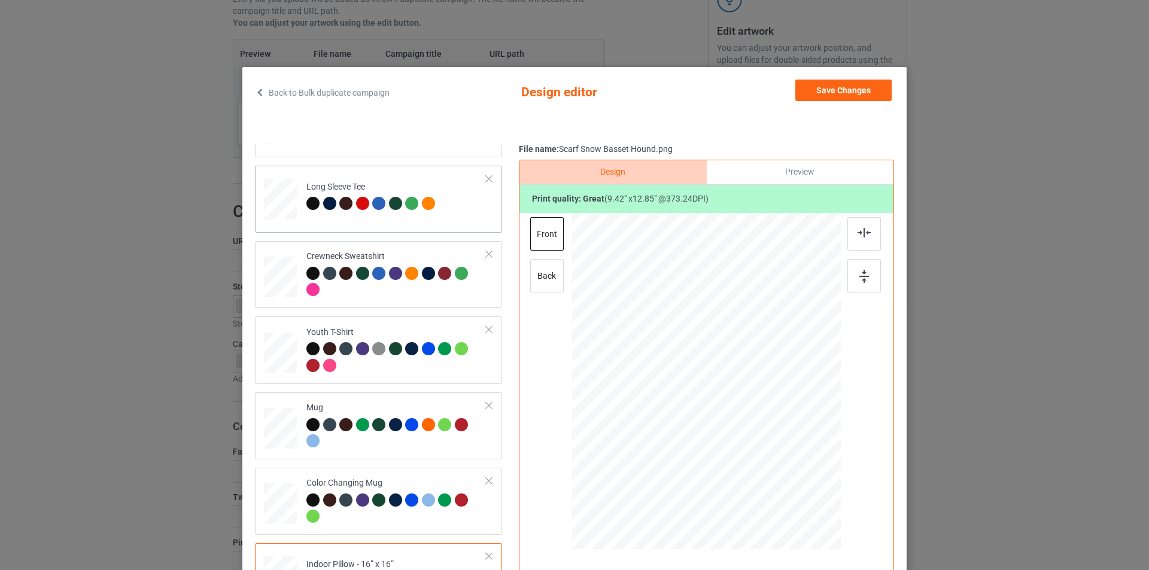
click at [388, 217] on td "Long Sleeve Tee" at bounding box center [396, 197] width 193 height 53
click at [849, 90] on button "Save Changes" at bounding box center [843, 91] width 96 height 22
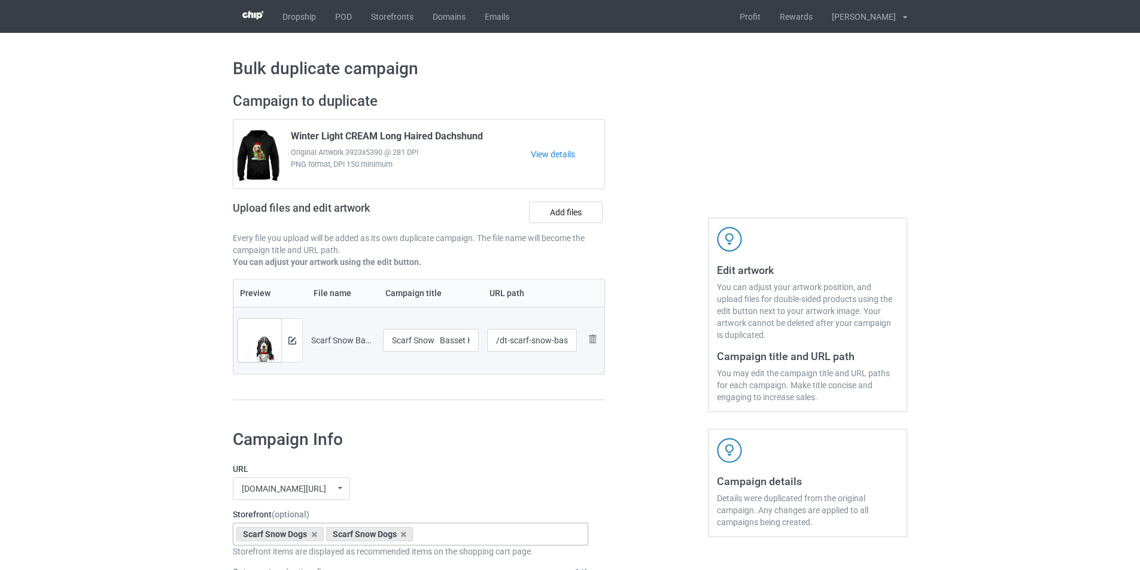
click at [340, 339] on div "Scarf Snow Basset Hound.png" at bounding box center [342, 341] width 63 height 12
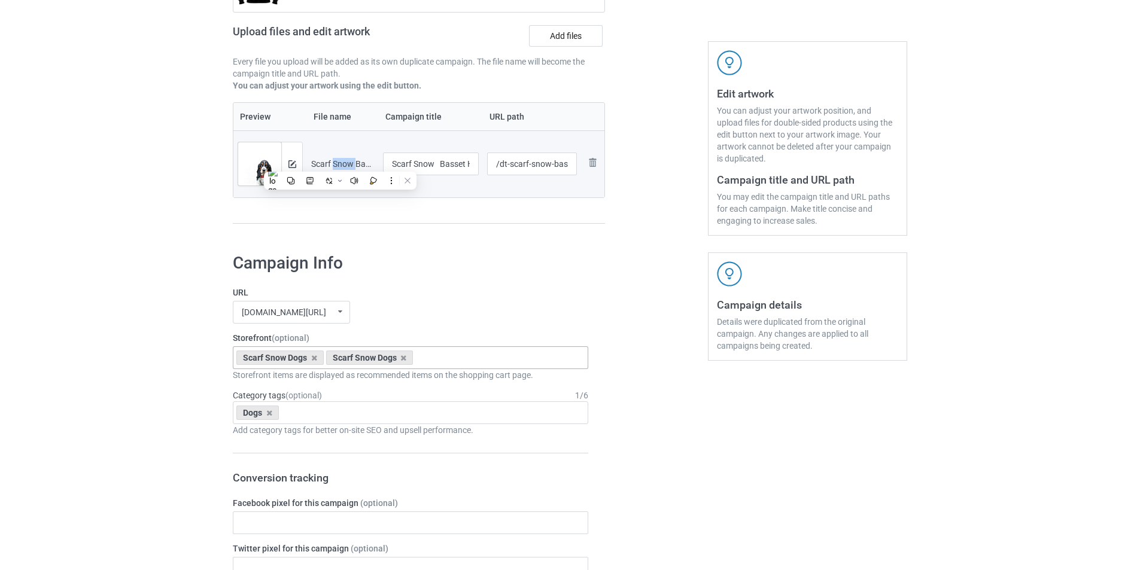
scroll to position [180, 0]
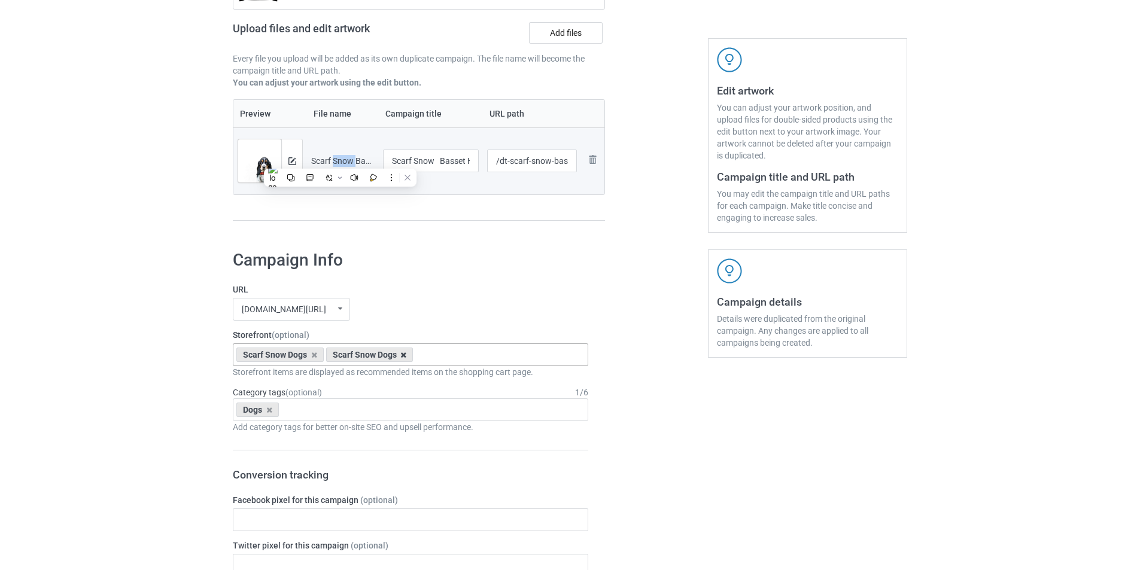
click at [406, 358] on icon at bounding box center [403, 355] width 6 height 8
click at [317, 354] on icon at bounding box center [314, 355] width 6 height 8
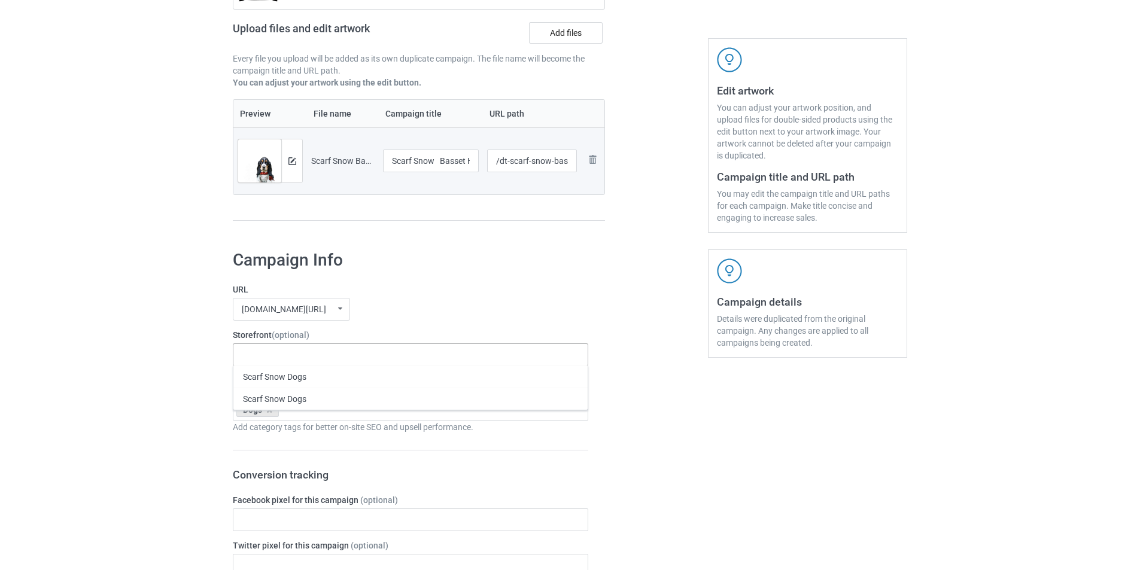
click at [330, 357] on div "Scarf Snow Dogs Scarf Snow Dogs 673a03c0c643bc00359a7038 64f2ddaa9296a2002e338b…" at bounding box center [410, 355] width 355 height 23
paste input "Winter Scarf Dogs"
paste input "Scarf Snow"
type input "Scarf Snow Dogs"
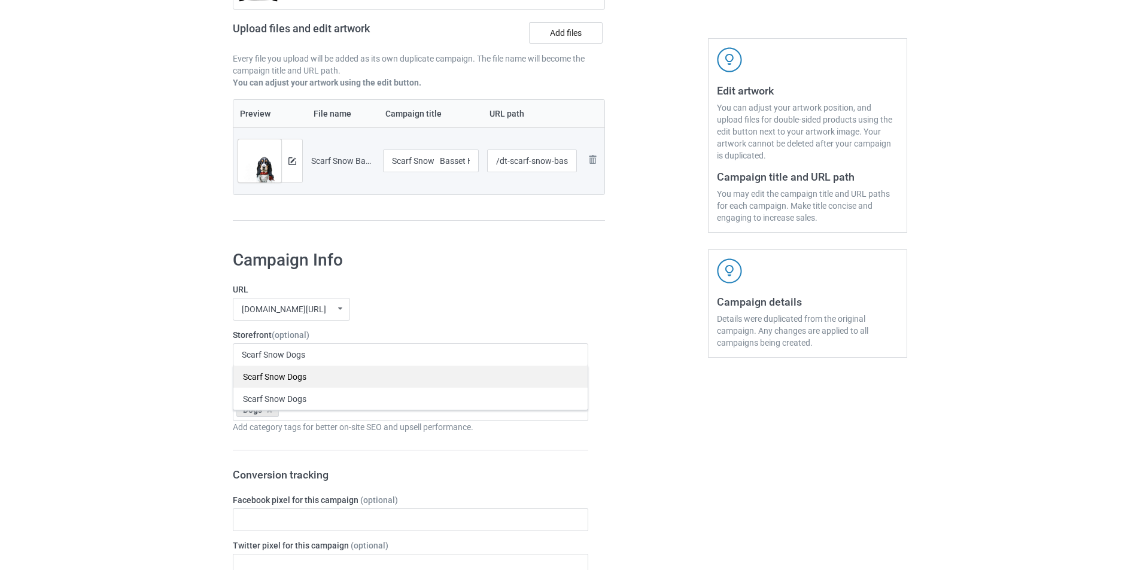
click at [309, 373] on div "Scarf Snow Dogs" at bounding box center [410, 377] width 354 height 22
click at [454, 311] on div "mangtee.com/ undefined/ mangtee.com/ undefined/ fami-tee.com/ teechip.com/ 5a13…" at bounding box center [410, 309] width 355 height 23
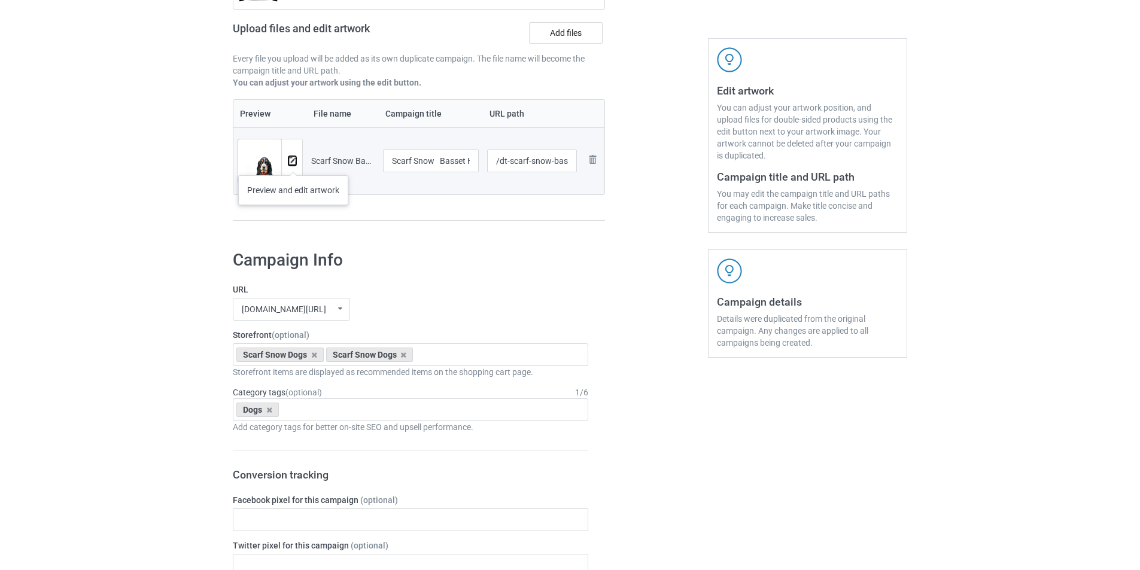
click at [293, 163] on img at bounding box center [292, 161] width 8 height 8
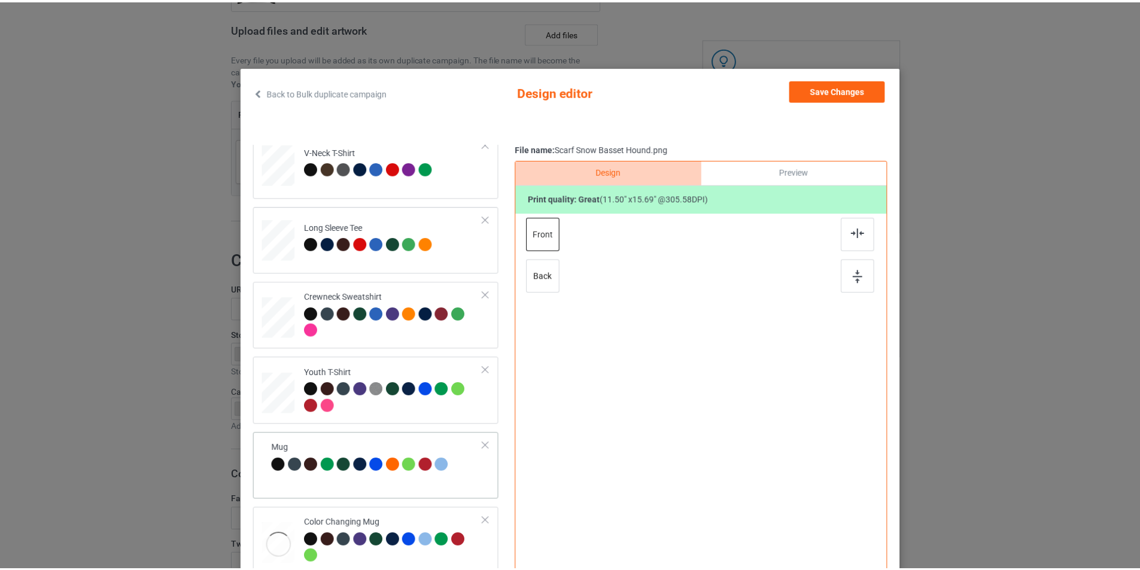
scroll to position [355, 0]
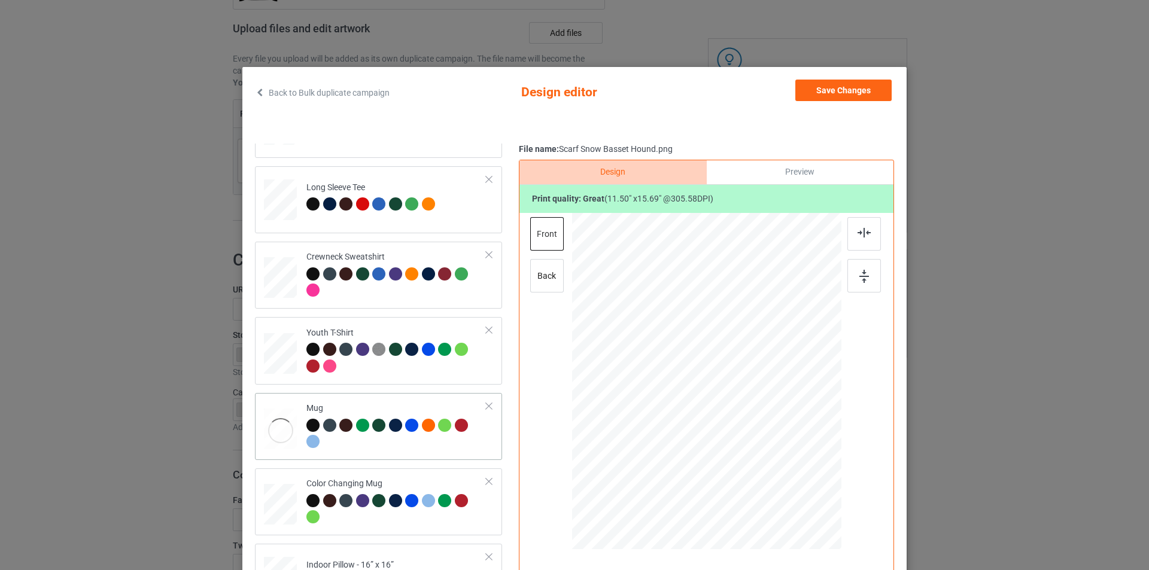
click at [378, 409] on div "Mug" at bounding box center [396, 425] width 180 height 45
click at [861, 89] on button "Save Changes" at bounding box center [843, 91] width 96 height 22
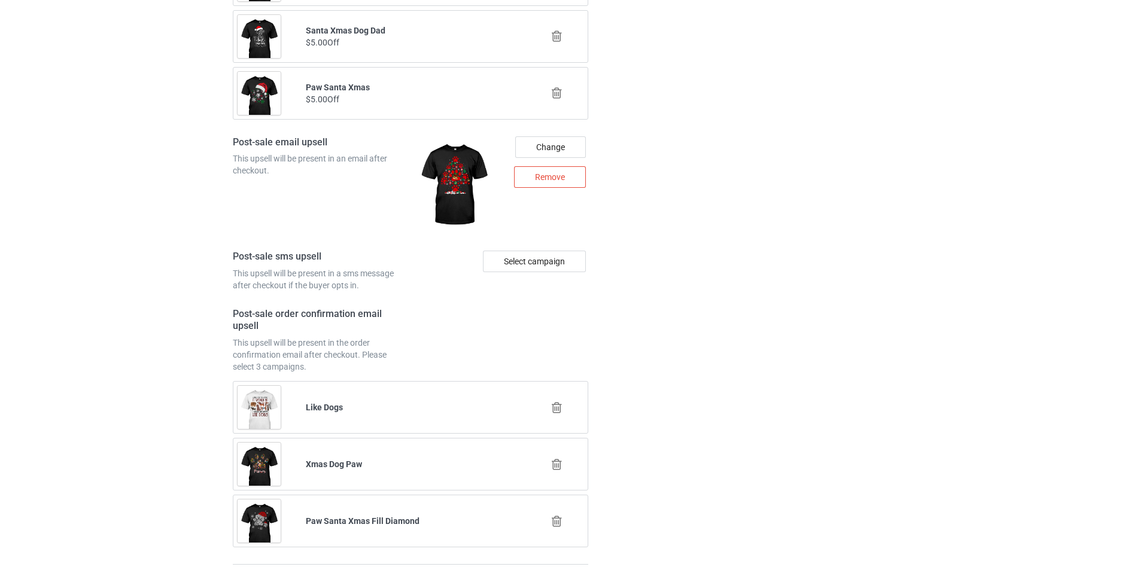
scroll to position [1605, 0]
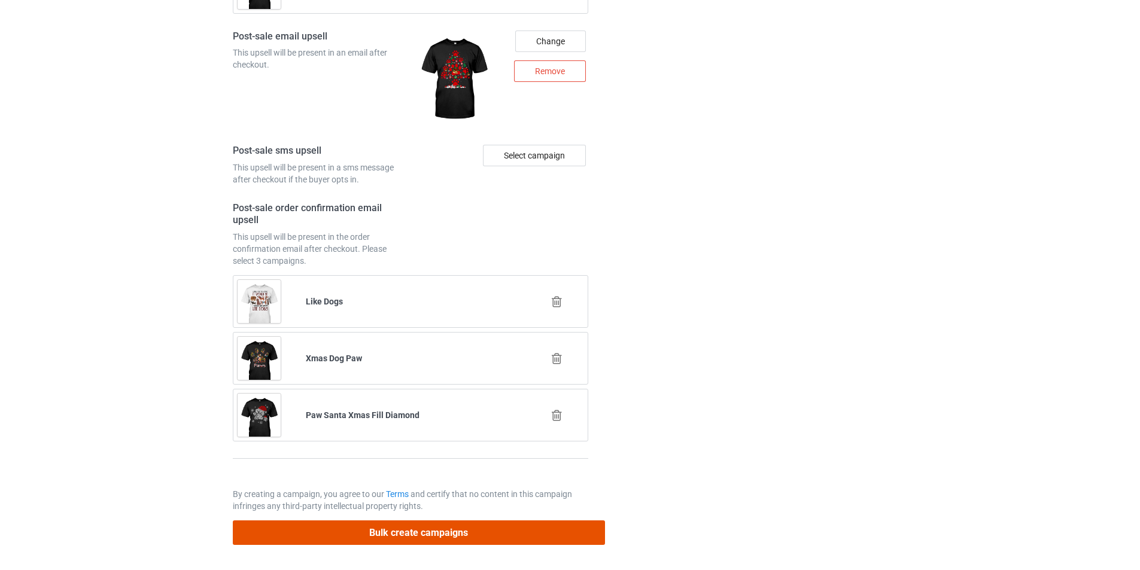
click at [536, 533] on button "Bulk create campaigns" at bounding box center [419, 533] width 372 height 25
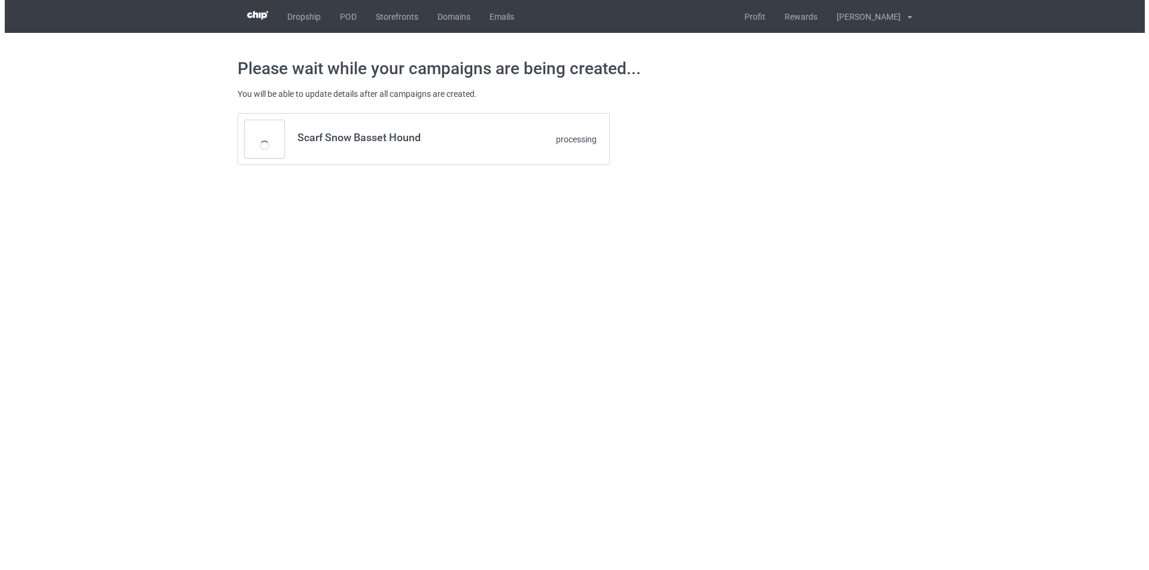
scroll to position [0, 0]
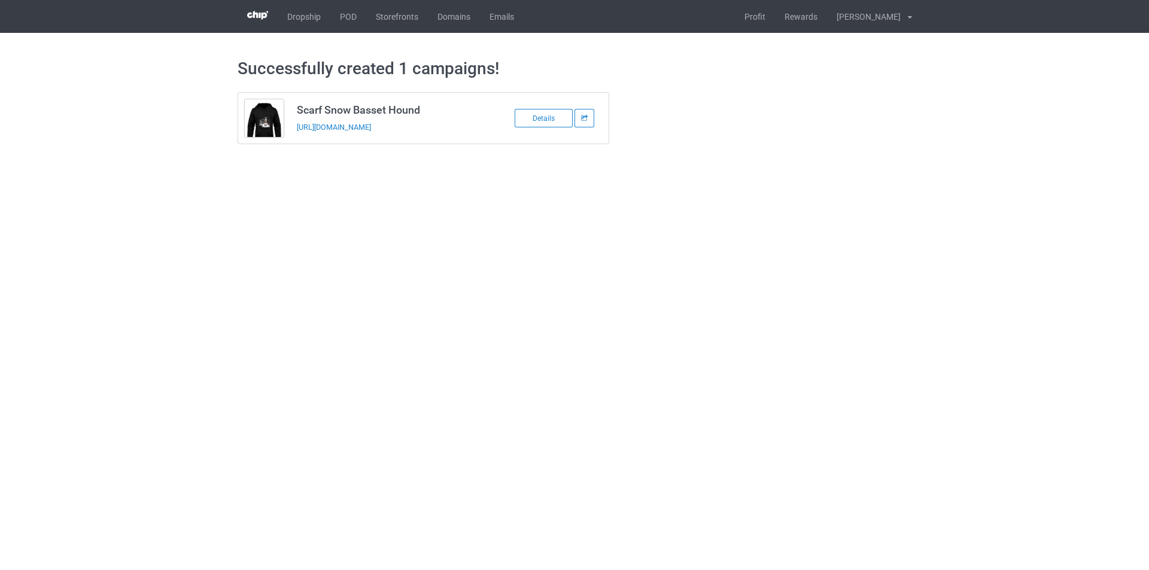
click at [396, 108] on h3 "Scarf Snow Basset Hound" at bounding box center [391, 110] width 189 height 14
copy h3 "Scarf Snow Basset Hound"
click at [516, 370] on body "Dropship POD Storefronts Domains Emails Profit Rewards Tuan Do Settings Logout …" at bounding box center [574, 285] width 1149 height 570
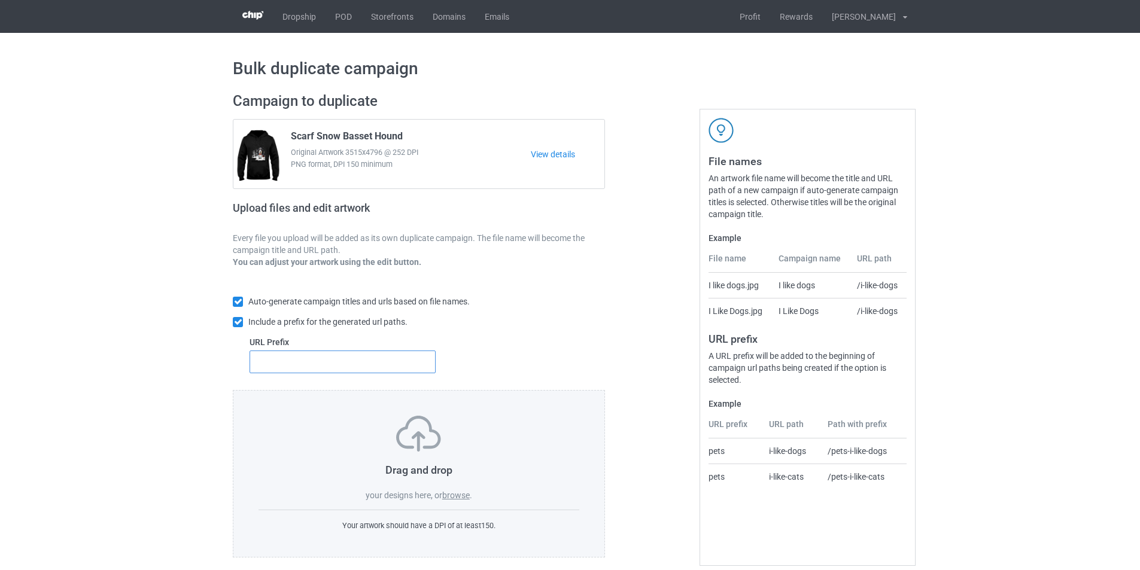
click at [343, 357] on input "text" at bounding box center [343, 362] width 186 height 23
type input "dt-"
click at [462, 495] on label "browse" at bounding box center [456, 496] width 28 height 10
click at [0, 0] on input "browse" at bounding box center [0, 0] width 0 height 0
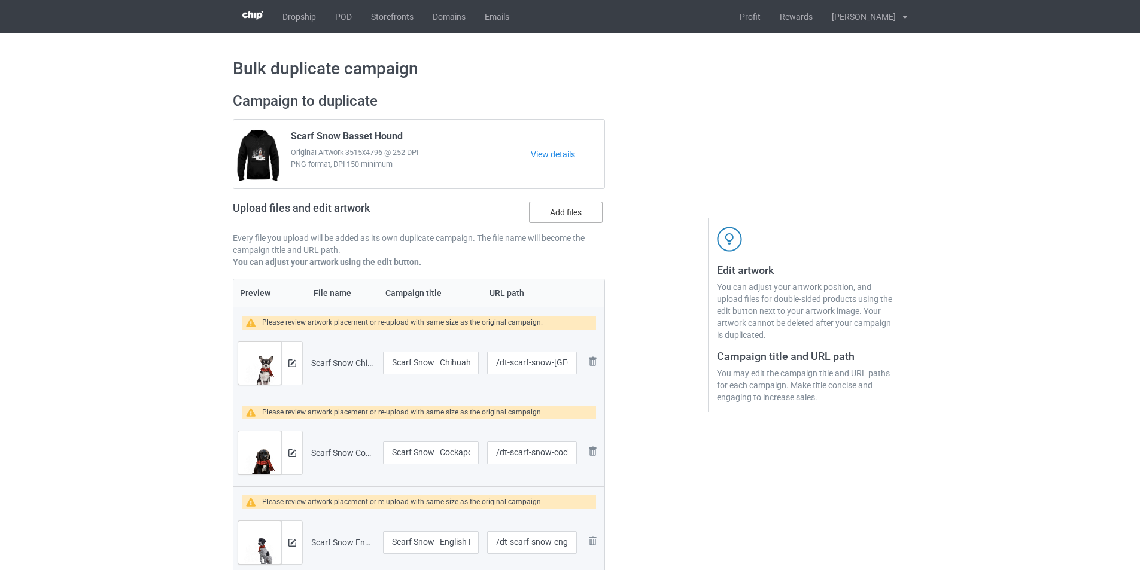
click at [583, 211] on label "Add files" at bounding box center [566, 213] width 74 height 22
click at [0, 0] on input "Add files" at bounding box center [0, 0] width 0 height 0
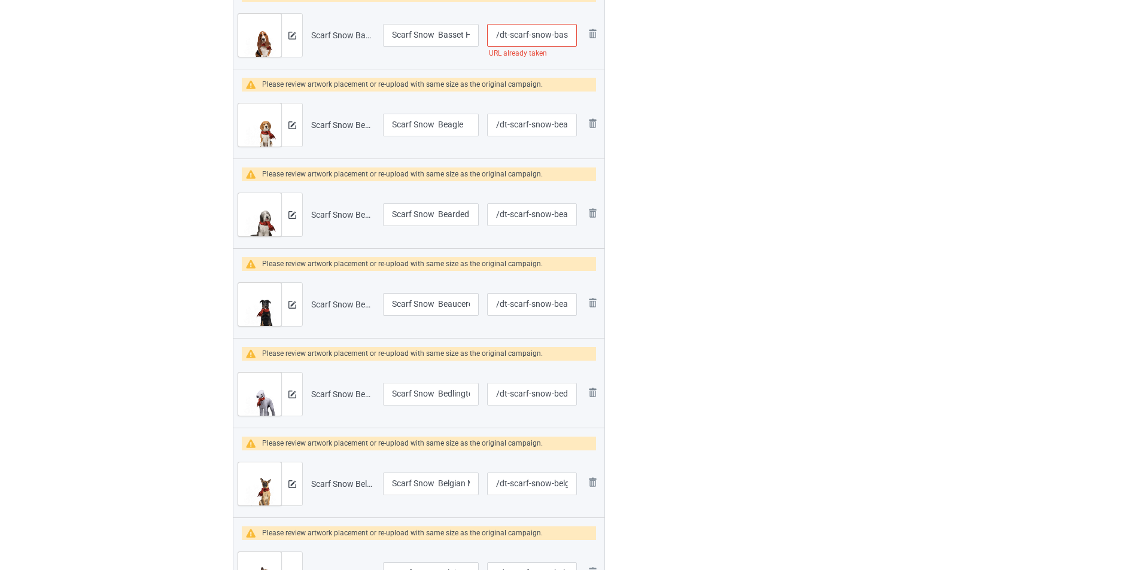
scroll to position [2035, 0]
click at [542, 211] on input "/dt-scarf-snow-basset-hound" at bounding box center [532, 213] width 90 height 23
type input "/dt-scarf-basset-hound"
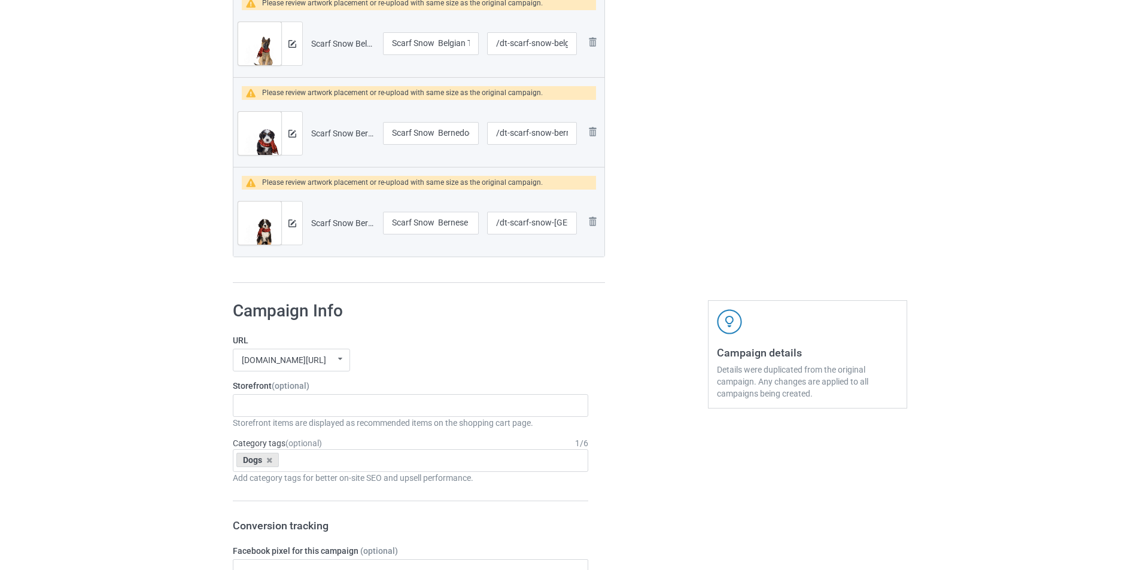
scroll to position [2992, 0]
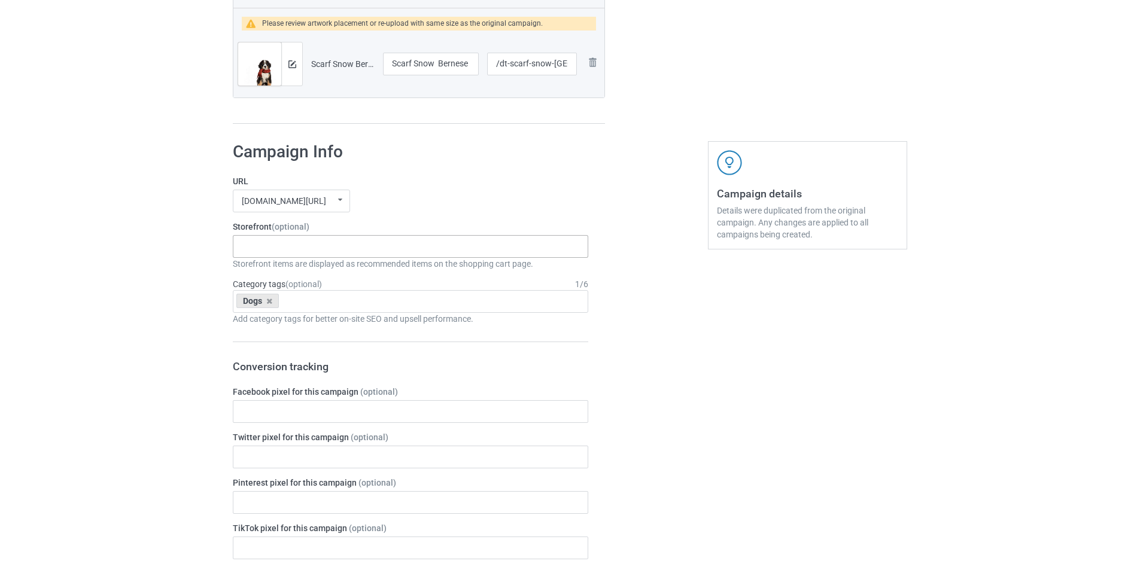
click at [339, 241] on div "Dachshund Store Daisy Sunshine Dogs A Bond That Can't Be Broken Spooky Pumpkin …" at bounding box center [410, 246] width 355 height 23
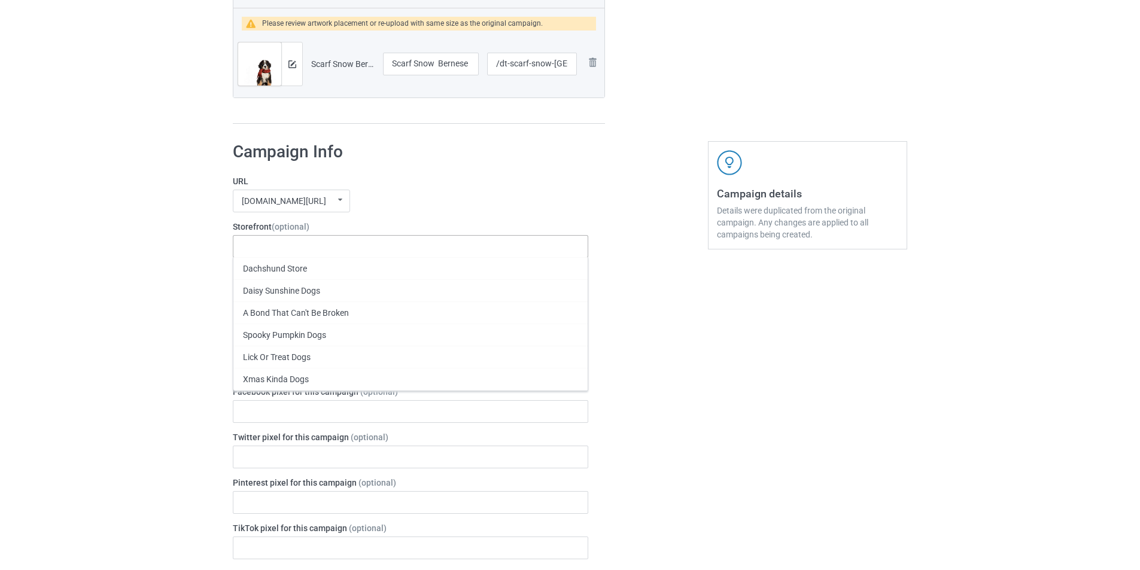
paste input "Scarf Snow Dogs"
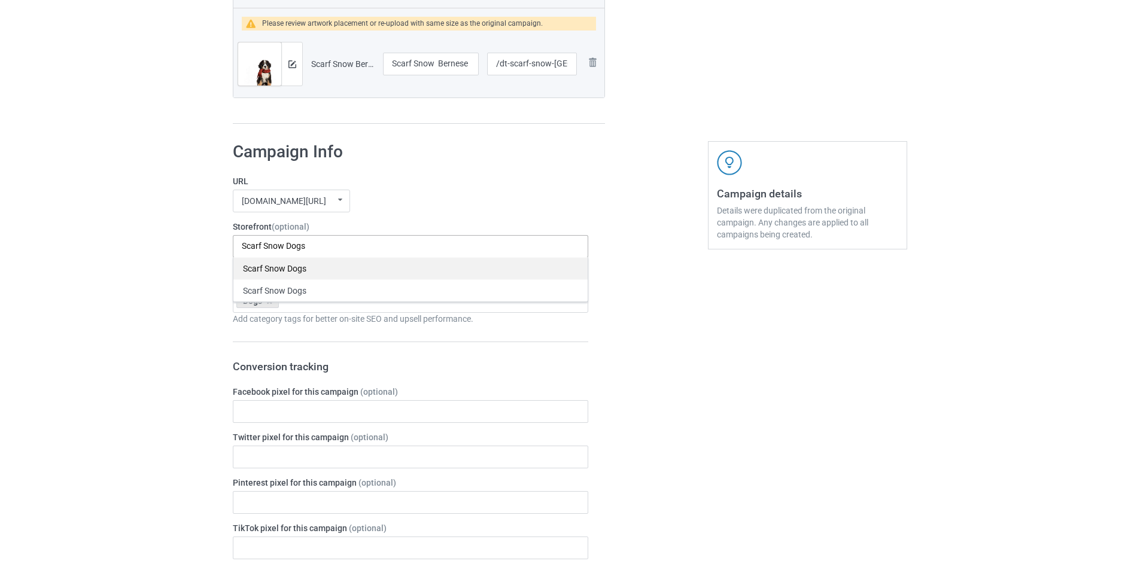
type input "Scarf Snow Dogs"
click at [299, 267] on div "Scarf Snow Dogs" at bounding box center [410, 268] width 354 height 22
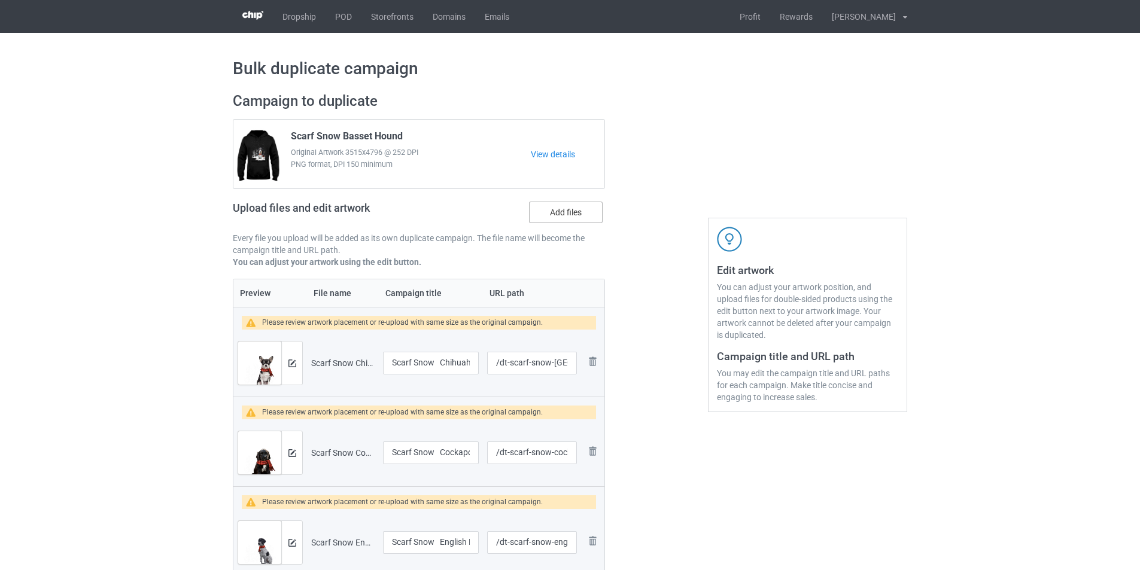
click at [581, 212] on label "Add files" at bounding box center [566, 213] width 74 height 22
click at [0, 0] on input "Add files" at bounding box center [0, 0] width 0 height 0
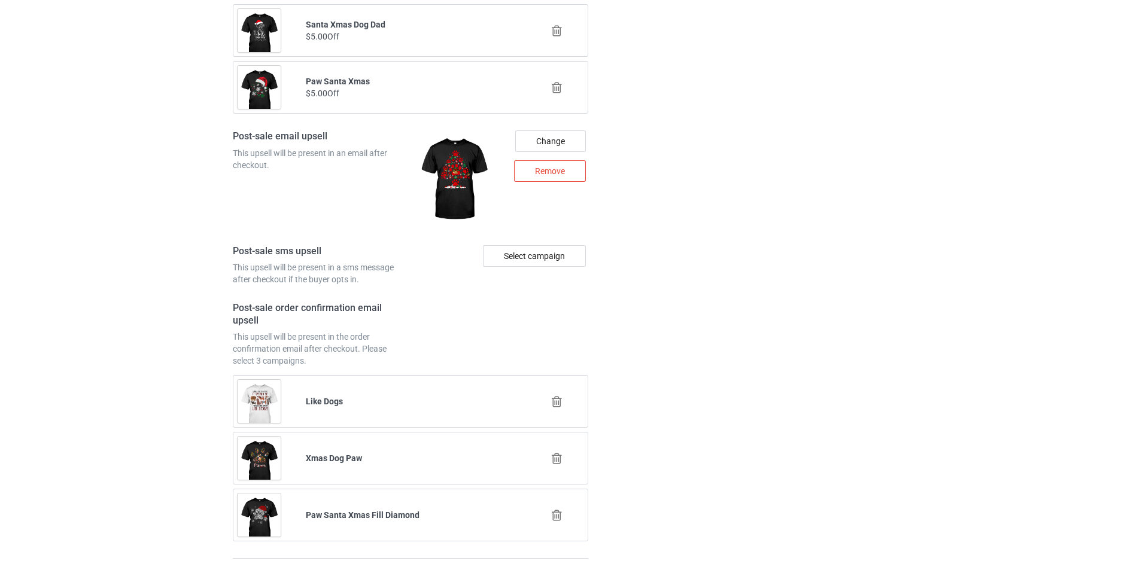
scroll to position [5745, 0]
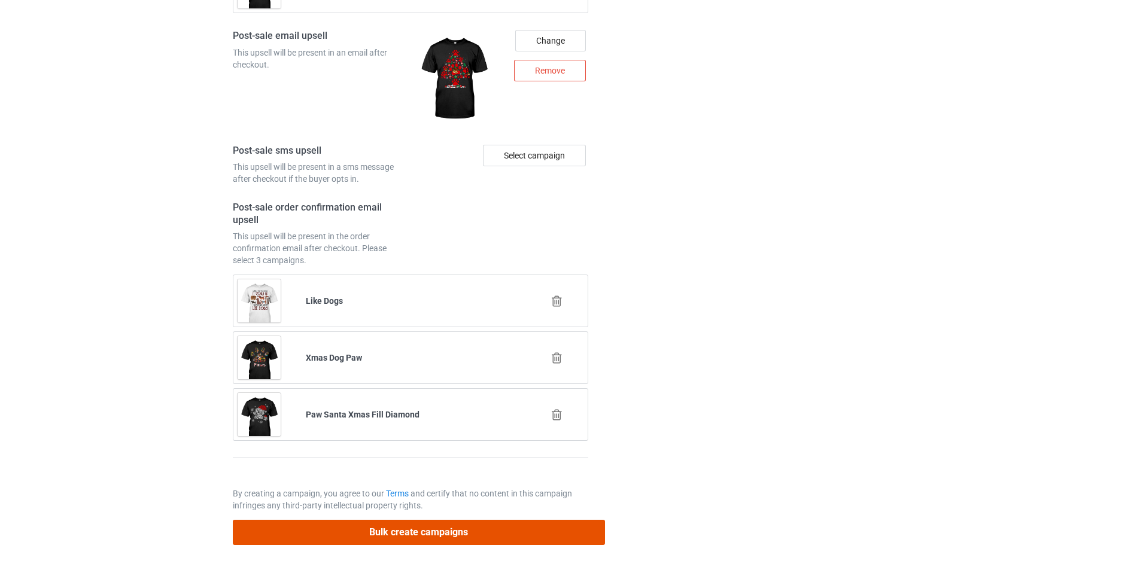
click at [466, 535] on button "Bulk create campaigns" at bounding box center [419, 532] width 372 height 25
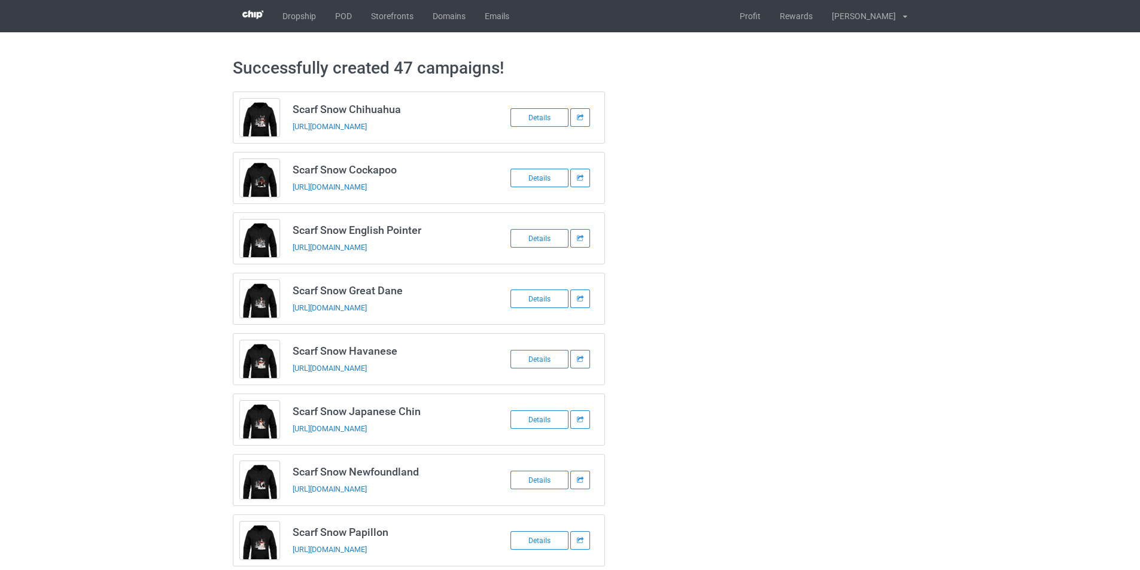
scroll to position [0, 0]
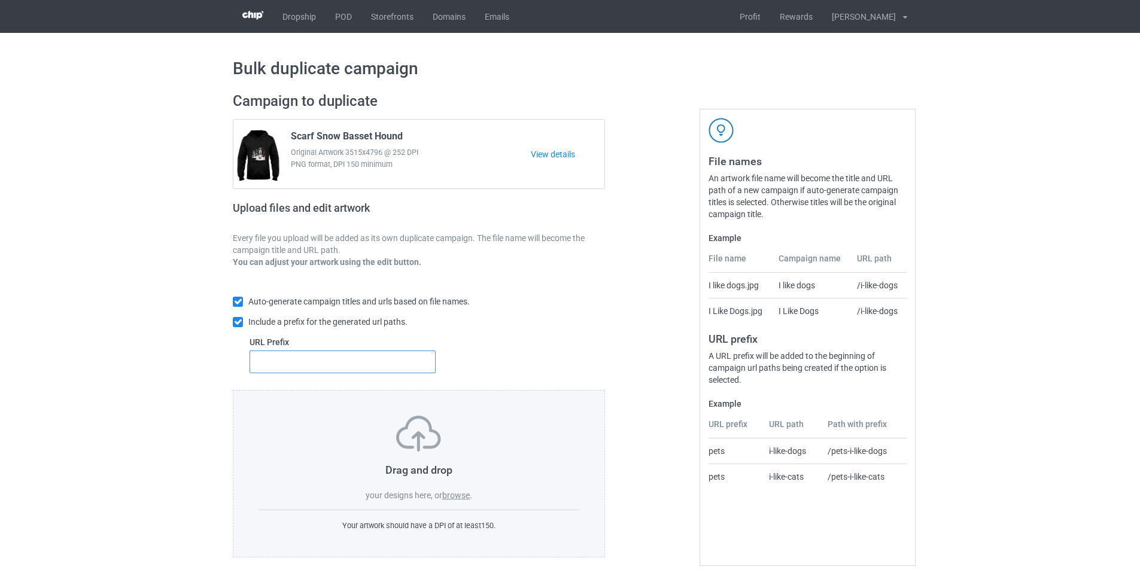
click at [329, 372] on input "text" at bounding box center [343, 362] width 186 height 23
type input "dt-"
click at [463, 491] on label "browse" at bounding box center [456, 496] width 28 height 10
click at [0, 0] on input "browse" at bounding box center [0, 0] width 0 height 0
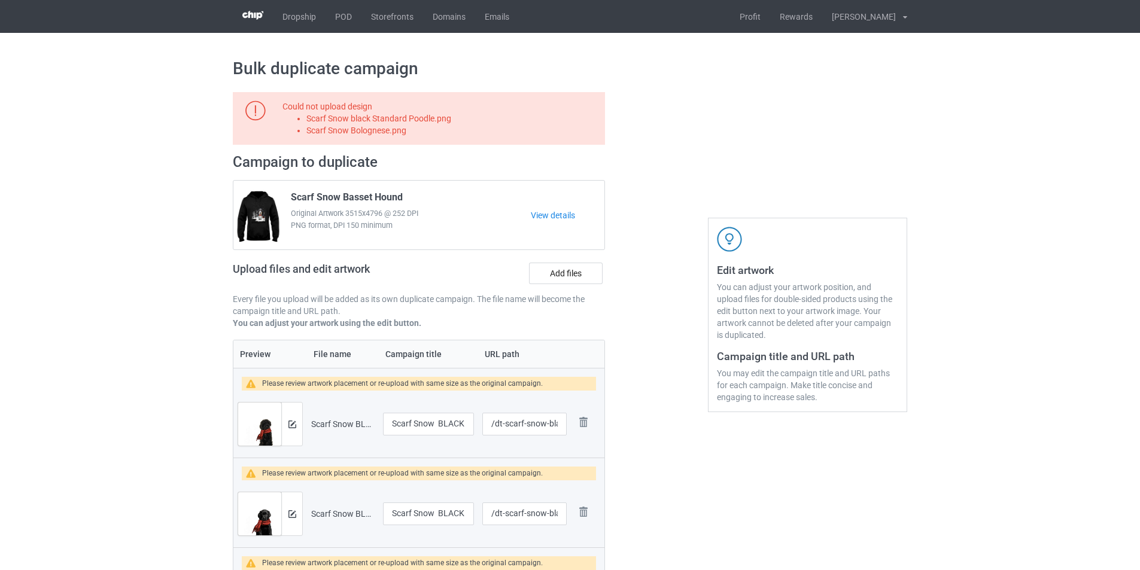
click at [413, 108] on div "Could not upload design Scarf Snow black Standard Poodle.png Scarf Snow Bologne…" at bounding box center [441, 119] width 318 height 36
click at [409, 120] on li "Scarf Snow black Standard Poodle.png" at bounding box center [453, 119] width 294 height 12
copy li "Scarf Snow black Standard Poodle.png"
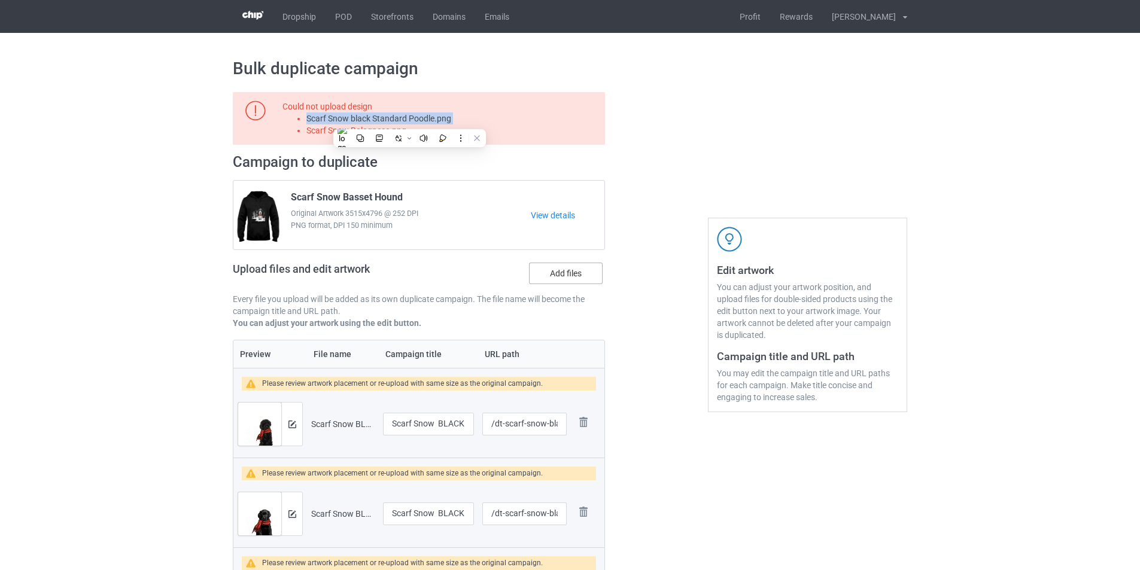
click at [554, 271] on label "Add files" at bounding box center [566, 274] width 74 height 22
click at [0, 0] on input "Add files" at bounding box center [0, 0] width 0 height 0
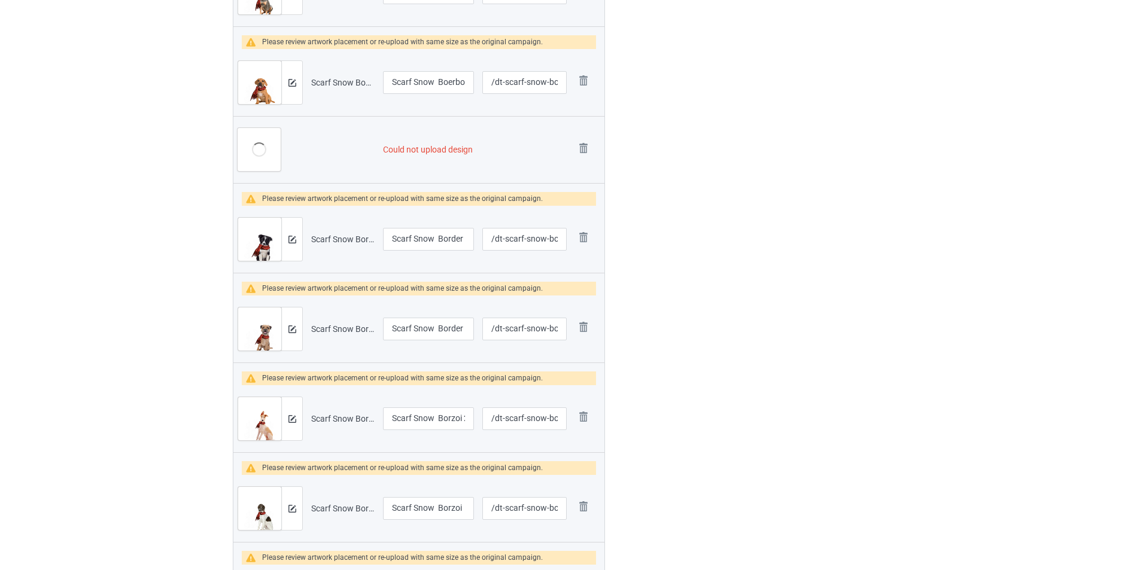
scroll to position [3052, 0]
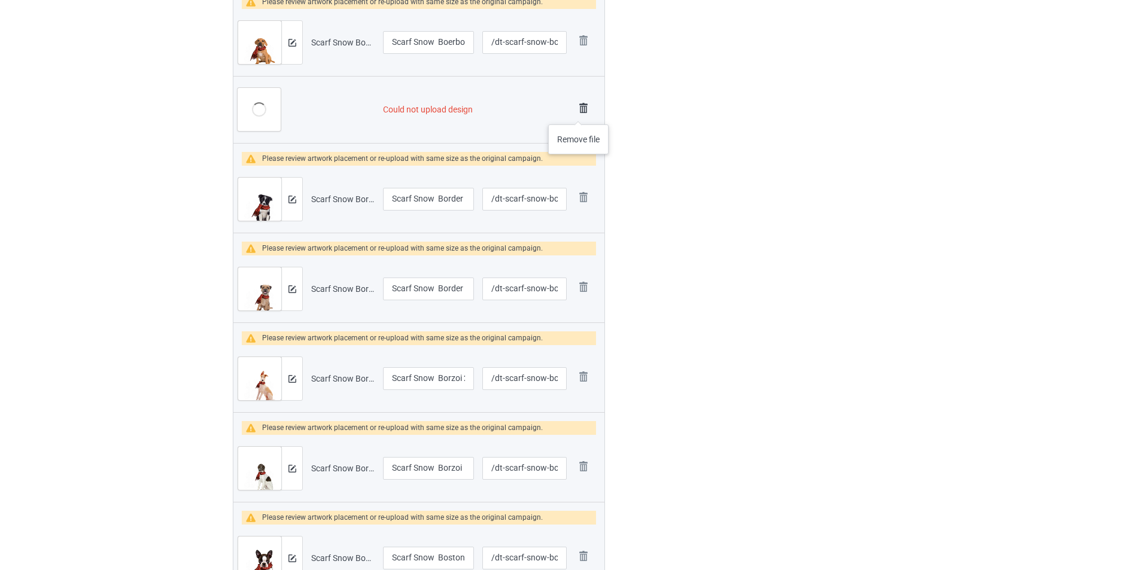
click at [578, 113] on img at bounding box center [583, 108] width 17 height 17
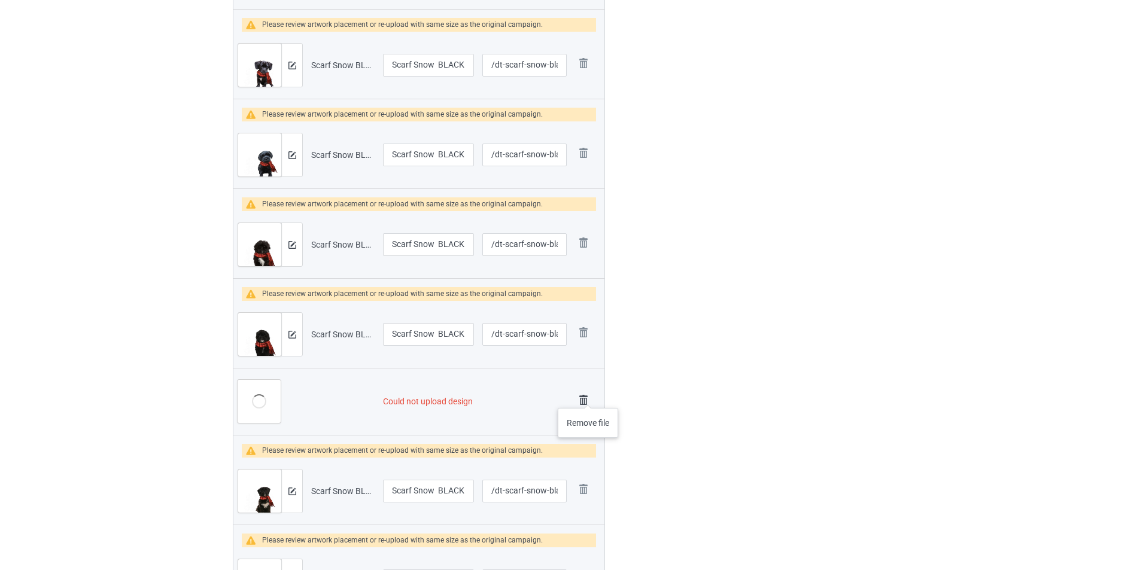
click at [585, 400] on img at bounding box center [583, 400] width 17 height 17
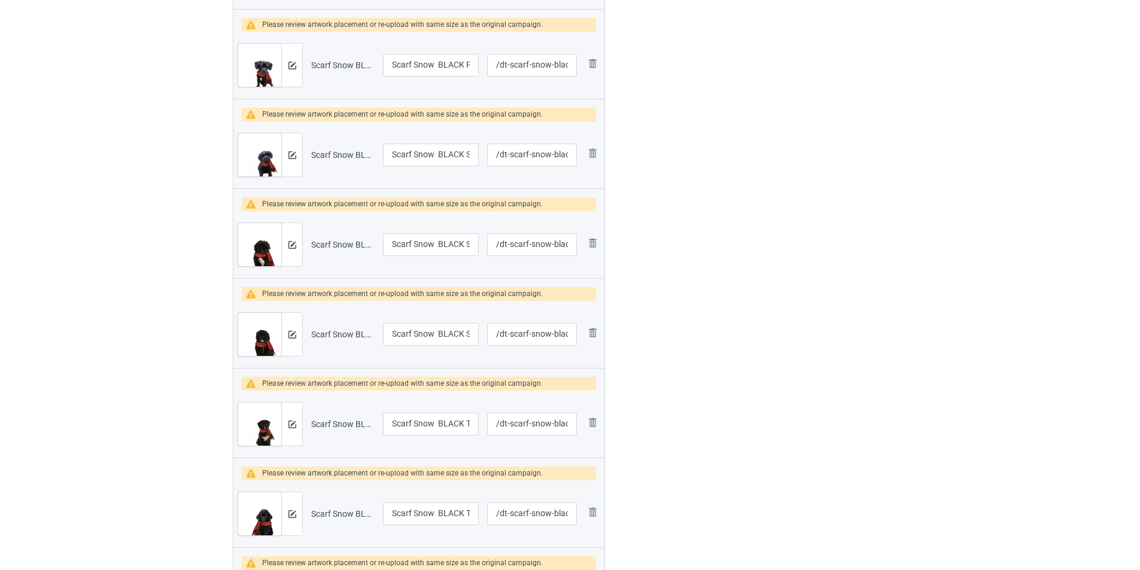
scroll to position [1851, 0]
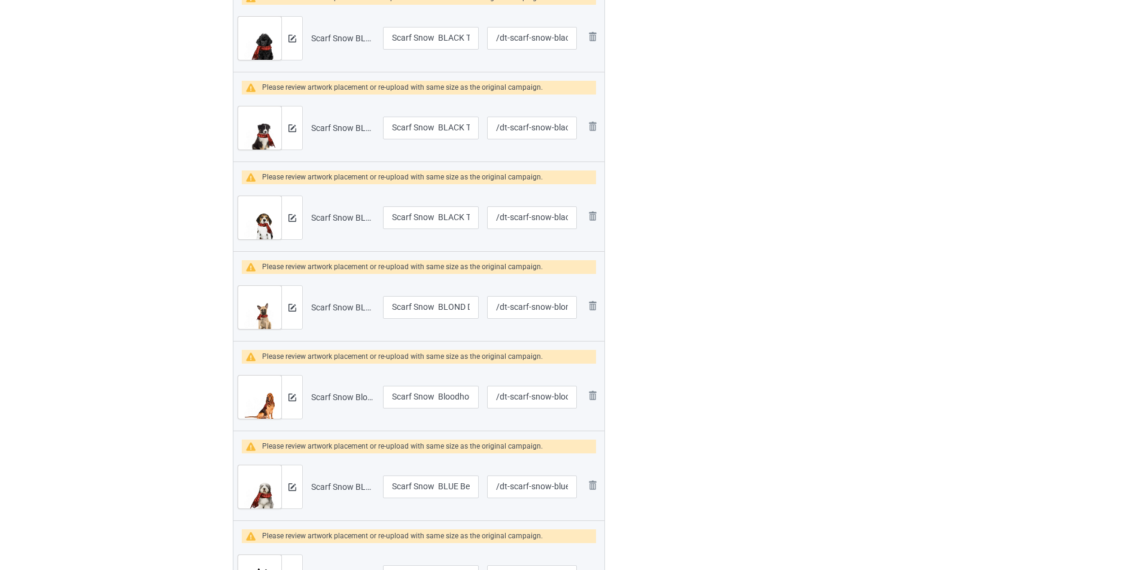
click at [749, 338] on div "Edit artwork You can adjust your artwork position, and upload files for double-…" at bounding box center [808, 427] width 216 height 4388
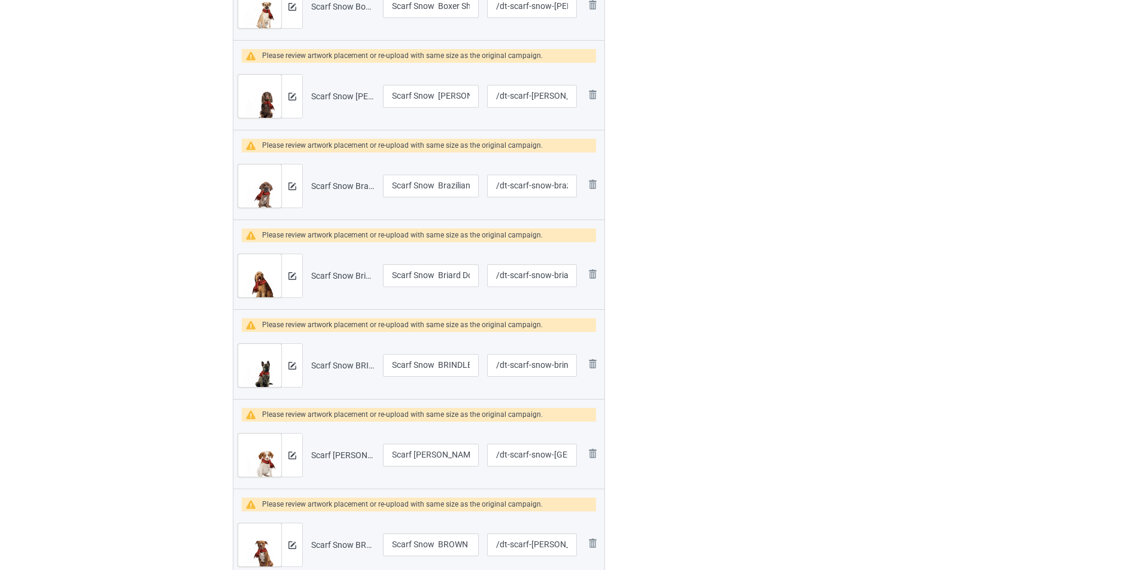
scroll to position [4128, 0]
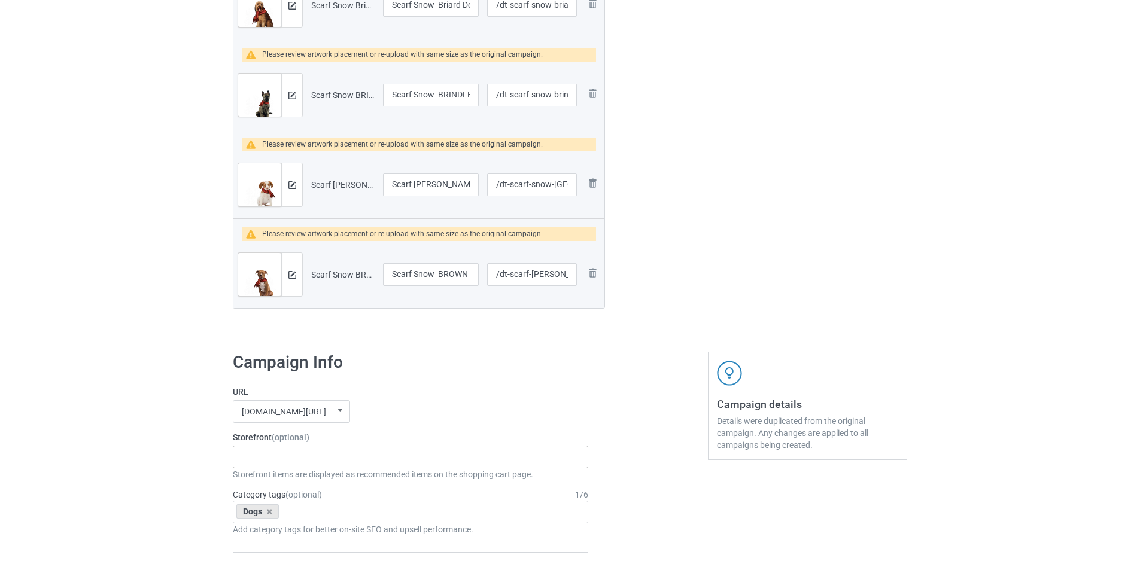
click at [357, 461] on div "Dachshund Store Daisy Sunshine Dogs A Bond That Can't Be Broken Spooky Pumpkin …" at bounding box center [410, 457] width 355 height 23
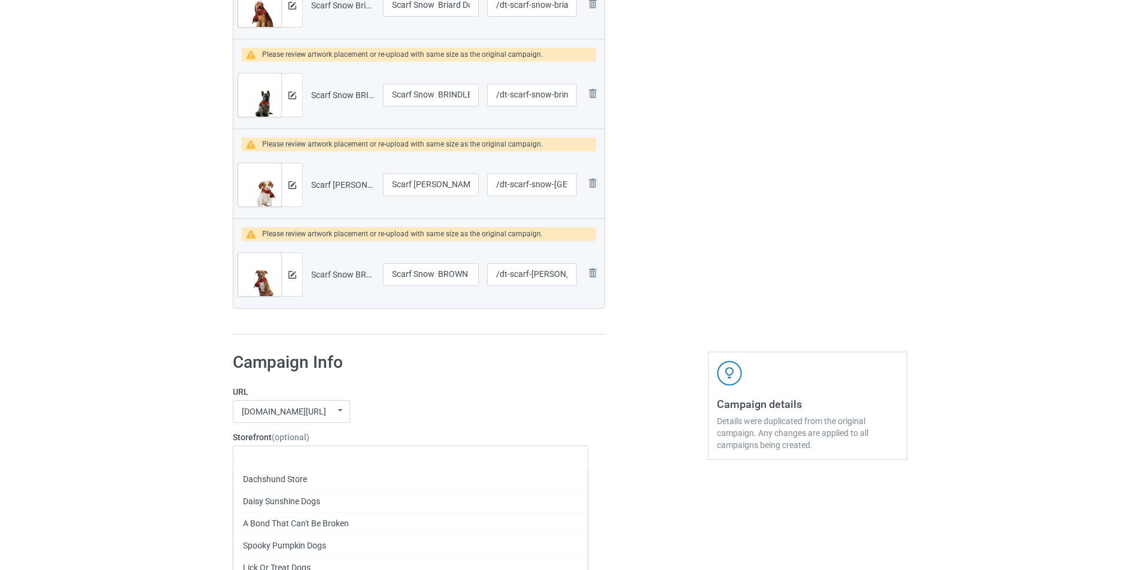
paste input "Scarf Snow Dogs"
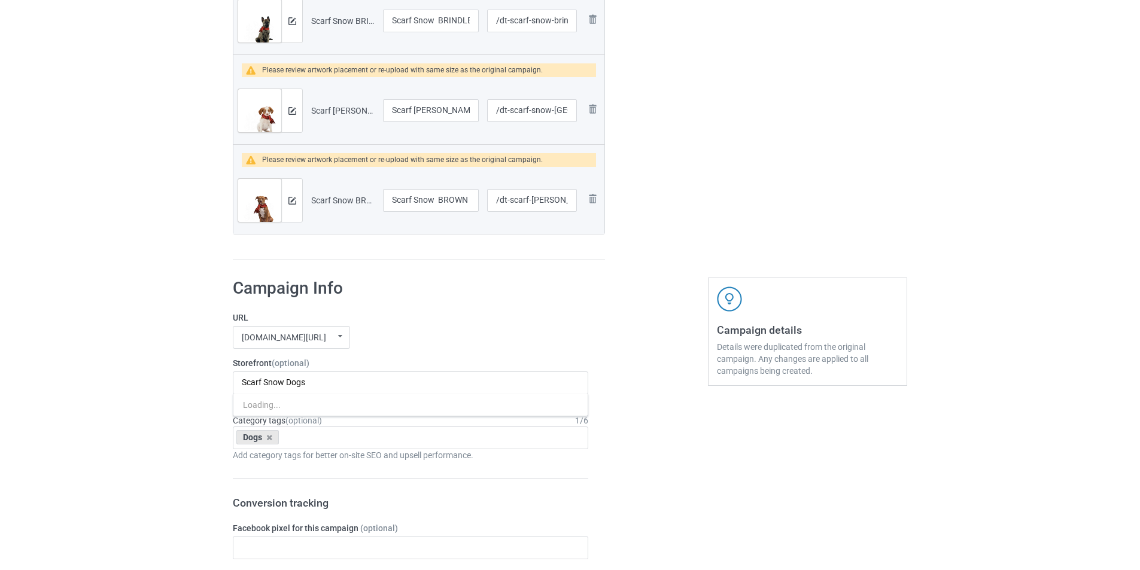
scroll to position [4308, 0]
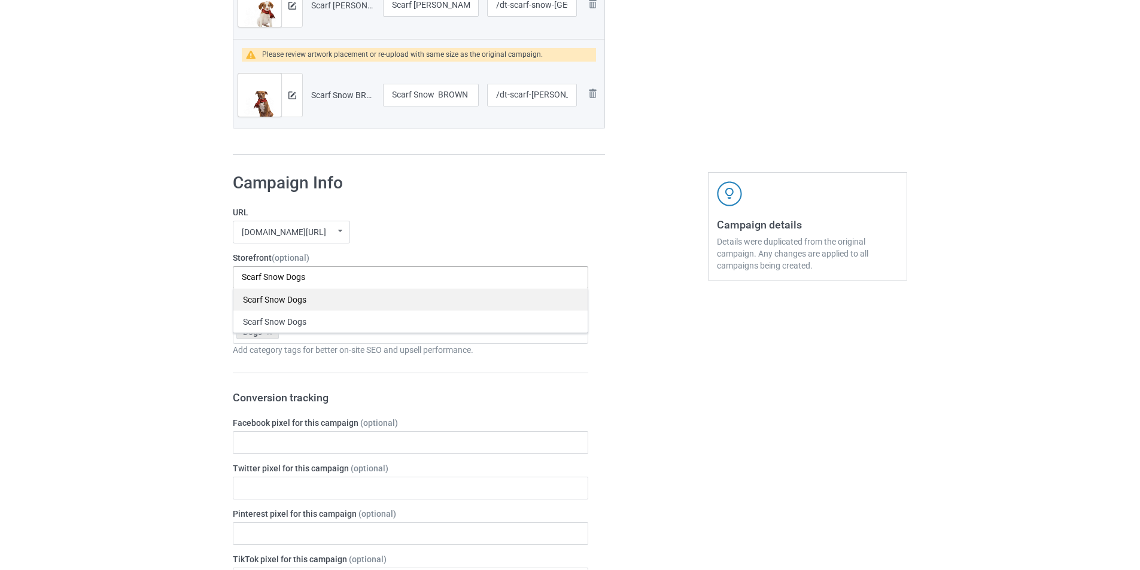
type input "Scarf Snow Dogs"
click at [325, 301] on div "Scarf Snow Dogs" at bounding box center [410, 299] width 354 height 22
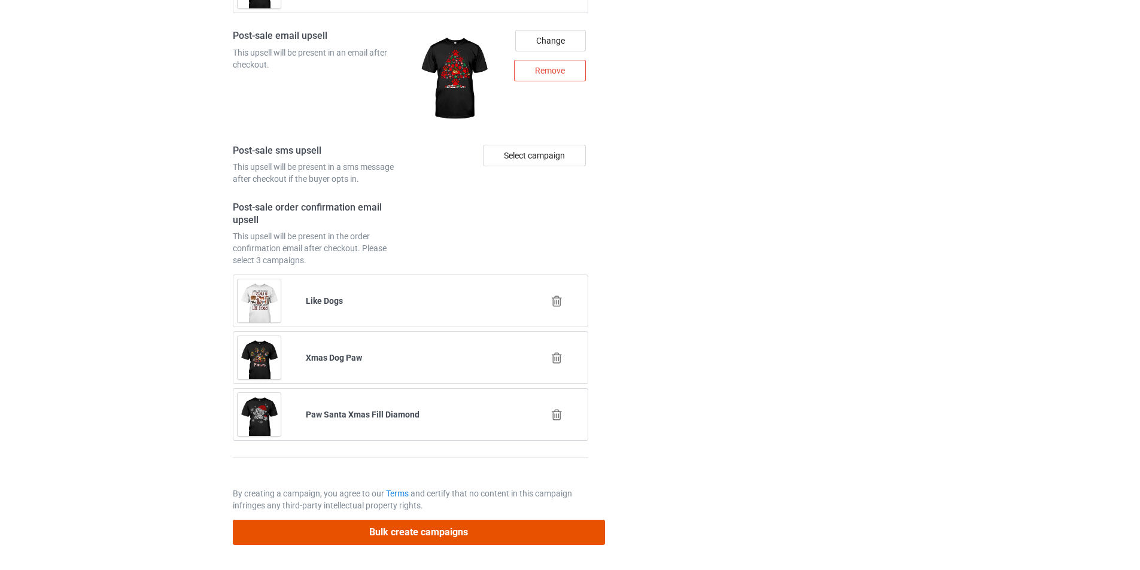
click at [479, 530] on button "Bulk create campaigns" at bounding box center [419, 532] width 372 height 25
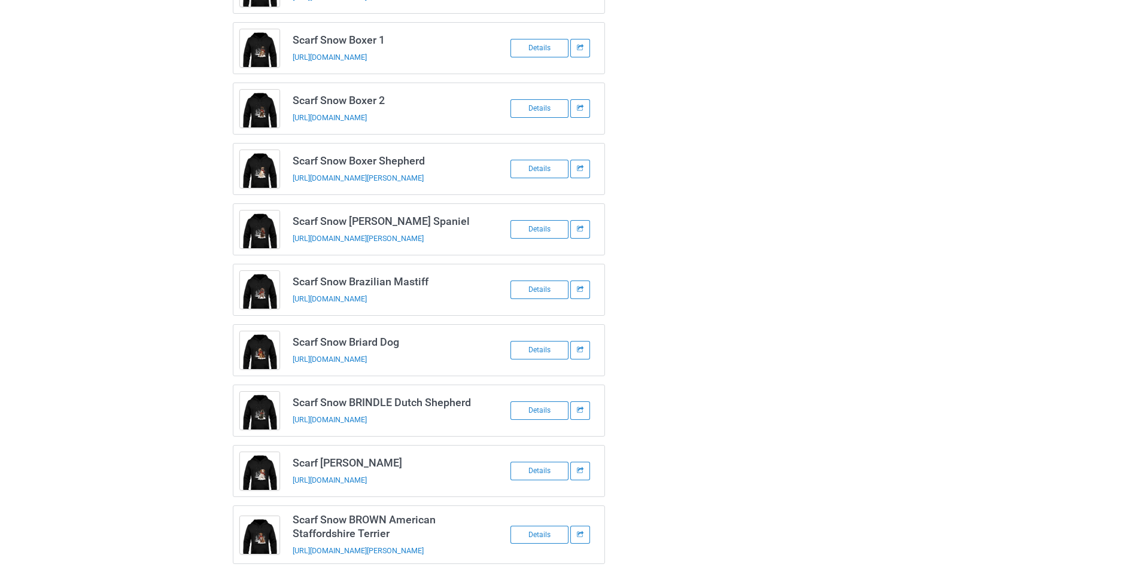
scroll to position [2433, 0]
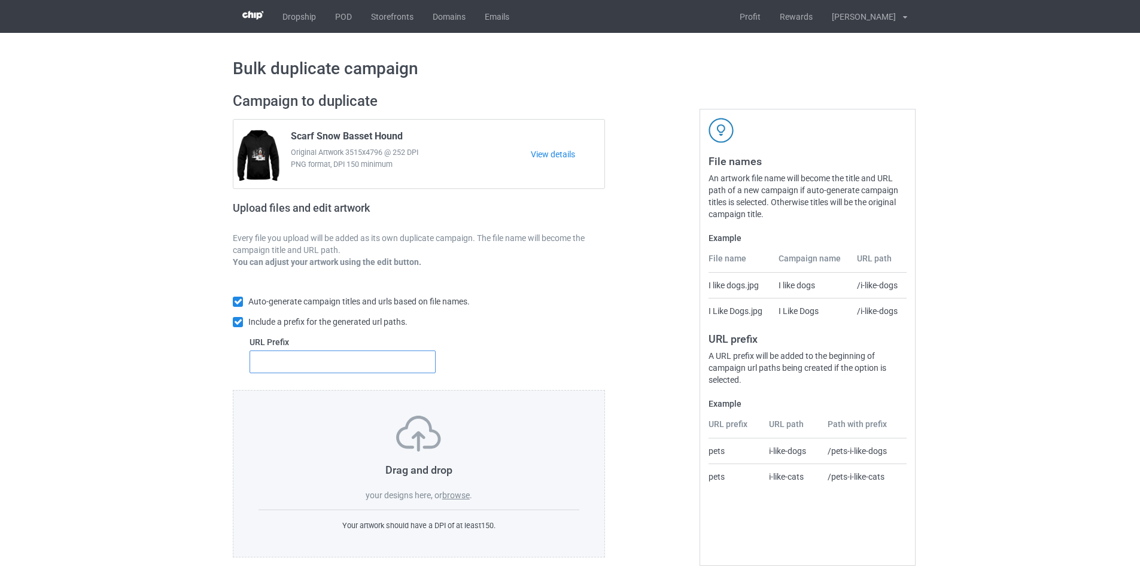
click at [339, 368] on input "text" at bounding box center [343, 362] width 186 height 23
type input "dt-"
click at [464, 496] on label "browse" at bounding box center [456, 496] width 28 height 10
click at [0, 0] on input "browse" at bounding box center [0, 0] width 0 height 0
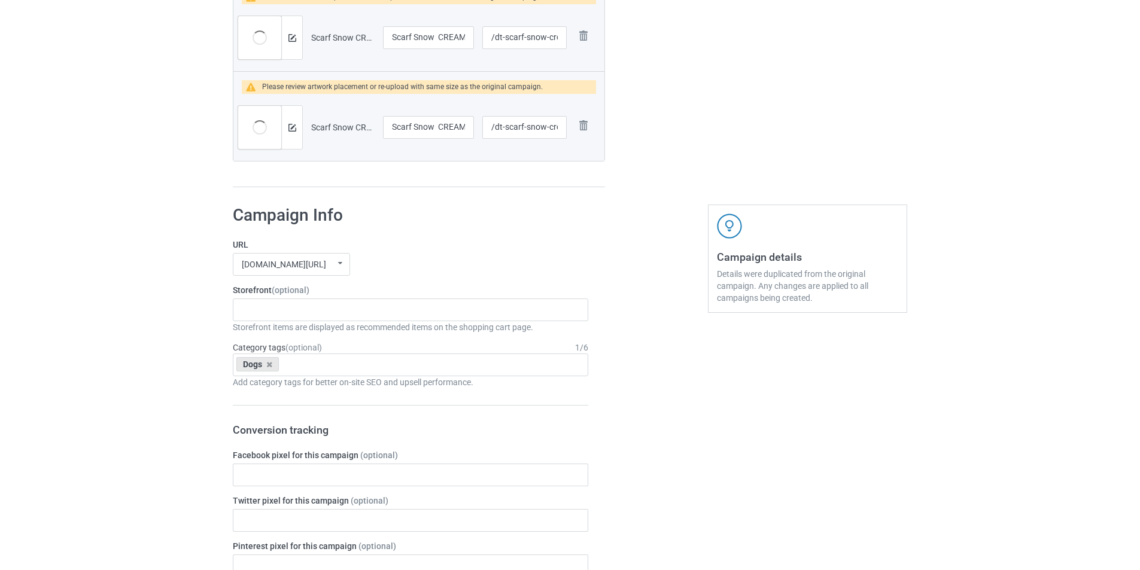
scroll to position [4462, 0]
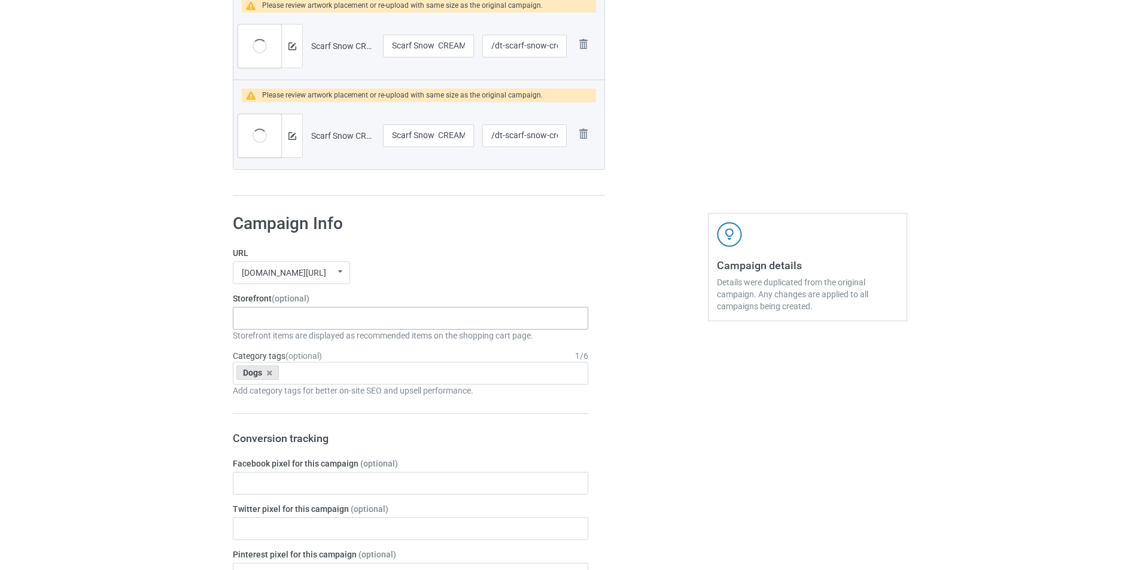
click at [280, 322] on div "Dachshund Store Daisy Sunshine Dogs A Bond That Can't Be Broken Spooky Pumpkin …" at bounding box center [410, 318] width 355 height 23
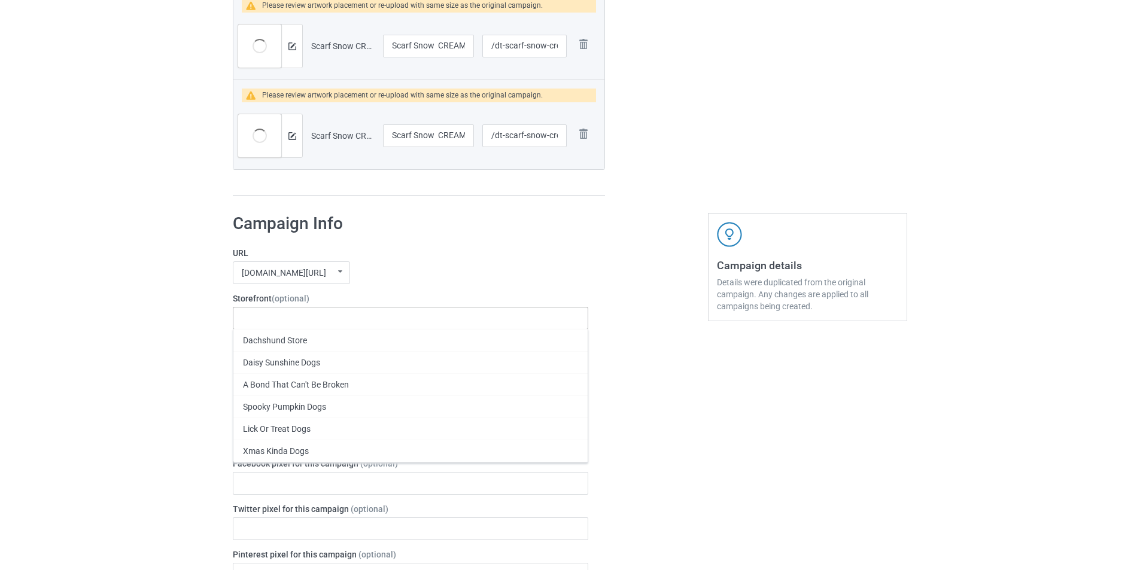
paste input "Scarf Snow Dogs"
type input "Scarf Snow Dogs"
click at [307, 339] on div "Scarf Snow Dogs" at bounding box center [410, 340] width 354 height 22
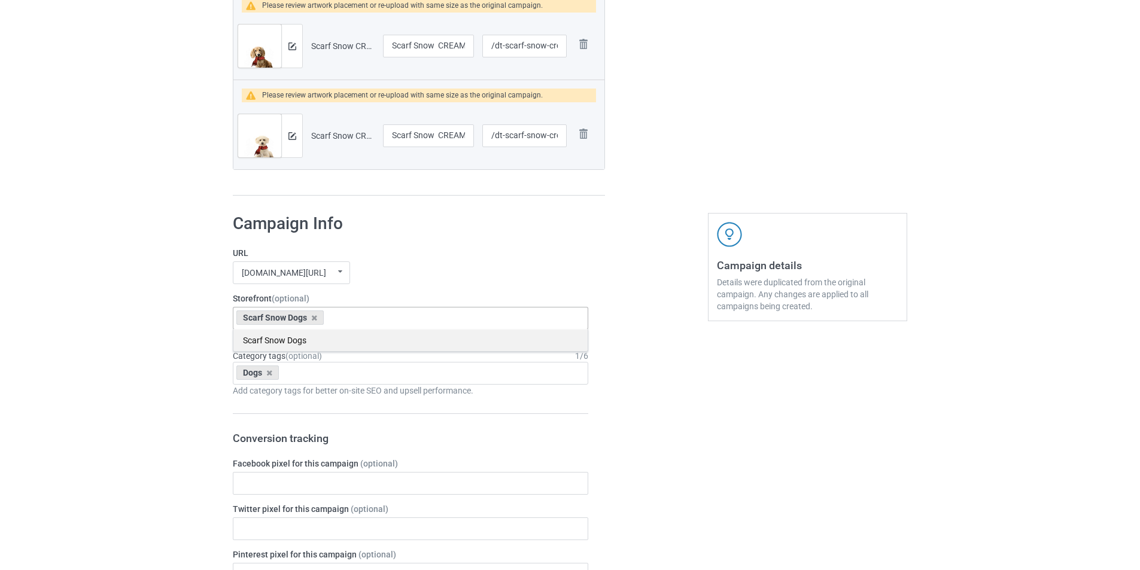
click at [303, 342] on div "Scarf Snow Dogs" at bounding box center [410, 340] width 354 height 22
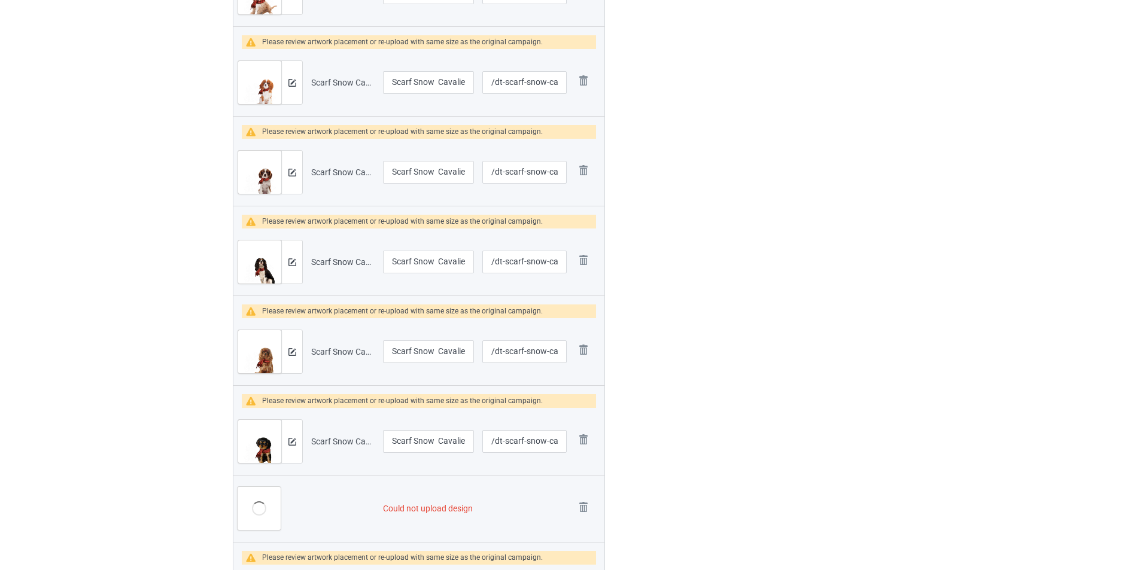
scroll to position [1528, 0]
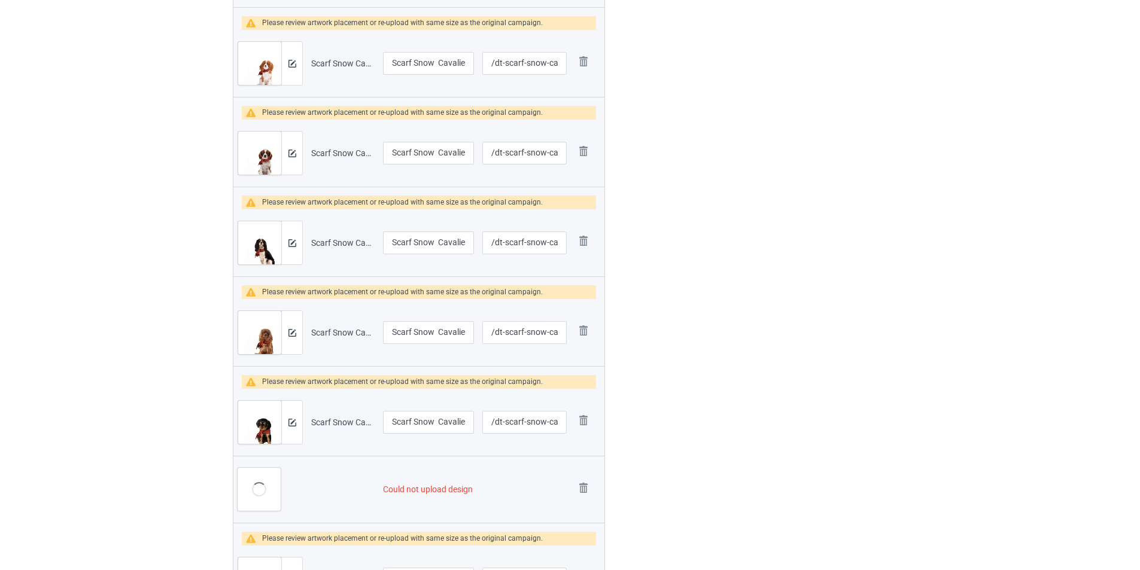
click at [0, 0] on img at bounding box center [0, 0] width 0 height 0
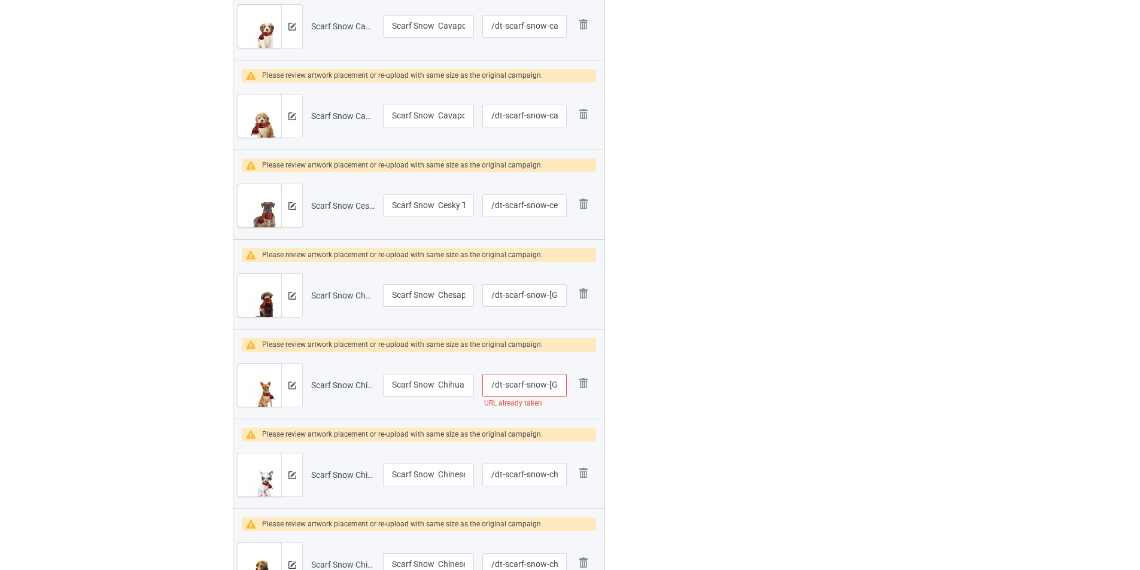
scroll to position [2095, 0]
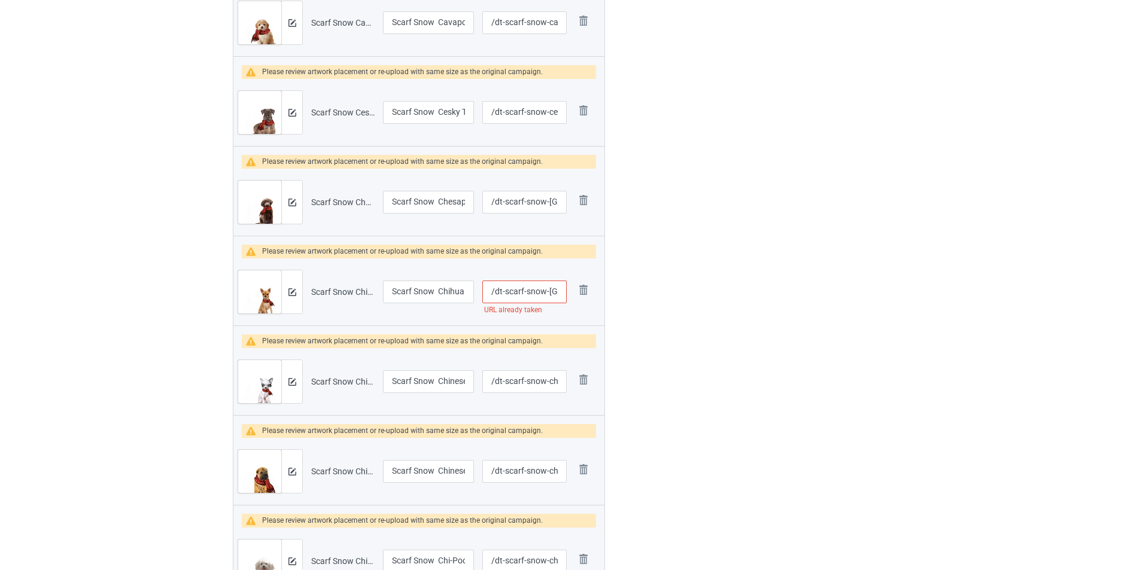
click at [529, 291] on input "/dt-scarf-snow-chihuahua" at bounding box center [524, 292] width 84 height 23
type input "/dt-scarf--chihuahua"
click at [724, 273] on div "Edit artwork You can adjust your artwork position, and upload files for double-…" at bounding box center [808, 241] width 216 height 4504
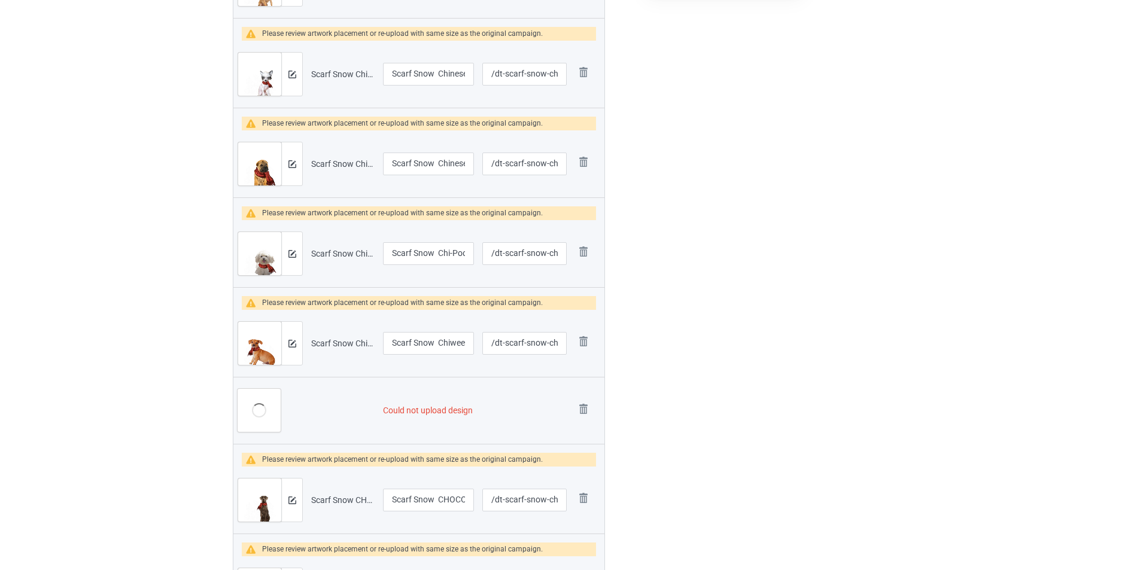
scroll to position [2694, 0]
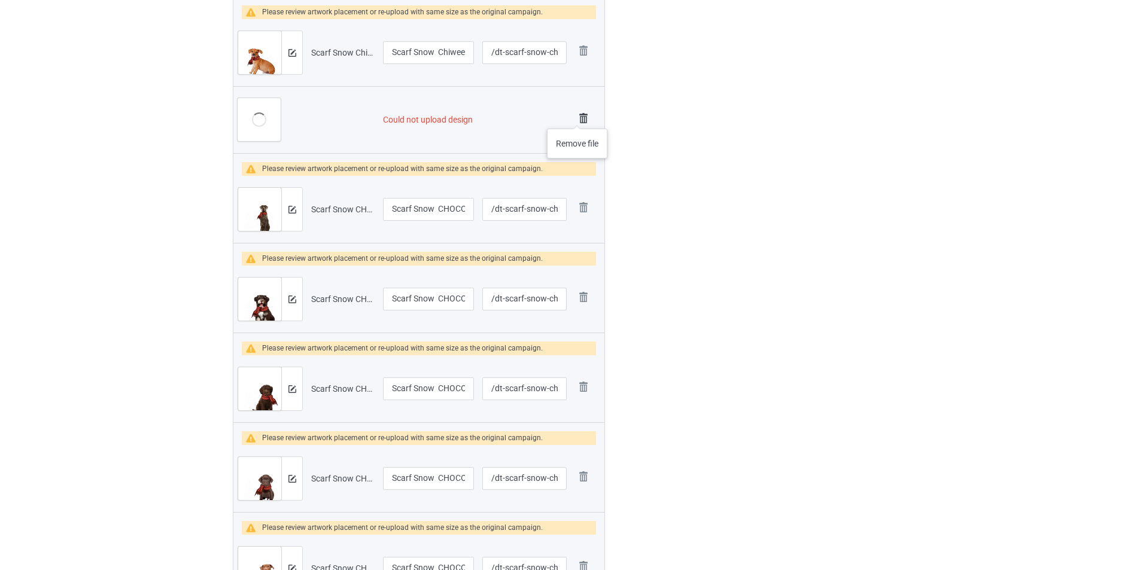
click at [578, 117] on img at bounding box center [583, 118] width 17 height 17
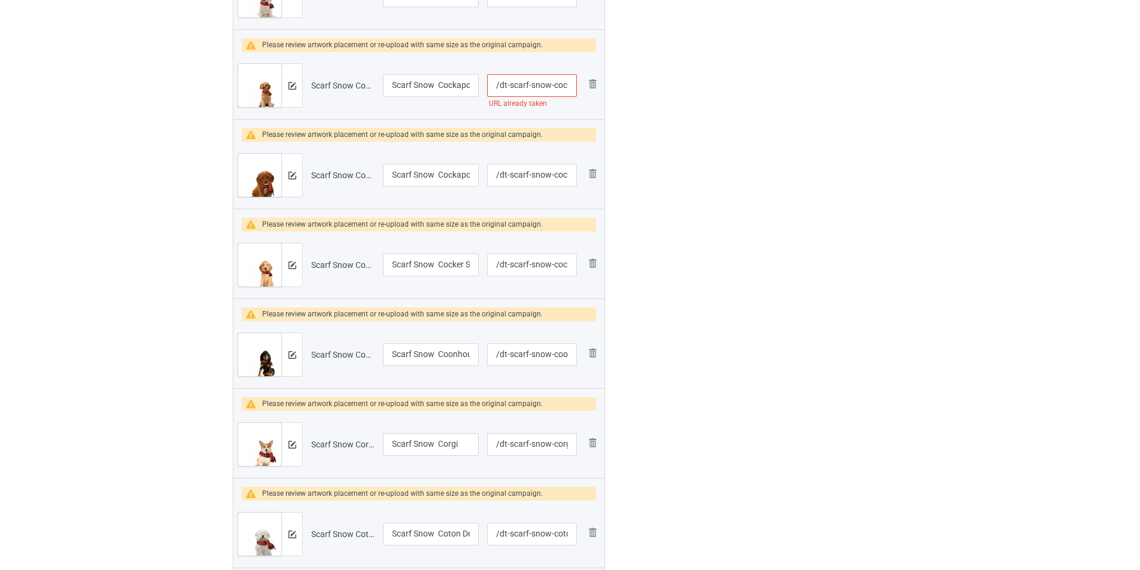
scroll to position [3482, 0]
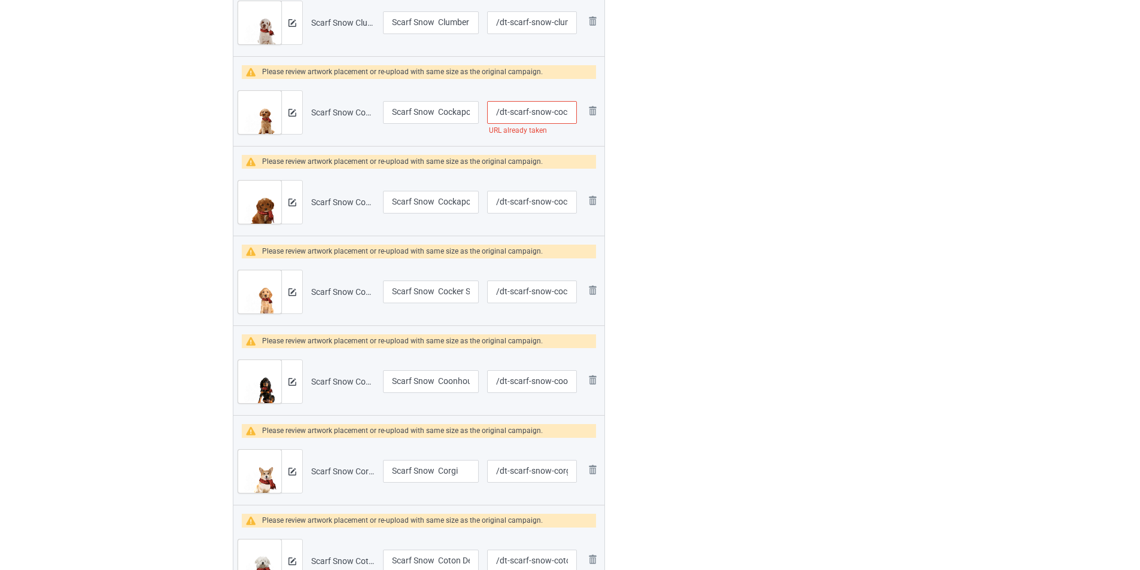
click at [539, 113] on input "/dt-scarf-snow-cockapoo" at bounding box center [532, 112] width 90 height 23
type input "/dt-scarf--cockapoo"
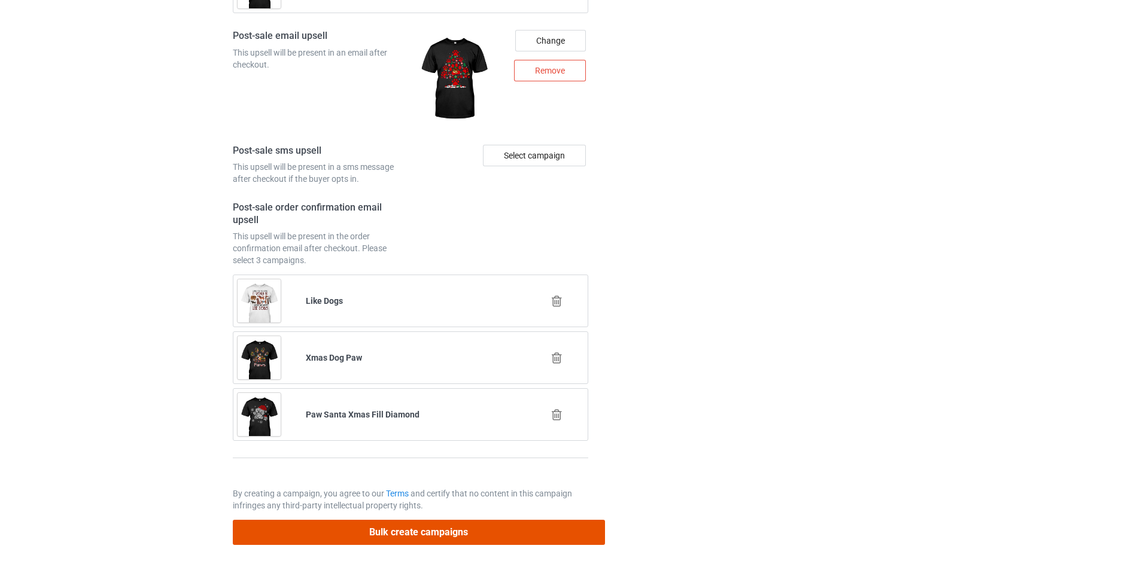
click at [519, 539] on button "Bulk create campaigns" at bounding box center [419, 532] width 372 height 25
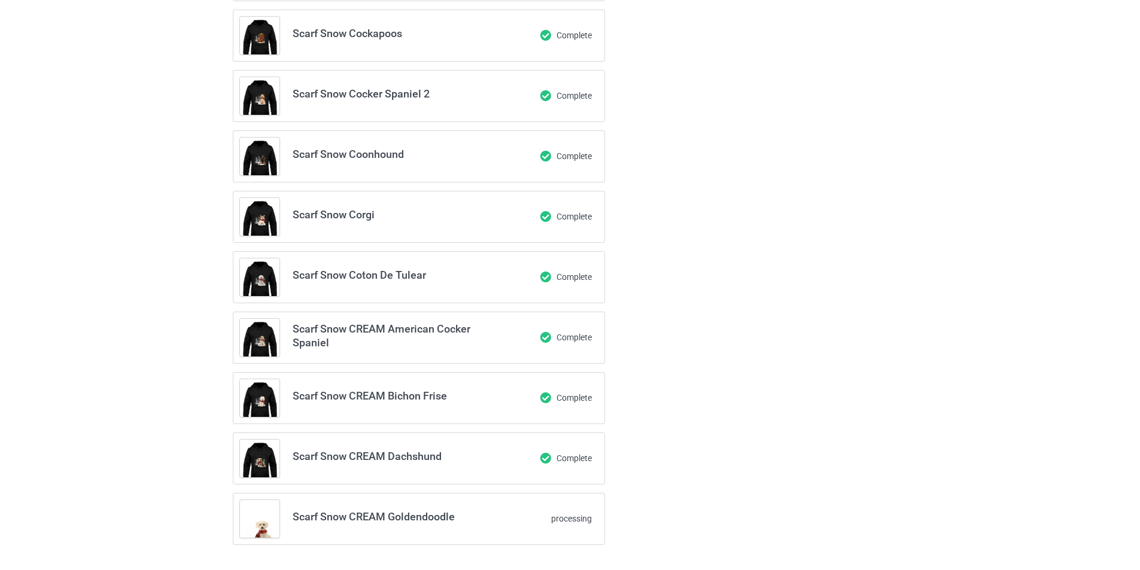
scroll to position [2451, 0]
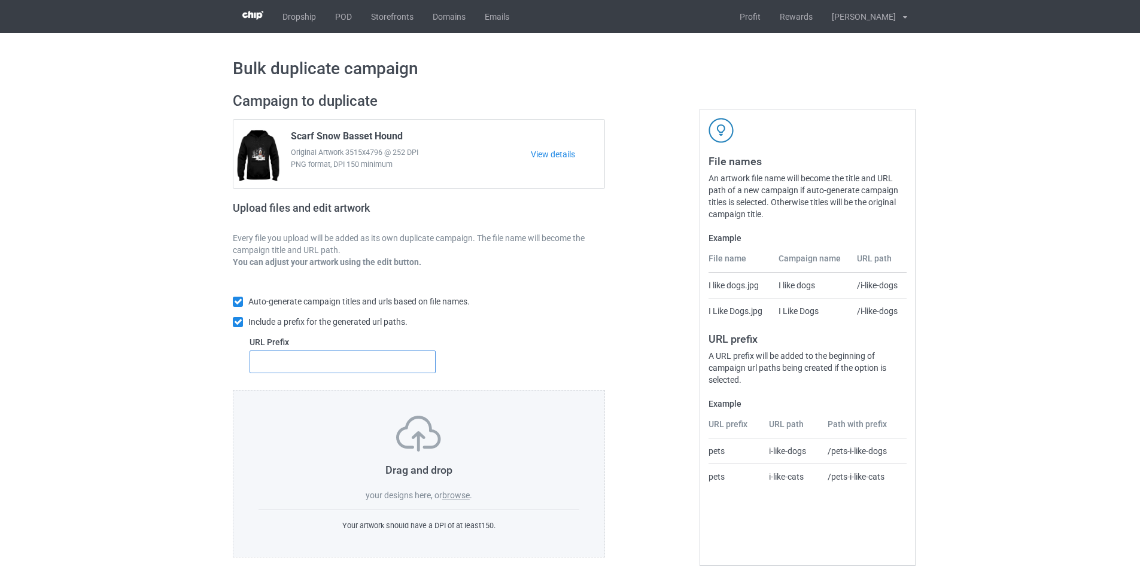
click at [391, 363] on input "text" at bounding box center [343, 362] width 186 height 23
type input "dt-"
click at [462, 495] on label "browse" at bounding box center [456, 496] width 28 height 10
click at [0, 0] on input "browse" at bounding box center [0, 0] width 0 height 0
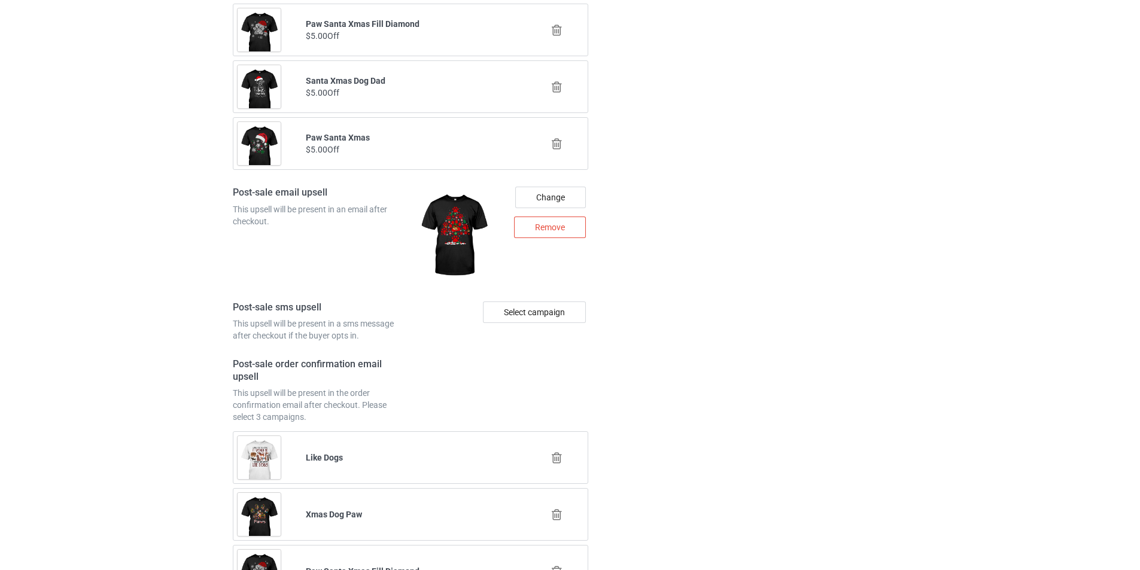
scroll to position [5835, 0]
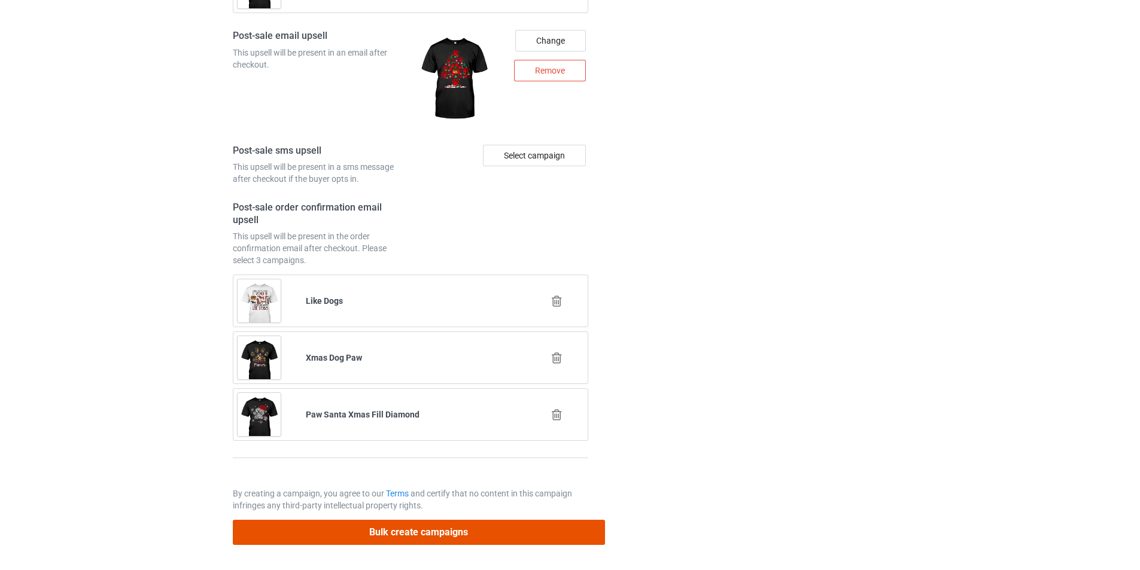
click at [500, 531] on button "Bulk create campaigns" at bounding box center [419, 532] width 372 height 25
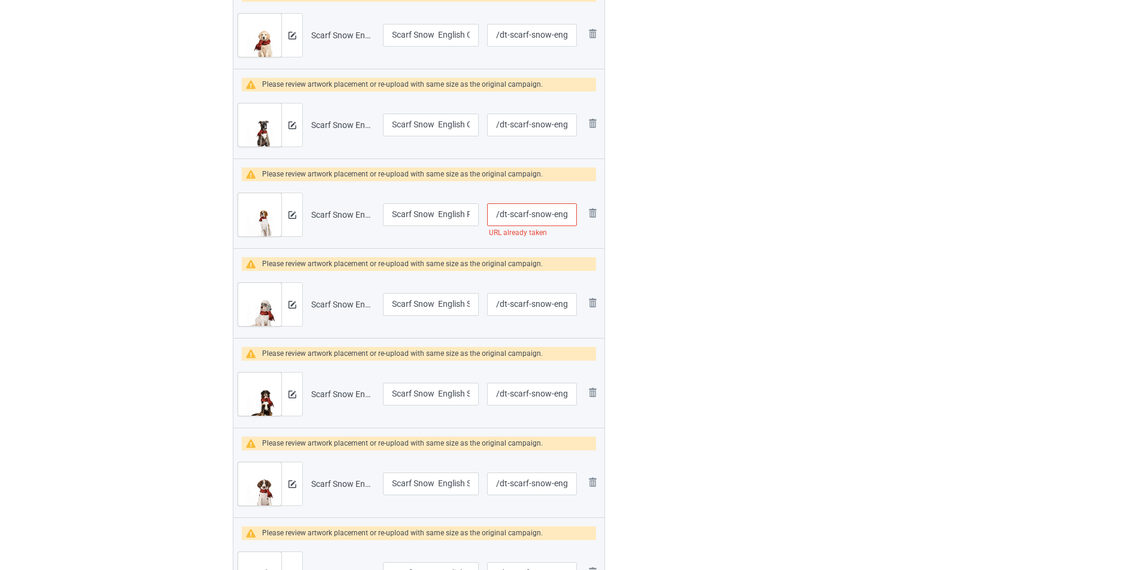
scroll to position [1257, 0]
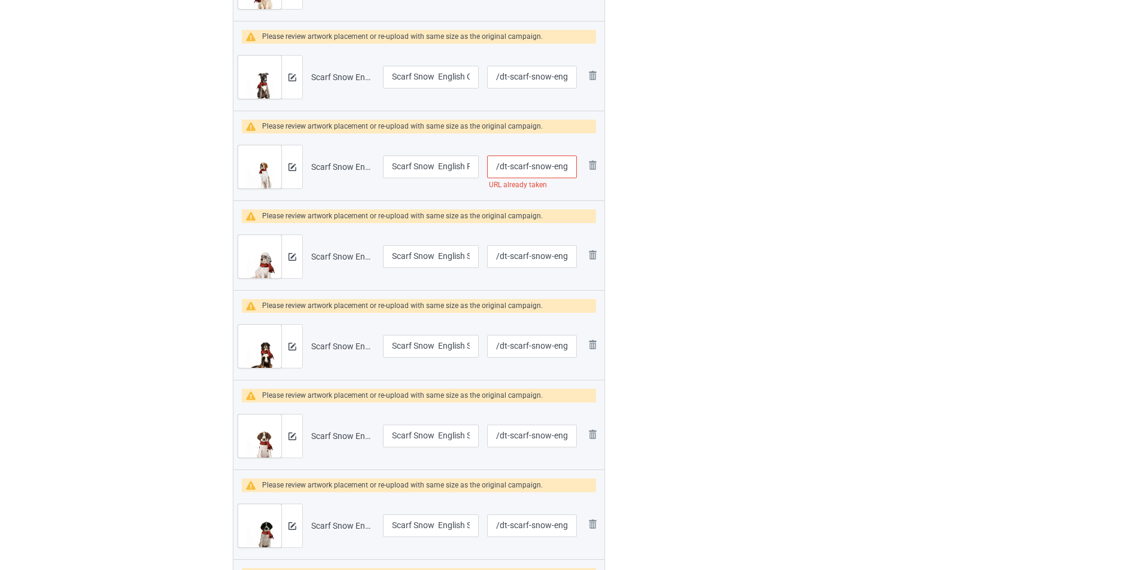
click at [537, 167] on input "/dt-scarf-snow-english-pointer" at bounding box center [532, 167] width 90 height 23
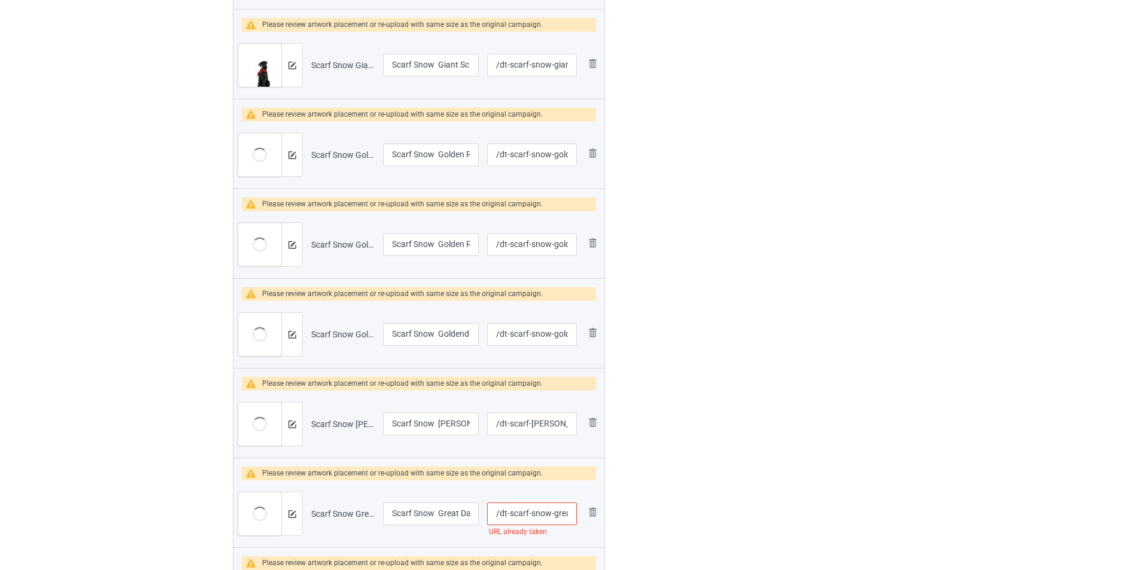
scroll to position [2920, 0]
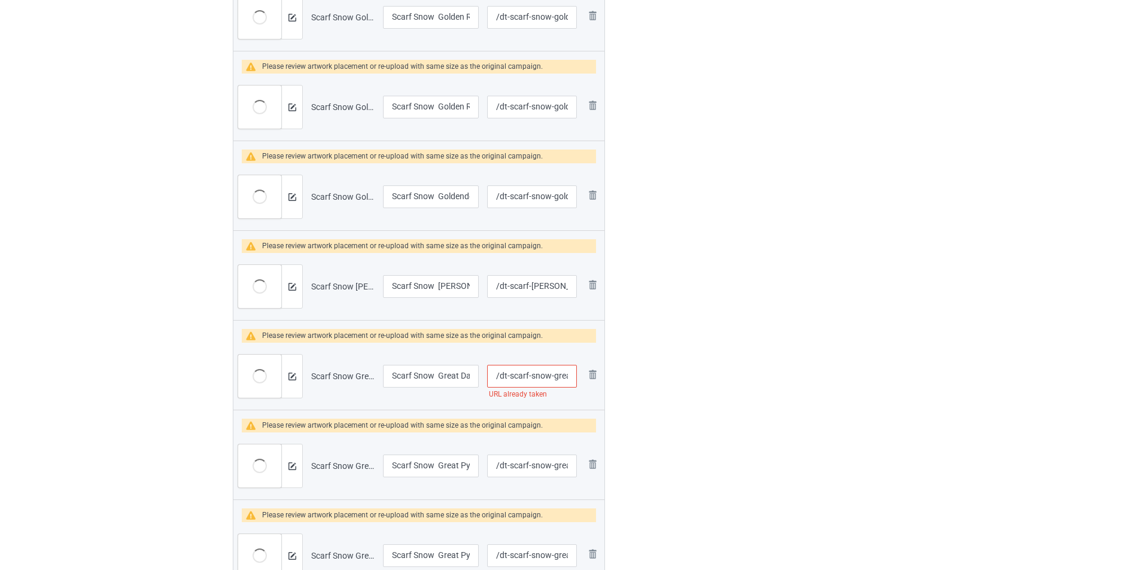
type input "/dt-scarf-english-pointer"
click at [537, 380] on input "/dt-scarf-snow-great-dane" at bounding box center [532, 376] width 90 height 23
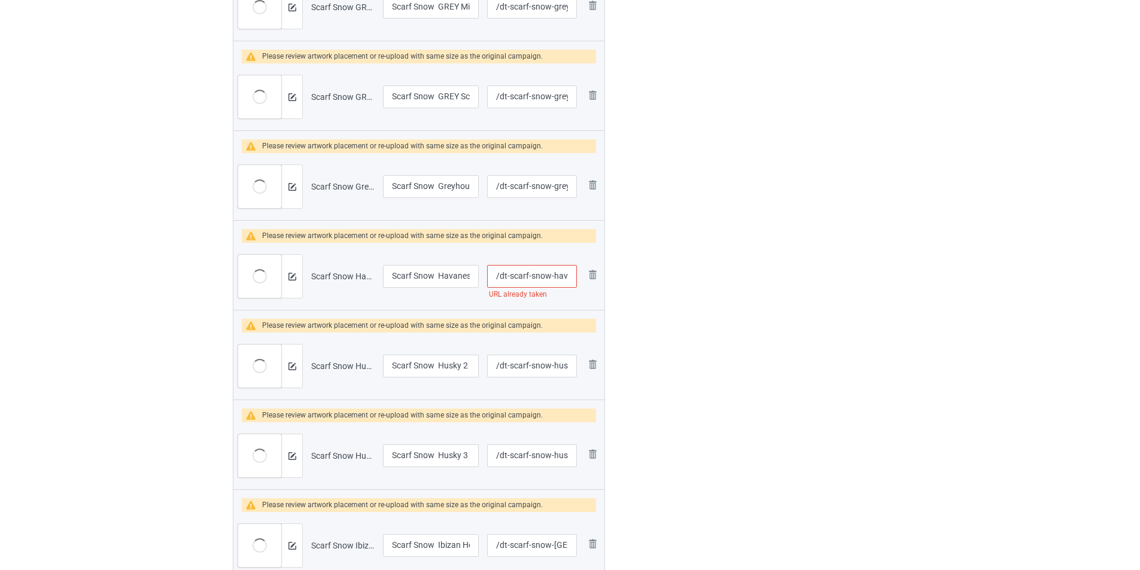
scroll to position [3567, 0]
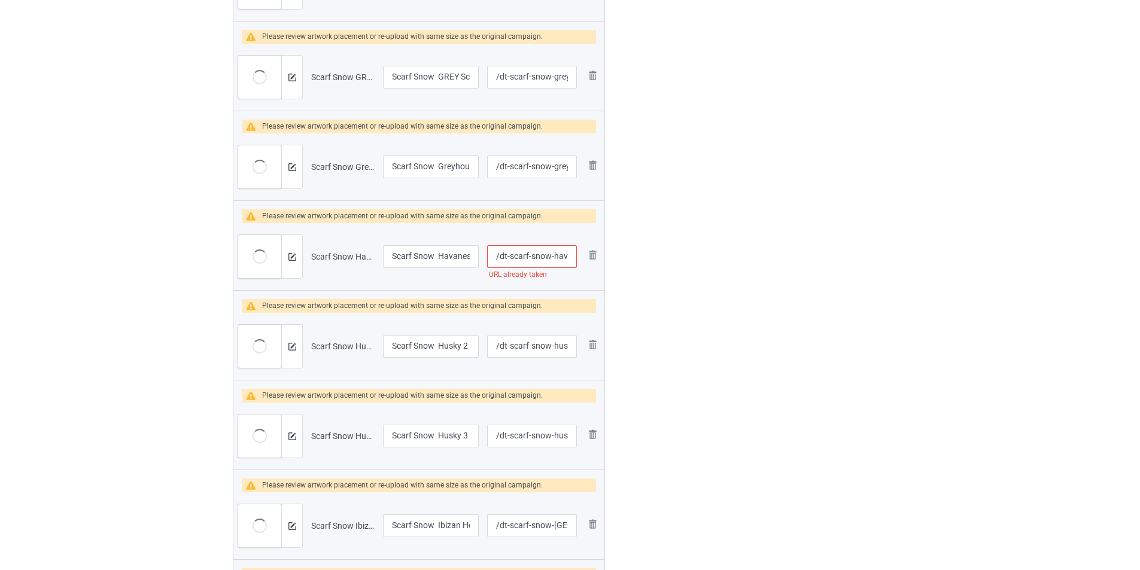
type input "/dt-scarf-sow-great-dane"
click at [530, 251] on input "/dt-scarf-snow-havanese" at bounding box center [532, 256] width 90 height 23
click at [536, 254] on input "/dt-scarf-snow-havanese" at bounding box center [532, 256] width 90 height 23
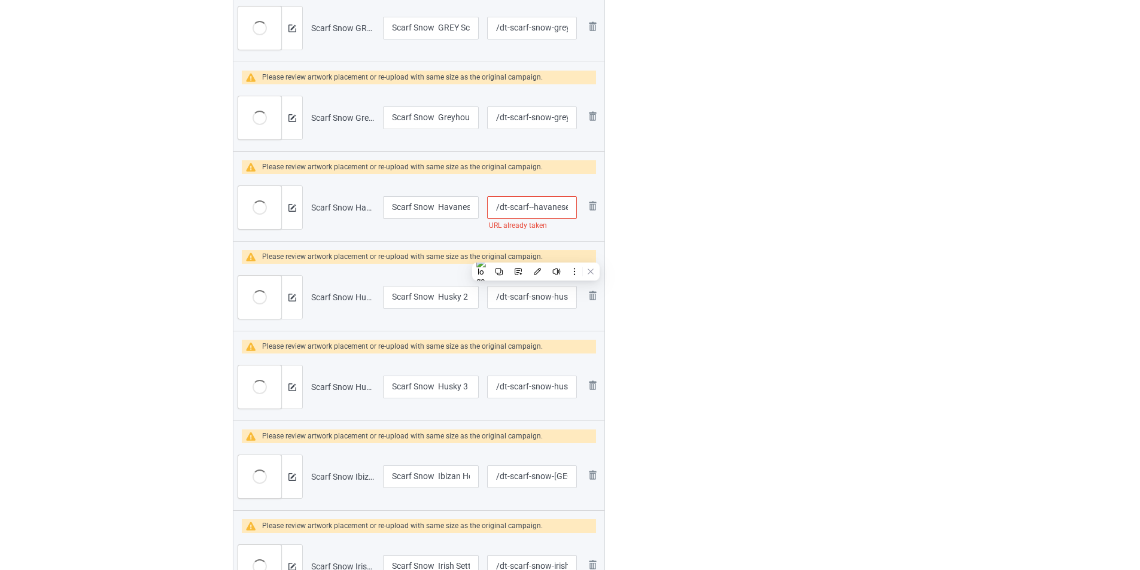
scroll to position [3518, 0]
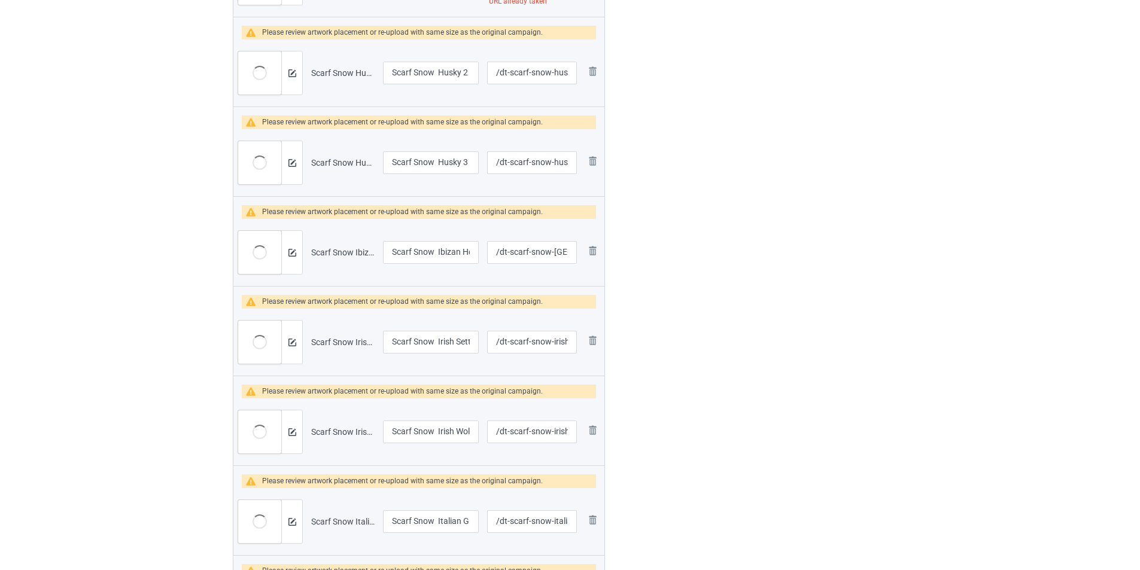
scroll to position [3697, 0]
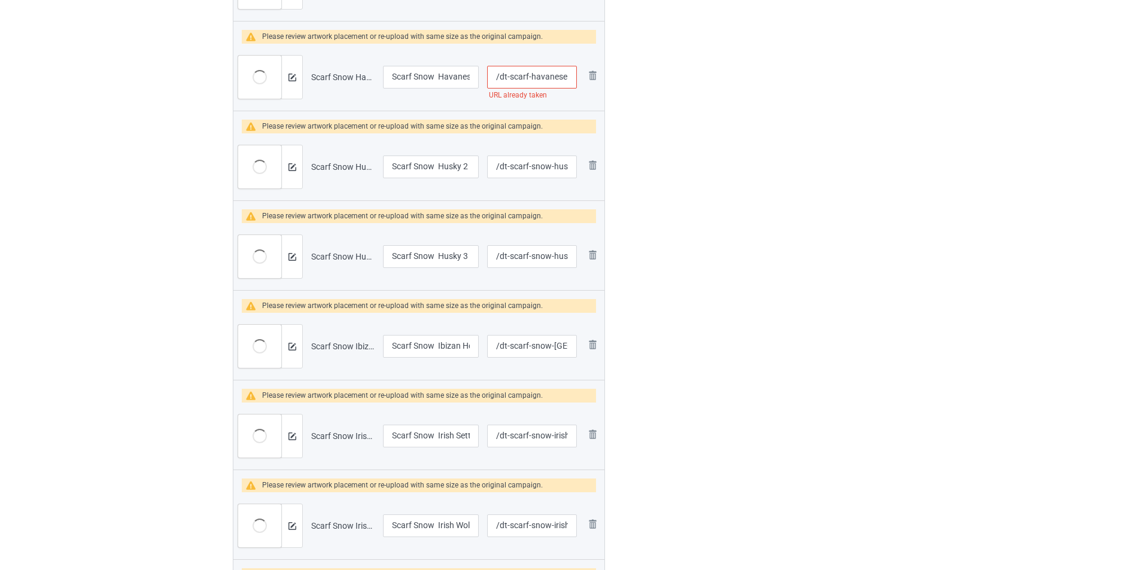
click at [564, 80] on input "/dt-scarf-havanese" at bounding box center [532, 77] width 90 height 23
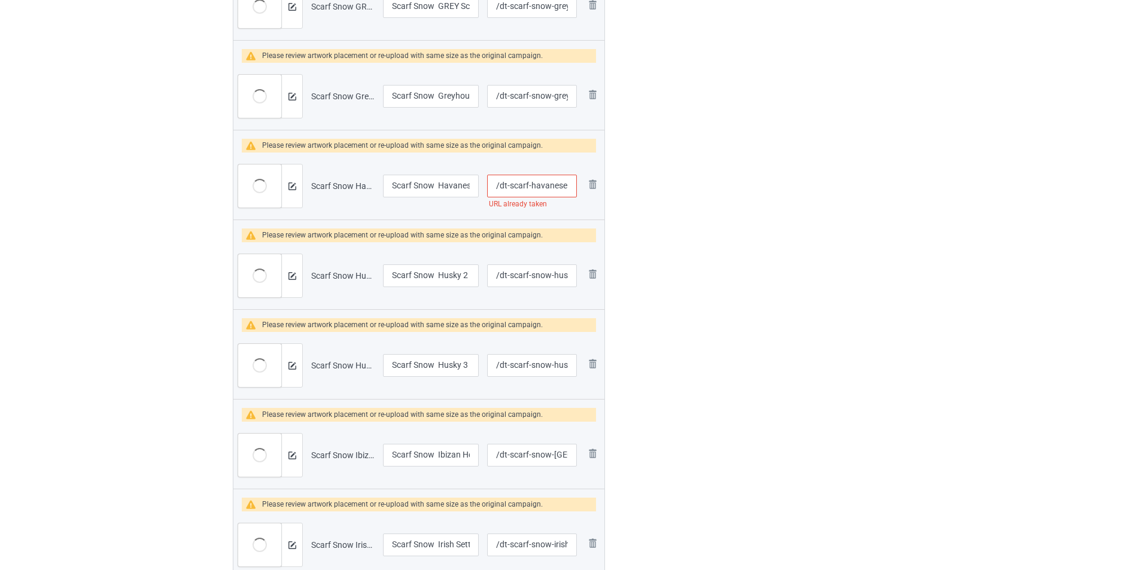
scroll to position [3398, 0]
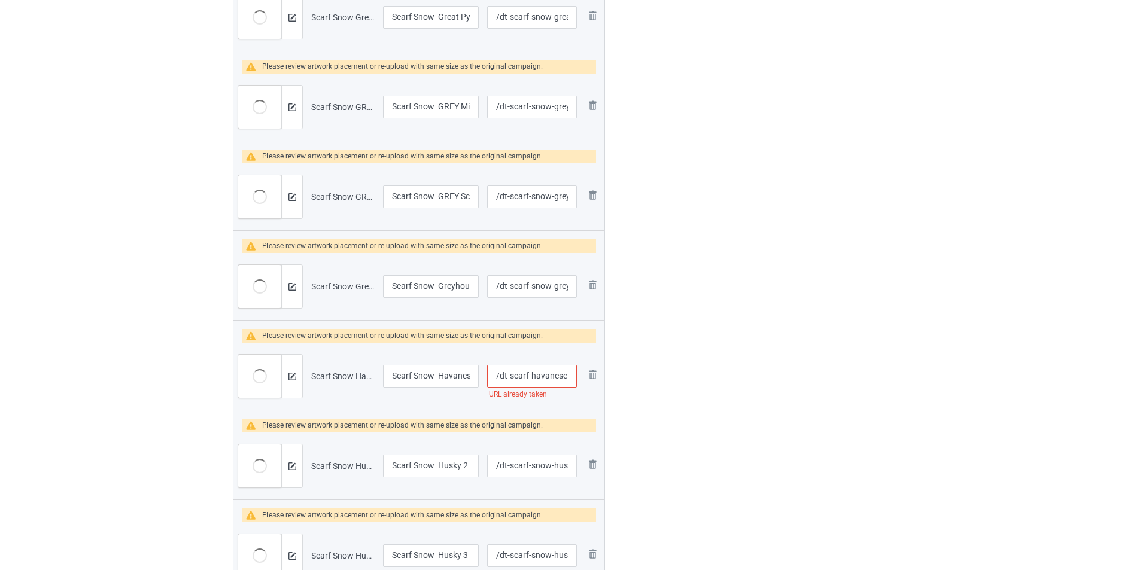
click at [497, 372] on input "/dt-scarf-havanese1" at bounding box center [532, 376] width 90 height 23
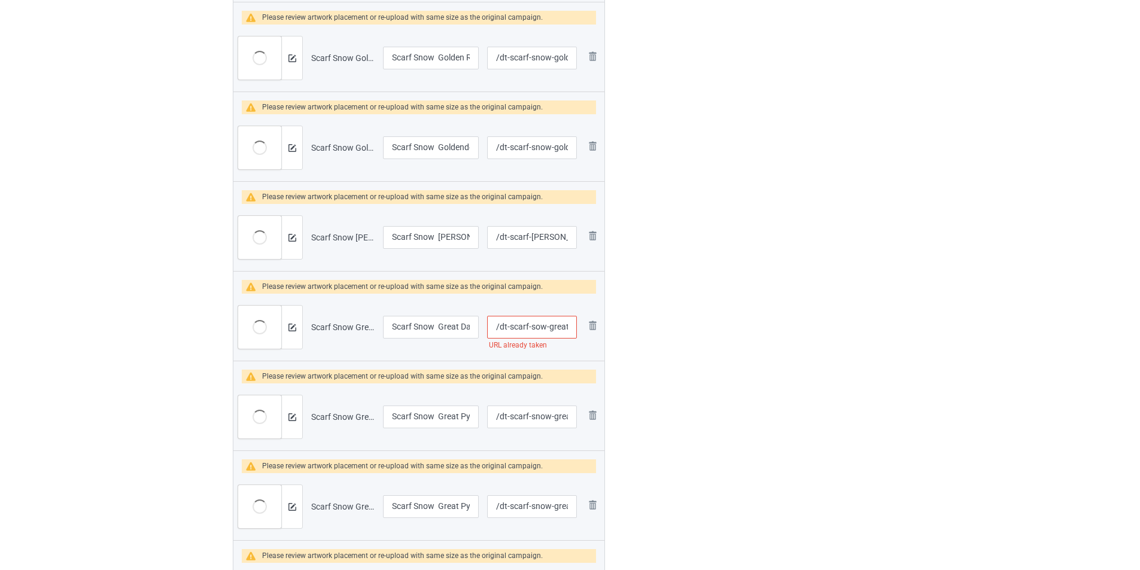
scroll to position [2859, 0]
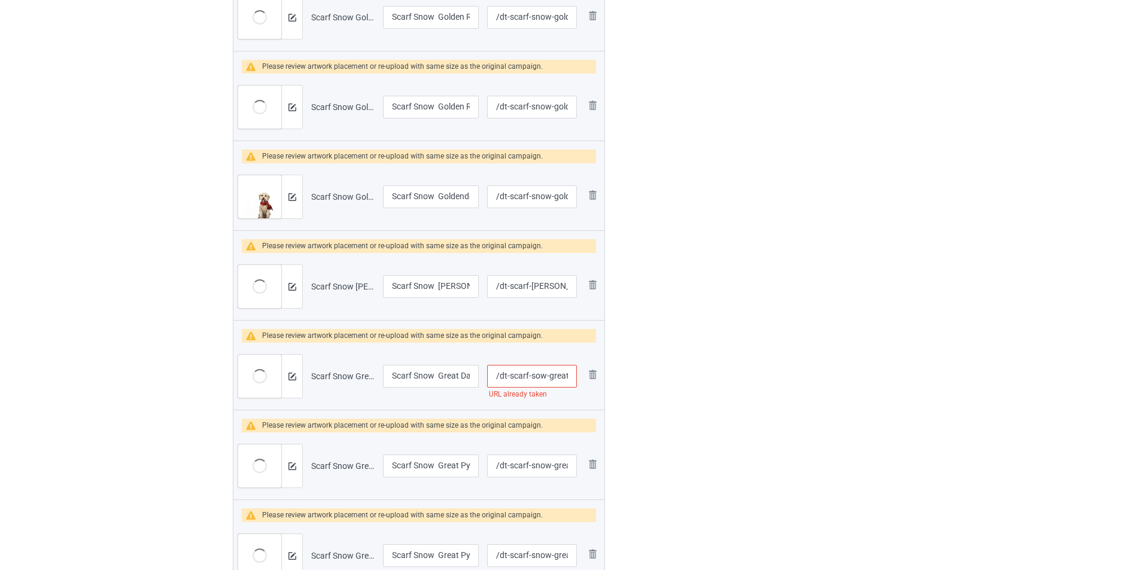
click at [541, 373] on input "/dt-scarf-sow-great-dane" at bounding box center [532, 376] width 90 height 23
type input "/dt-scarf-havanese1"
drag, startPoint x: 526, startPoint y: 381, endPoint x: 566, endPoint y: 379, distance: 40.2
click at [566, 379] on input "/dt-scarf-sow-great-dane" at bounding box center [532, 376] width 90 height 23
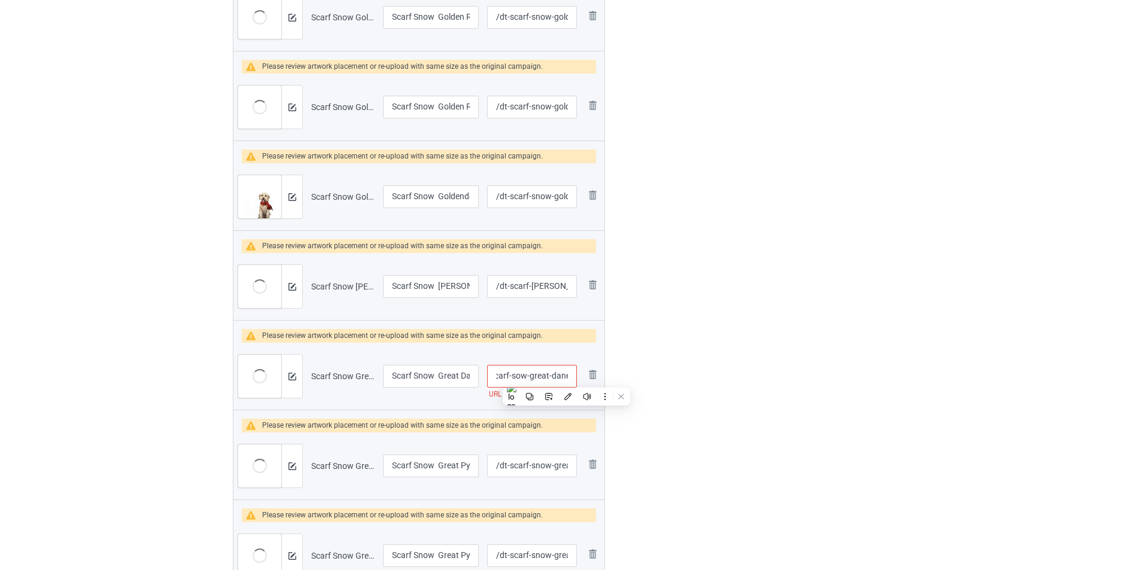
click at [573, 375] on input "/dt-scarf-sow-great-dane" at bounding box center [532, 376] width 90 height 23
type input "/dt-scarf-sow-great-dane1"
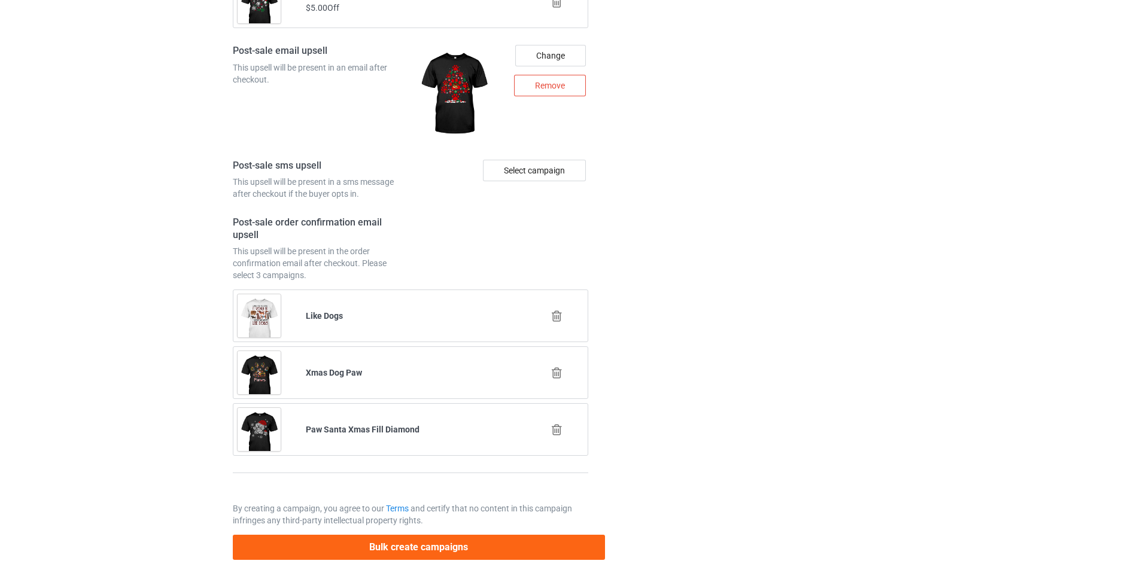
scroll to position [5835, 0]
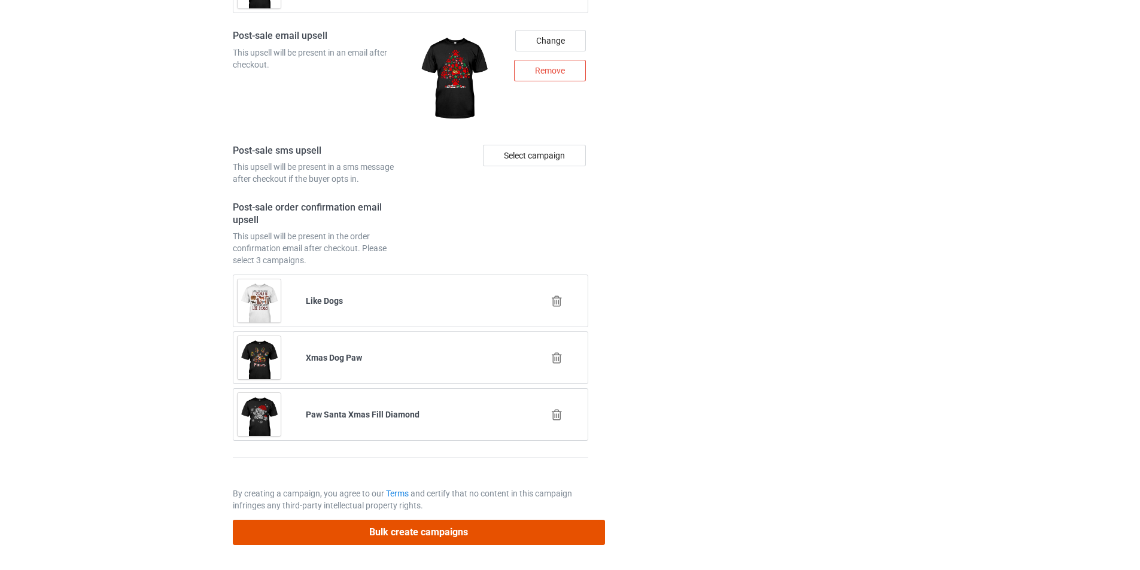
click at [485, 530] on button "Bulk create campaigns" at bounding box center [419, 532] width 372 height 25
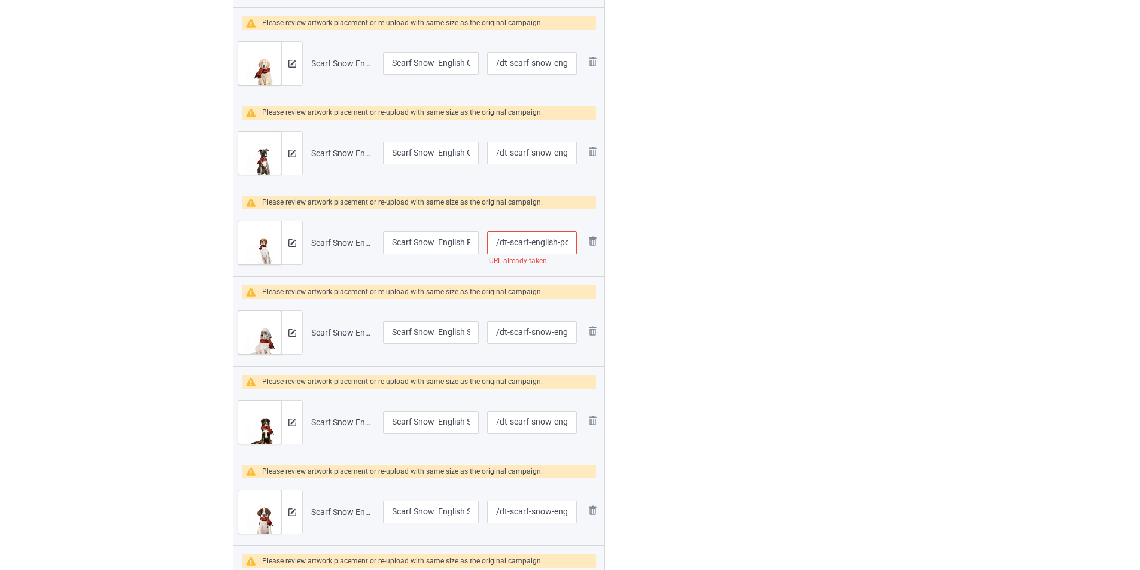
scroll to position [1197, 0]
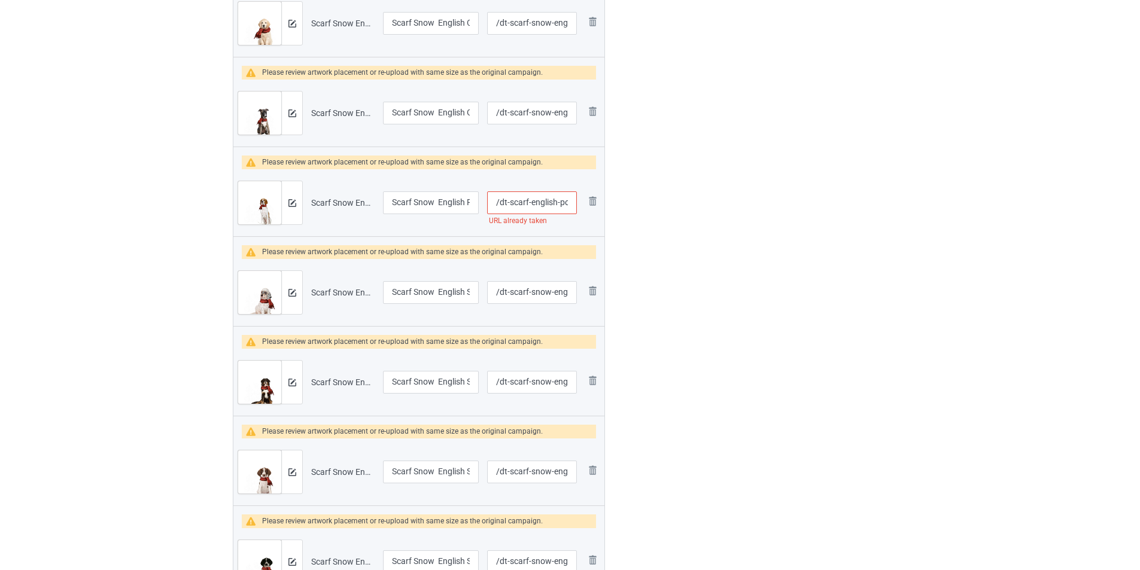
click at [502, 205] on input "/dt-scarf-english-pointer" at bounding box center [532, 203] width 90 height 23
click at [511, 205] on input "/dt-scarf-english-pointer" at bounding box center [532, 203] width 90 height 23
click at [509, 202] on input "/dt-scarf-english-pointer" at bounding box center [532, 203] width 90 height 23
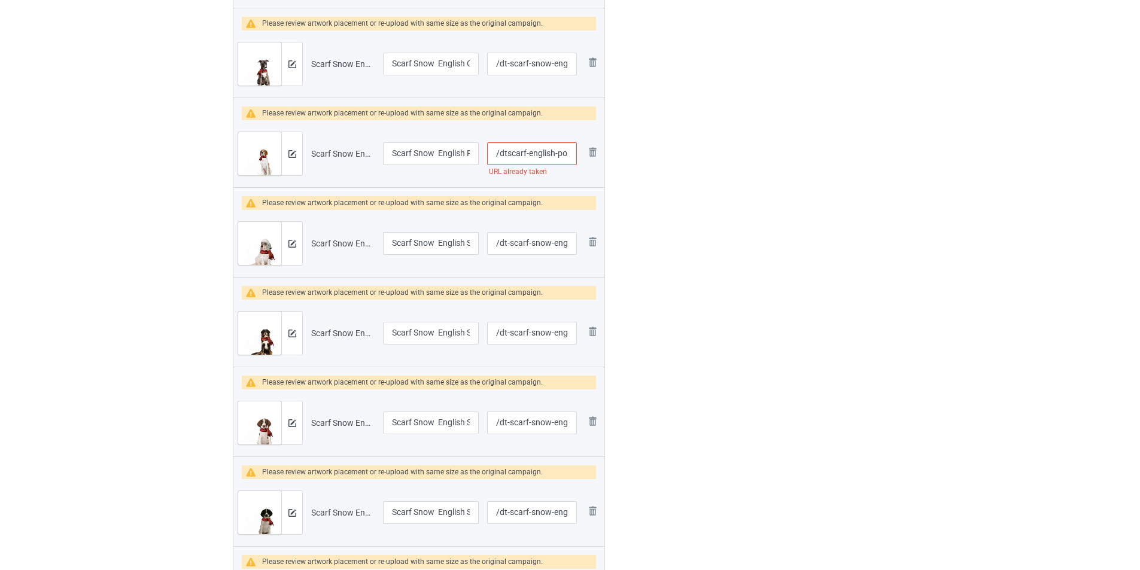
scroll to position [1148, 0]
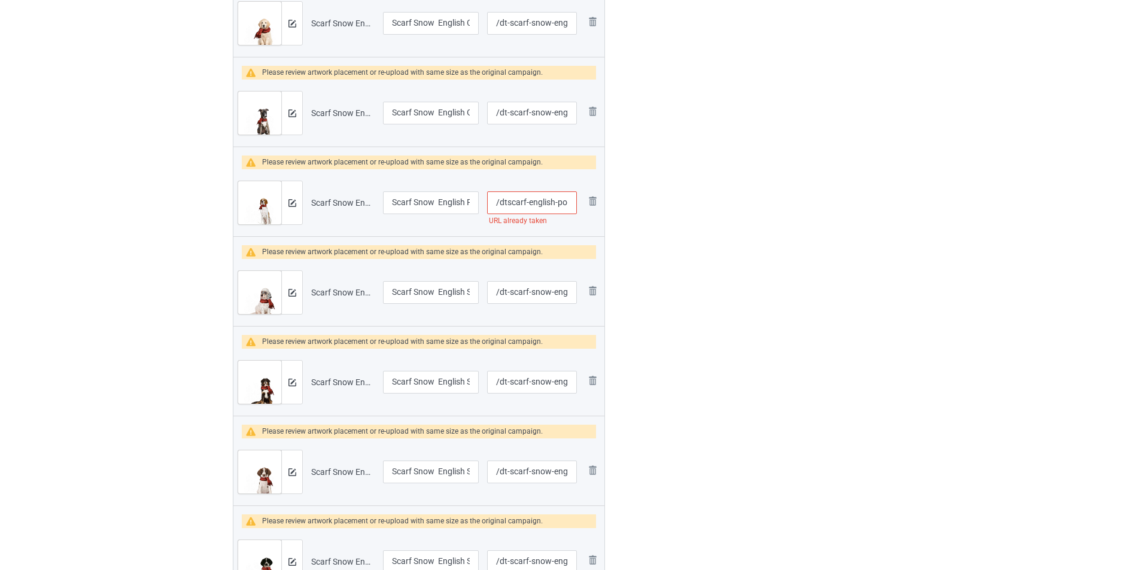
type input "/dtscarf-english-pointer"
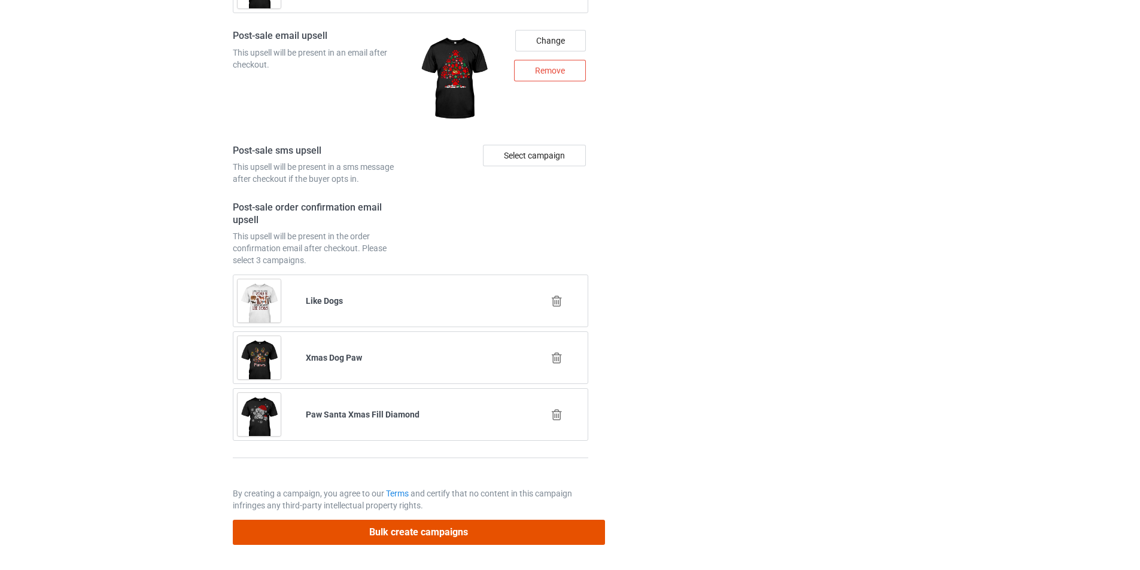
click at [507, 532] on button "Bulk create campaigns" at bounding box center [419, 532] width 372 height 25
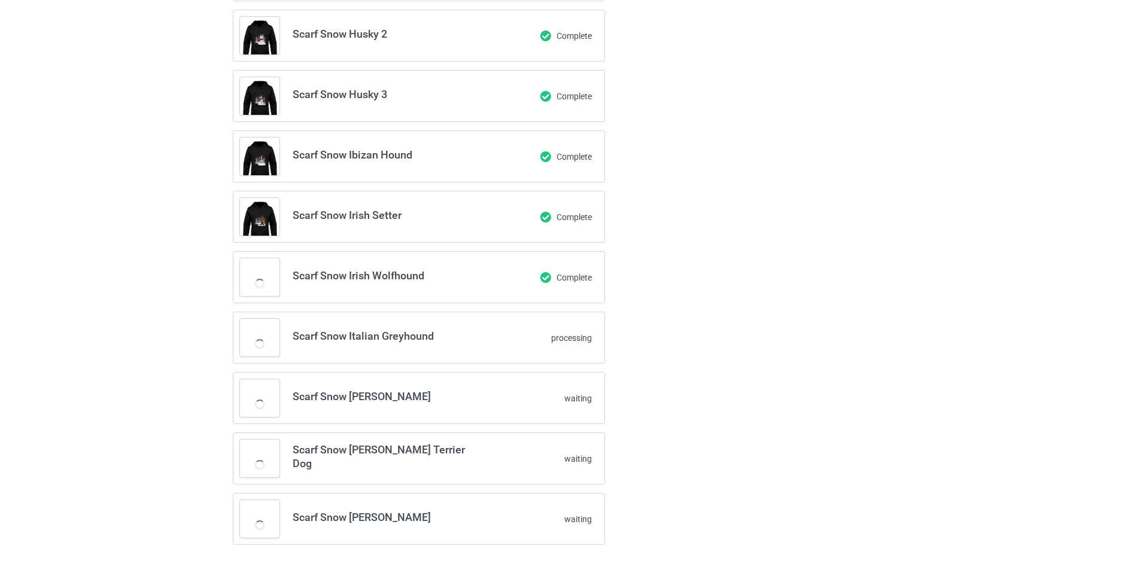
scroll to position [2440, 0]
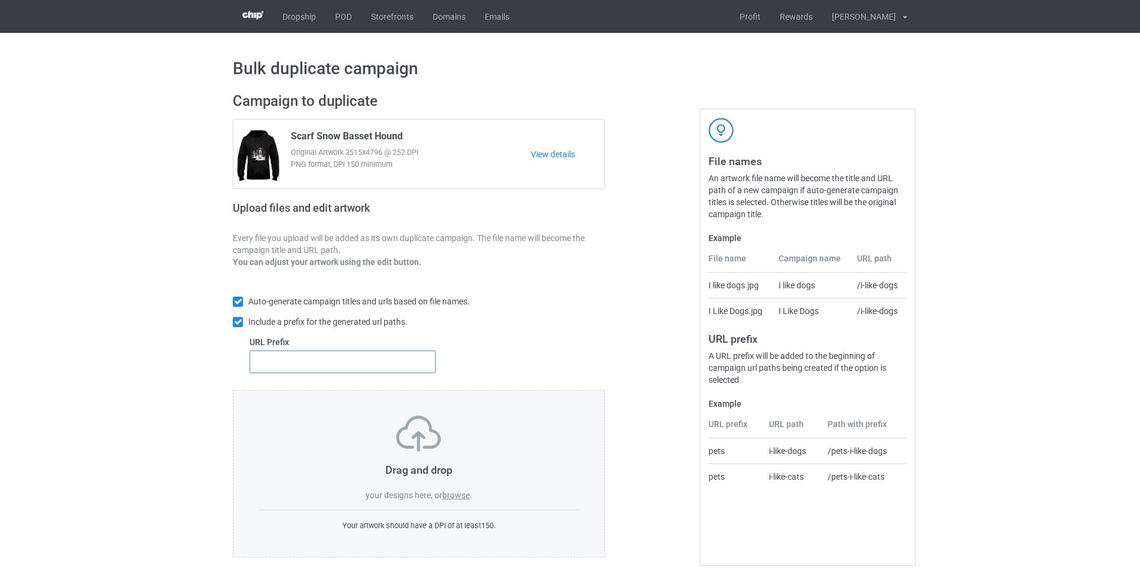
click at [378, 359] on input "text" at bounding box center [343, 362] width 186 height 23
type input "dt-"
click at [460, 493] on label "browse" at bounding box center [456, 496] width 28 height 10
click at [0, 0] on input "browse" at bounding box center [0, 0] width 0 height 0
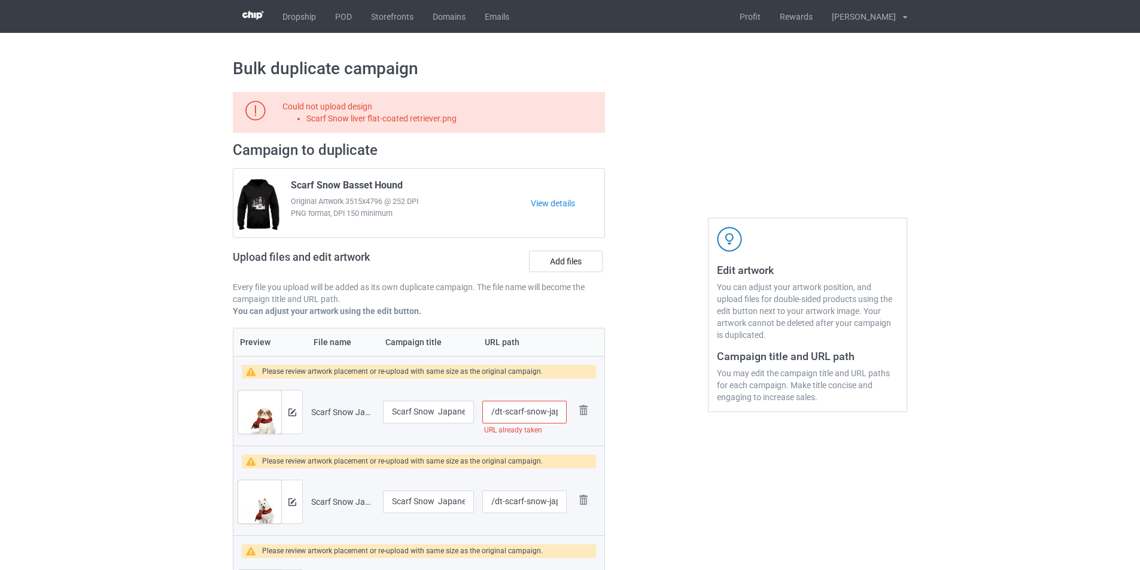
click at [505, 407] on input "/dt-scarf-snow-japanese-chin" at bounding box center [524, 412] width 84 height 23
type input "/dtscarf-snow-japanese-chin"
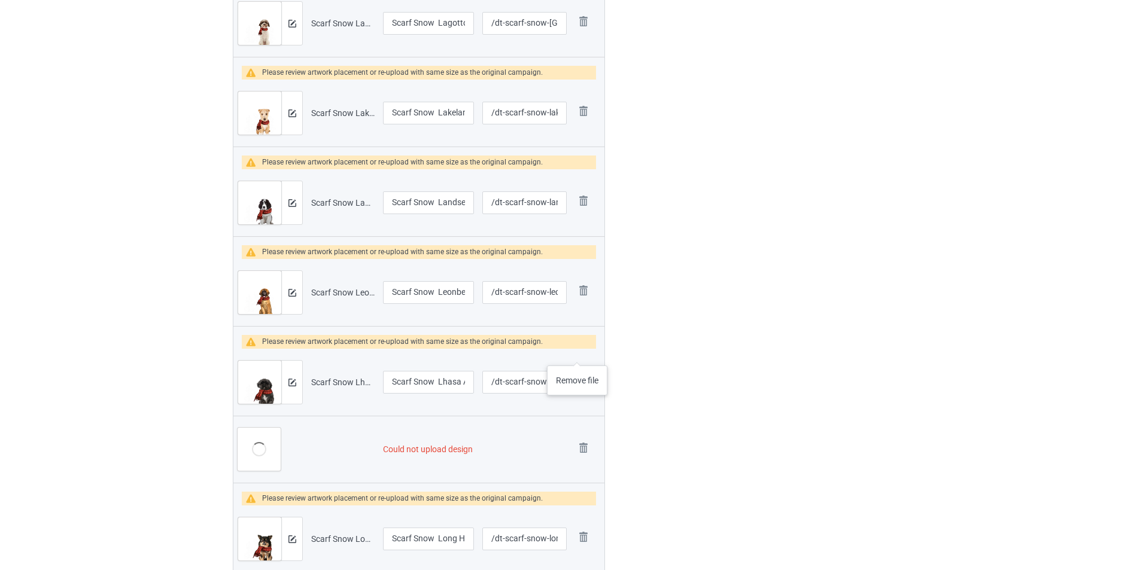
scroll to position [1556, 0]
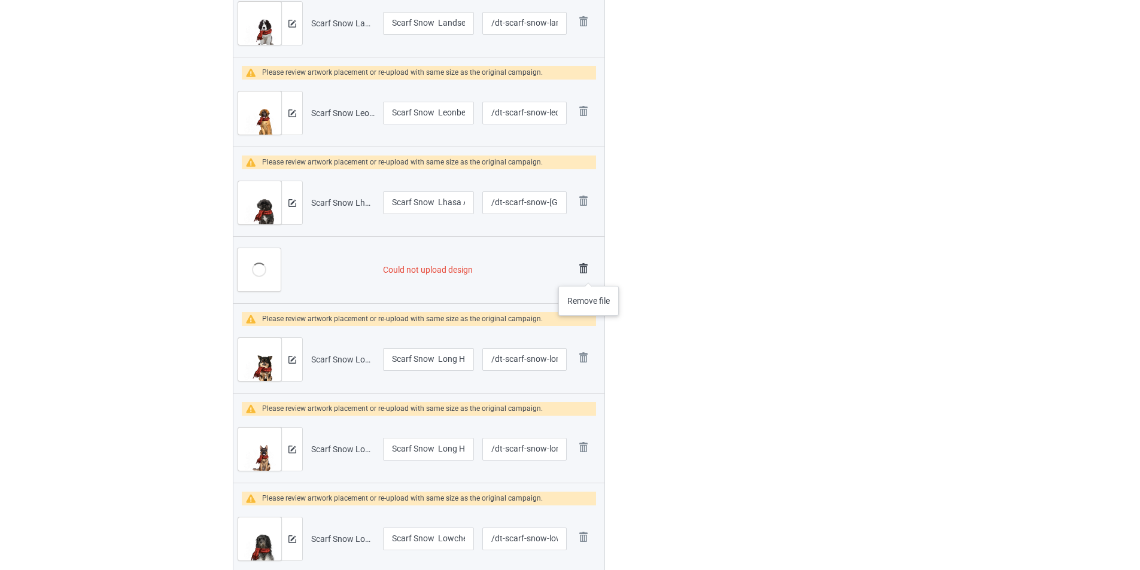
click at [581, 269] on img at bounding box center [583, 268] width 17 height 17
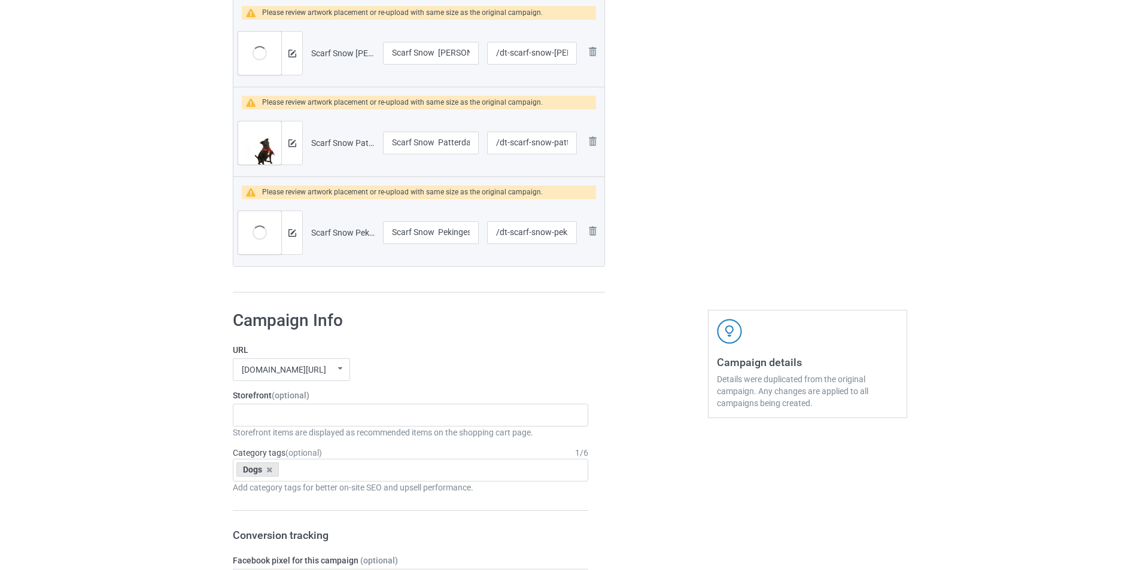
scroll to position [4559, 0]
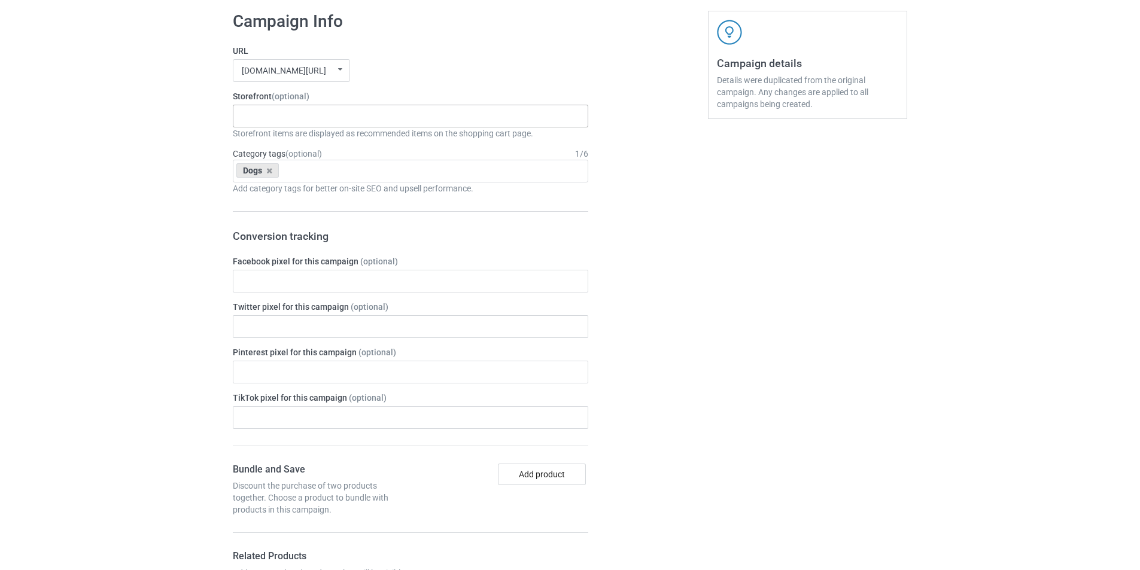
click at [502, 120] on div "Dachshund Store Daisy Sunshine Dogs A Bond That Can't Be Broken Spooky Pumpkin …" at bounding box center [410, 116] width 355 height 23
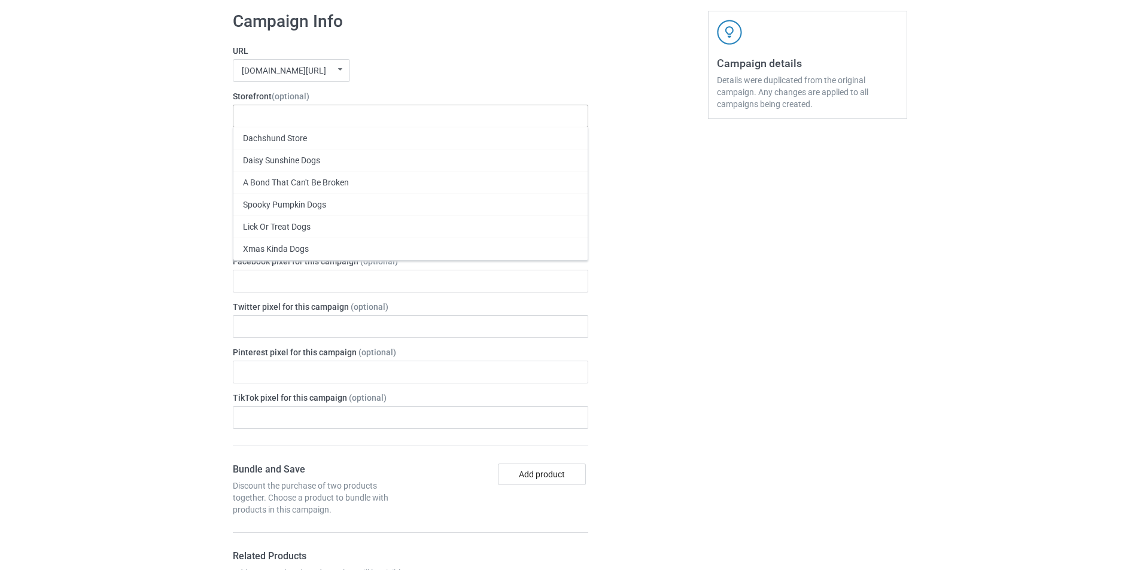
paste input "dt-scarf-snow-basset-hound"
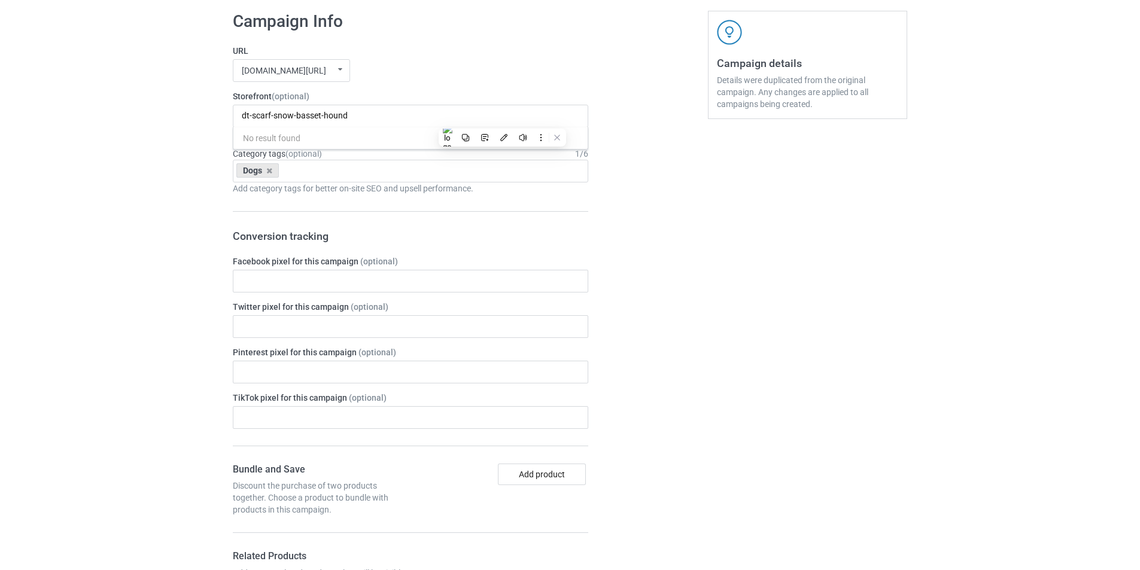
paste input "Scarf Snow Dogs"
type input "Scarf Snow Dogs"
click at [308, 135] on div "Scarf Snow Dogs" at bounding box center [410, 138] width 354 height 22
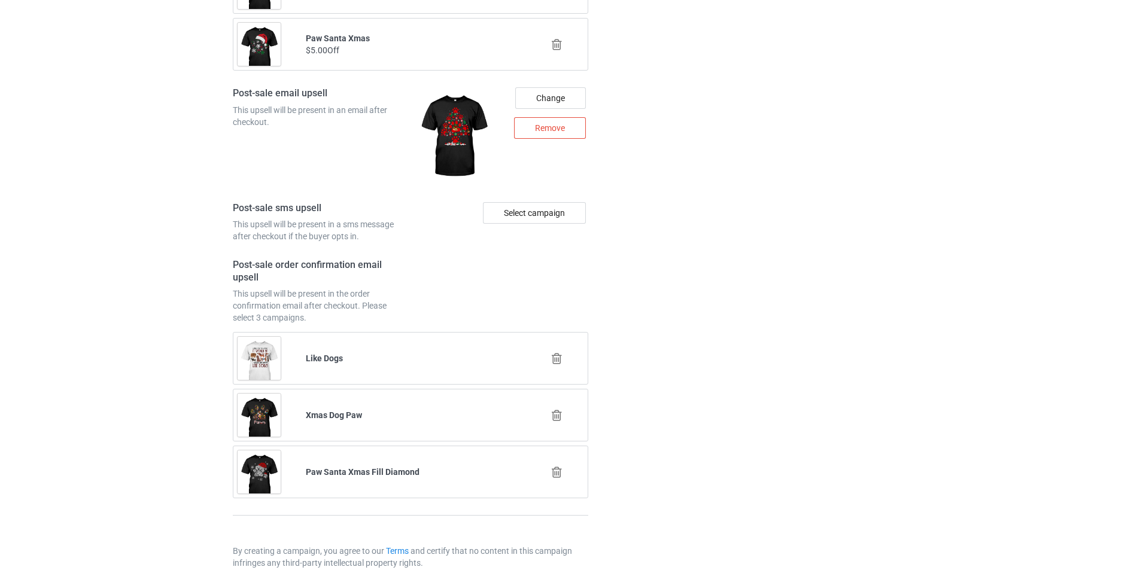
scroll to position [5745, 0]
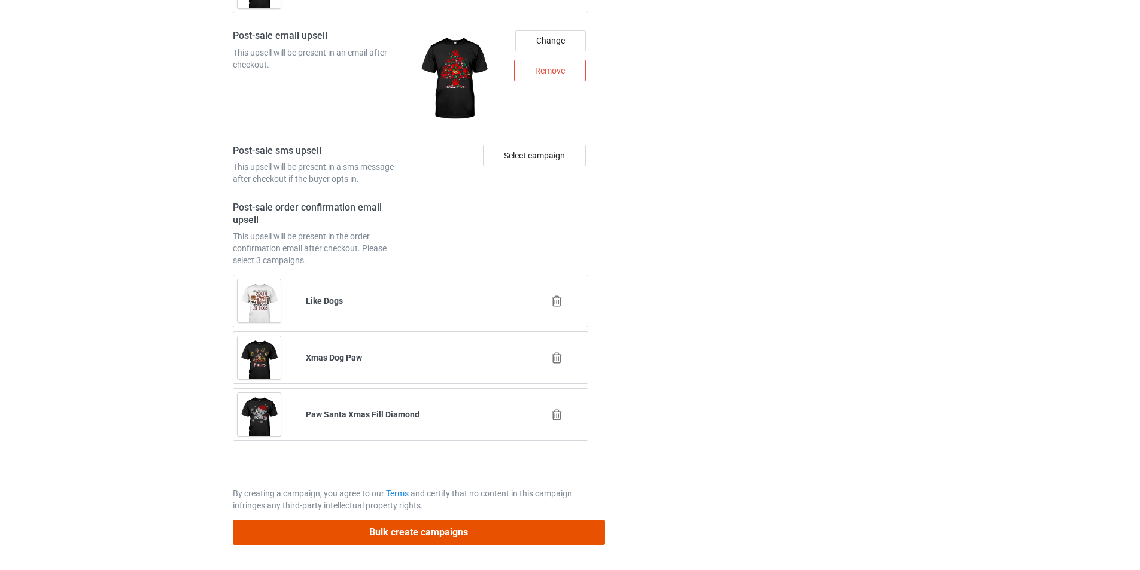
click at [522, 522] on button "Bulk create campaigns" at bounding box center [419, 532] width 372 height 25
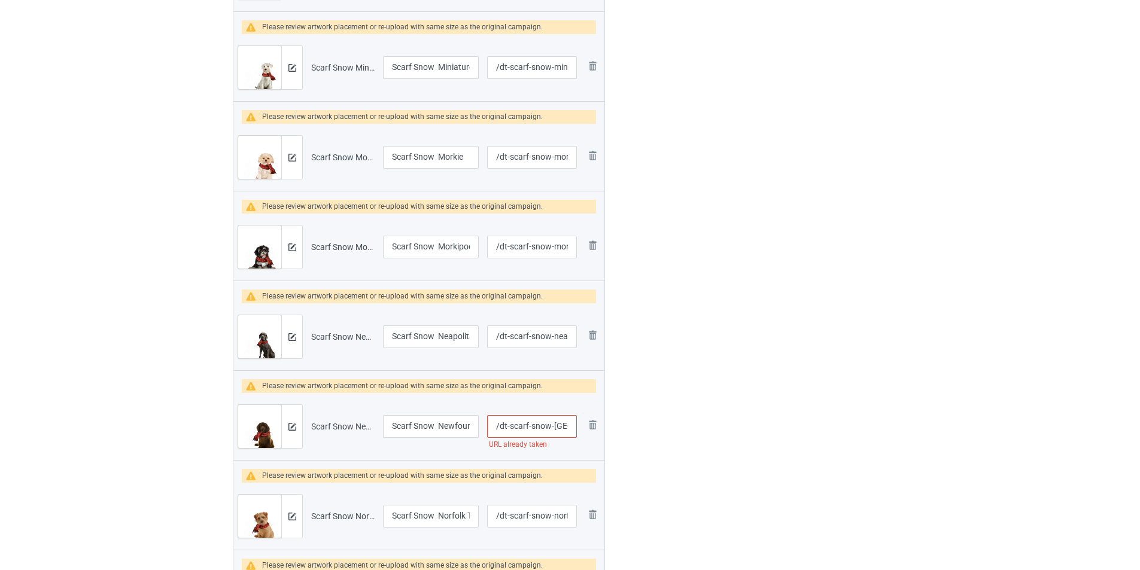
scroll to position [3172, 0]
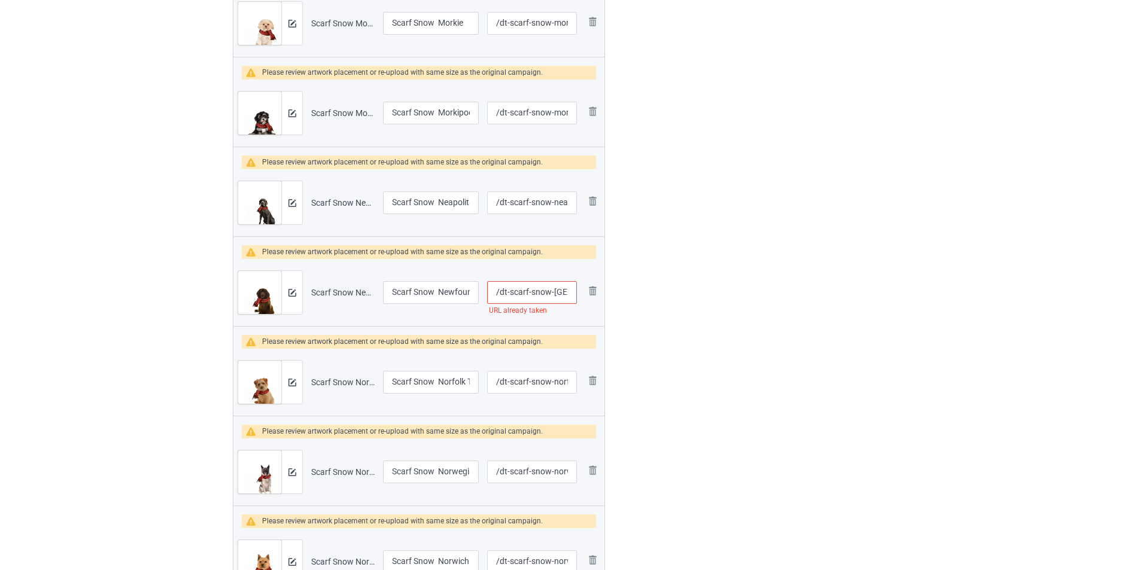
click at [529, 288] on input "/dt-scarf-snow-[GEOGRAPHIC_DATA]" at bounding box center [532, 292] width 90 height 23
type input "/dt-scarfsnow-[GEOGRAPHIC_DATA]"
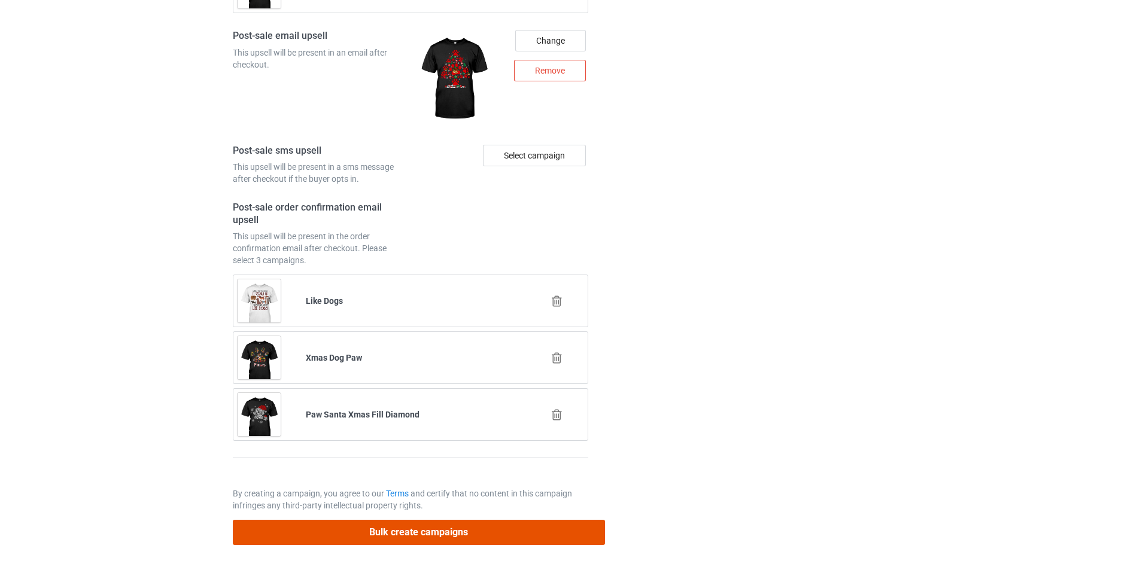
drag, startPoint x: 500, startPoint y: 538, endPoint x: 694, endPoint y: 288, distance: 316.5
click at [499, 538] on button "Bulk create campaigns" at bounding box center [419, 532] width 372 height 25
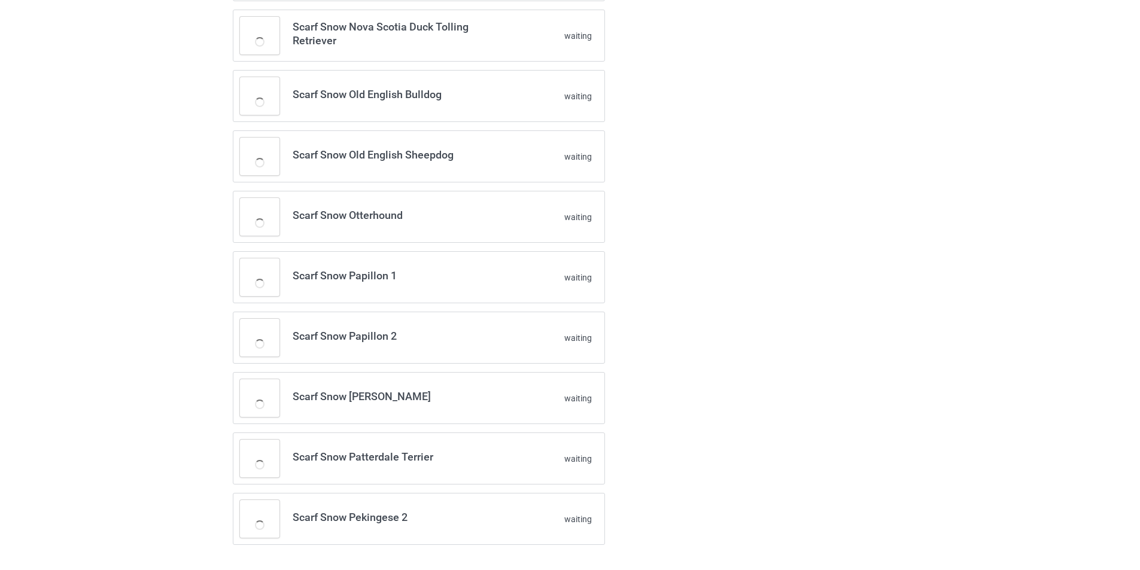
scroll to position [2380, 0]
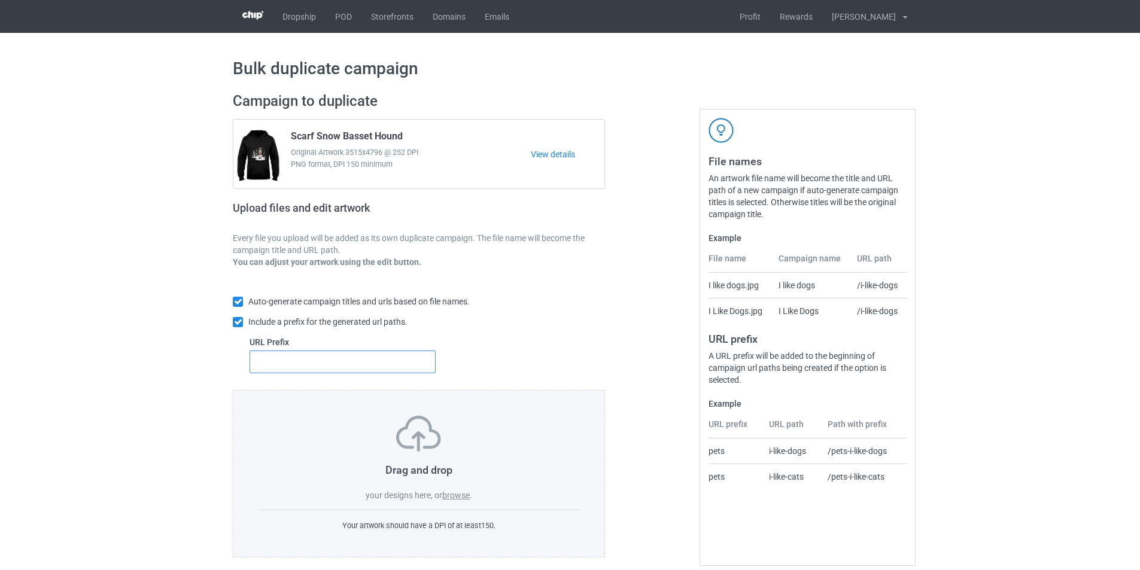
click at [347, 361] on input "text" at bounding box center [343, 362] width 186 height 23
type input "dt-"
click at [450, 496] on label "browse" at bounding box center [456, 496] width 28 height 10
click at [0, 0] on input "browse" at bounding box center [0, 0] width 0 height 0
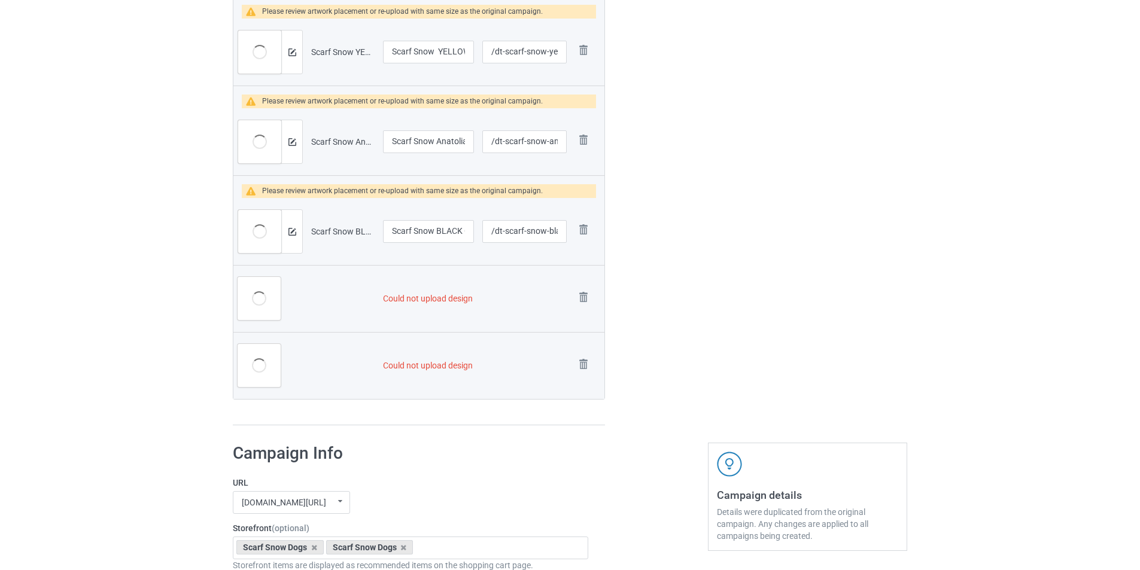
scroll to position [1795, 0]
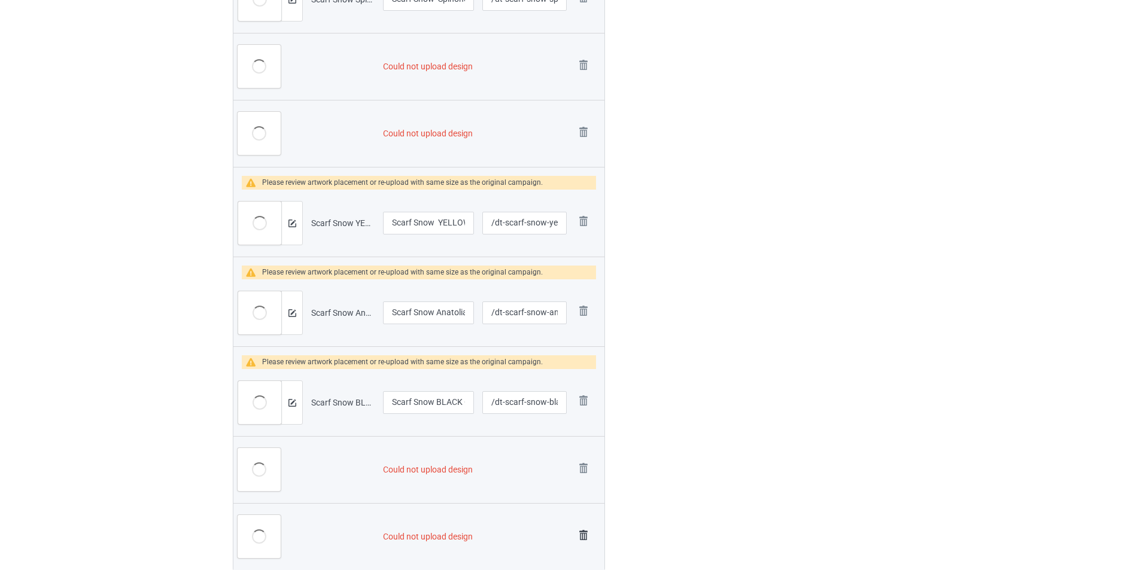
click at [0, 0] on img at bounding box center [0, 0] width 0 height 0
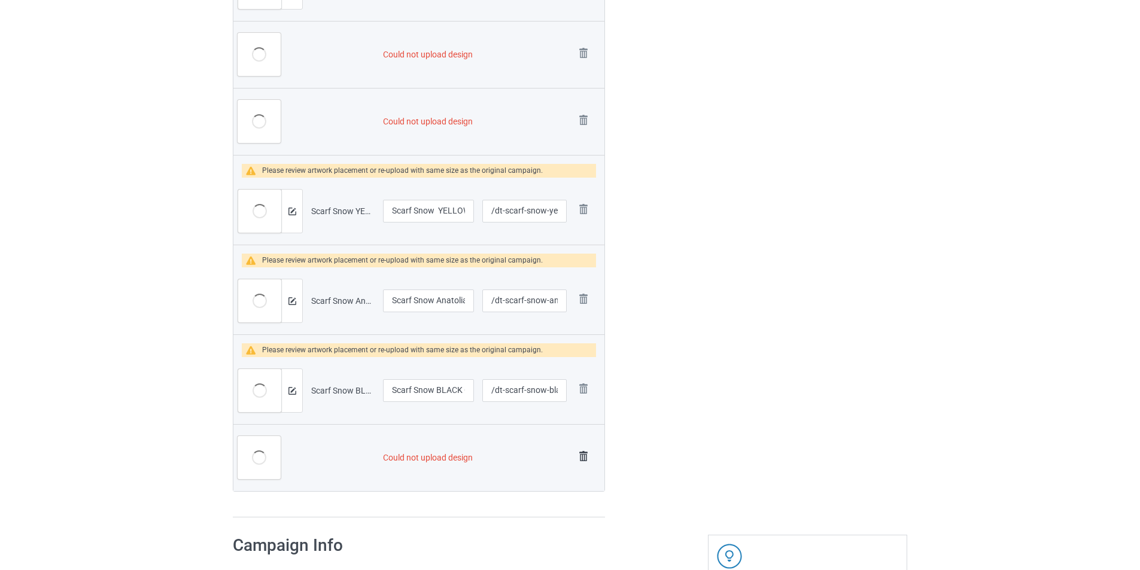
click at [588, 465] on img at bounding box center [583, 456] width 17 height 17
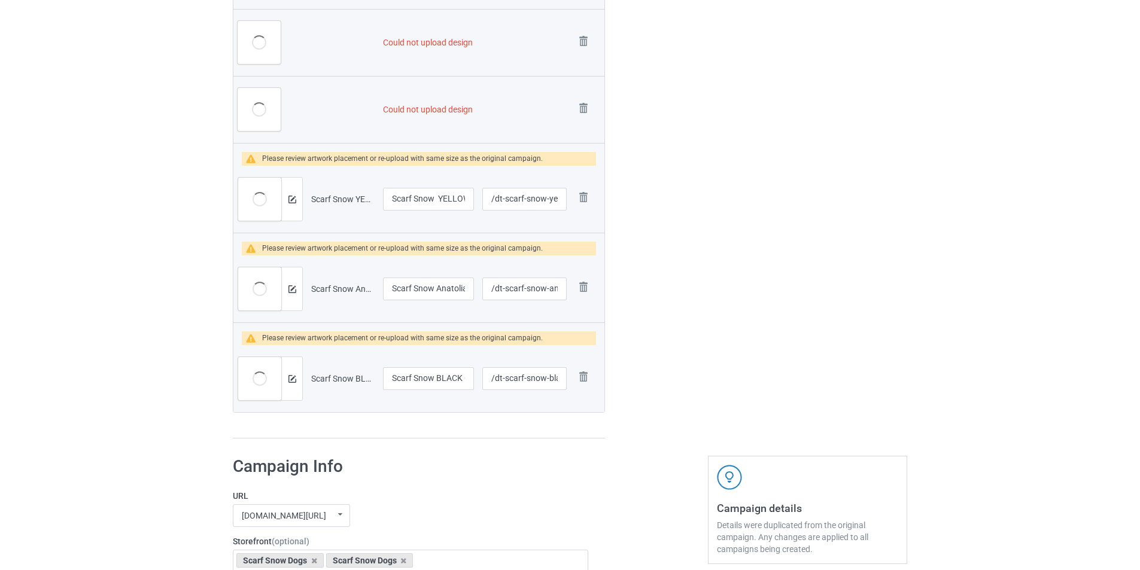
scroll to position [1771, 0]
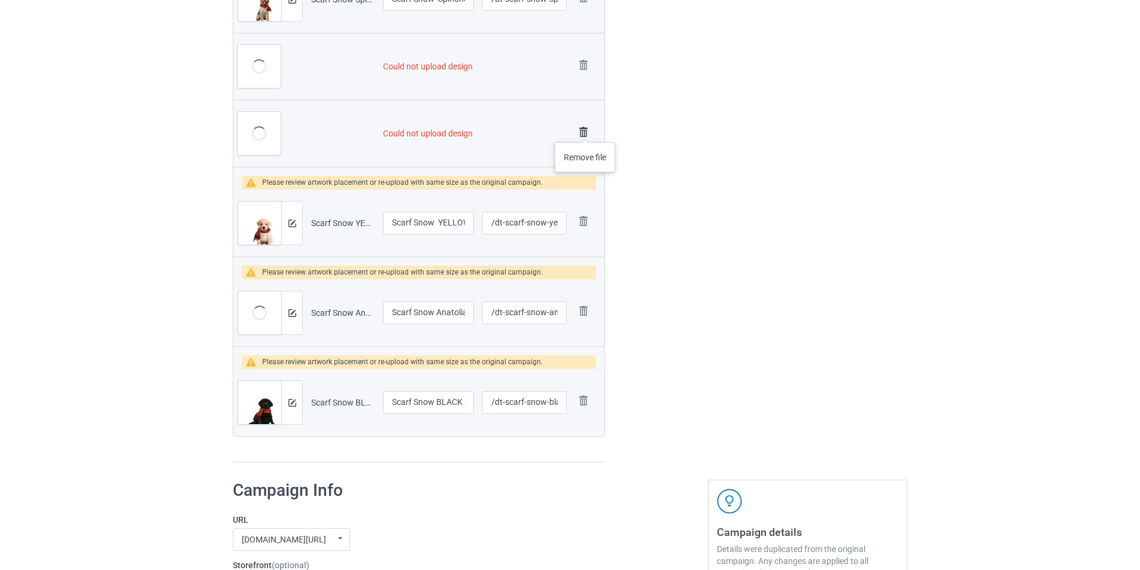
click at [585, 130] on img at bounding box center [583, 132] width 17 height 17
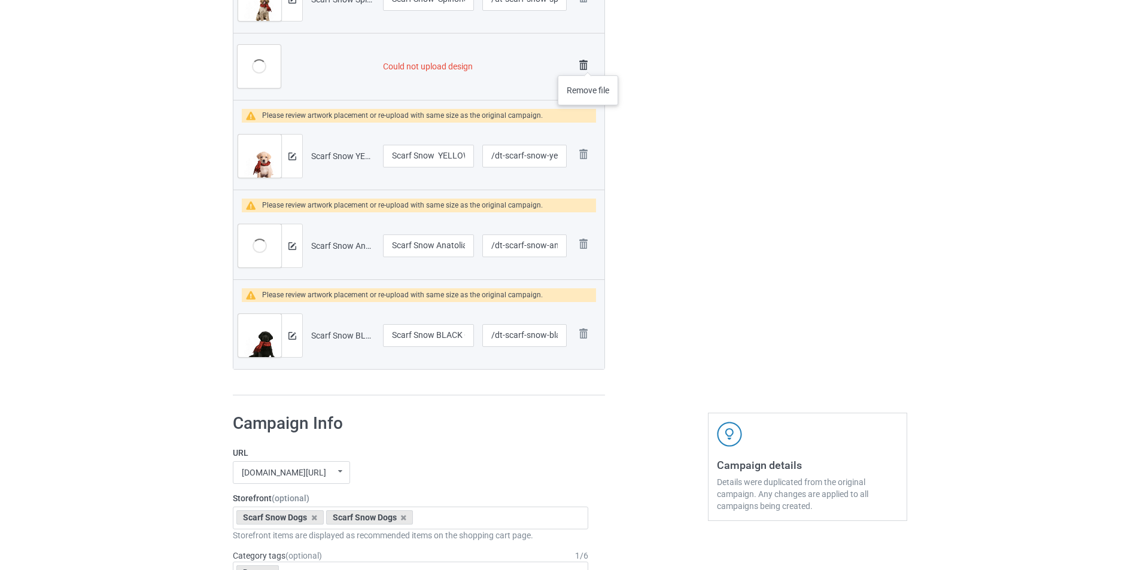
click at [588, 63] on img at bounding box center [583, 65] width 17 height 17
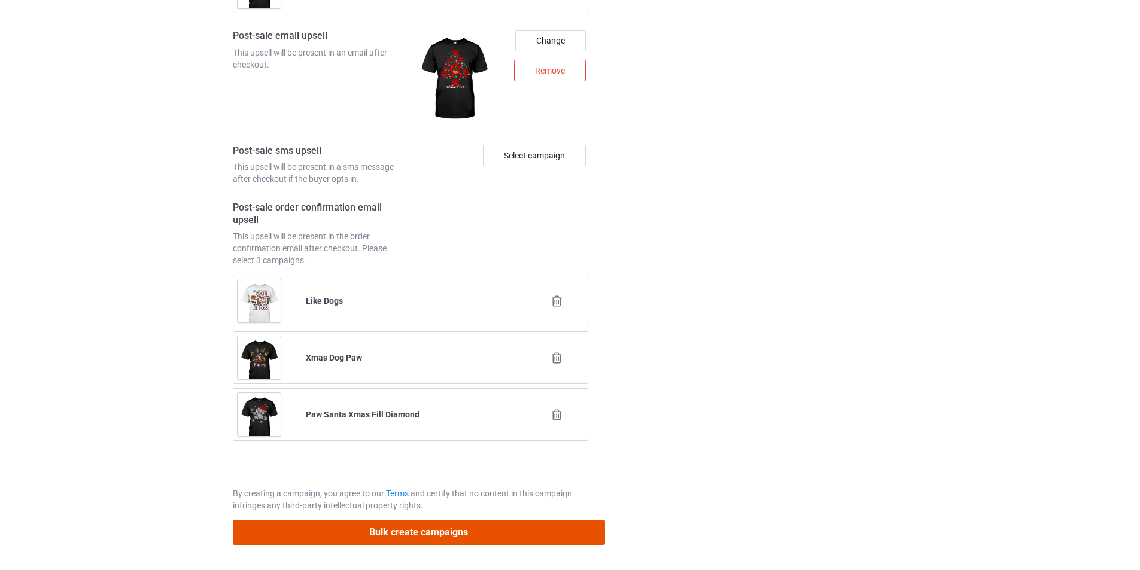
click at [463, 536] on button "Bulk create campaigns" at bounding box center [419, 532] width 372 height 25
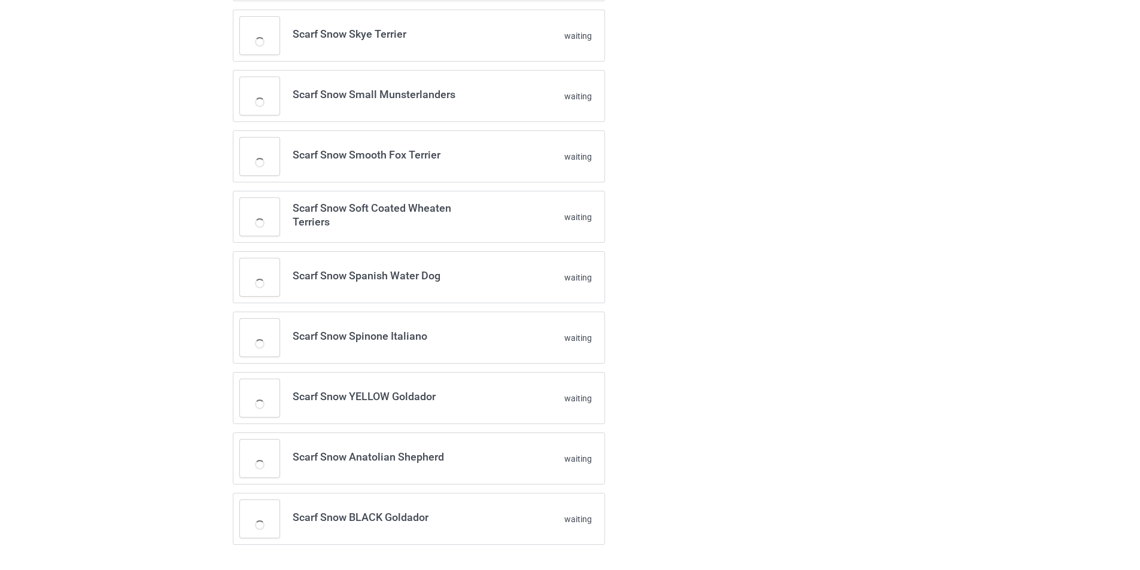
scroll to position [709, 0]
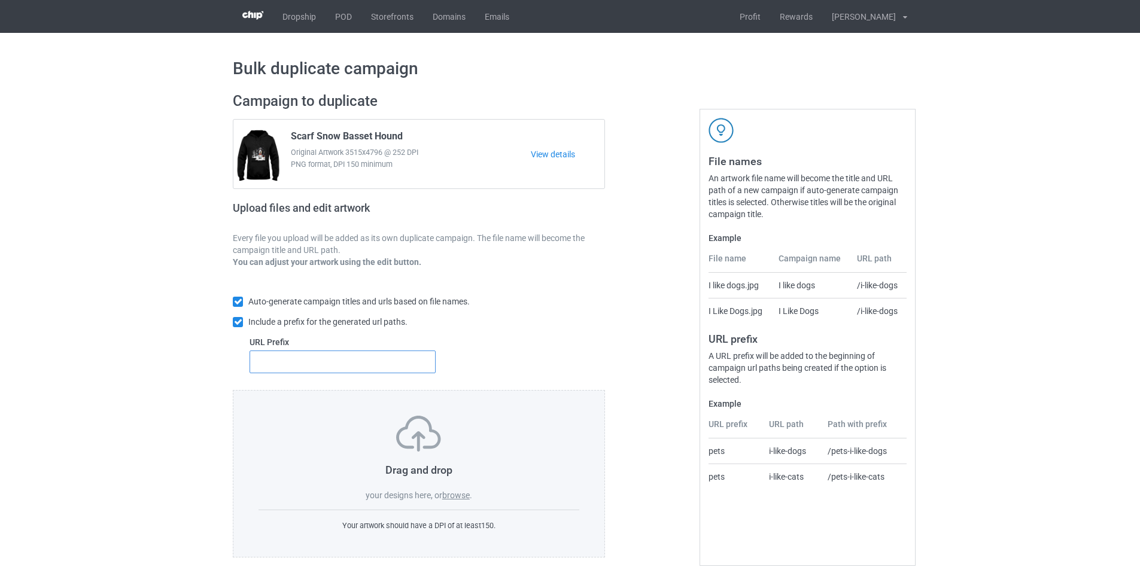
click at [357, 364] on input "text" at bounding box center [343, 362] width 186 height 23
type input "dt-"
click at [455, 497] on label "browse" at bounding box center [456, 496] width 28 height 10
click at [0, 0] on input "browse" at bounding box center [0, 0] width 0 height 0
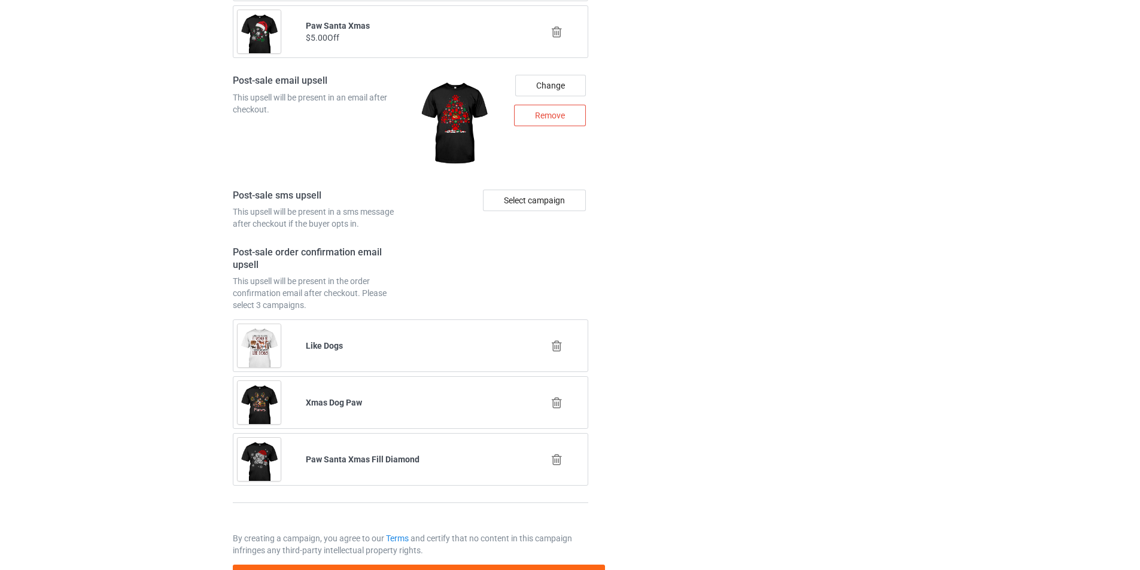
scroll to position [5835, 0]
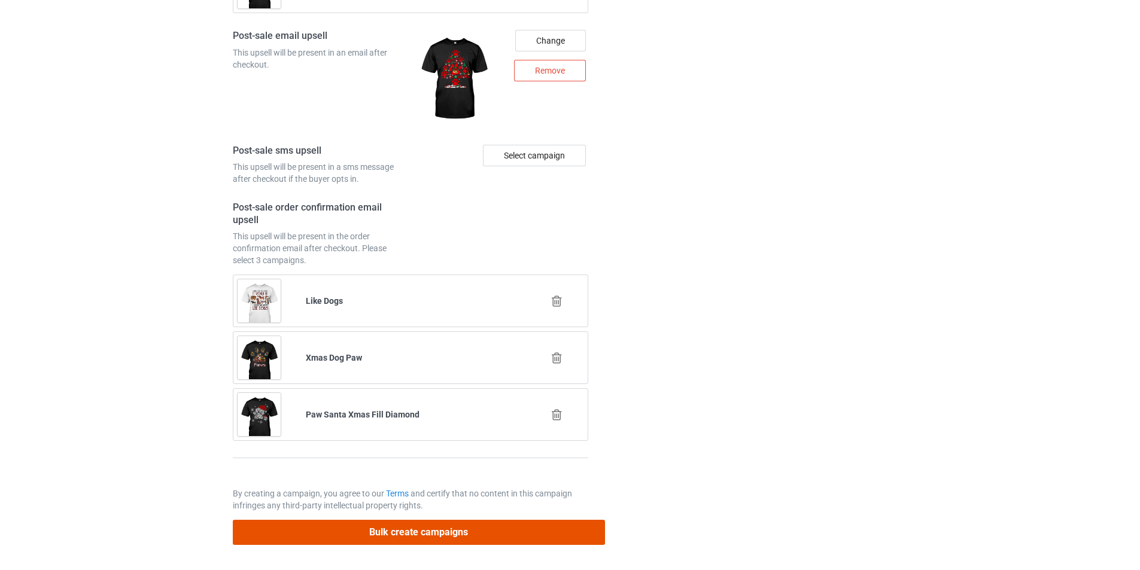
click at [464, 530] on button "Bulk create campaigns" at bounding box center [419, 532] width 372 height 25
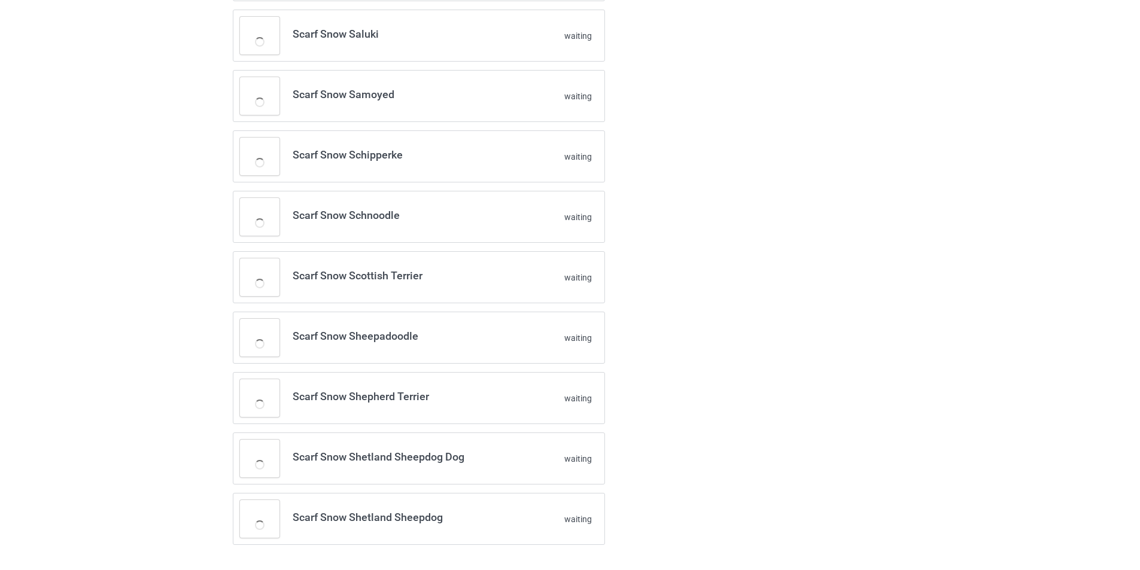
scroll to position [2461, 0]
